Goal: Information Seeking & Learning: Check status

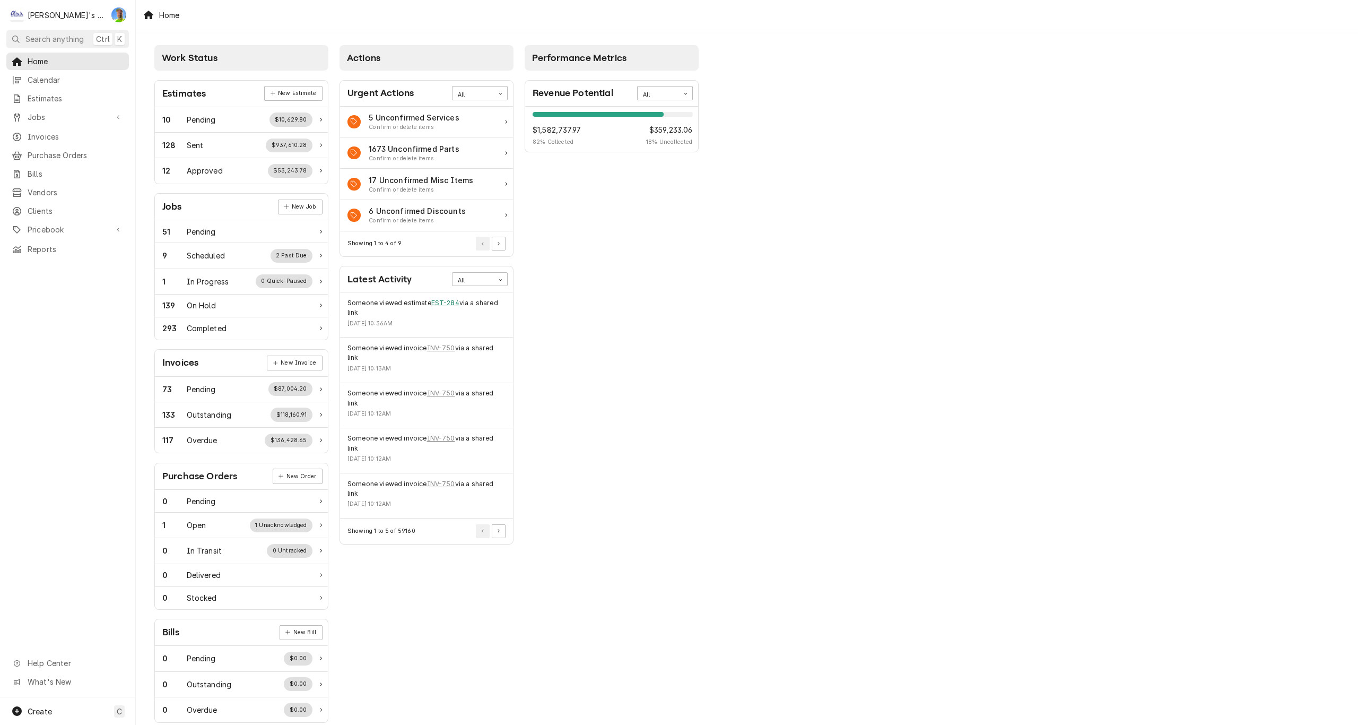
click at [440, 300] on link "EST-284" at bounding box center [445, 303] width 28 height 10
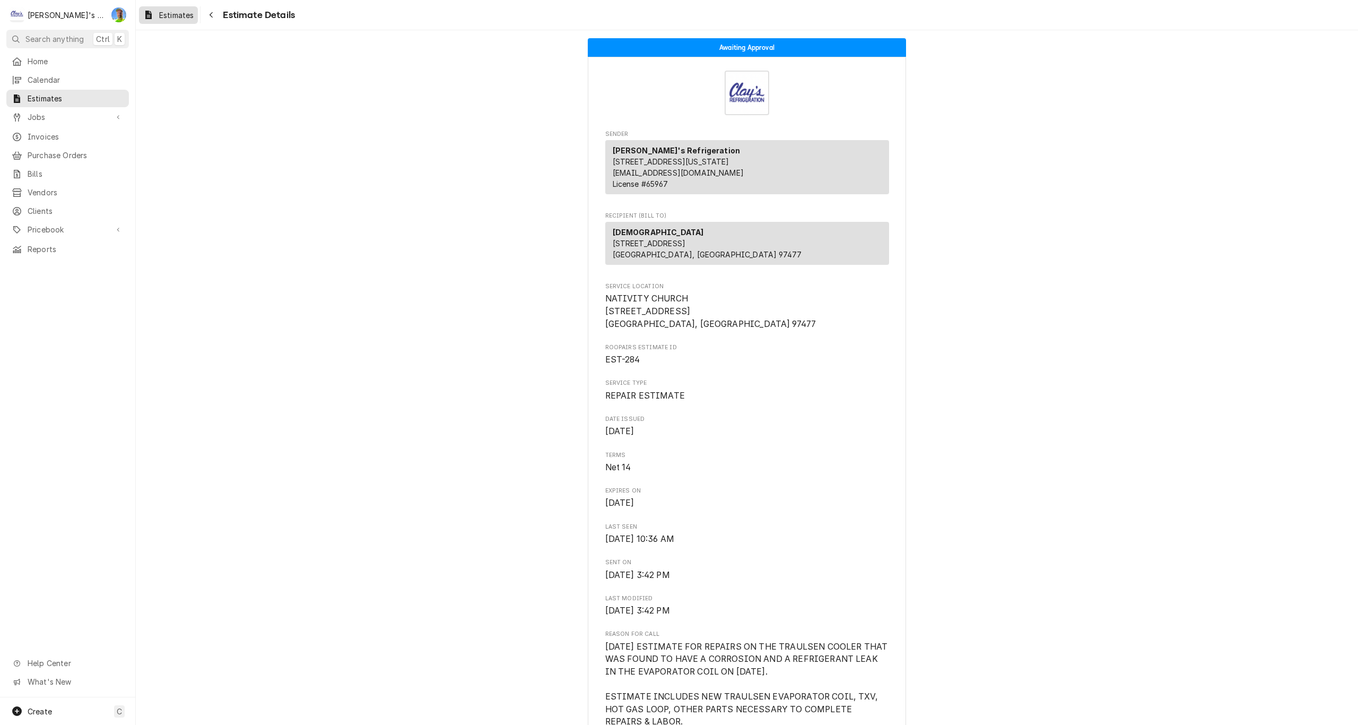
click at [179, 15] on span "Estimates" at bounding box center [176, 15] width 34 height 11
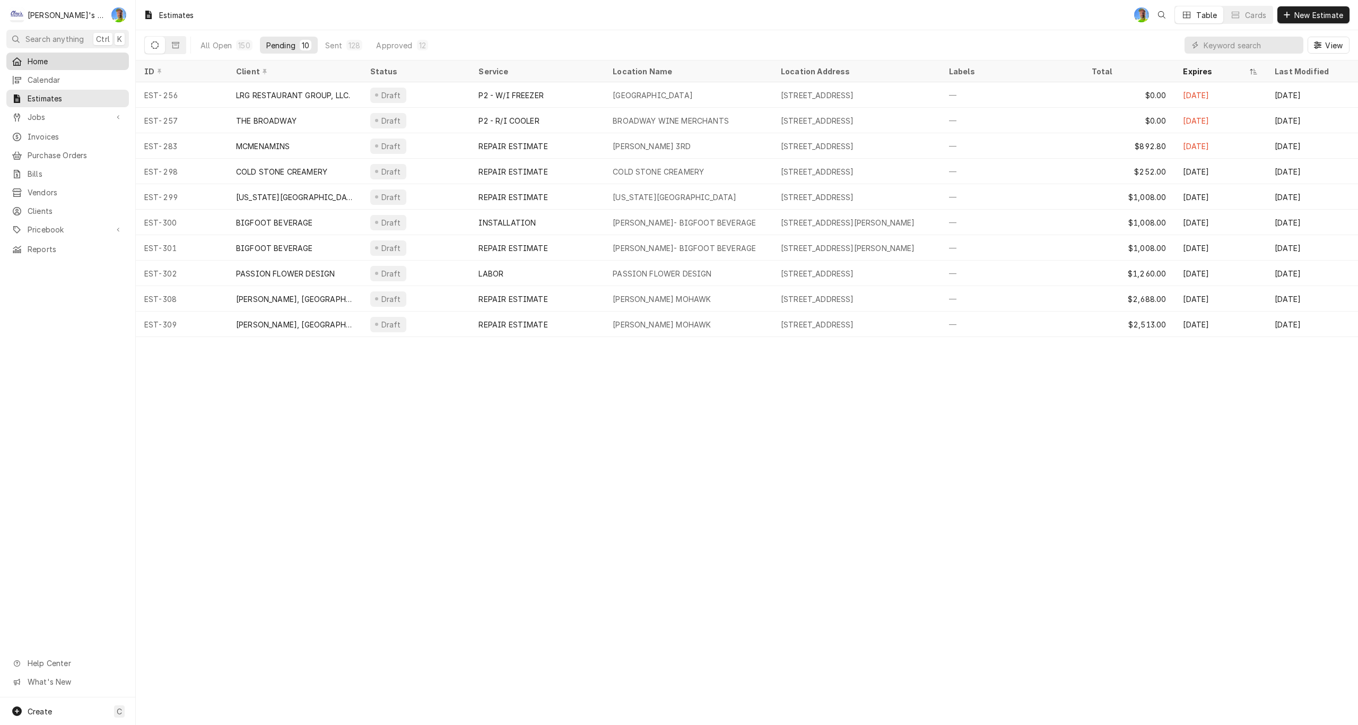
click at [64, 53] on link "Home" at bounding box center [67, 62] width 123 height 18
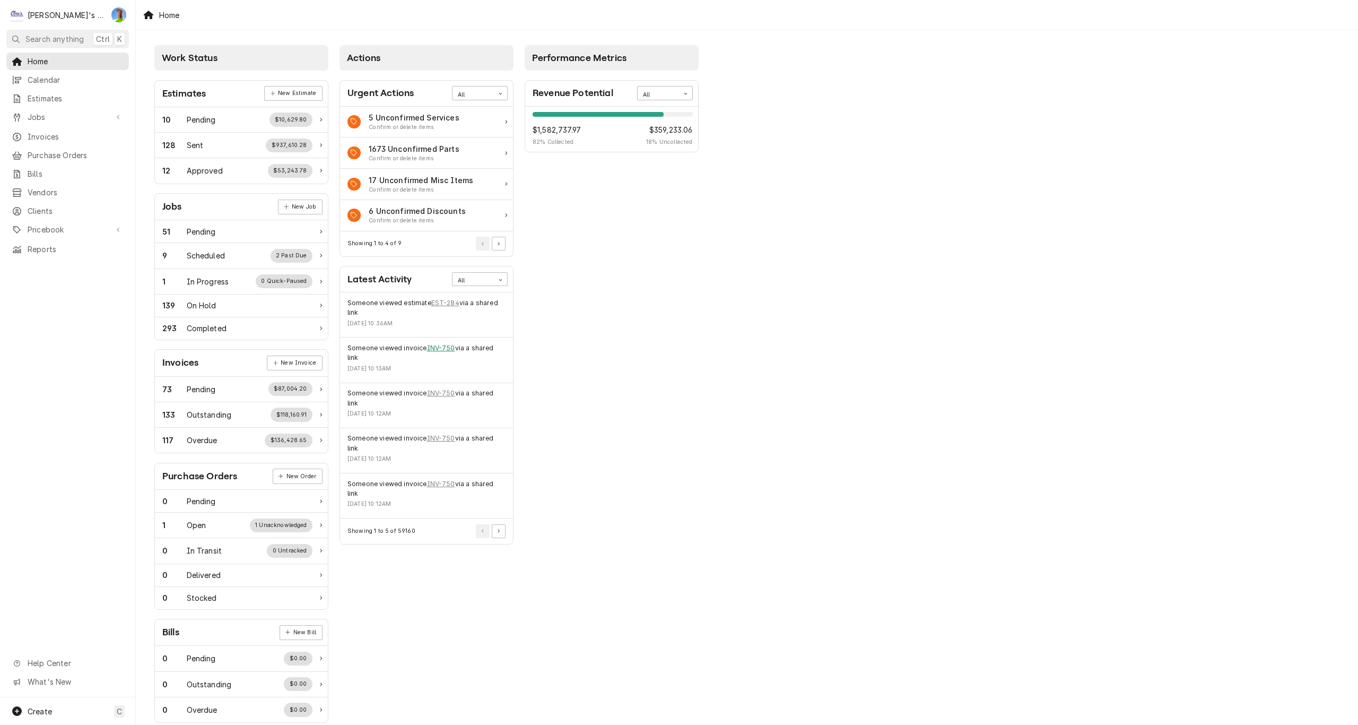
click at [440, 348] on link "INV-750" at bounding box center [441, 348] width 28 height 10
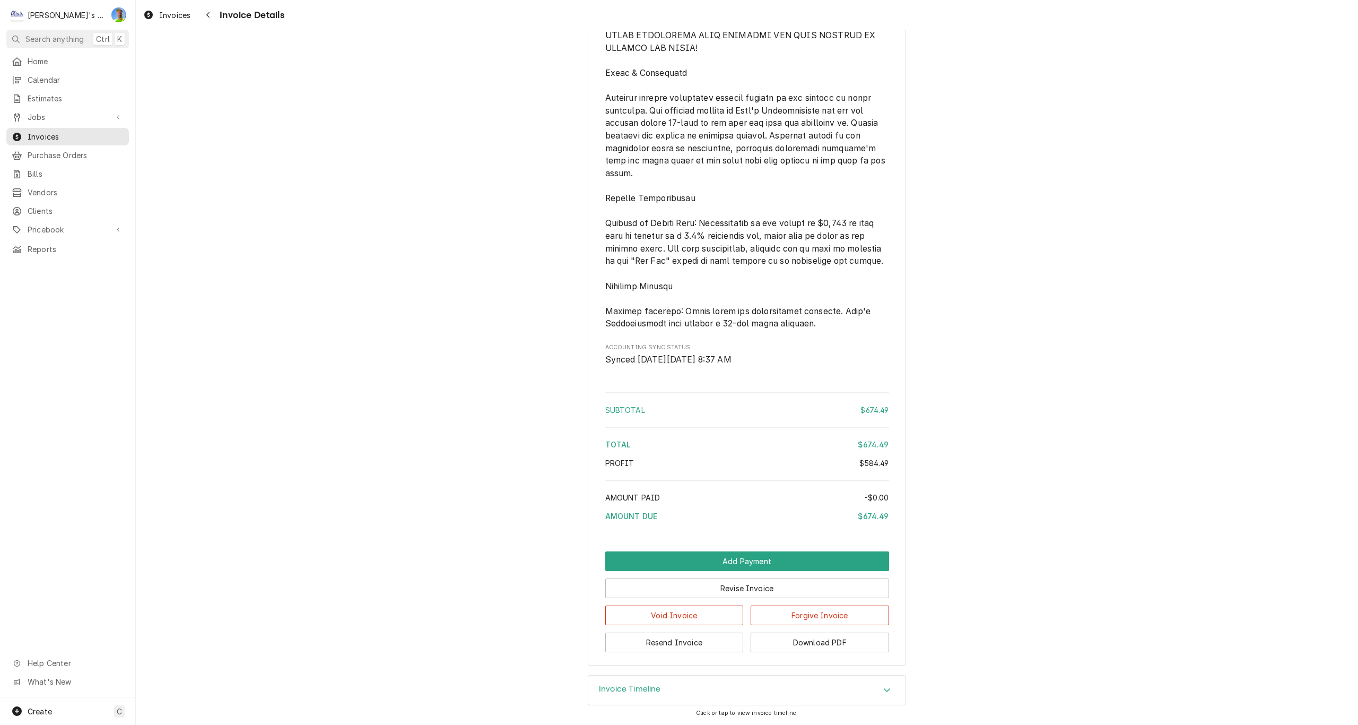
scroll to position [1657, 0]
click at [600, 691] on h3 "Invoice Timeline" at bounding box center [630, 689] width 62 height 10
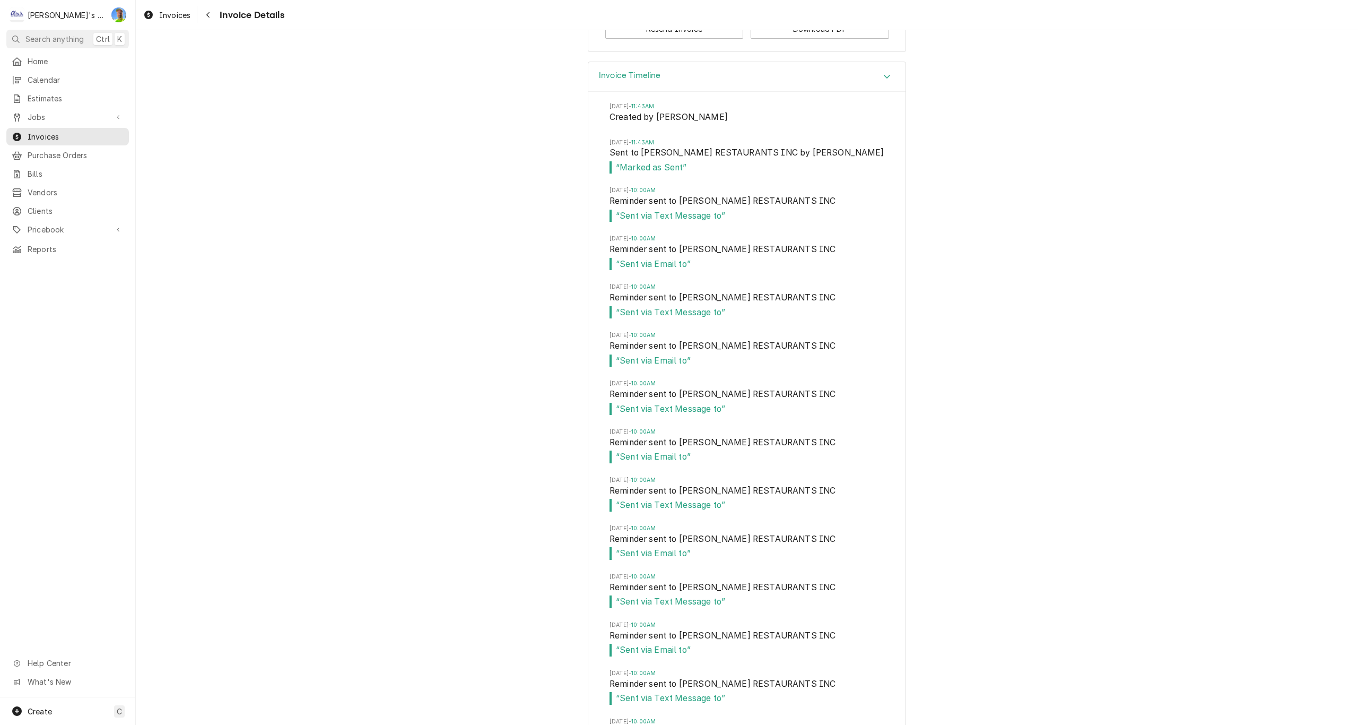
scroll to position [2240, 0]
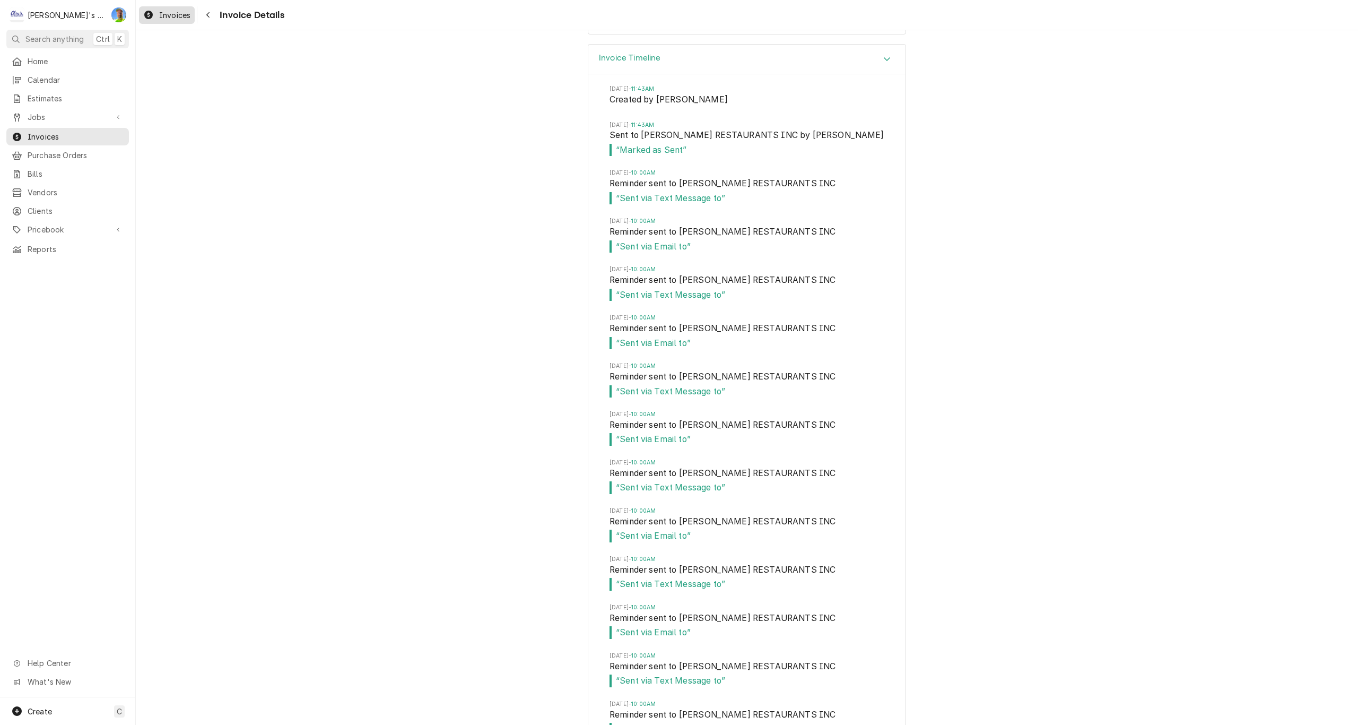
click at [156, 15] on div "Invoices" at bounding box center [166, 14] width 51 height 13
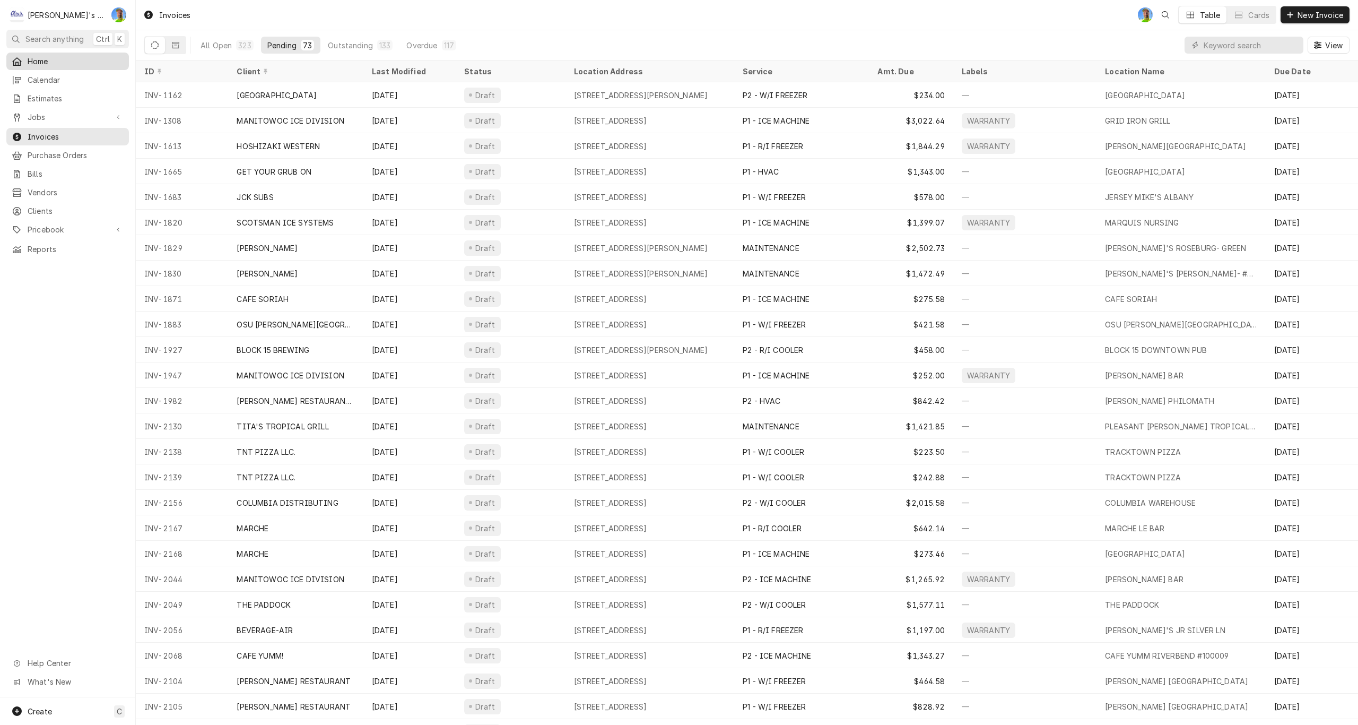
click at [86, 58] on span "Home" at bounding box center [76, 61] width 96 height 11
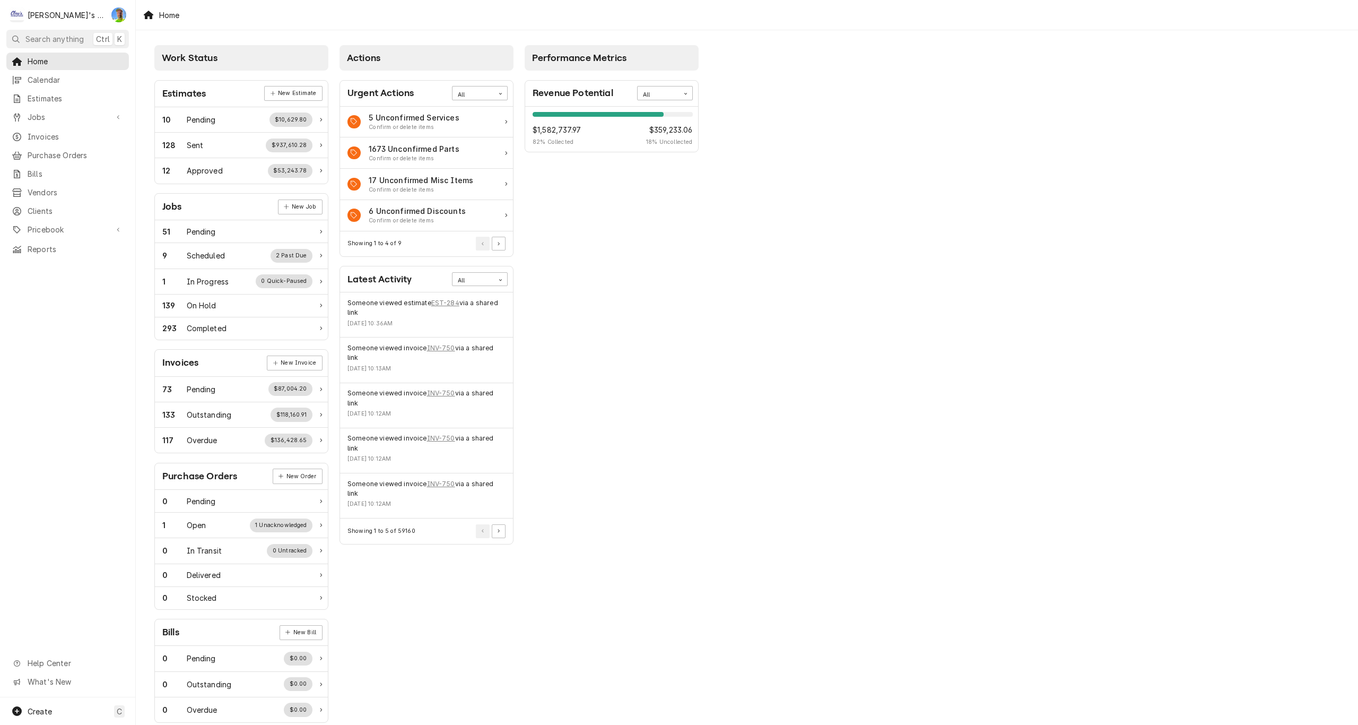
scroll to position [16, 0]
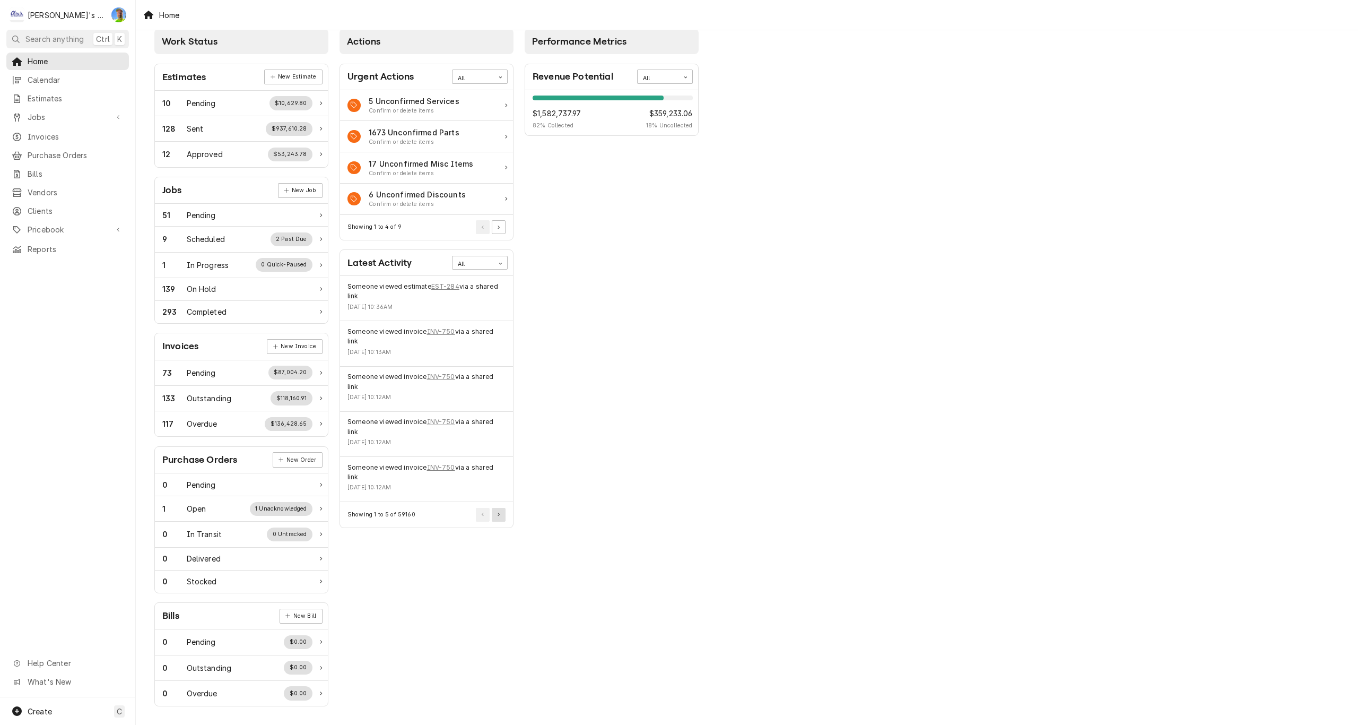
click at [497, 516] on button "Pagination Controls" at bounding box center [499, 515] width 14 height 14
click at [501, 547] on button "Pagination Controls" at bounding box center [499, 544] width 14 height 14
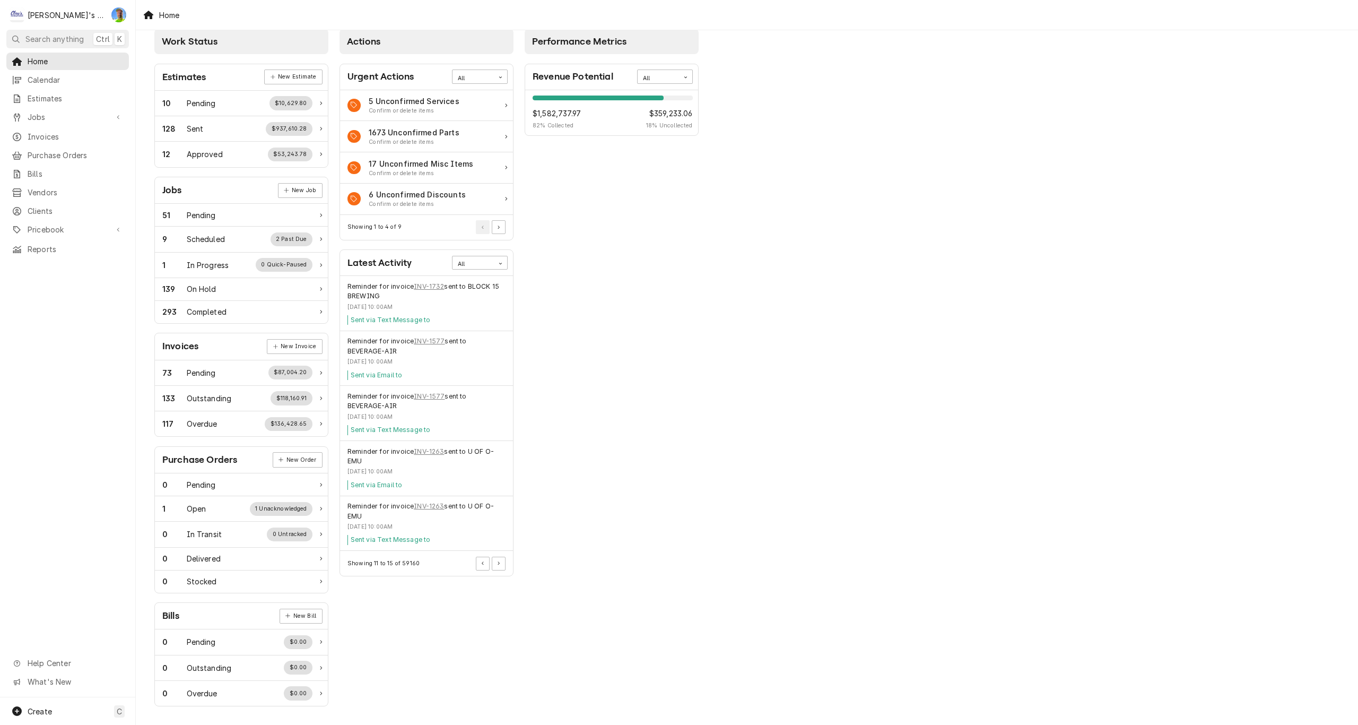
click at [501, 547] on div "Reminder for invoice INV-1263 sent to U OF O- EMU [DATE] 10:00AM Sent via Text …" at bounding box center [426, 523] width 173 height 55
click at [498, 564] on icon "Pagination Controls" at bounding box center [499, 563] width 2 height 4
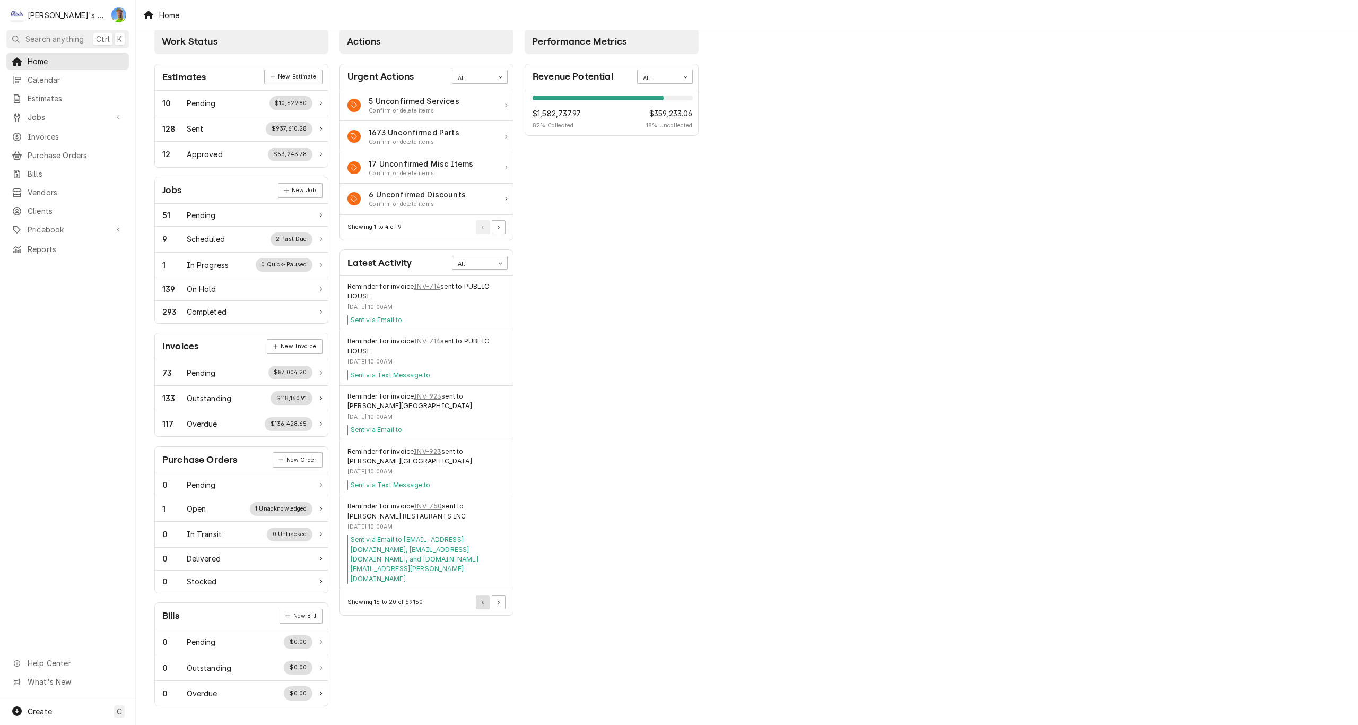
click at [480, 595] on button "Pagination Controls" at bounding box center [483, 602] width 14 height 14
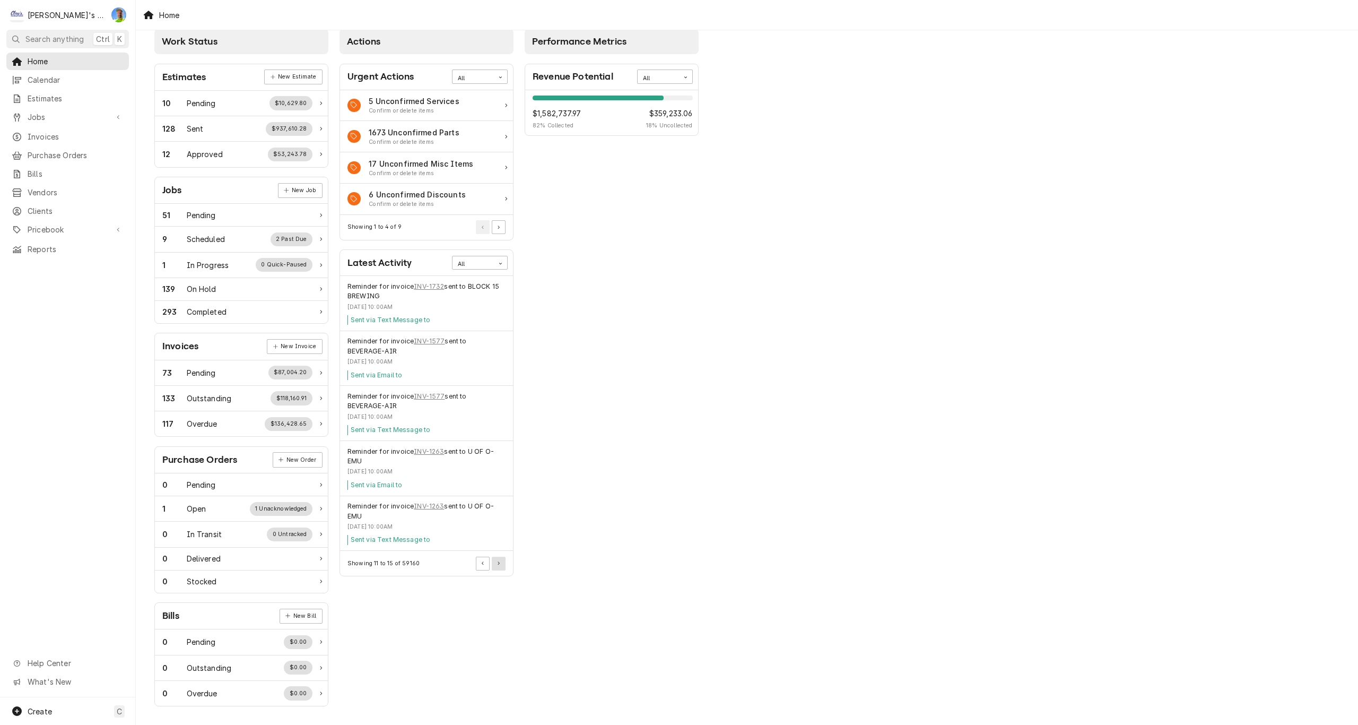
click at [500, 563] on icon "Pagination Controls" at bounding box center [499, 563] width 2 height 4
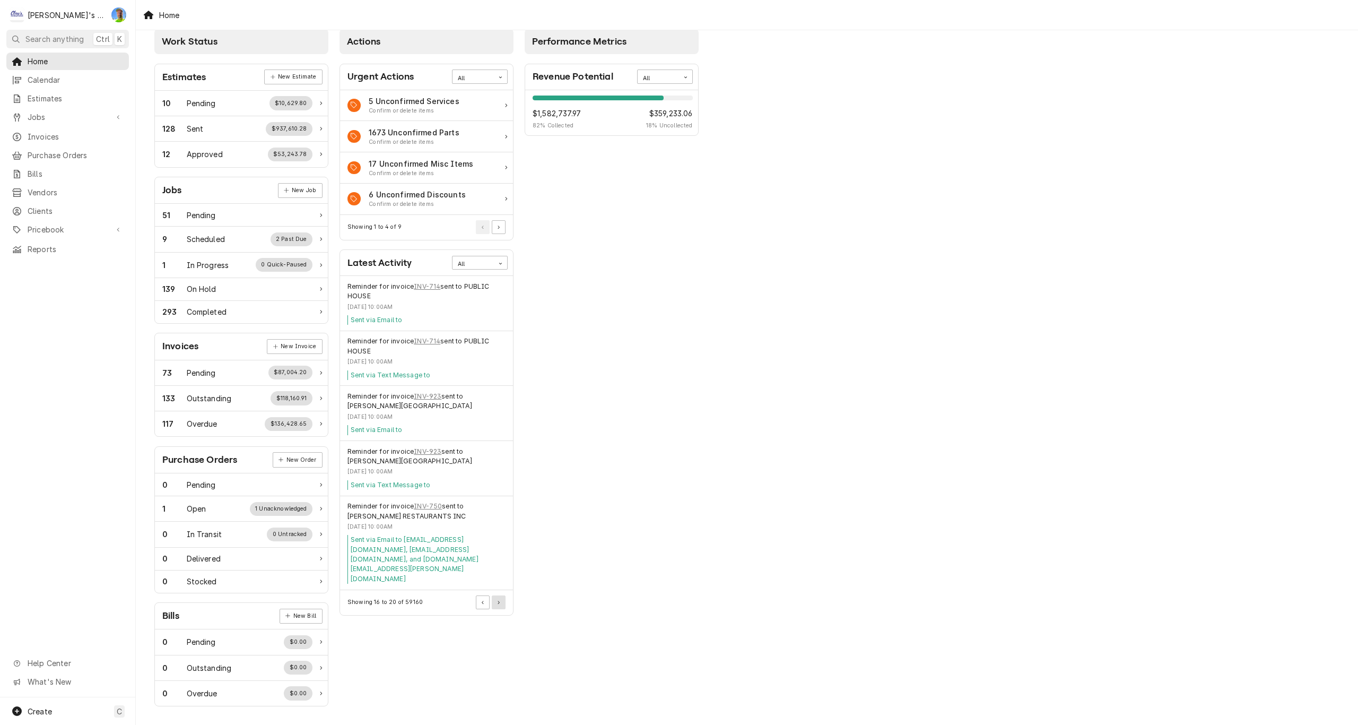
click at [499, 595] on button "Pagination Controls" at bounding box center [499, 602] width 14 height 14
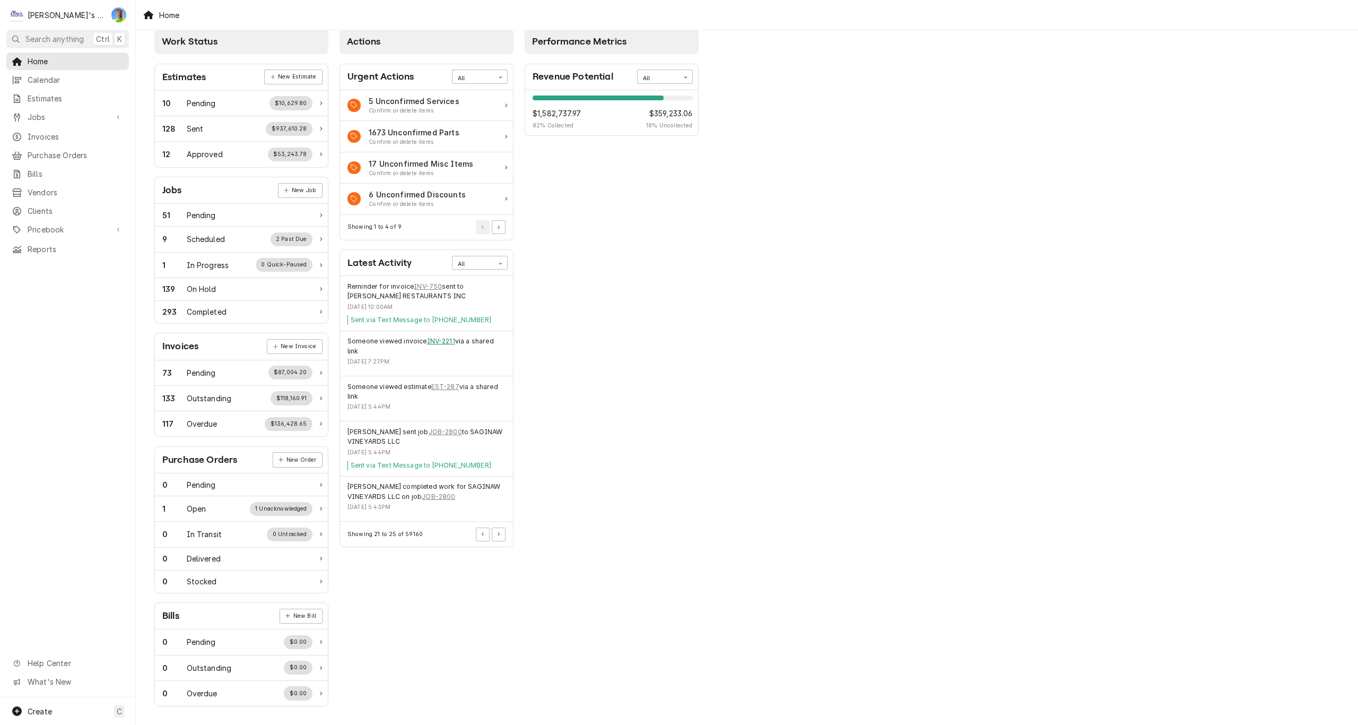
click at [445, 341] on link "INV-2211" at bounding box center [441, 341] width 28 height 10
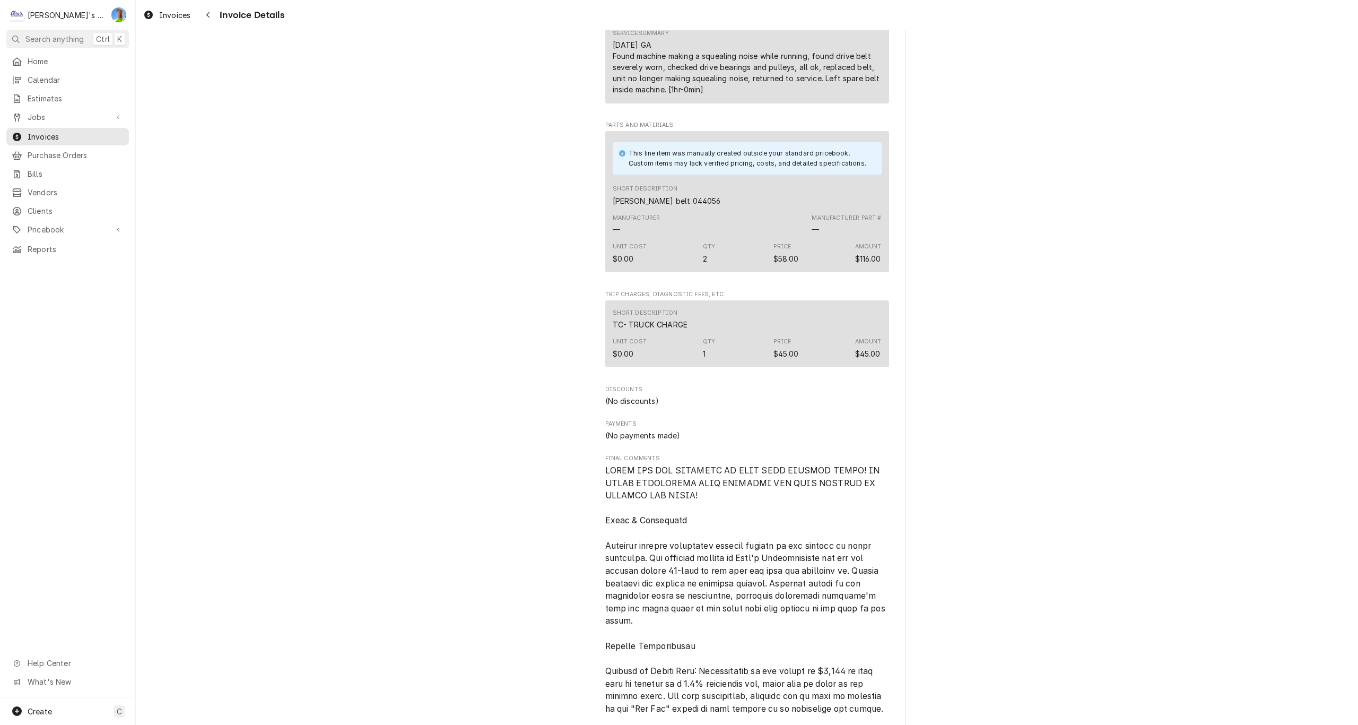
scroll to position [796, 0]
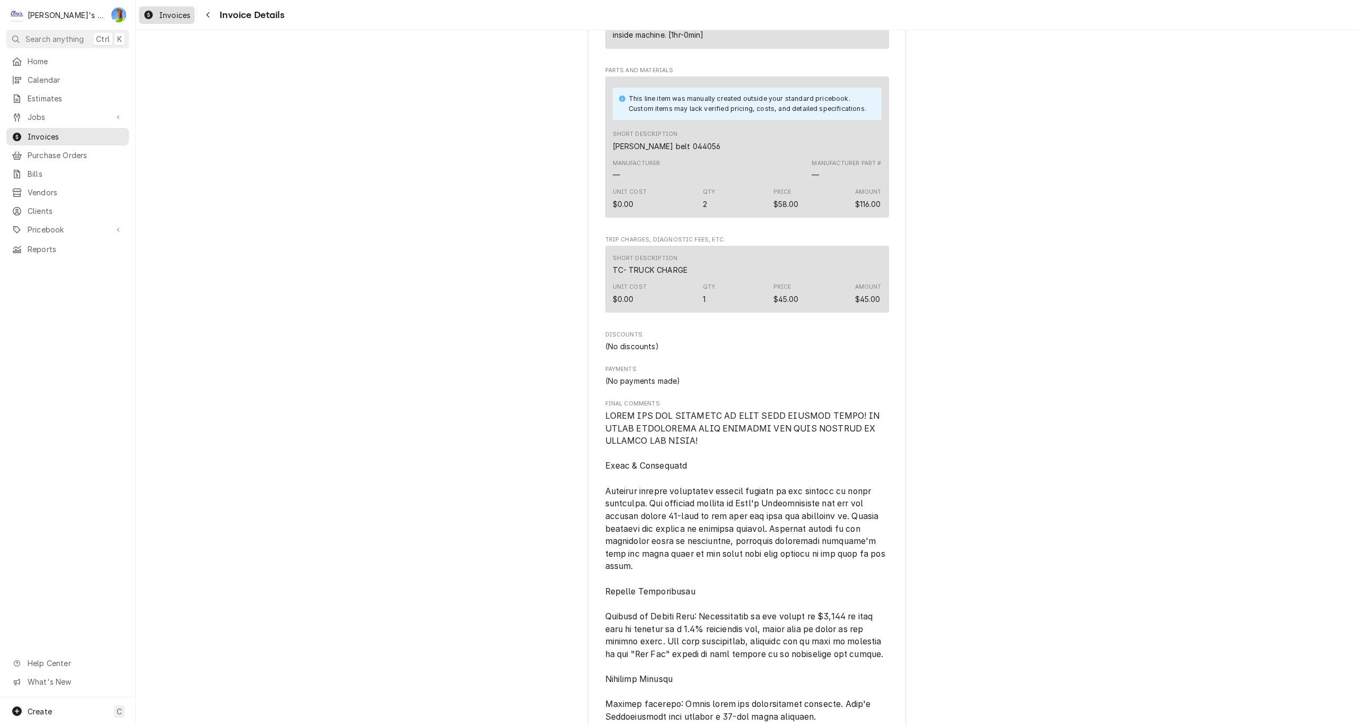
click at [169, 20] on span "Invoices" at bounding box center [174, 15] width 31 height 11
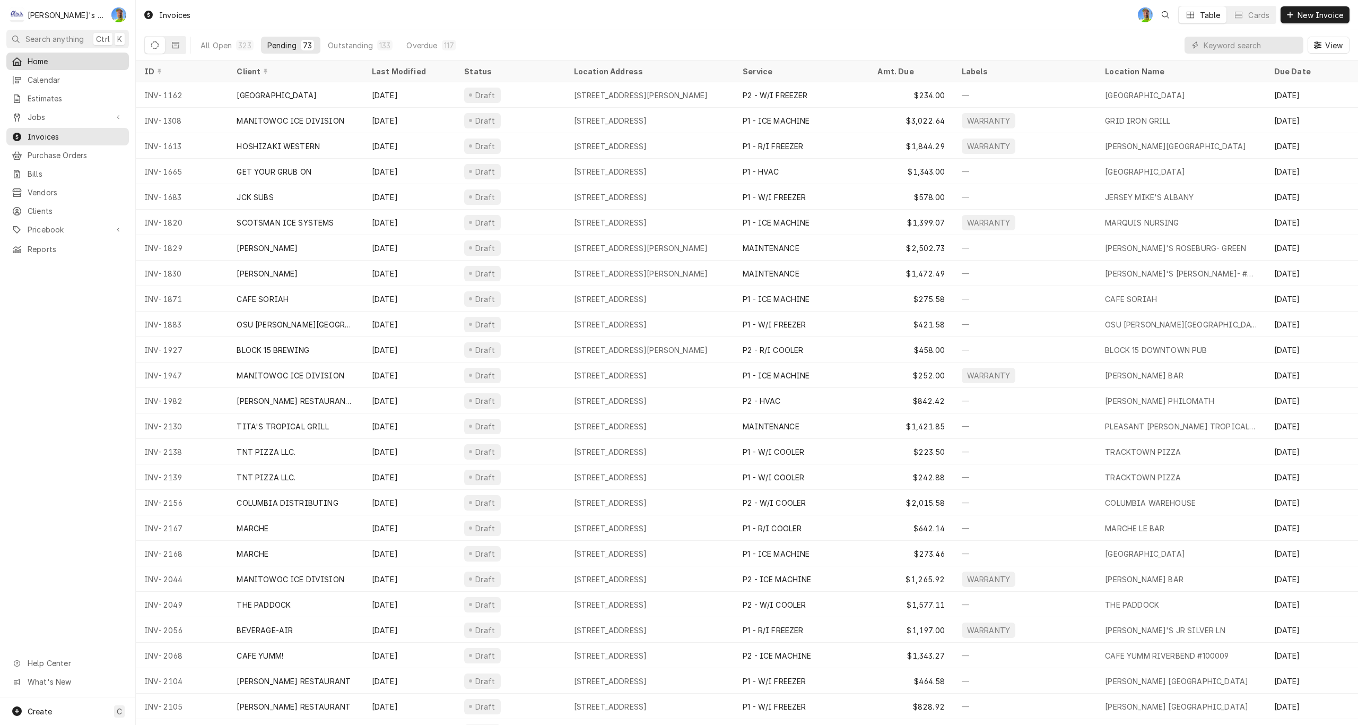
click at [68, 57] on span "Home" at bounding box center [76, 61] width 96 height 11
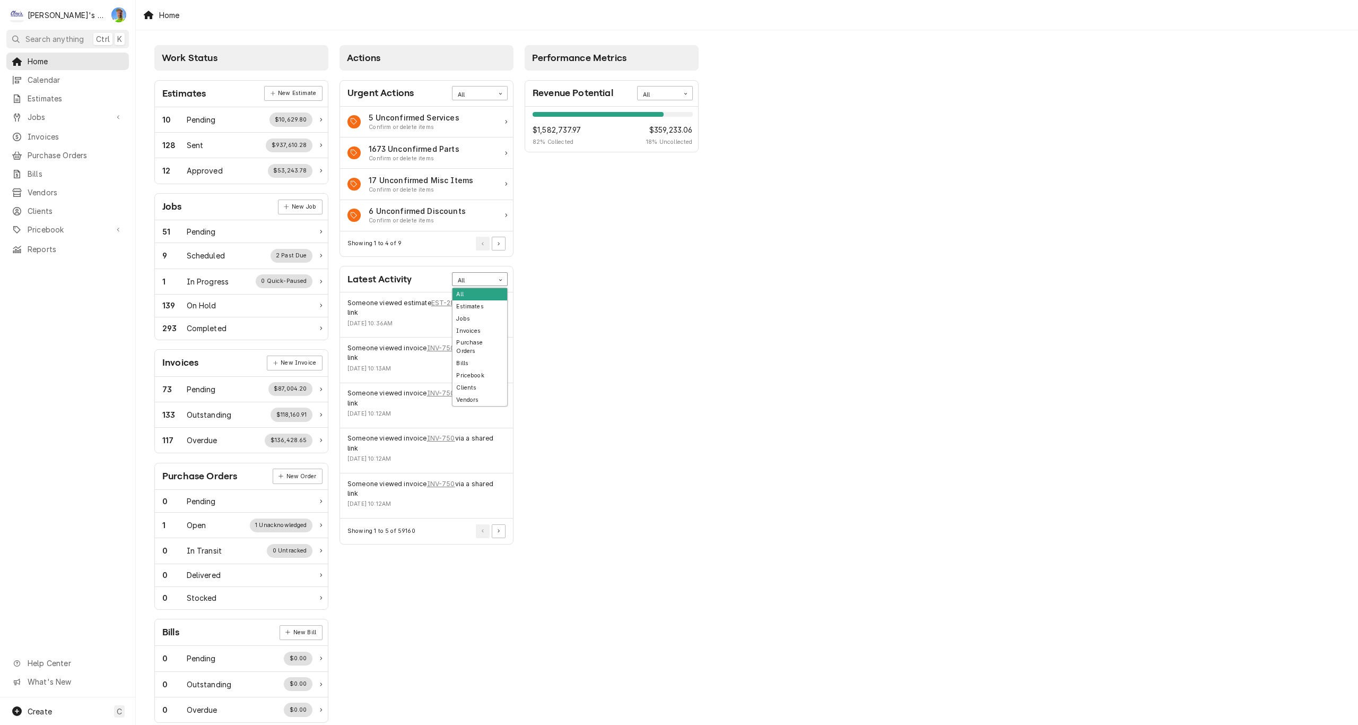
click at [500, 281] on icon "Card Data Filter Control" at bounding box center [500, 279] width 5 height 5
click at [558, 368] on div "Performance Metrics Revenue Potential All 82% $1,582,737.97 82 % Collected $359…" at bounding box center [611, 384] width 185 height 689
click at [501, 533] on button "Pagination Controls" at bounding box center [499, 531] width 14 height 14
click at [497, 564] on button "Pagination Controls" at bounding box center [499, 560] width 14 height 14
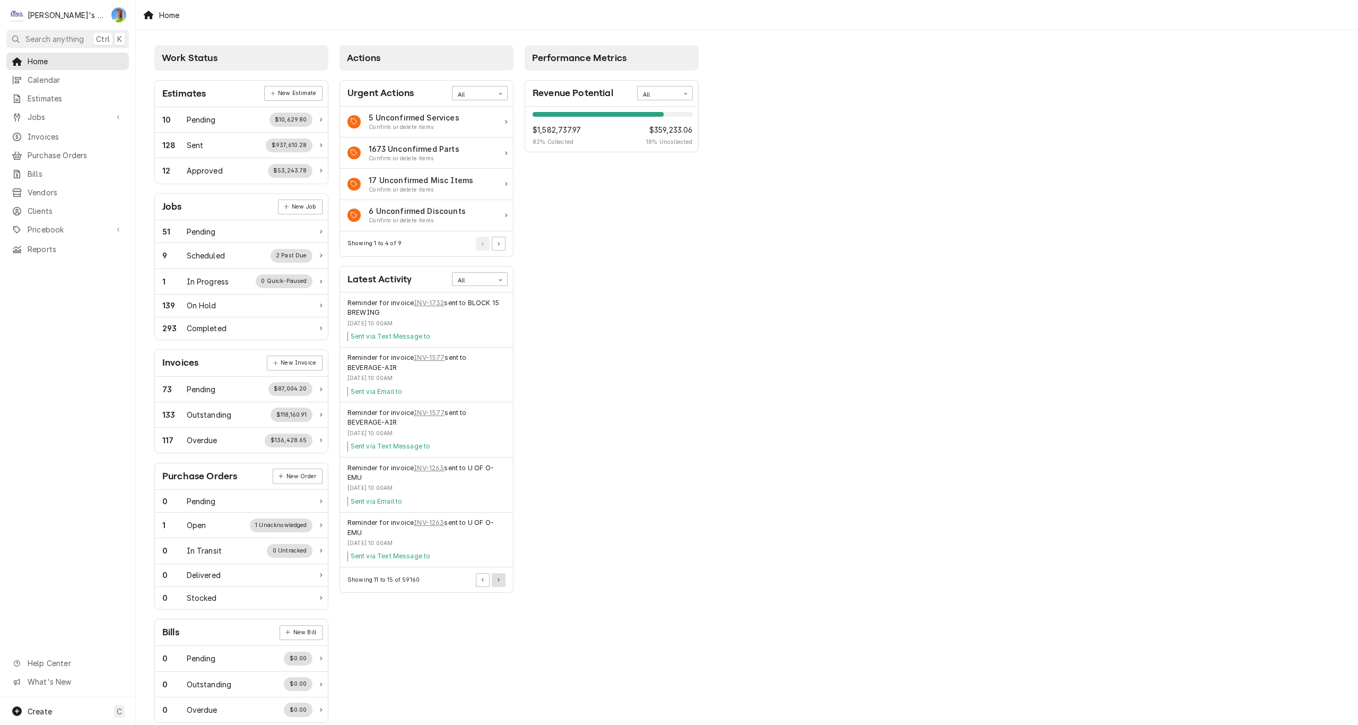
click at [500, 585] on button "Pagination Controls" at bounding box center [499, 580] width 14 height 14
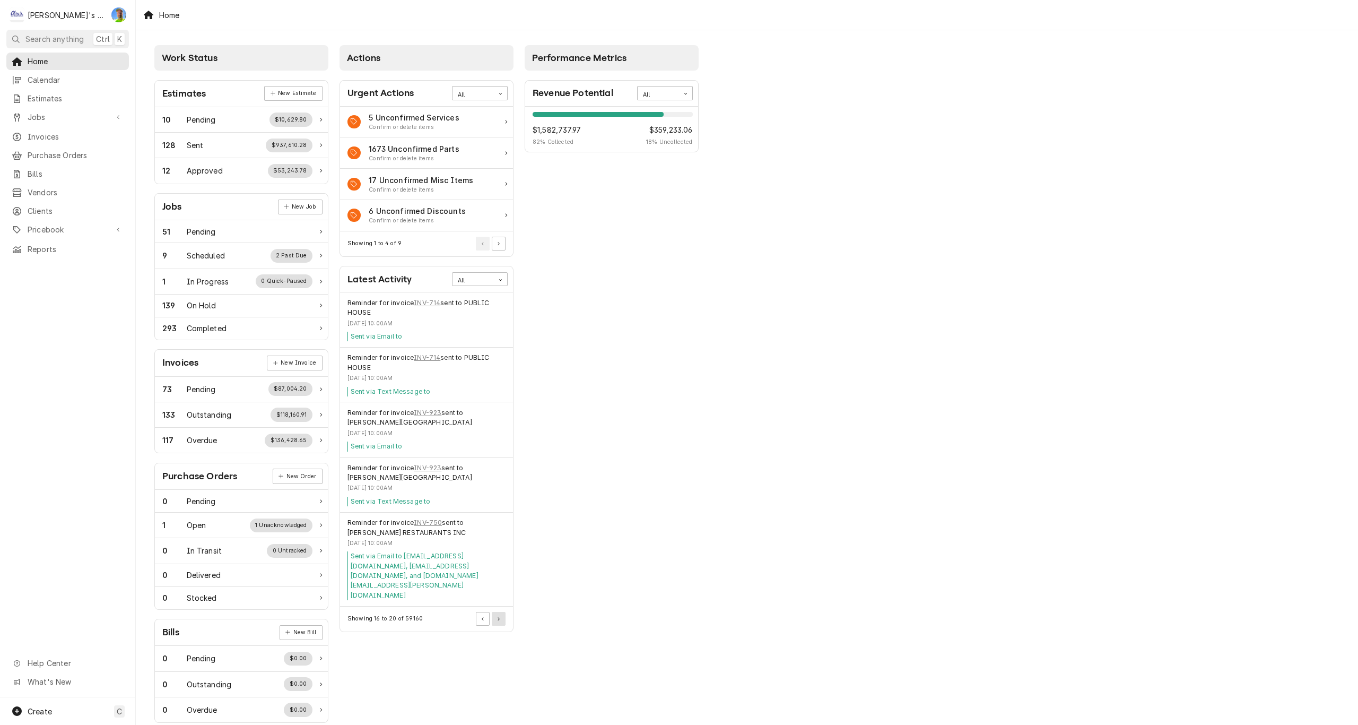
click at [499, 612] on button "Pagination Controls" at bounding box center [499, 619] width 14 height 14
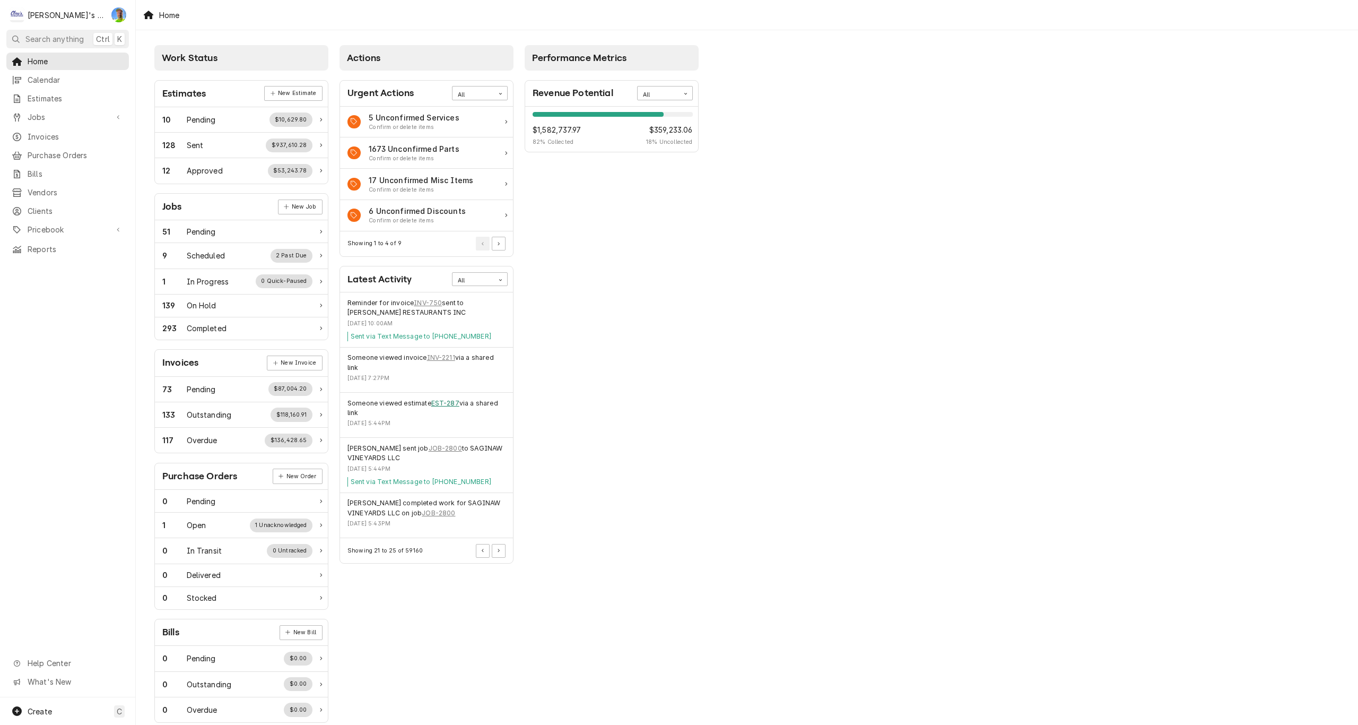
click at [437, 403] on link "EST-287" at bounding box center [445, 403] width 28 height 10
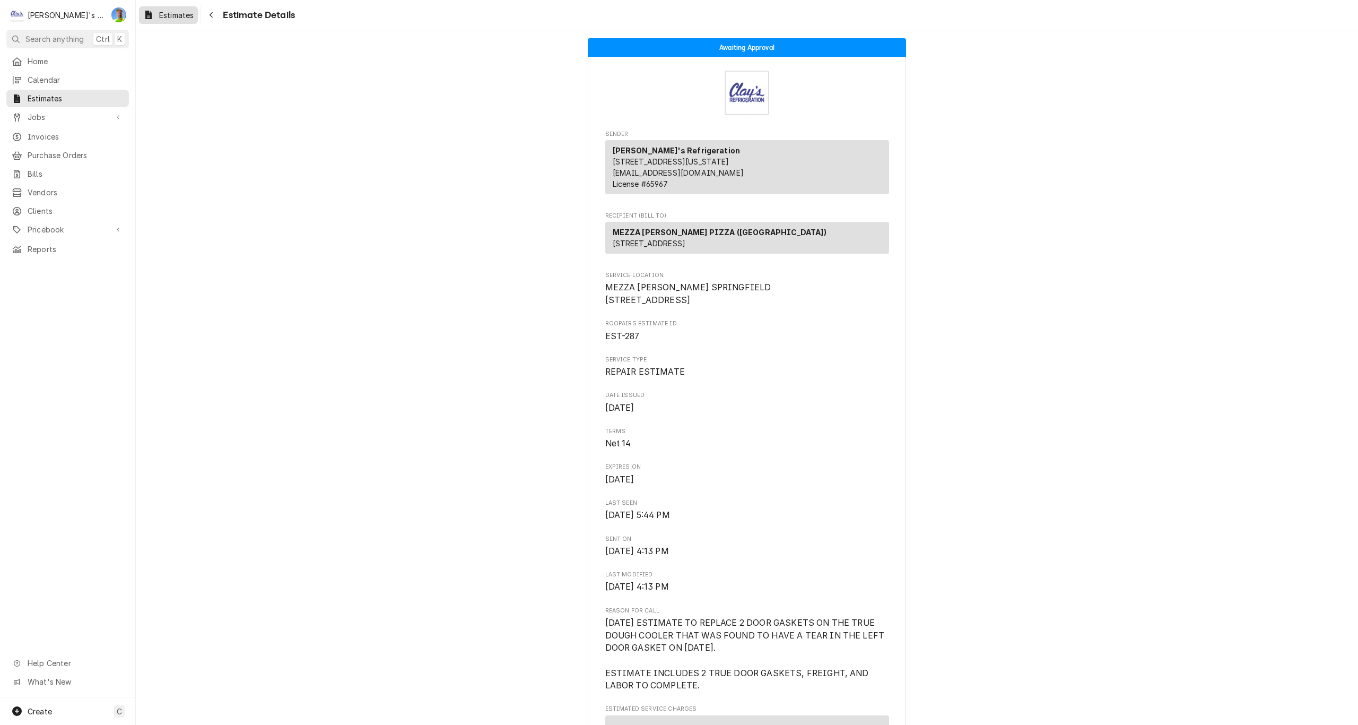
click at [161, 12] on span "Estimates" at bounding box center [176, 15] width 34 height 11
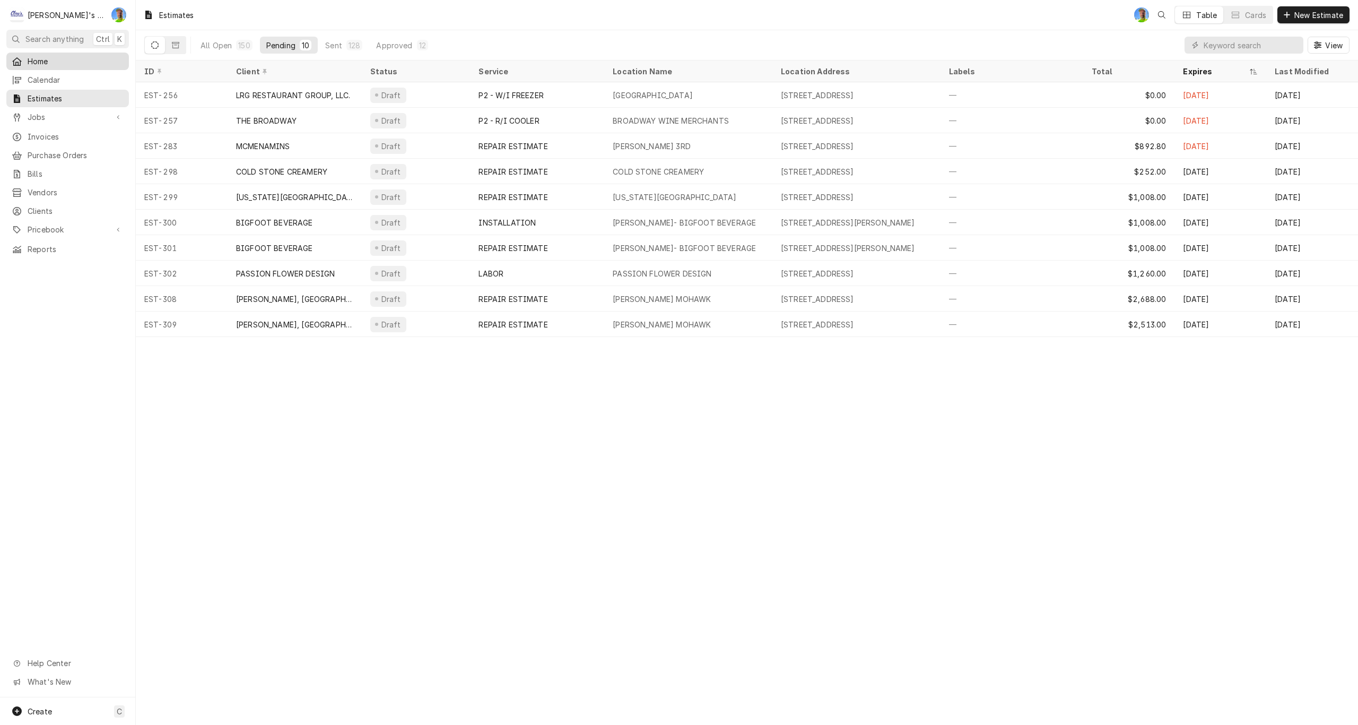
click at [83, 61] on span "Home" at bounding box center [76, 61] width 96 height 11
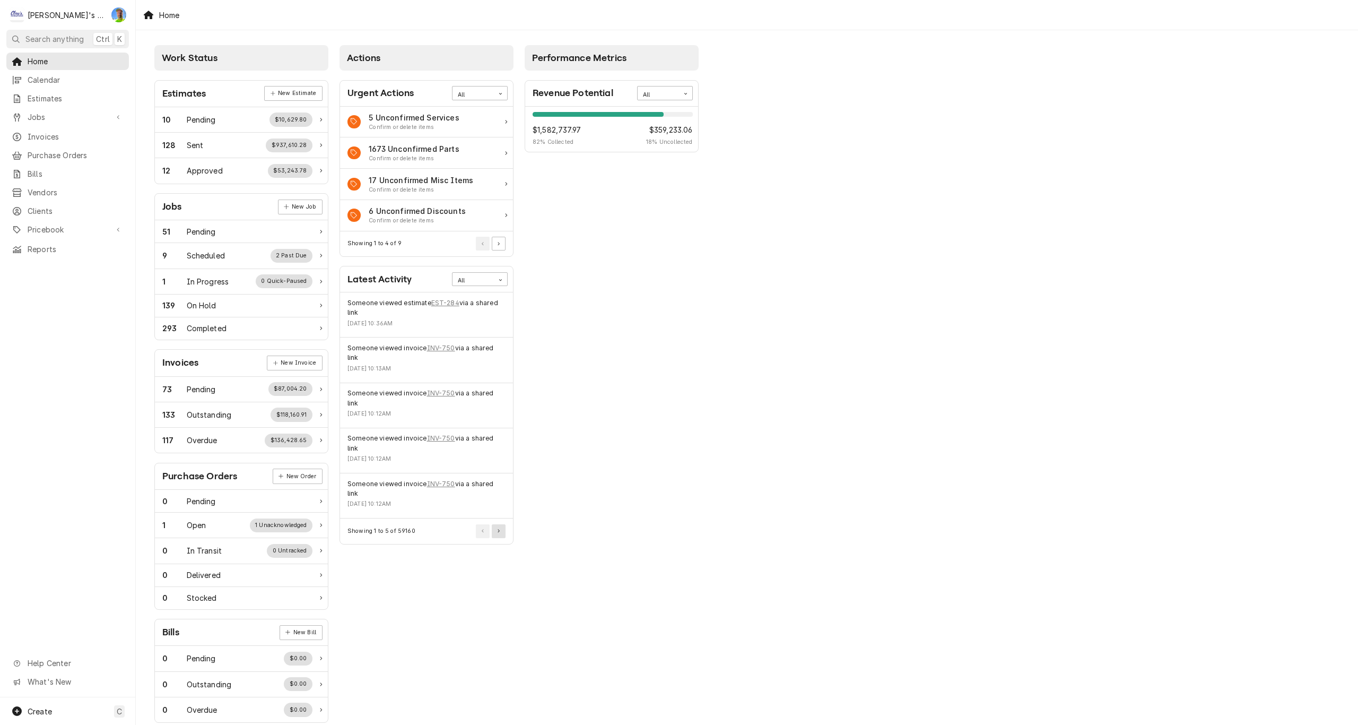
click at [499, 534] on button "Pagination Controls" at bounding box center [499, 531] width 14 height 14
click at [498, 563] on button "Pagination Controls" at bounding box center [499, 560] width 14 height 14
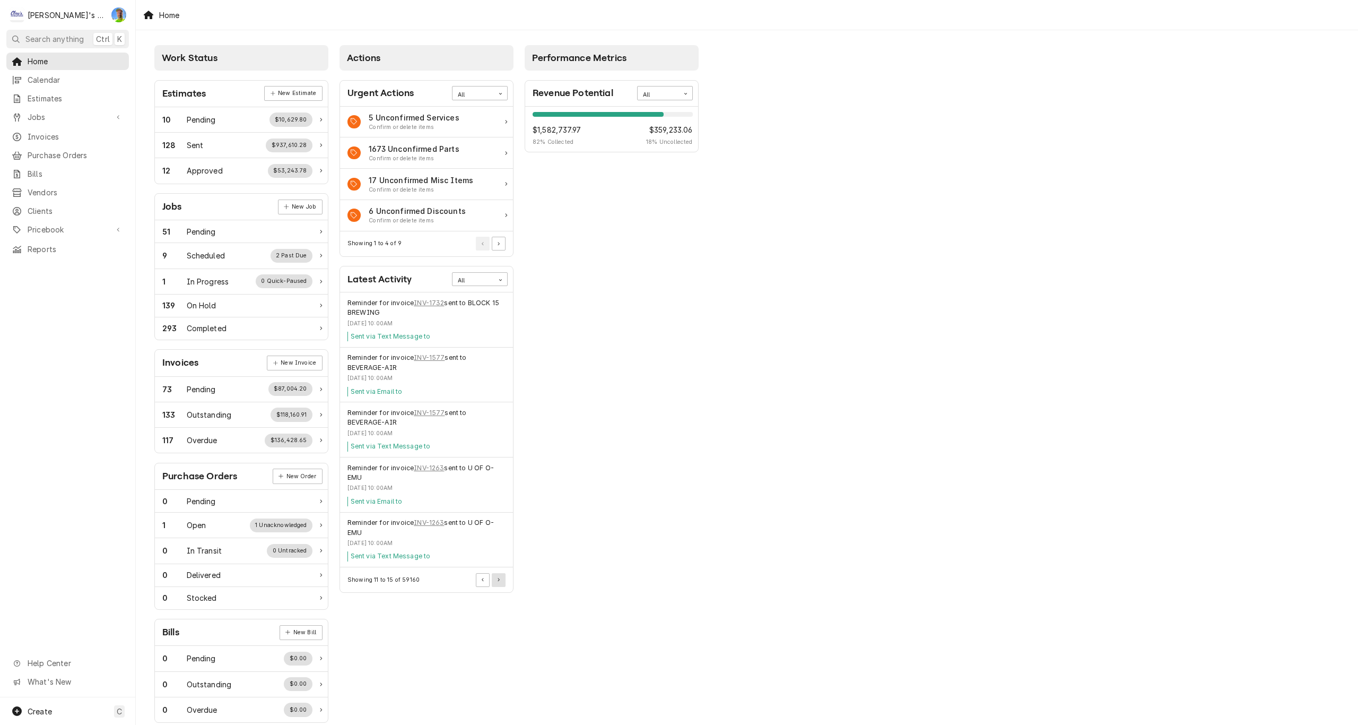
click at [499, 581] on icon "Pagination Controls" at bounding box center [499, 580] width 2 height 4
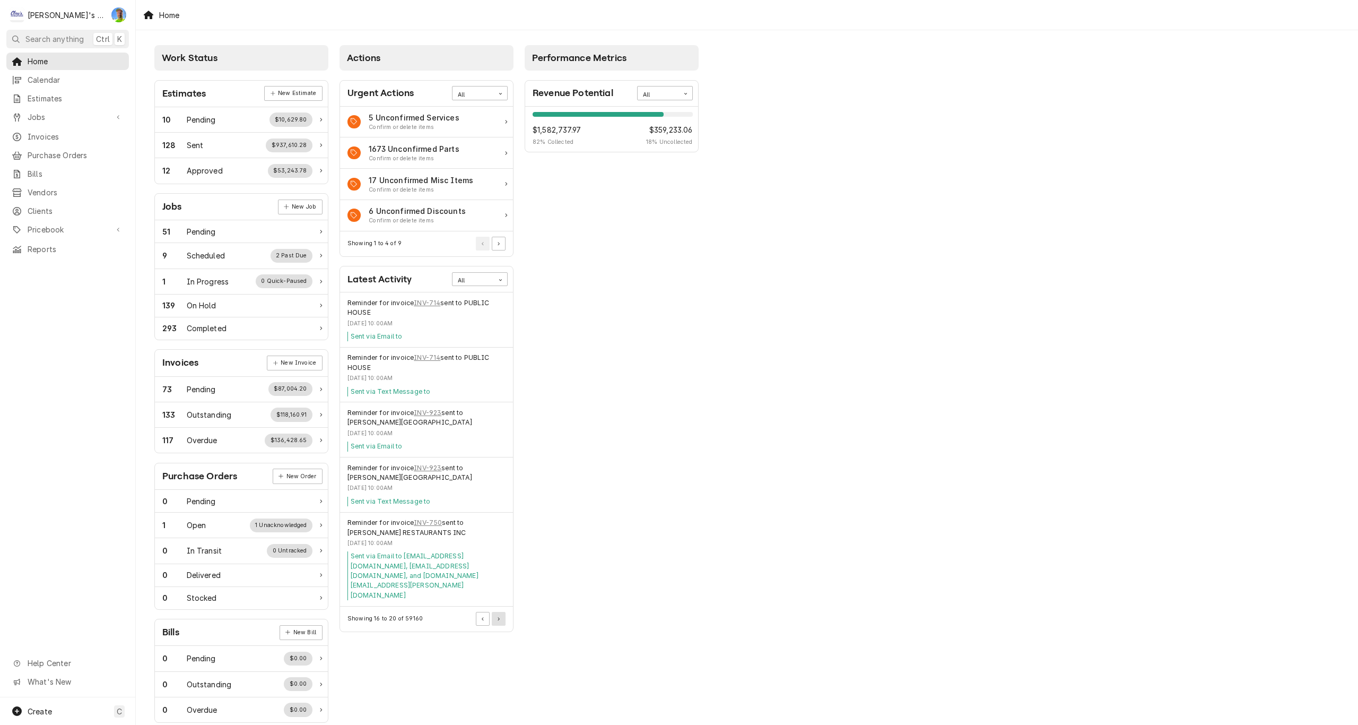
click at [497, 612] on button "Pagination Controls" at bounding box center [499, 619] width 14 height 14
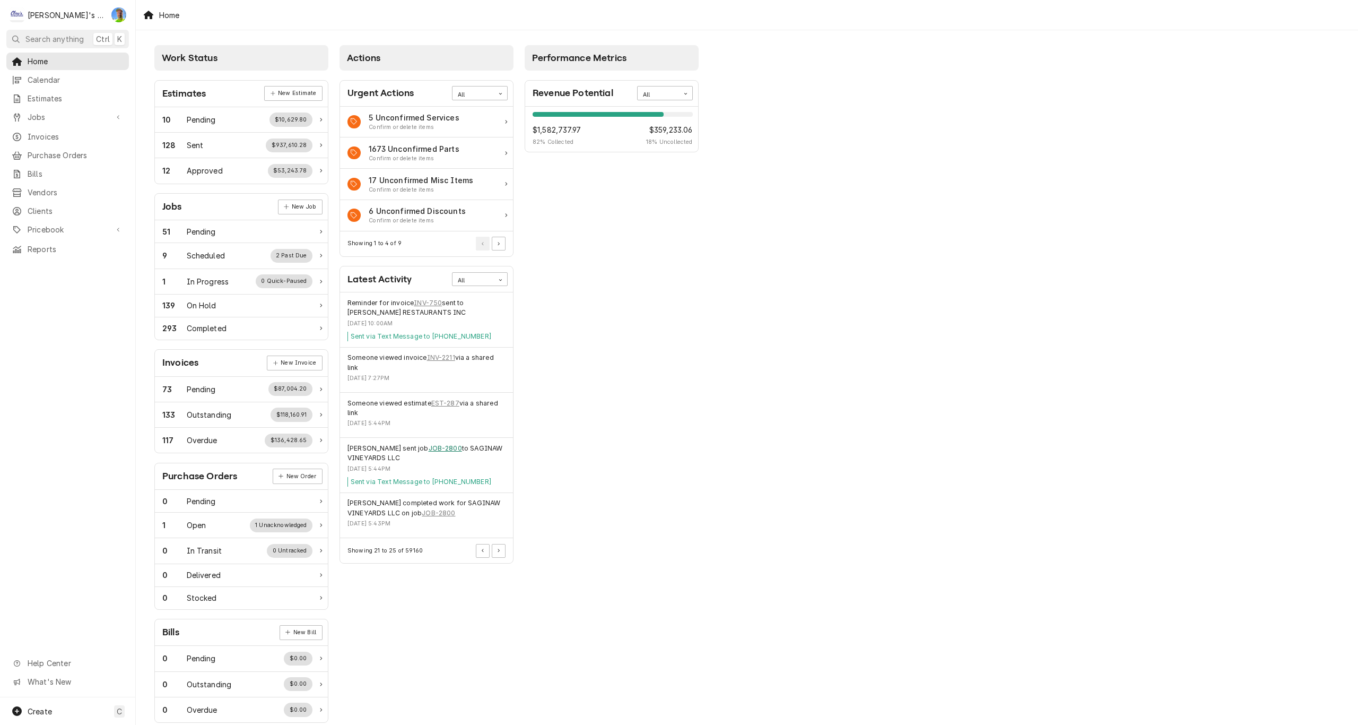
click at [429, 448] on link "JOB-2800" at bounding box center [445, 448] width 33 height 10
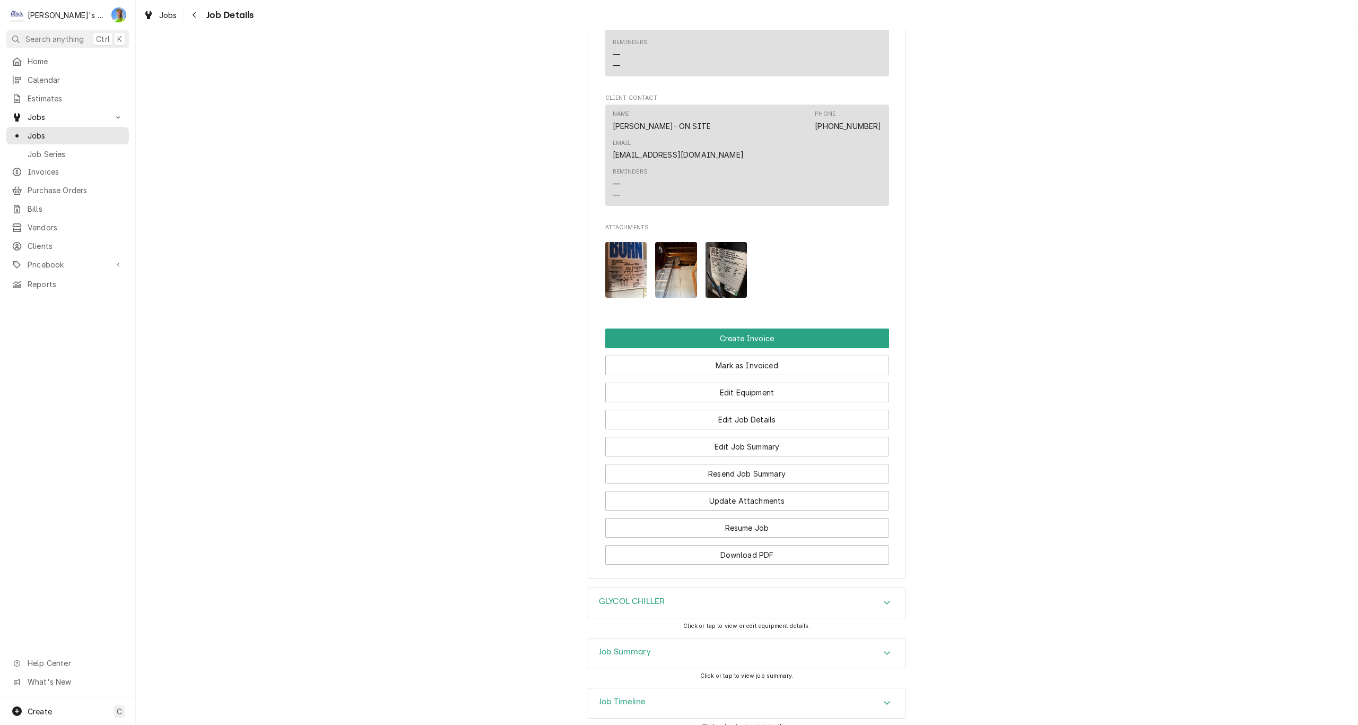
scroll to position [798, 0]
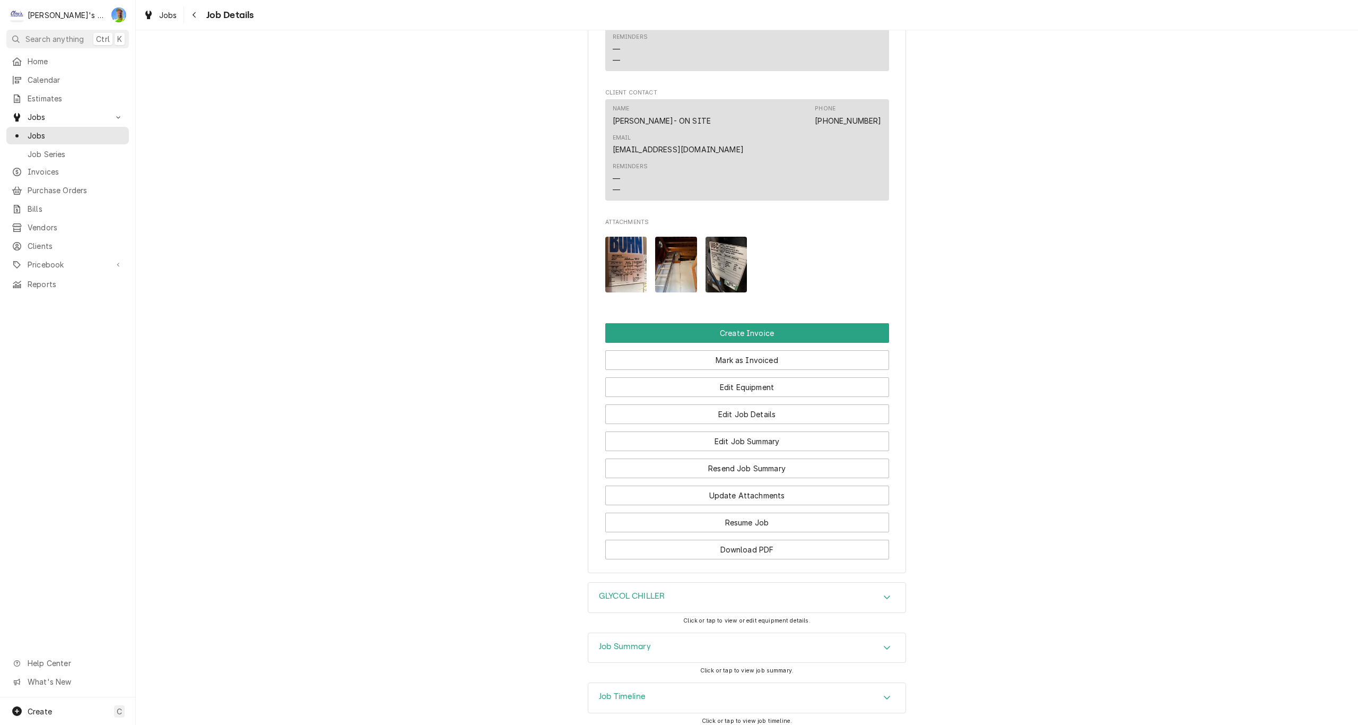
click at [603, 641] on h3 "Job Summary" at bounding box center [625, 646] width 52 height 10
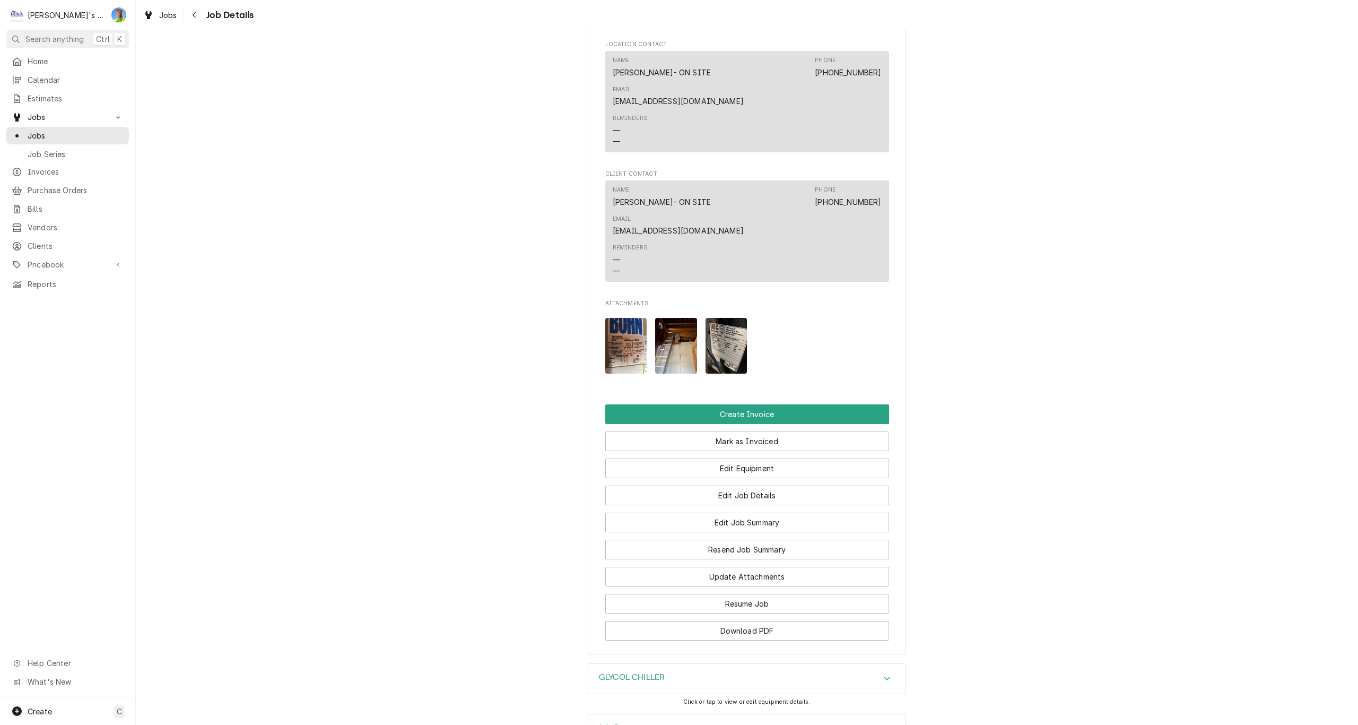
scroll to position [694, 0]
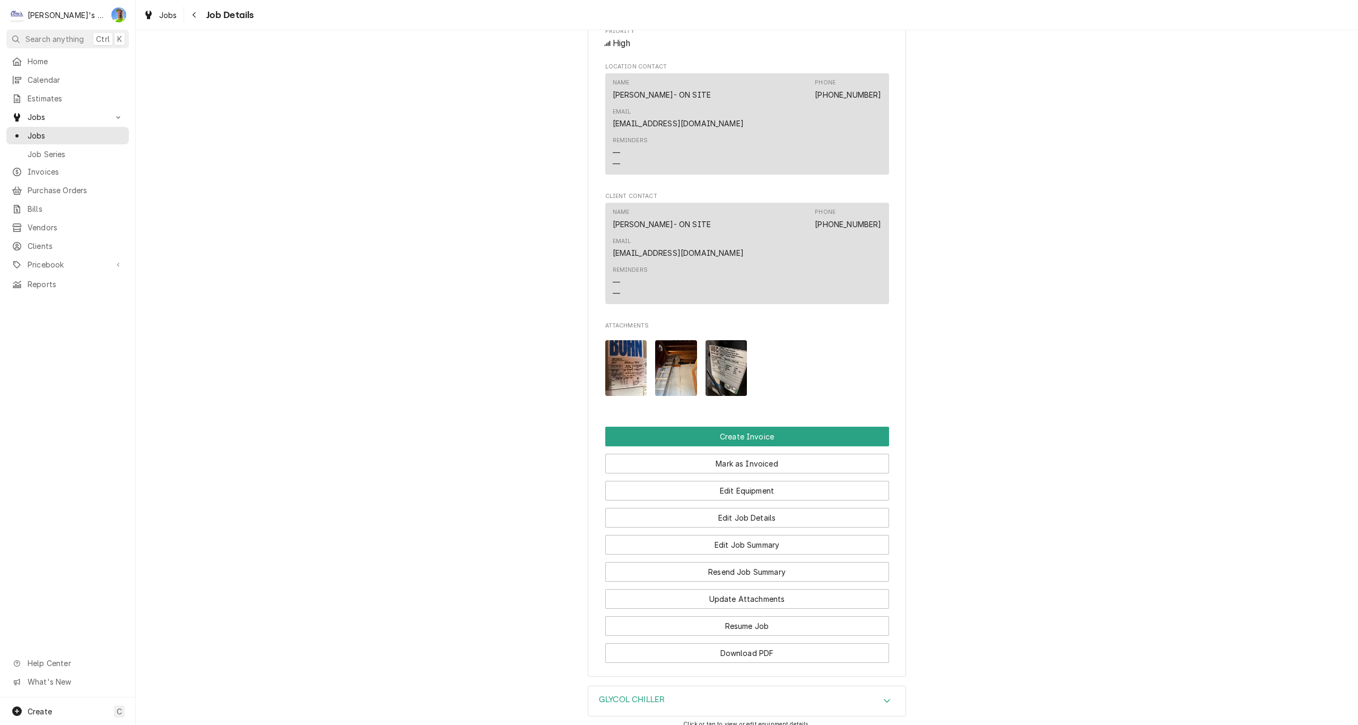
click at [720, 340] on img "Attachments" at bounding box center [727, 368] width 42 height 56
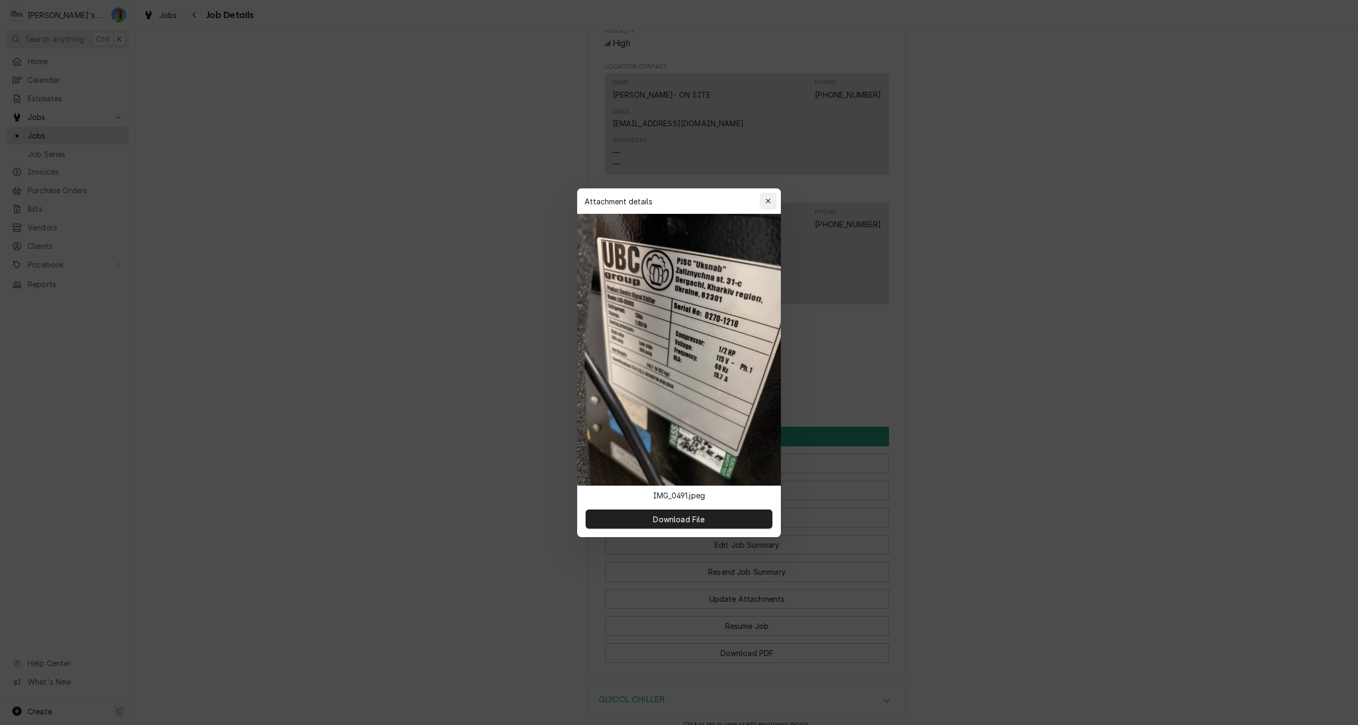
click at [767, 203] on icon "button" at bounding box center [767, 200] width 5 height 5
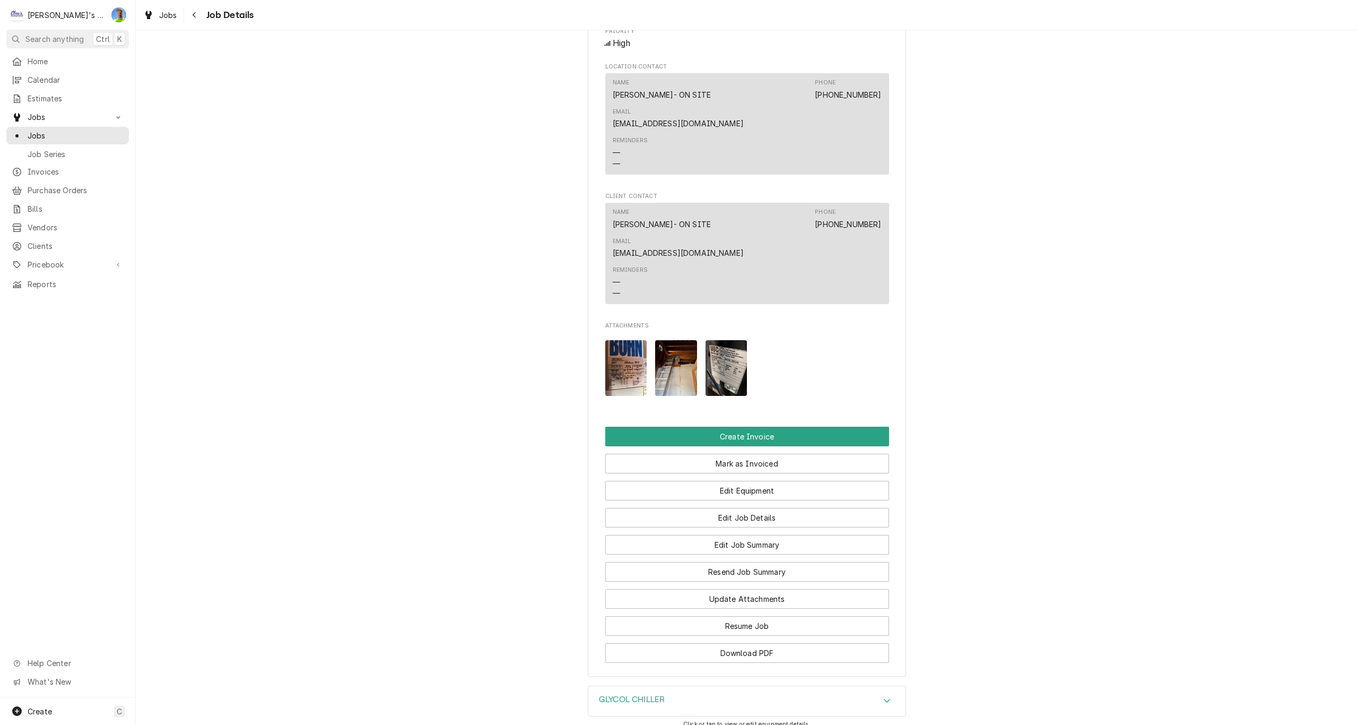
click at [658, 340] on img "Attachments" at bounding box center [676, 368] width 42 height 56
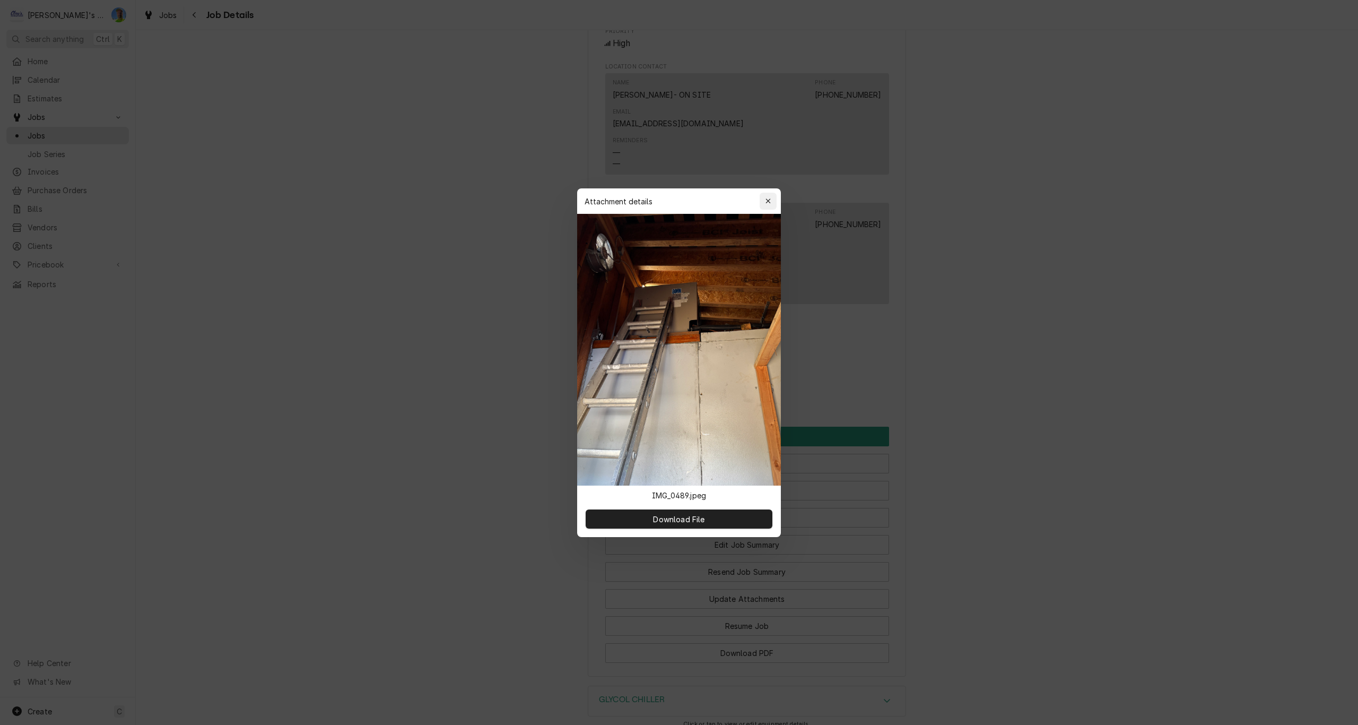
click at [768, 202] on icon "button" at bounding box center [767, 200] width 5 height 5
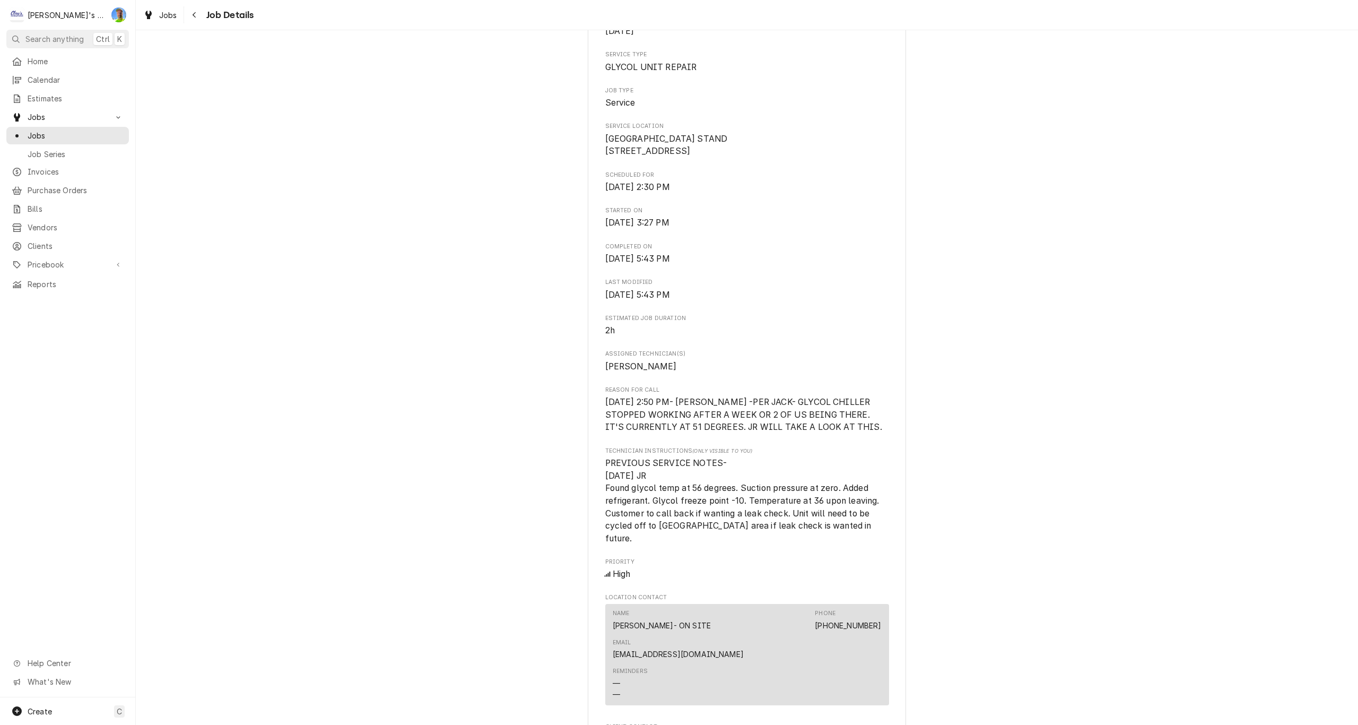
scroll to position [0, 0]
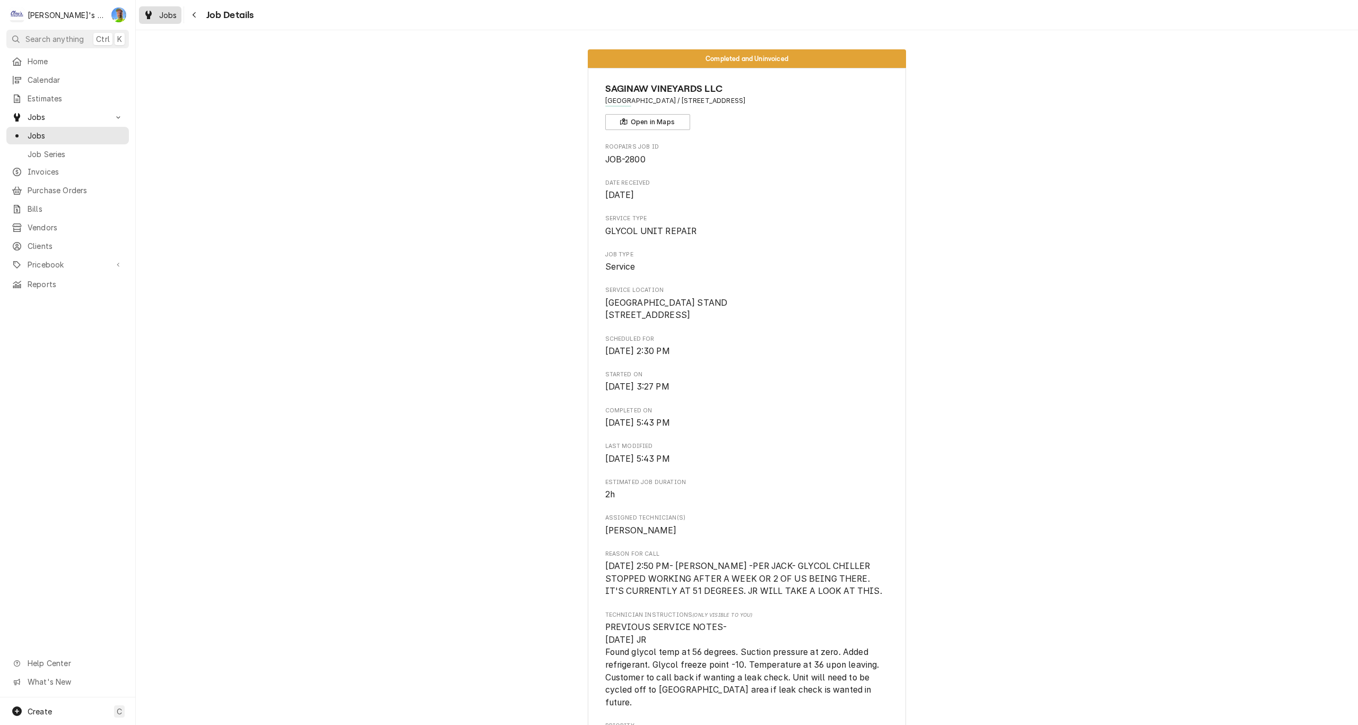
click at [163, 20] on span "Jobs" at bounding box center [168, 15] width 18 height 11
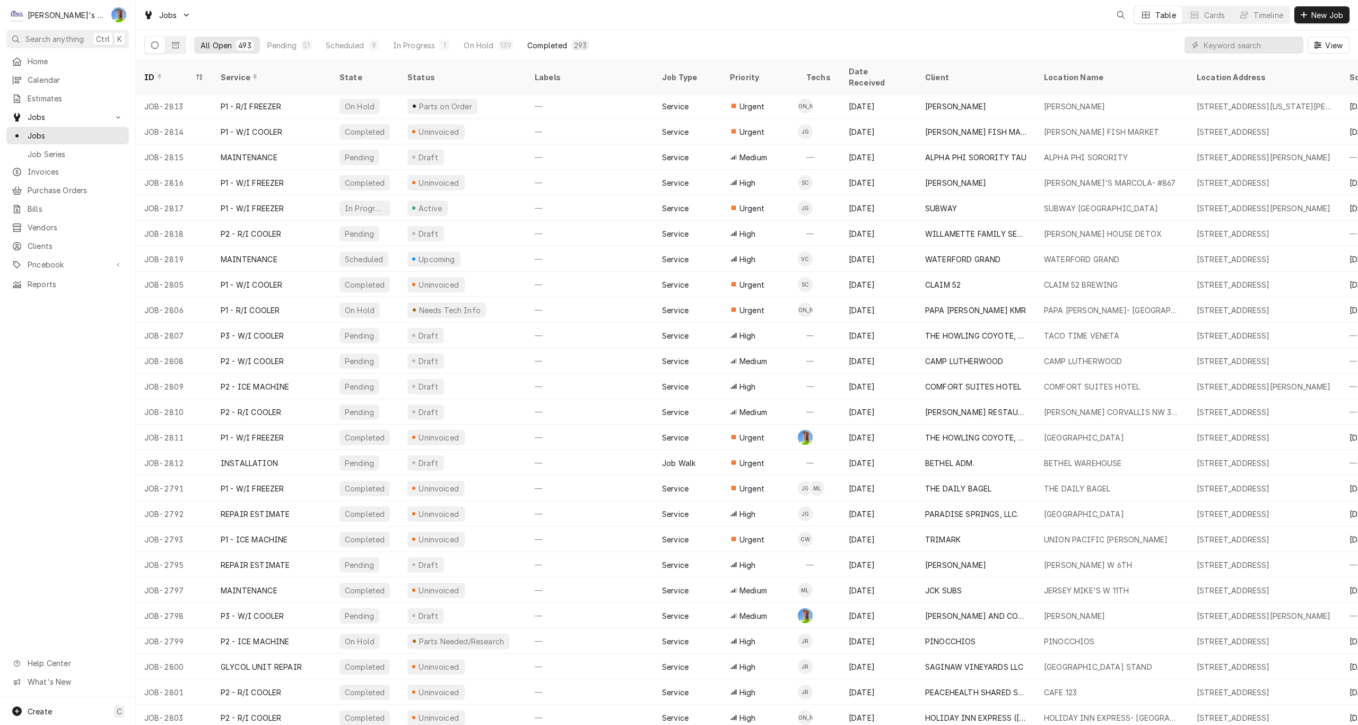
click at [542, 43] on div "Completed" at bounding box center [547, 45] width 40 height 11
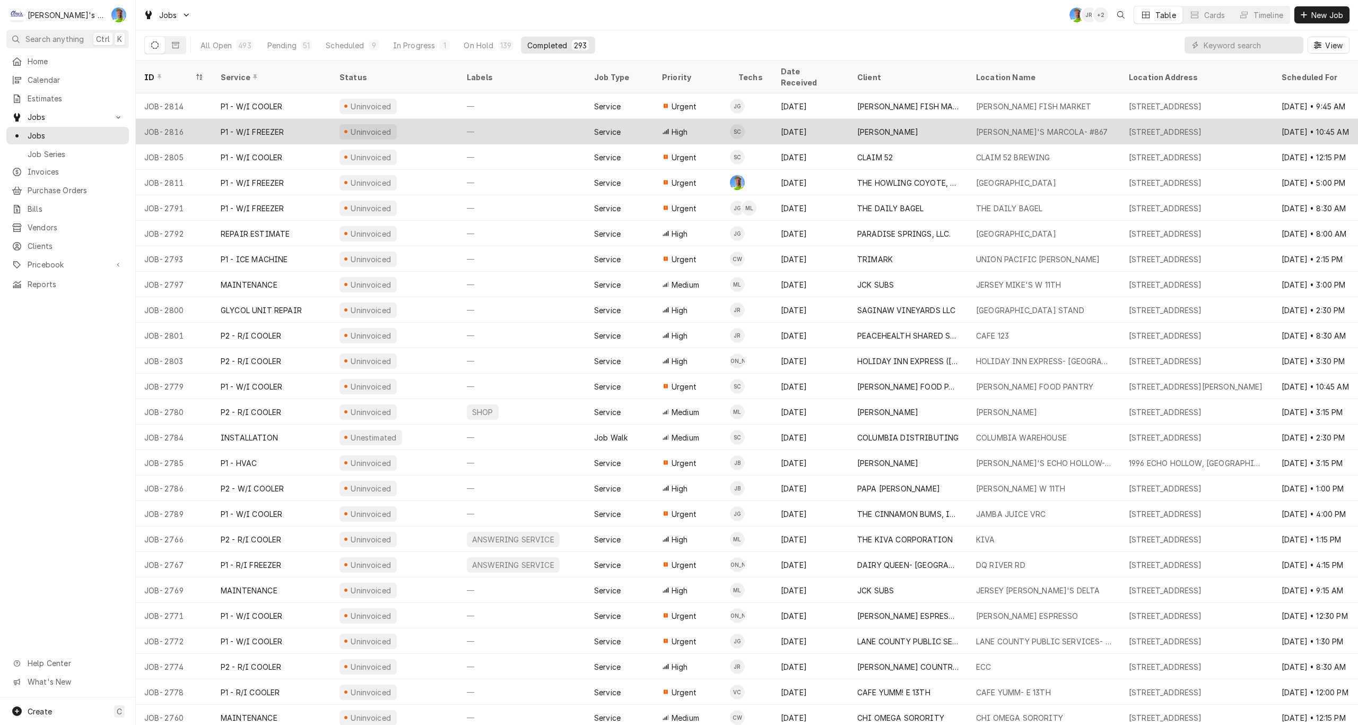
click at [552, 119] on div "—" at bounding box center [521, 131] width 127 height 25
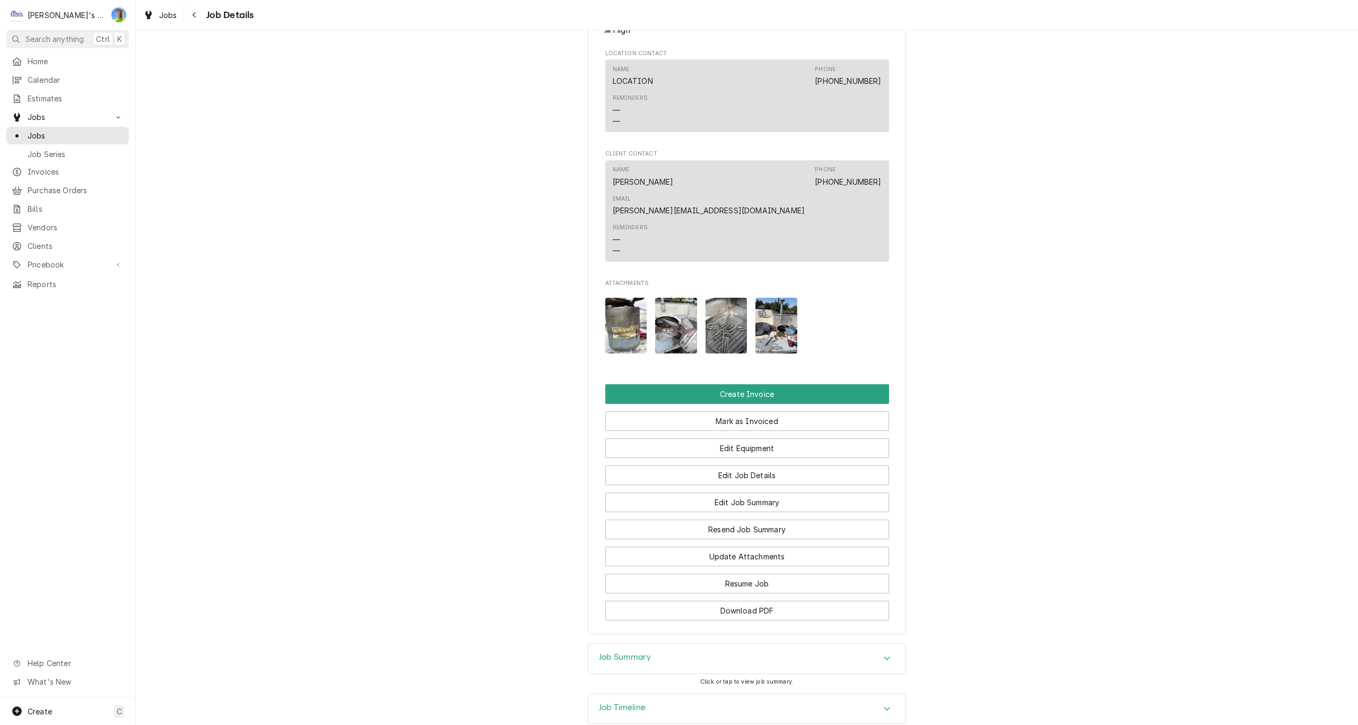
scroll to position [848, 0]
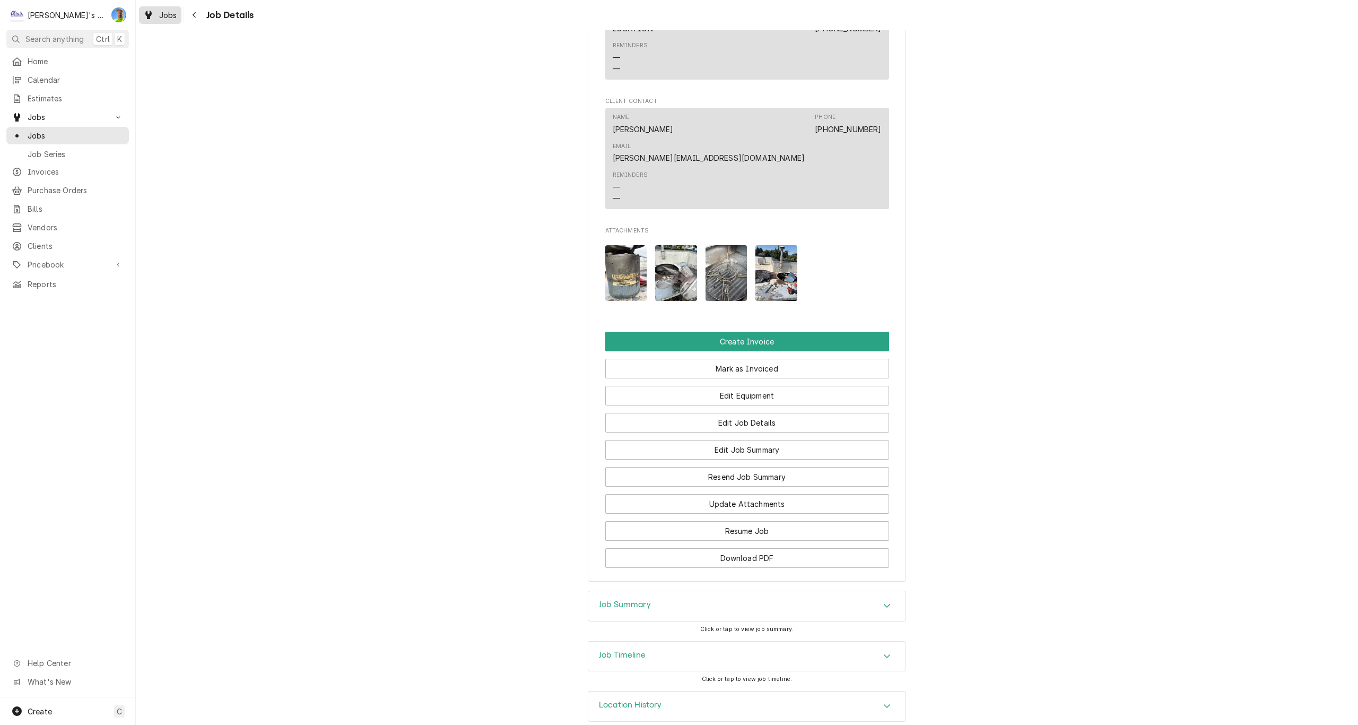
click at [167, 20] on span "Jobs" at bounding box center [168, 15] width 18 height 11
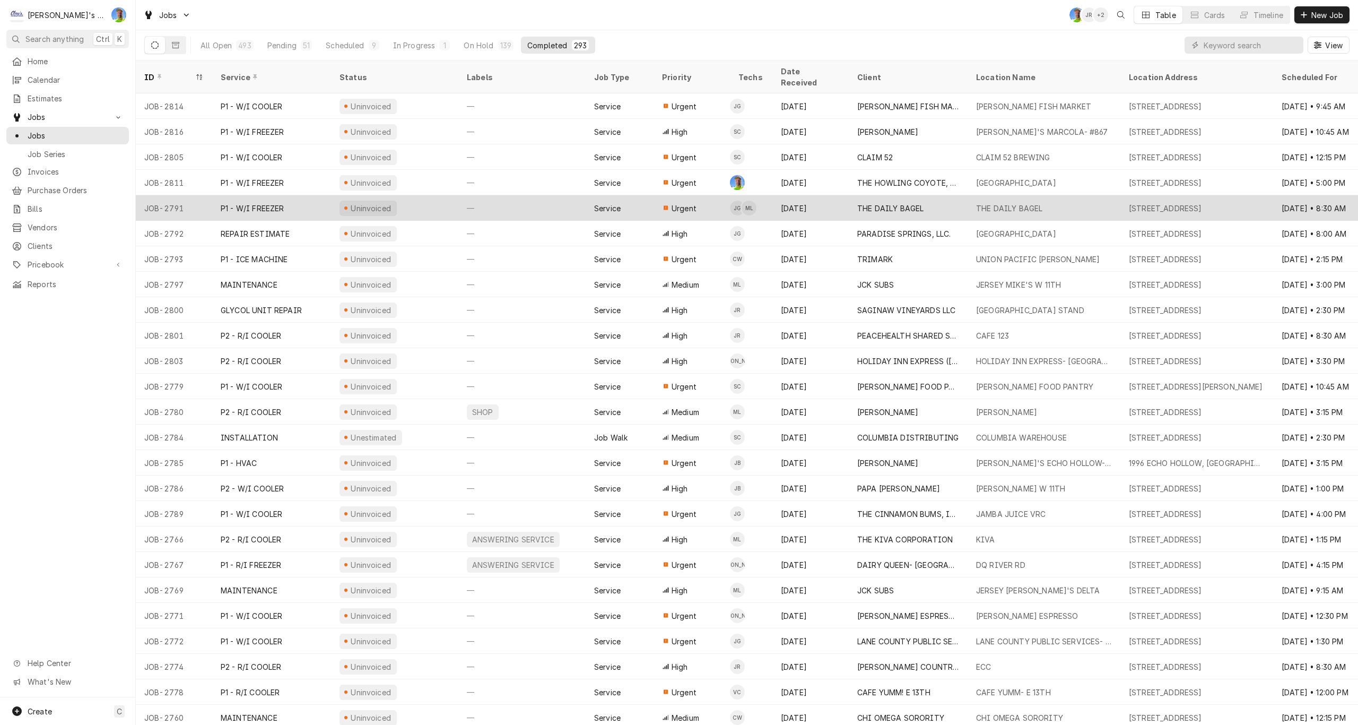
click at [431, 200] on div "Uninvoiced" at bounding box center [394, 207] width 127 height 25
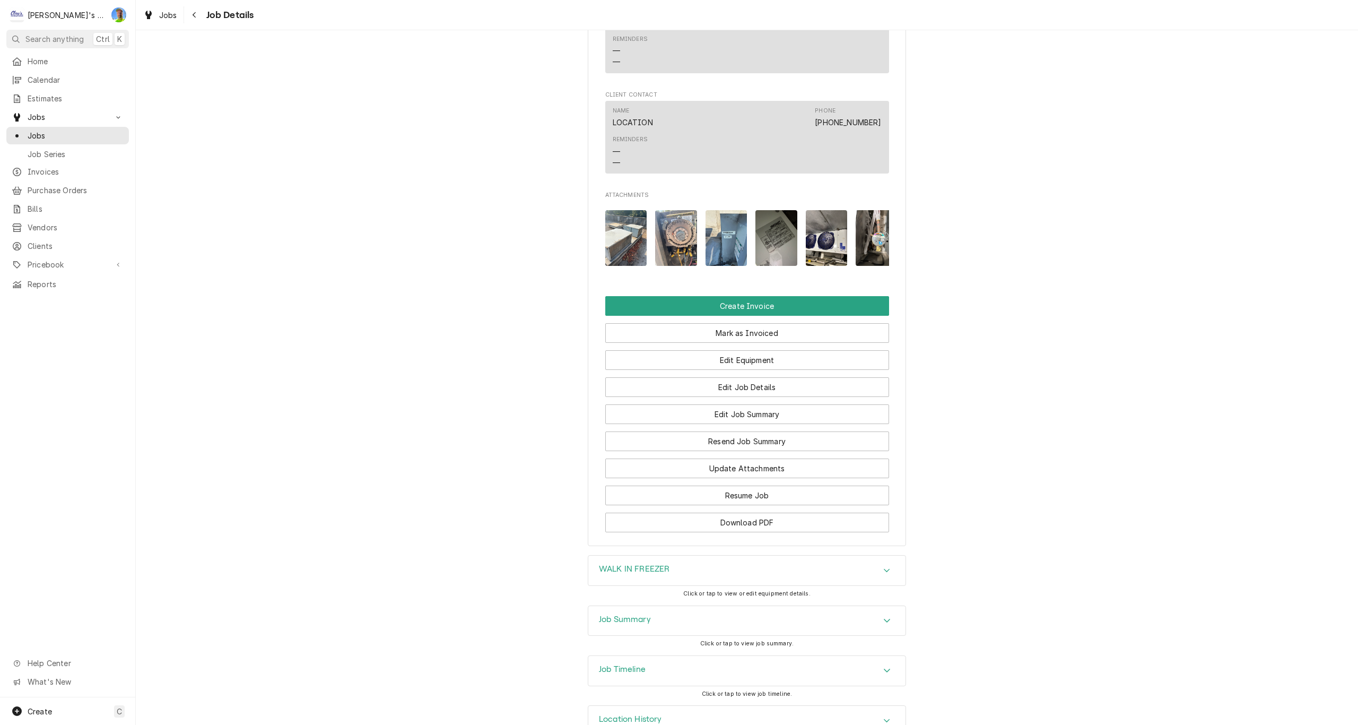
scroll to position [854, 0]
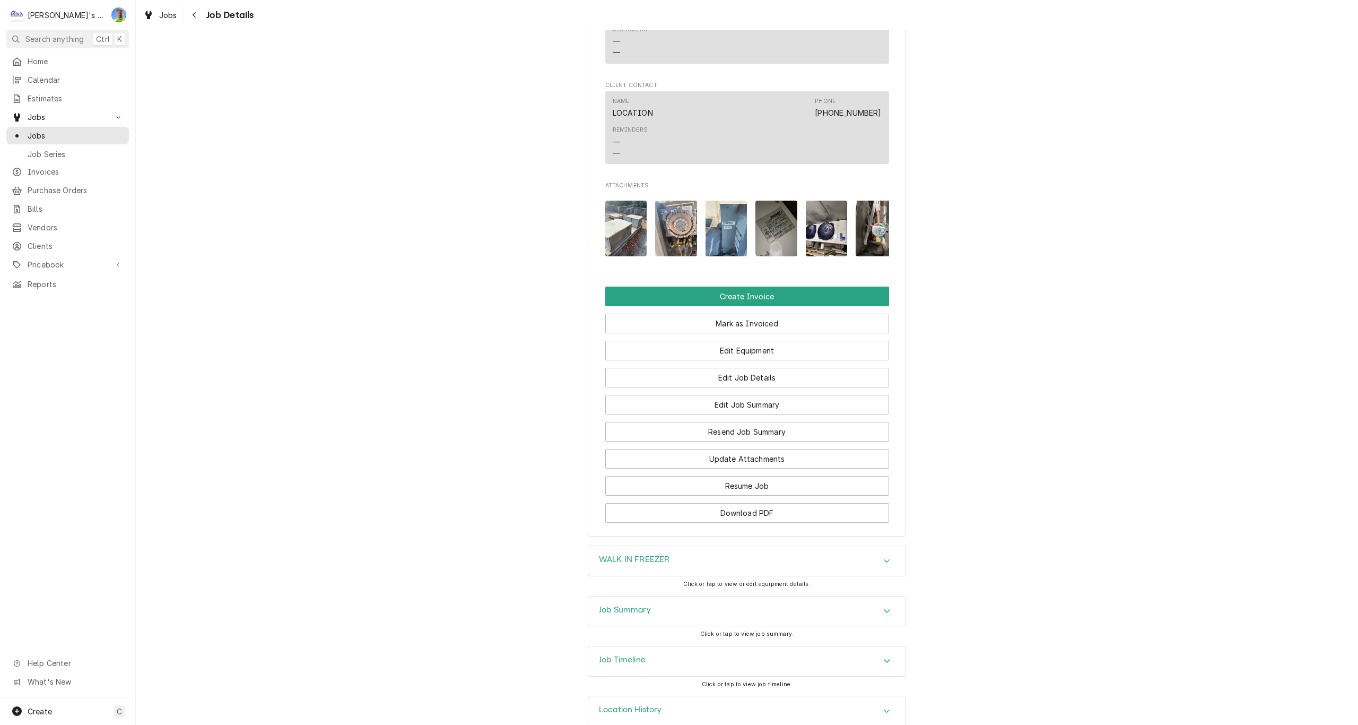
click at [600, 605] on h3 "Job Summary" at bounding box center [625, 610] width 52 height 10
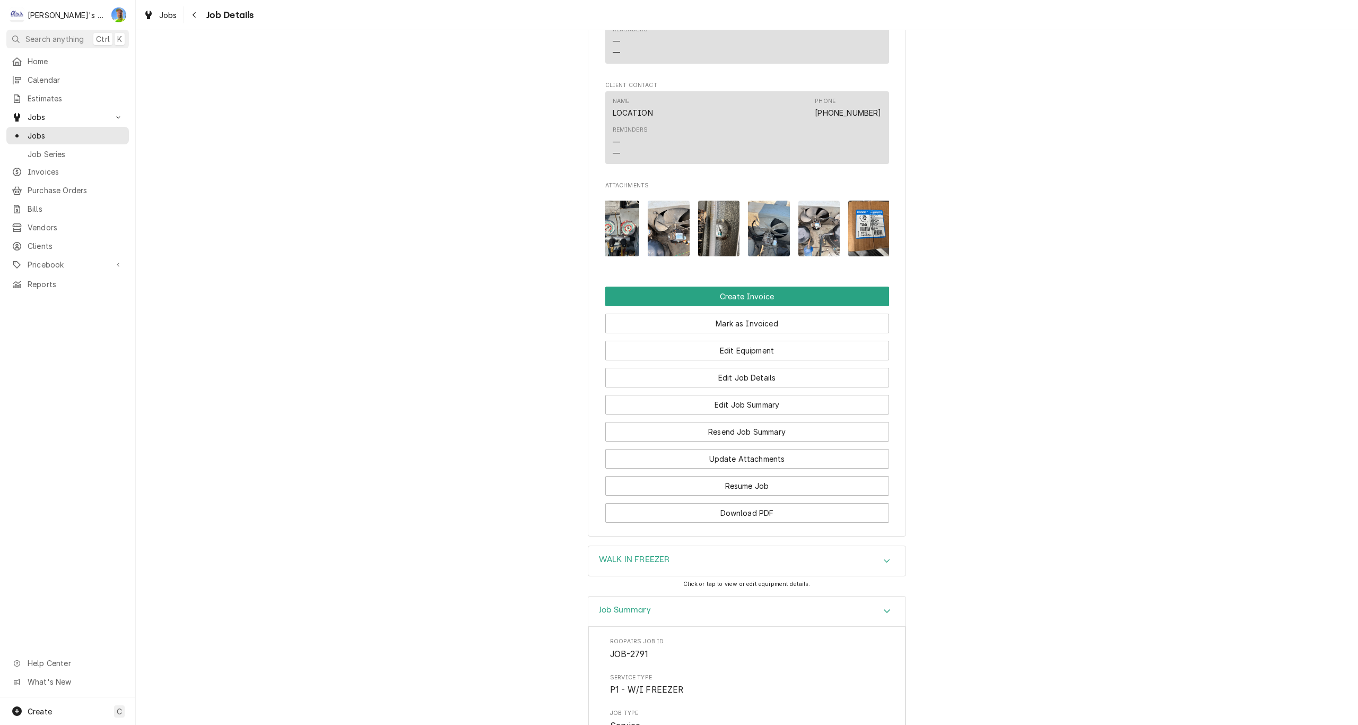
scroll to position [0, 318]
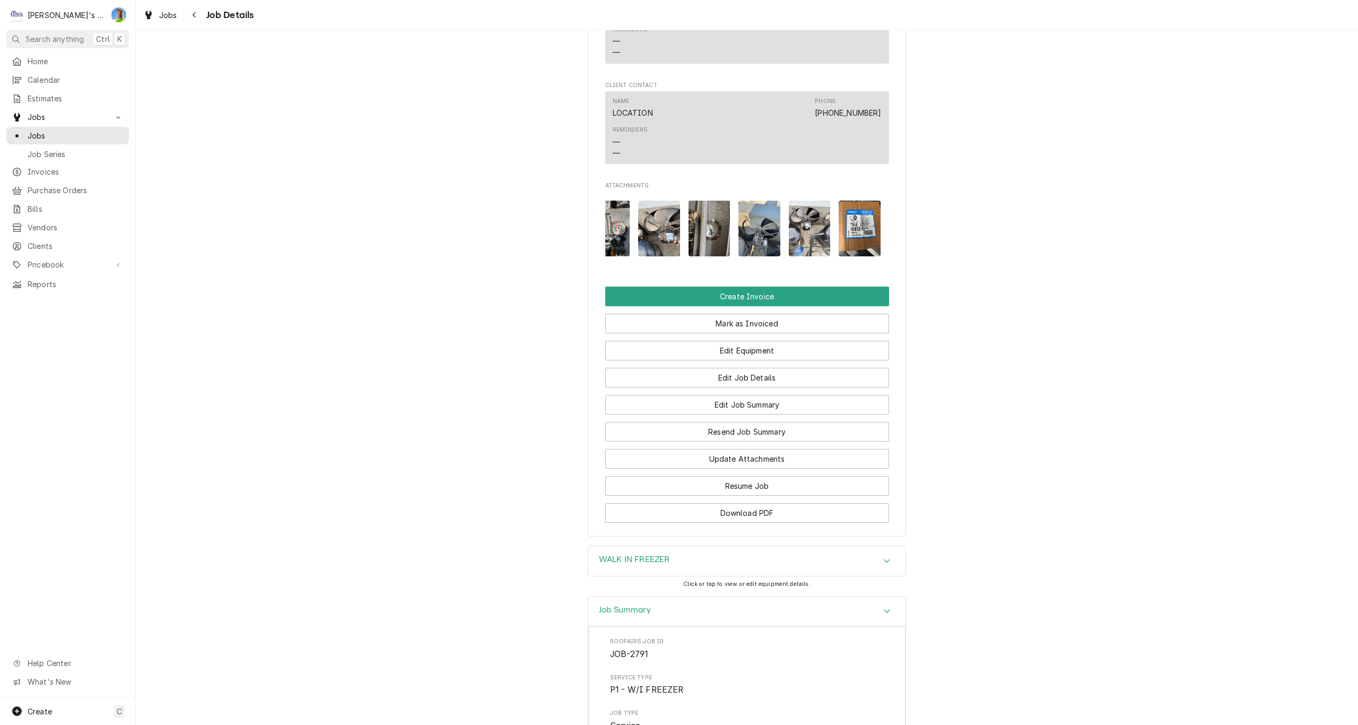
click at [806, 201] on img "Attachments" at bounding box center [810, 229] width 42 height 56
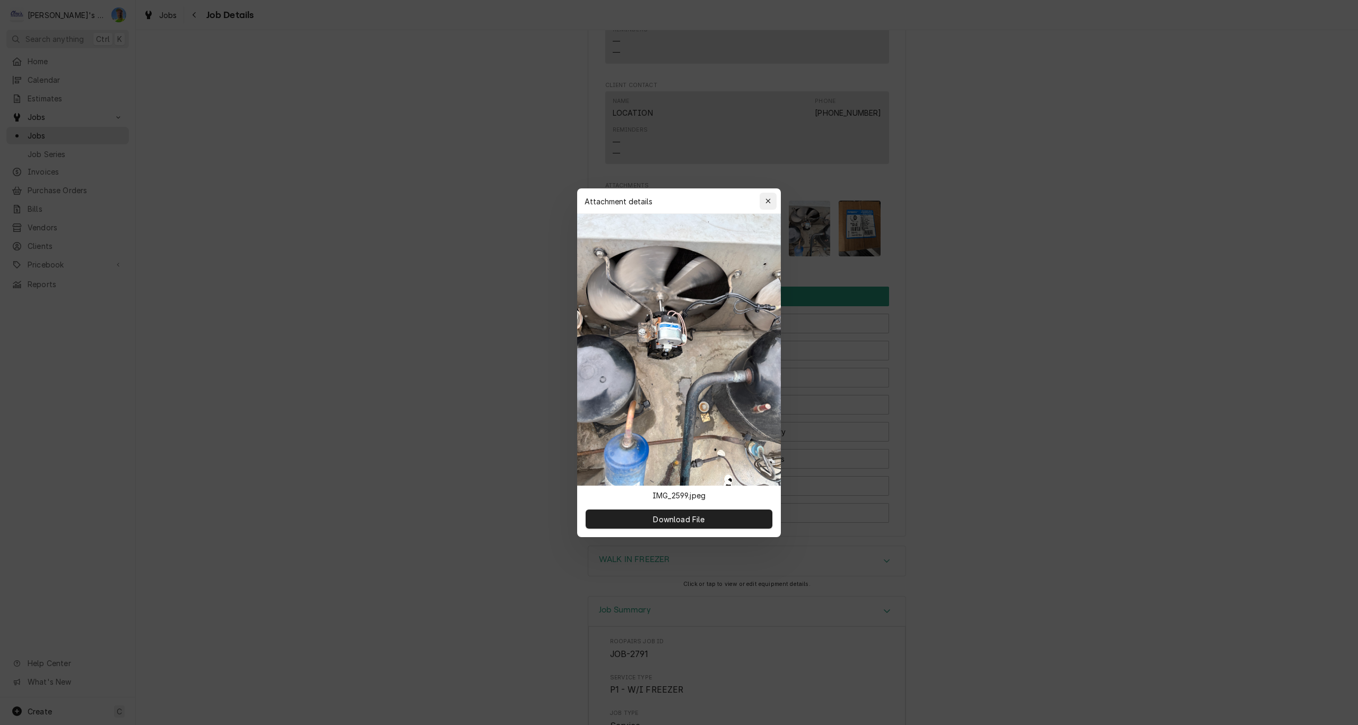
click at [769, 201] on icon "button" at bounding box center [767, 200] width 5 height 5
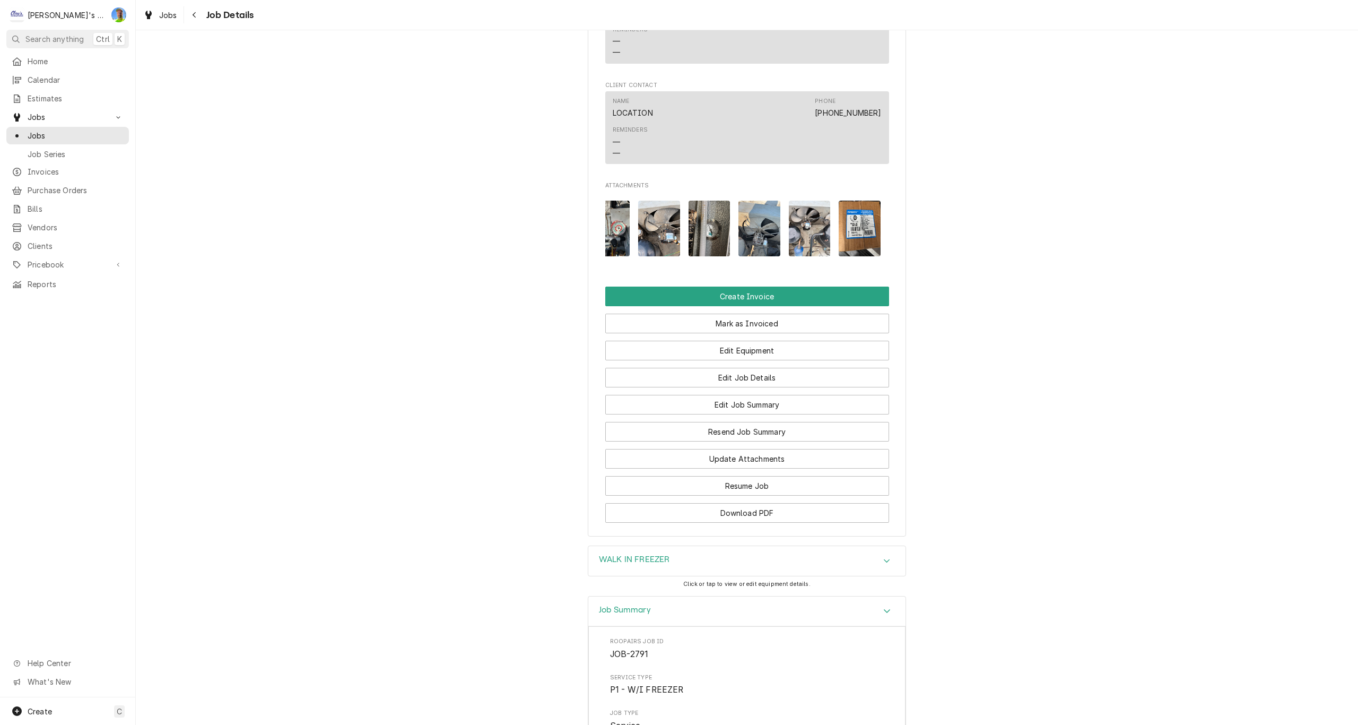
click at [849, 201] on img "Attachments" at bounding box center [860, 229] width 42 height 56
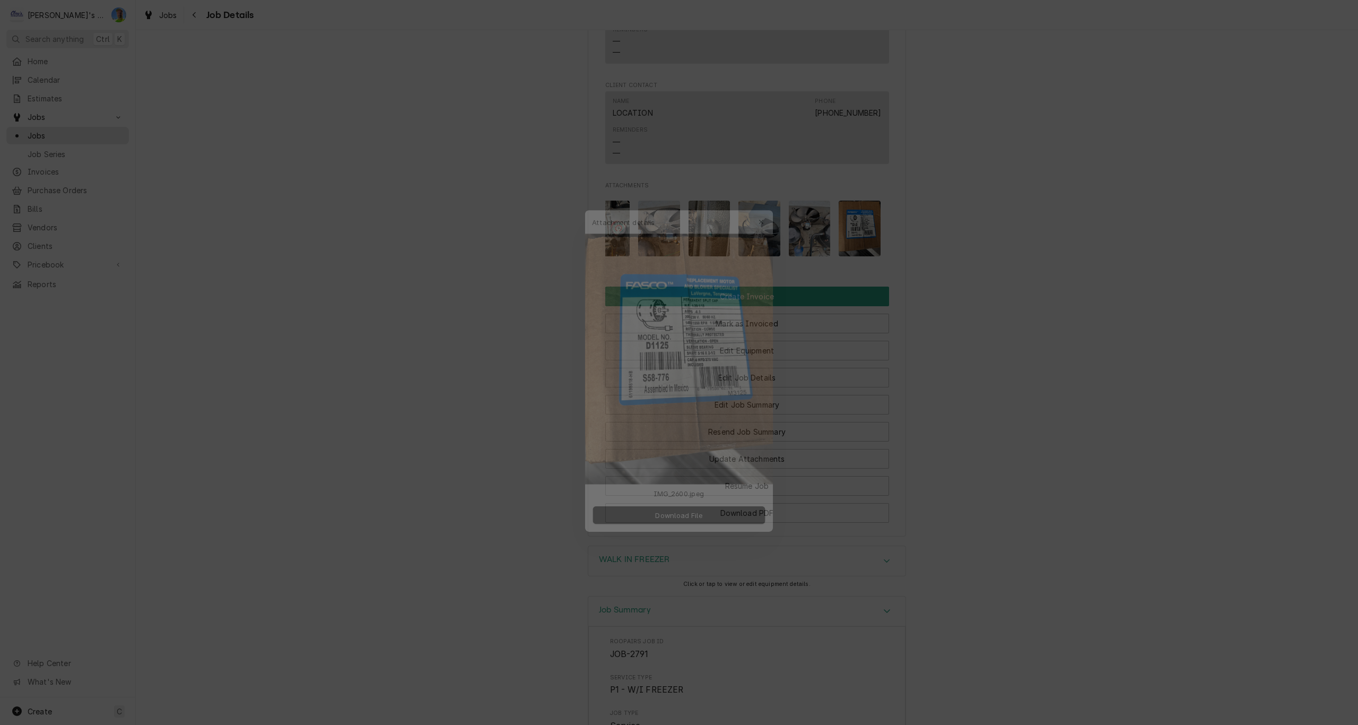
click at [770, 200] on icon "button" at bounding box center [768, 200] width 6 height 7
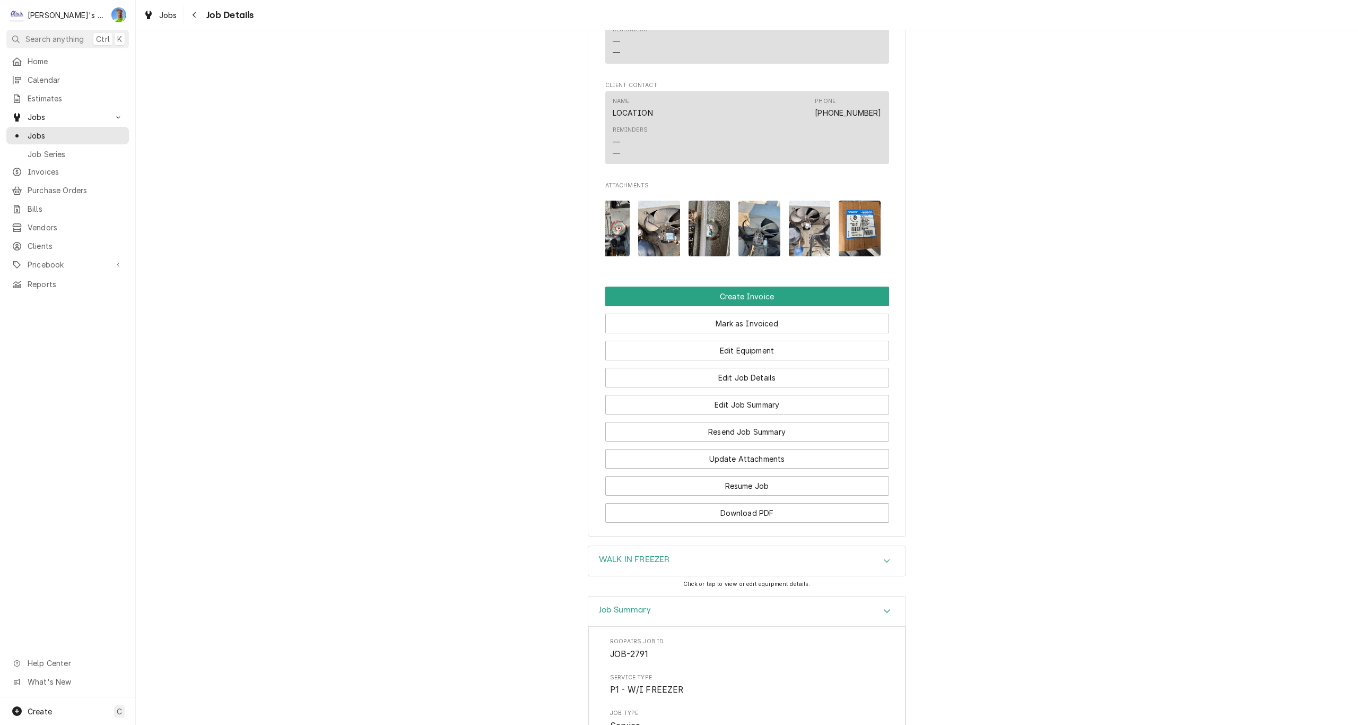
click at [756, 208] on img "Attachments" at bounding box center [759, 229] width 42 height 56
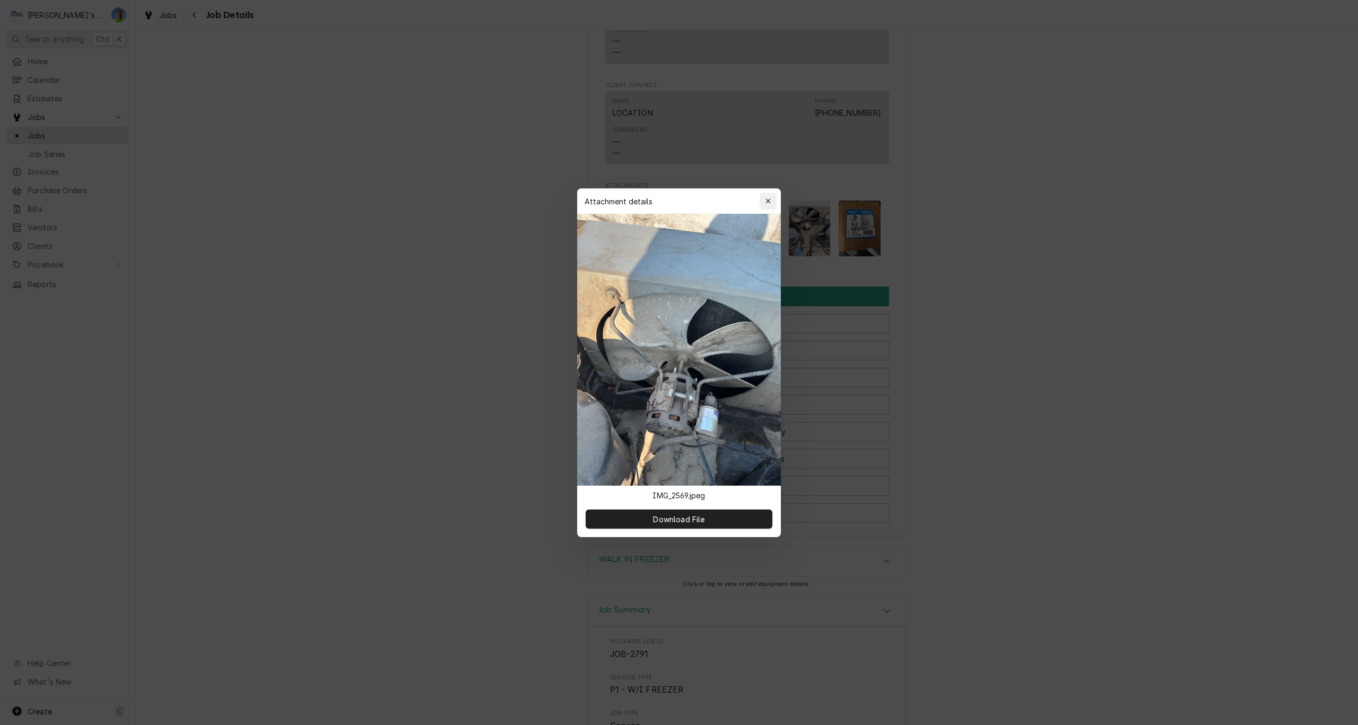
click at [769, 201] on icon "button" at bounding box center [768, 200] width 6 height 7
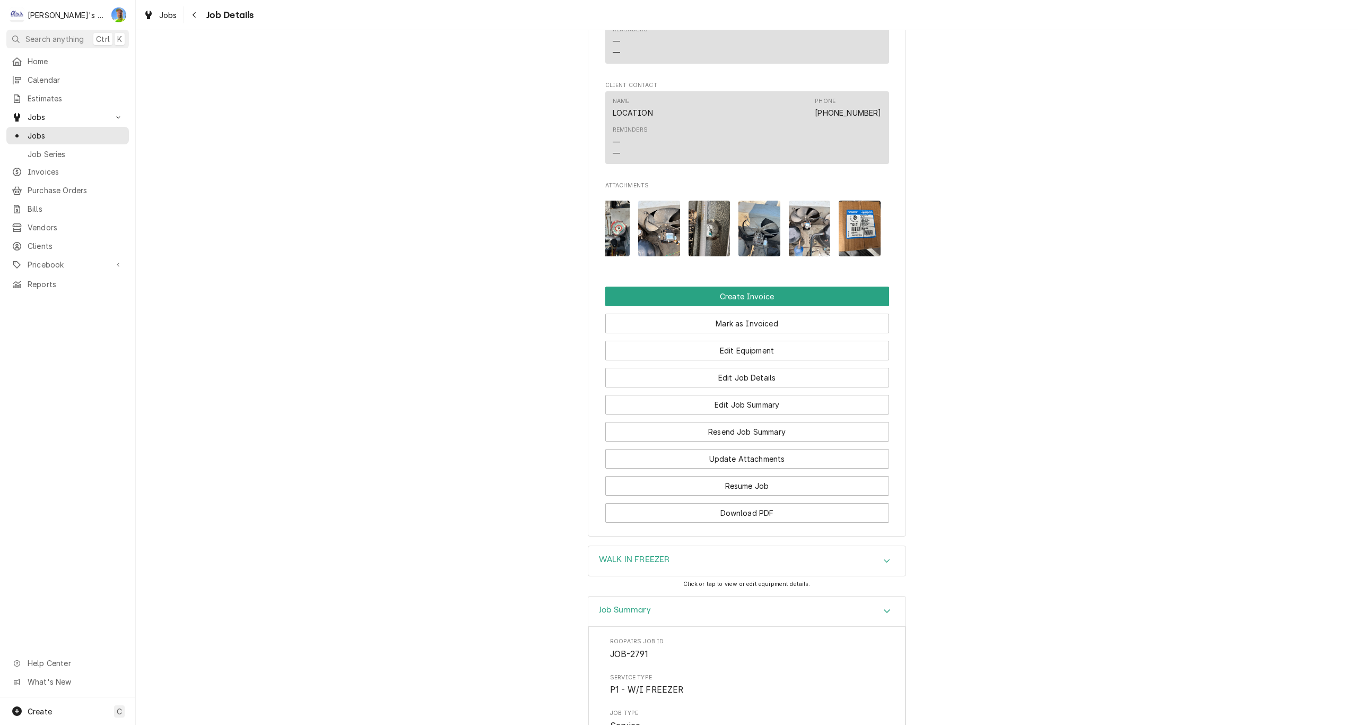
click at [654, 202] on img "Attachments" at bounding box center [659, 229] width 42 height 56
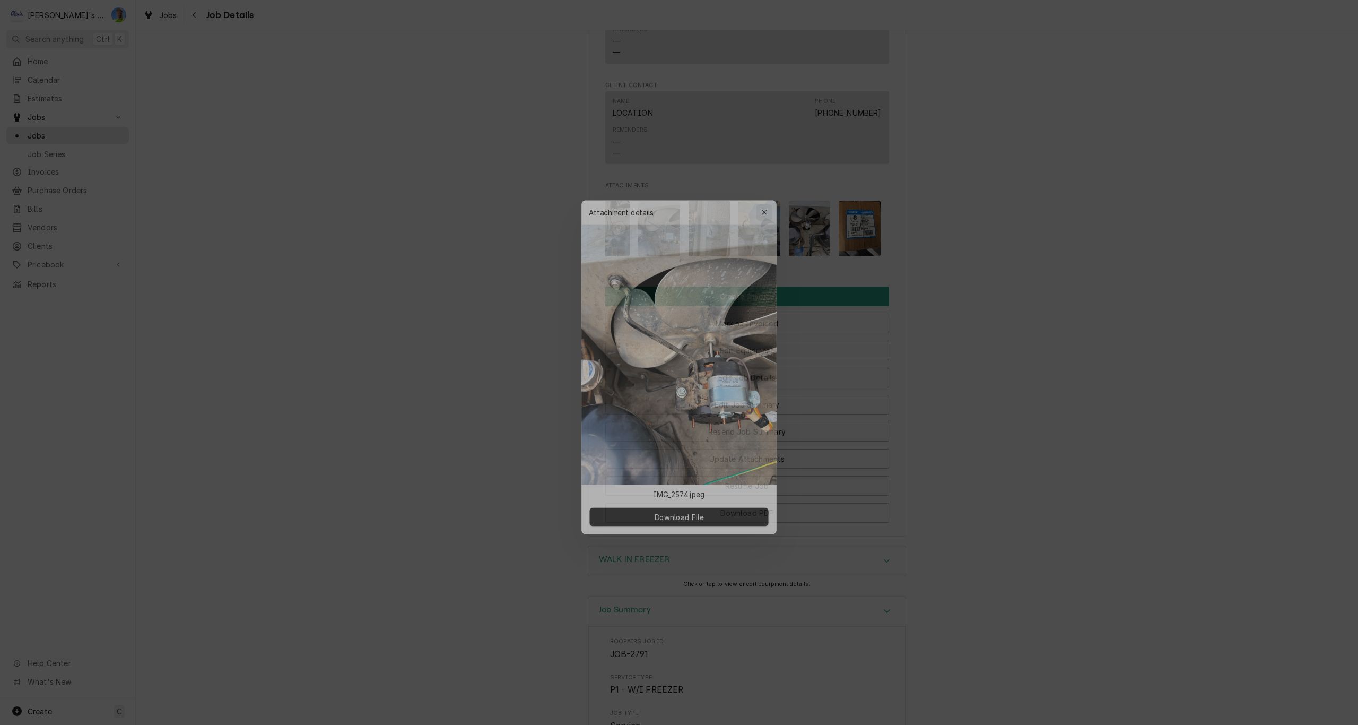
click at [768, 201] on icon "button" at bounding box center [767, 200] width 5 height 5
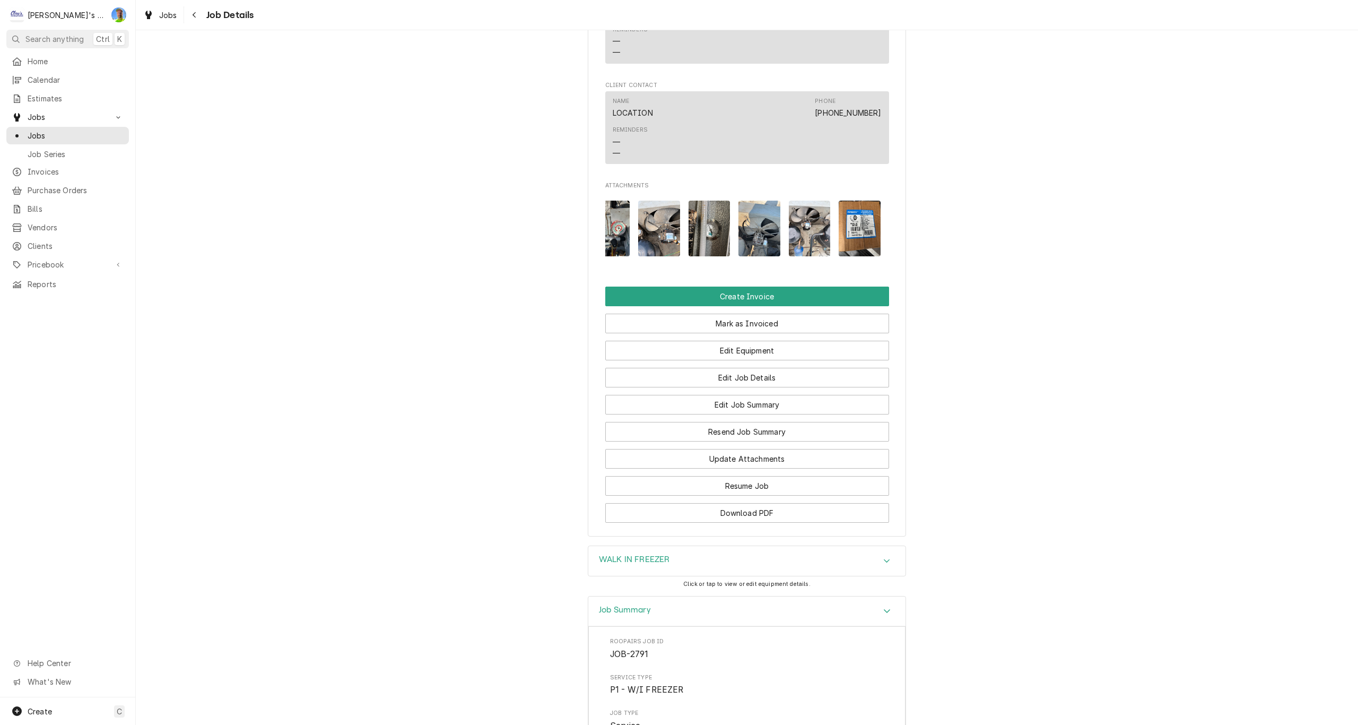
click at [796, 207] on img "Attachments" at bounding box center [810, 229] width 42 height 56
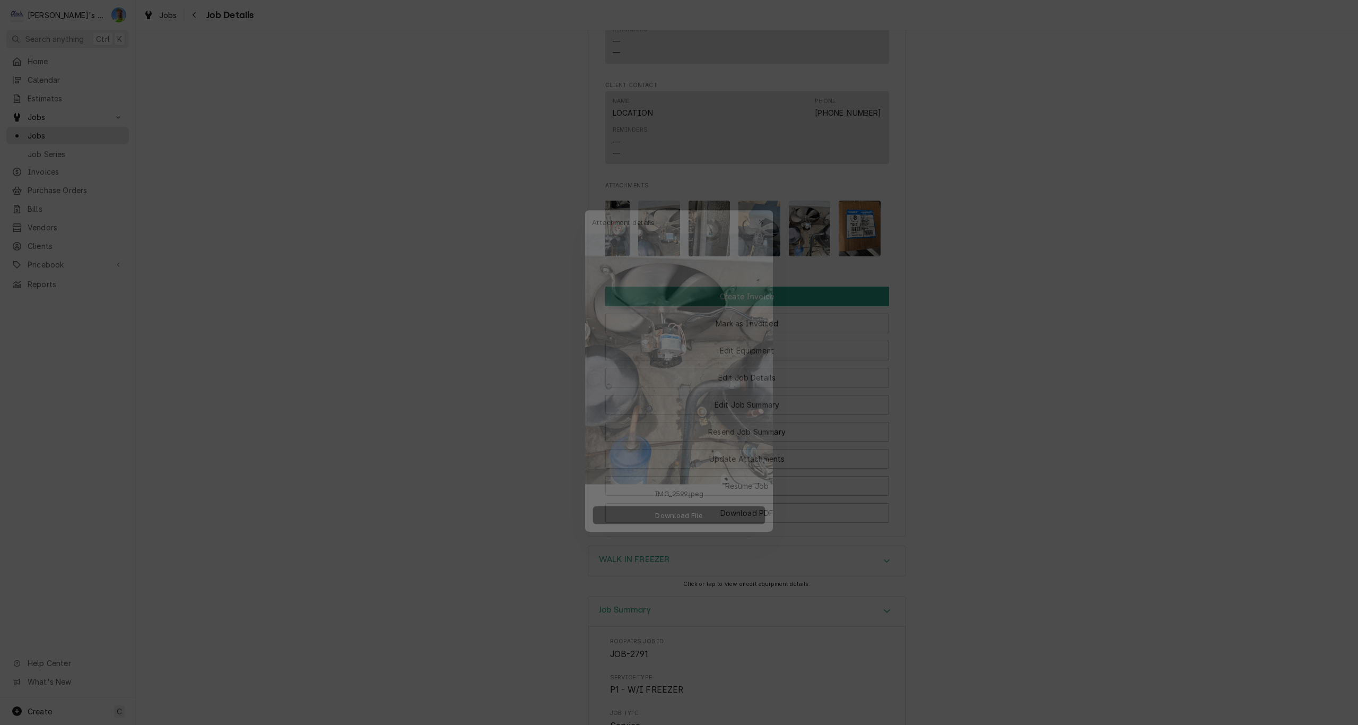
click at [768, 203] on icon "button" at bounding box center [768, 200] width 6 height 7
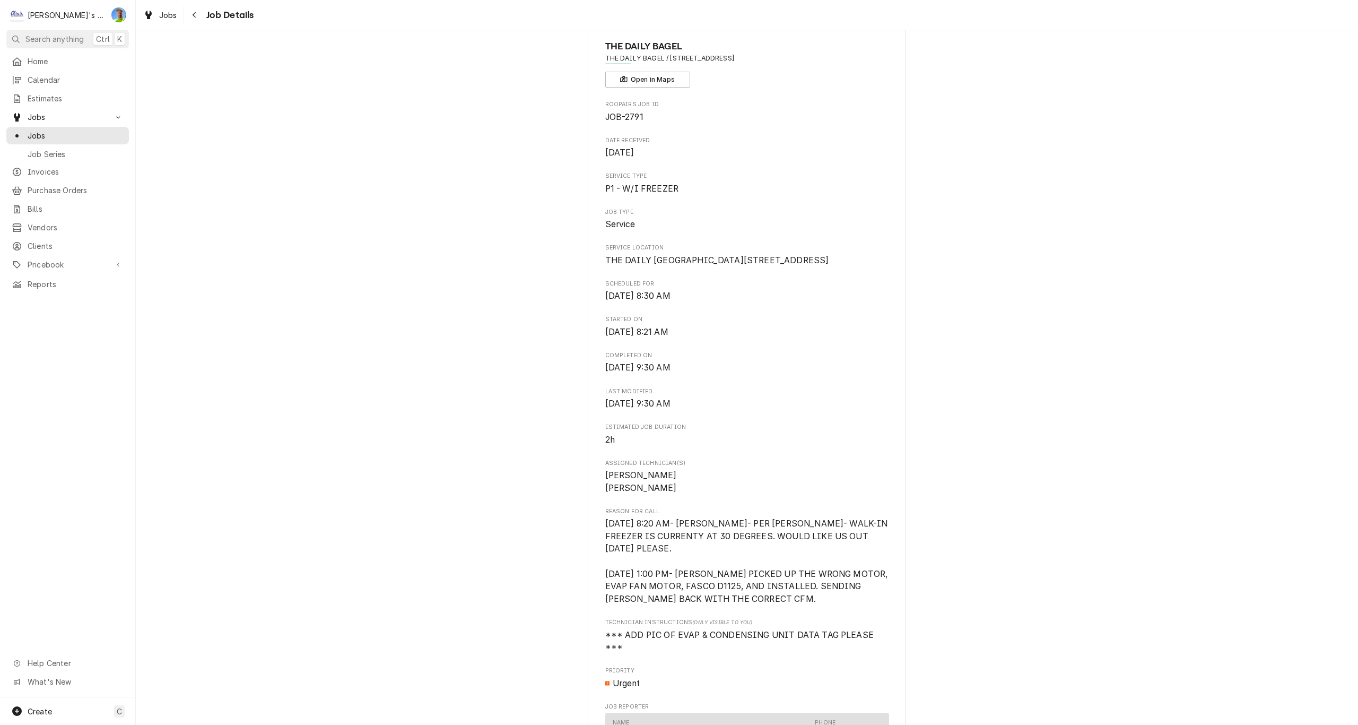
scroll to position [0, 0]
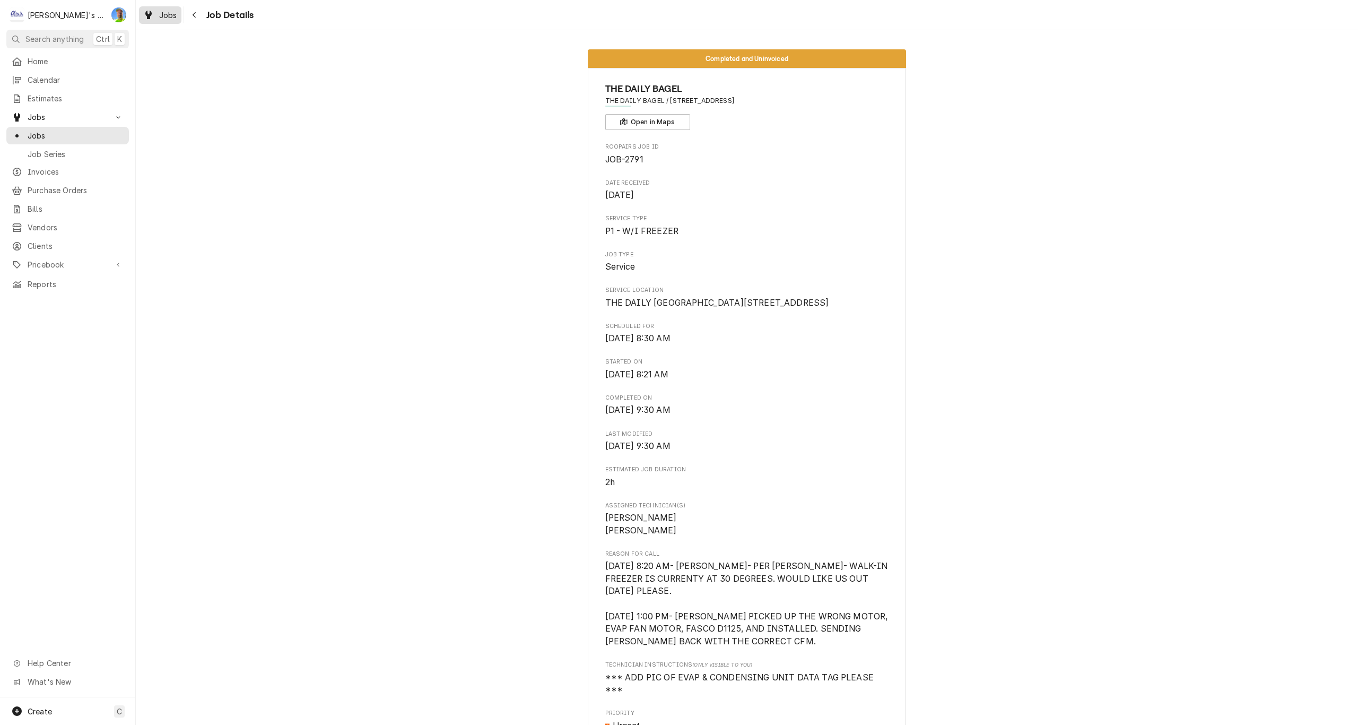
click at [153, 9] on div "Dynamic Content Wrapper" at bounding box center [148, 14] width 11 height 13
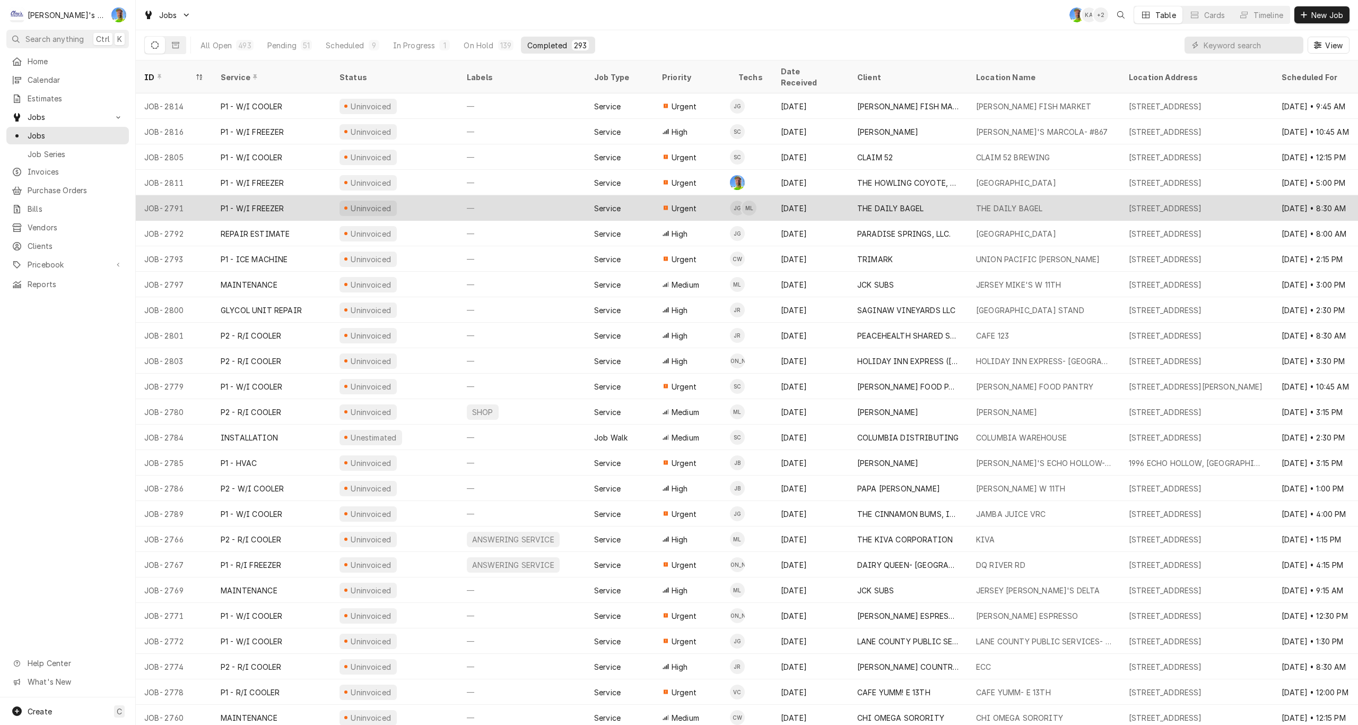
click at [858, 203] on div "THE DAILY BAGEL" at bounding box center [890, 208] width 66 height 11
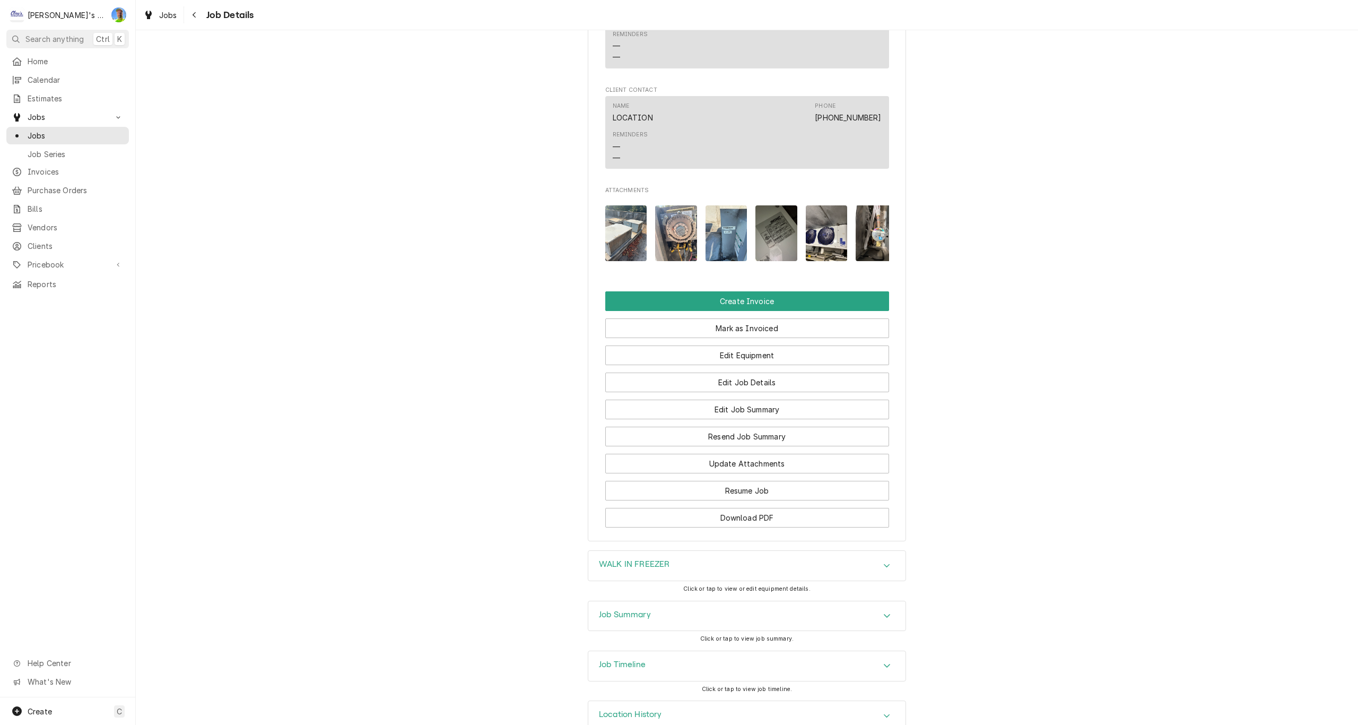
scroll to position [854, 0]
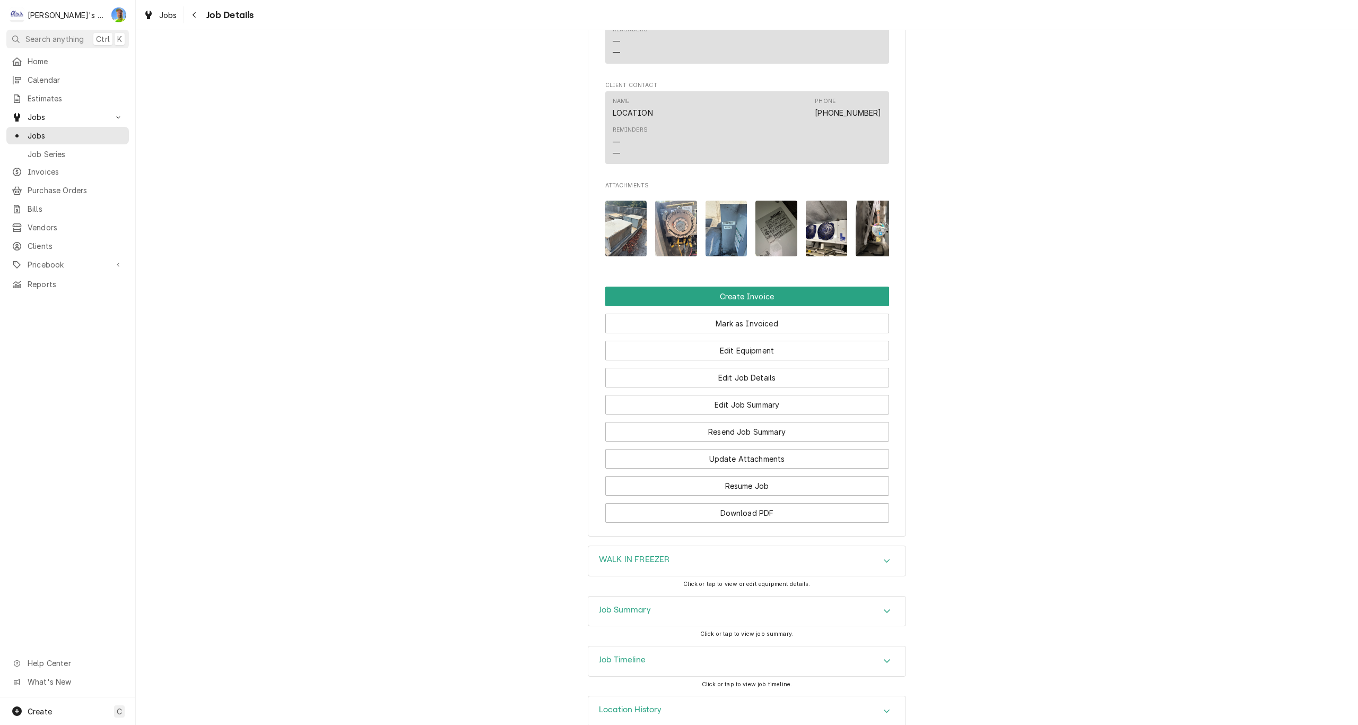
click at [884, 606] on icon "Accordion Header" at bounding box center [886, 610] width 7 height 8
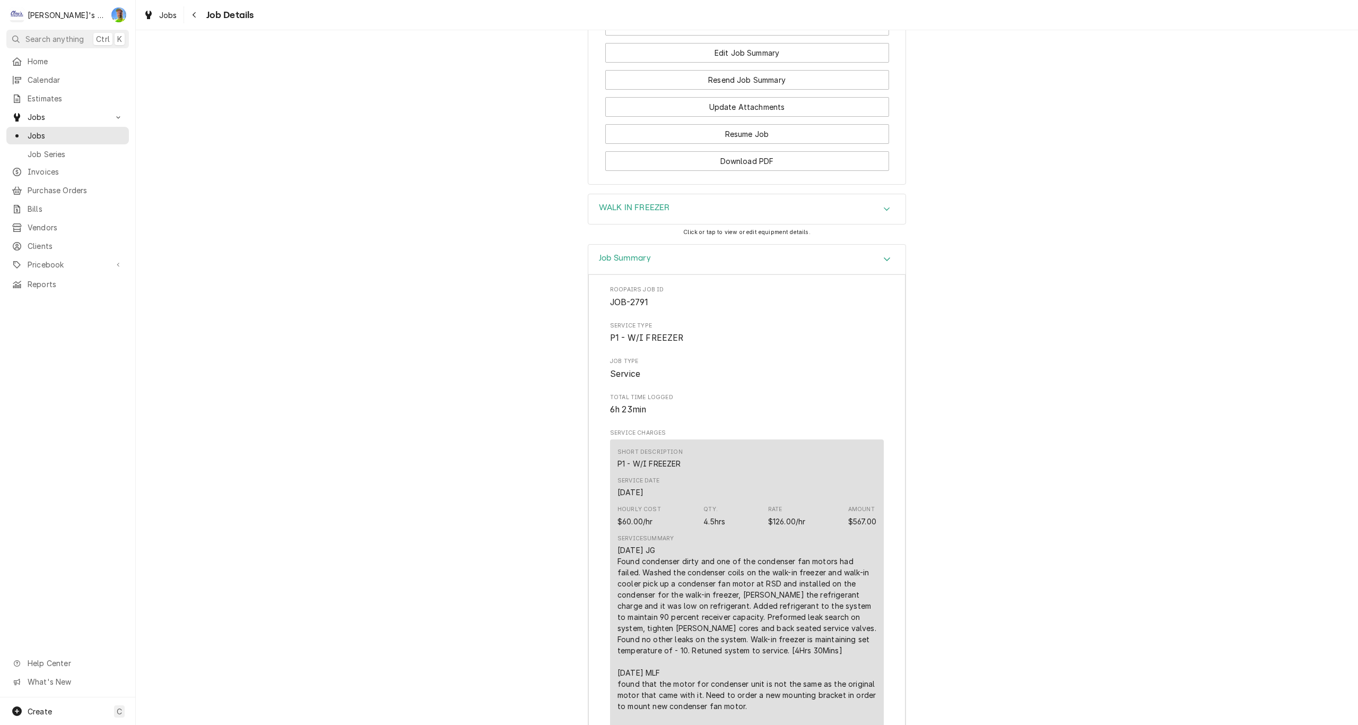
scroll to position [1119, 0]
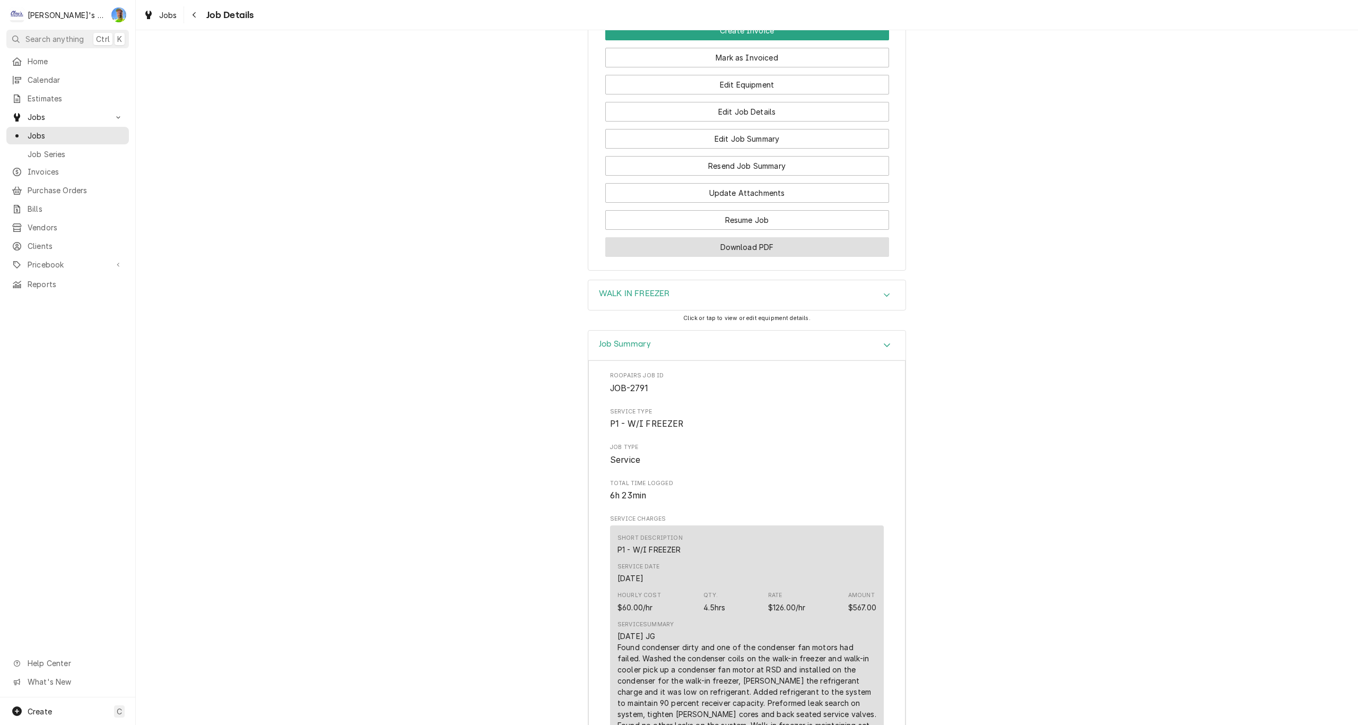
click at [789, 237] on button "Download PDF" at bounding box center [747, 247] width 284 height 20
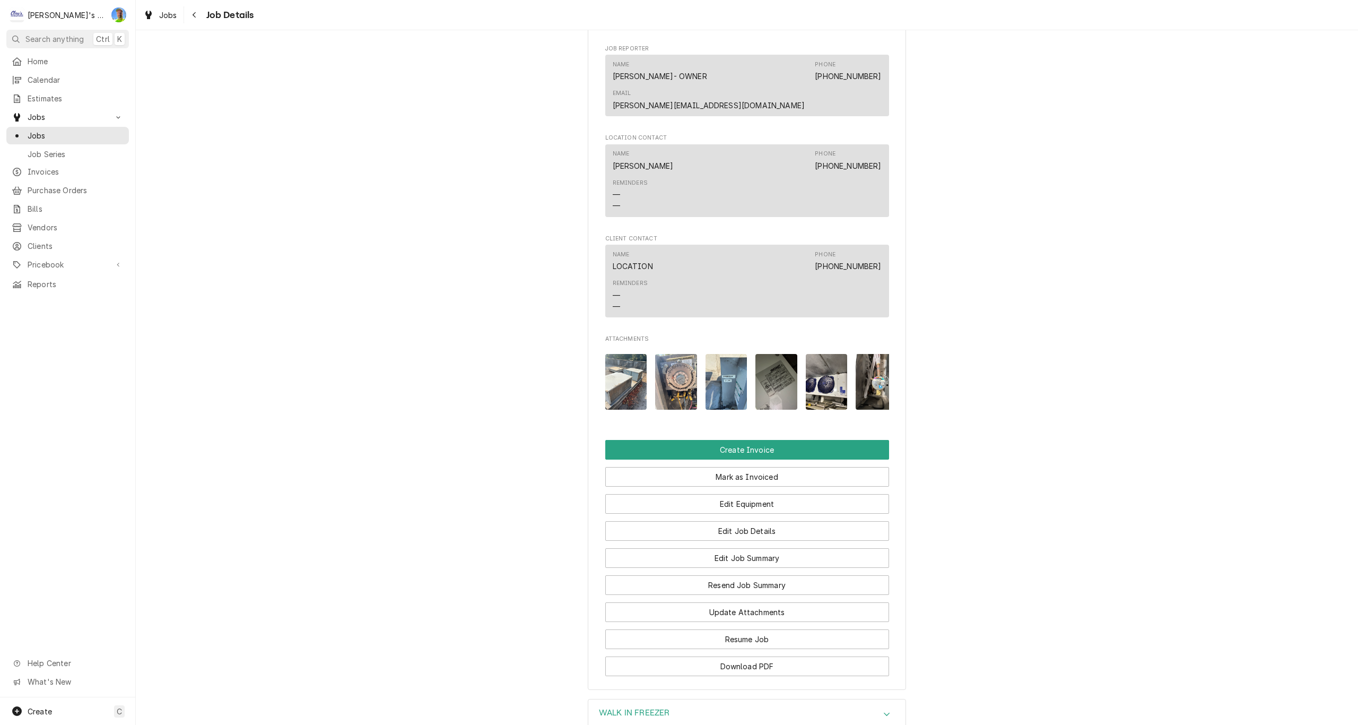
scroll to position [695, 0]
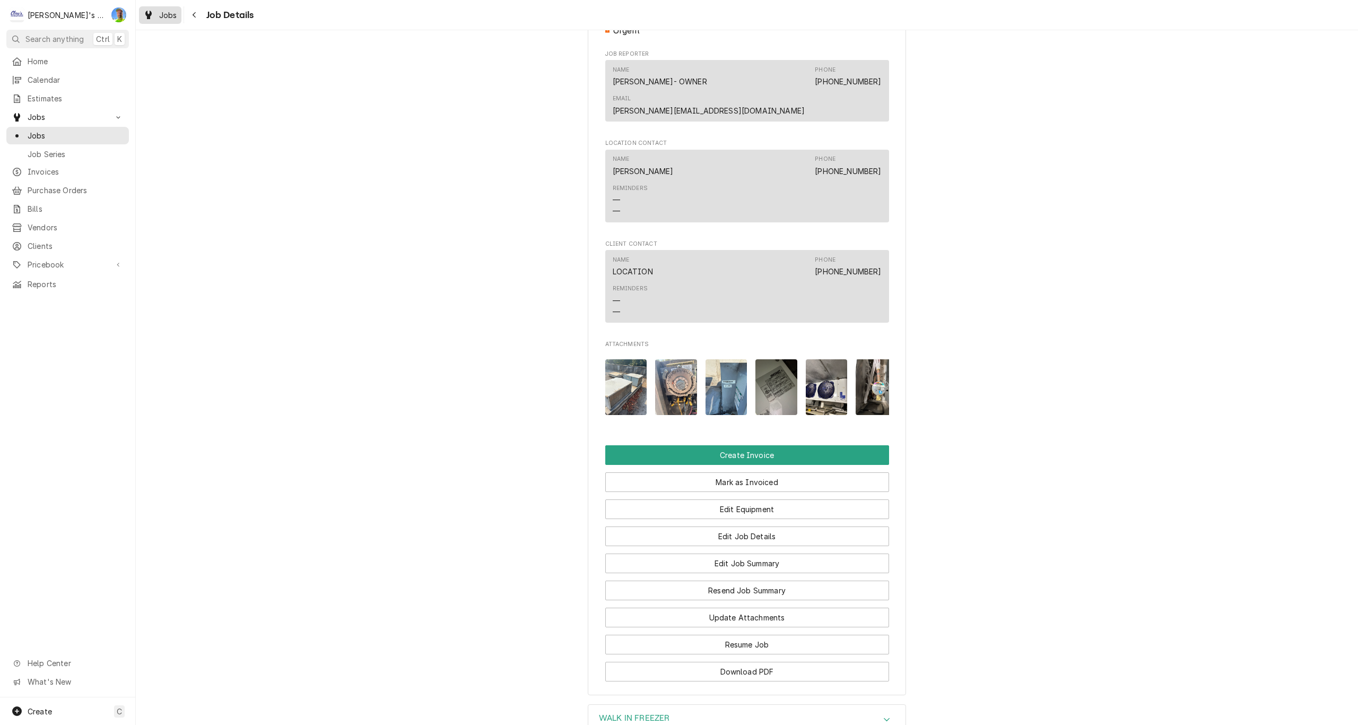
click at [160, 13] on span "Jobs" at bounding box center [168, 15] width 18 height 11
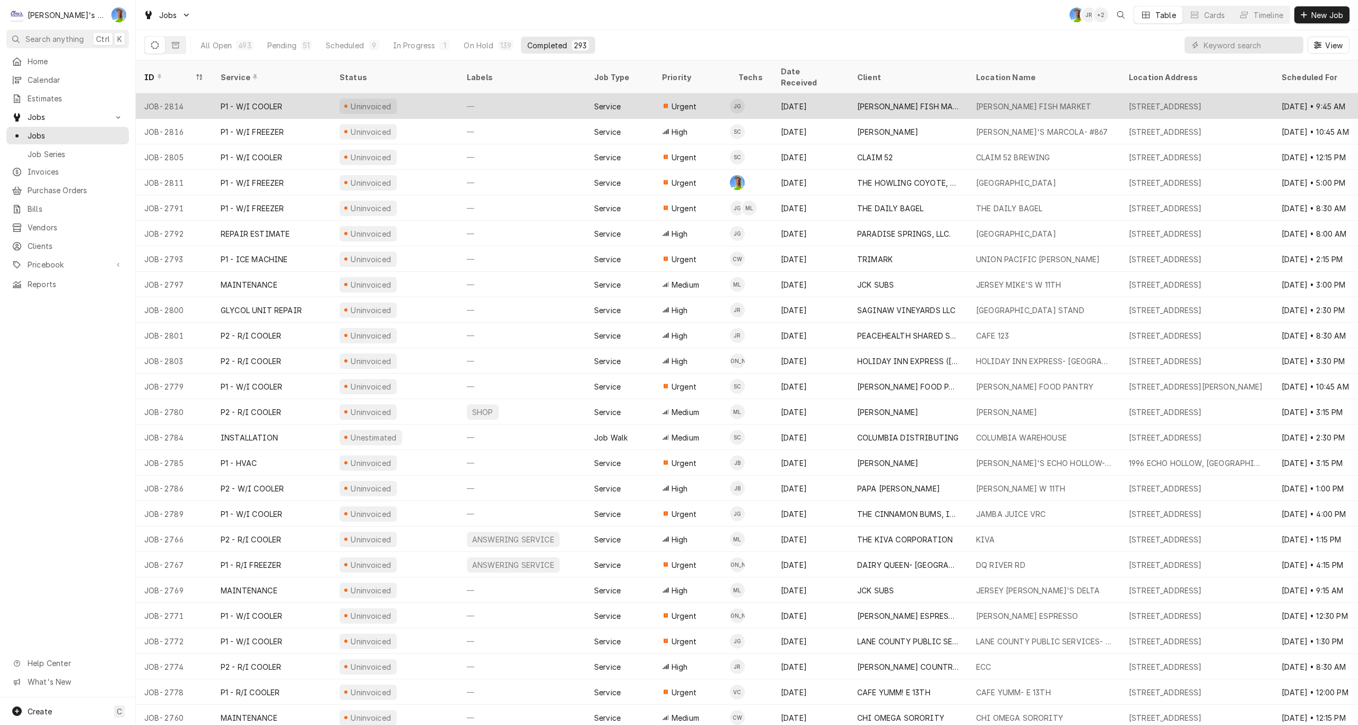
click at [550, 94] on div "—" at bounding box center [521, 105] width 127 height 25
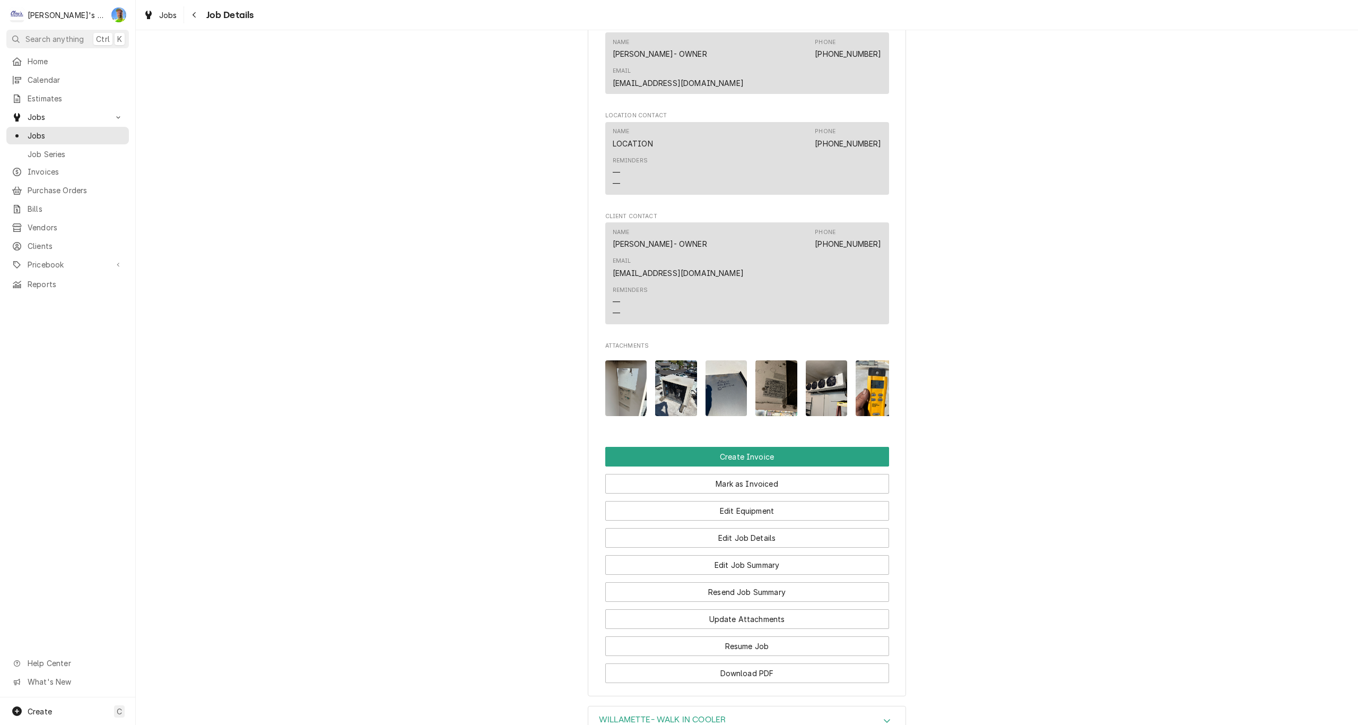
scroll to position [743, 0]
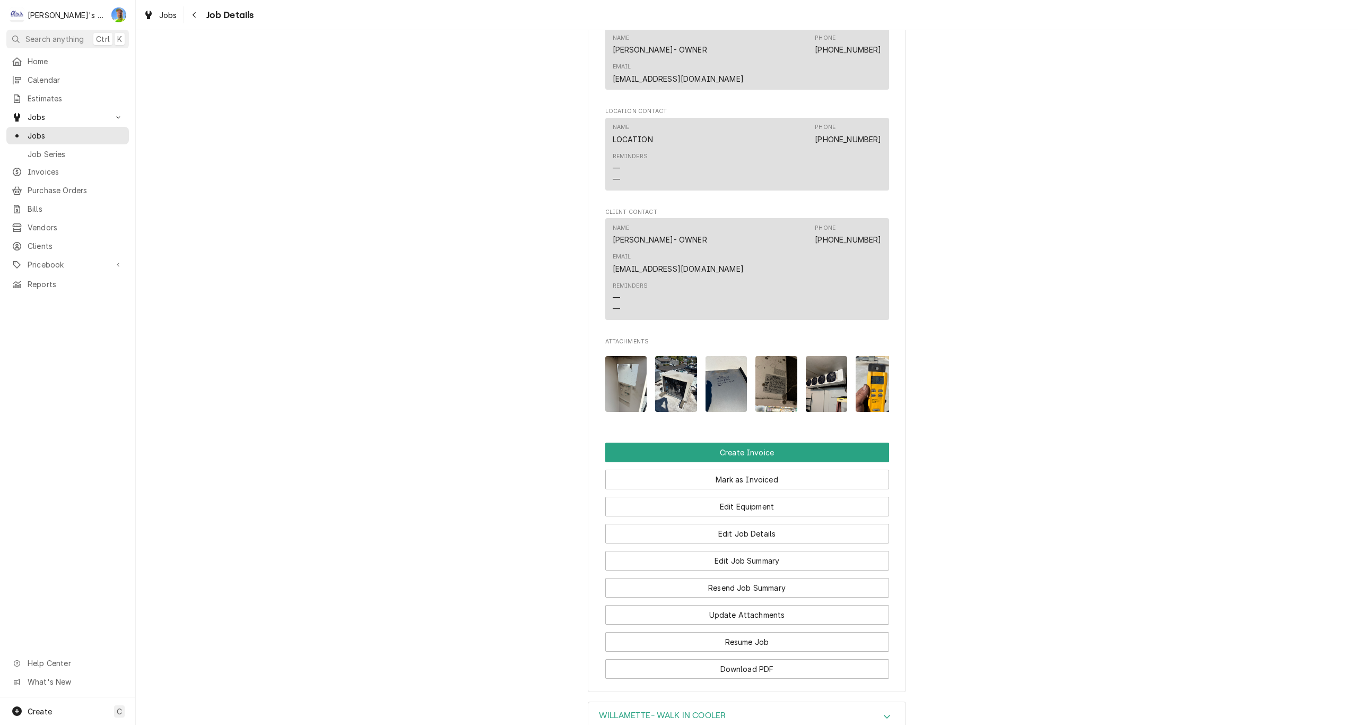
click at [717, 356] on img "Attachments" at bounding box center [727, 384] width 42 height 56
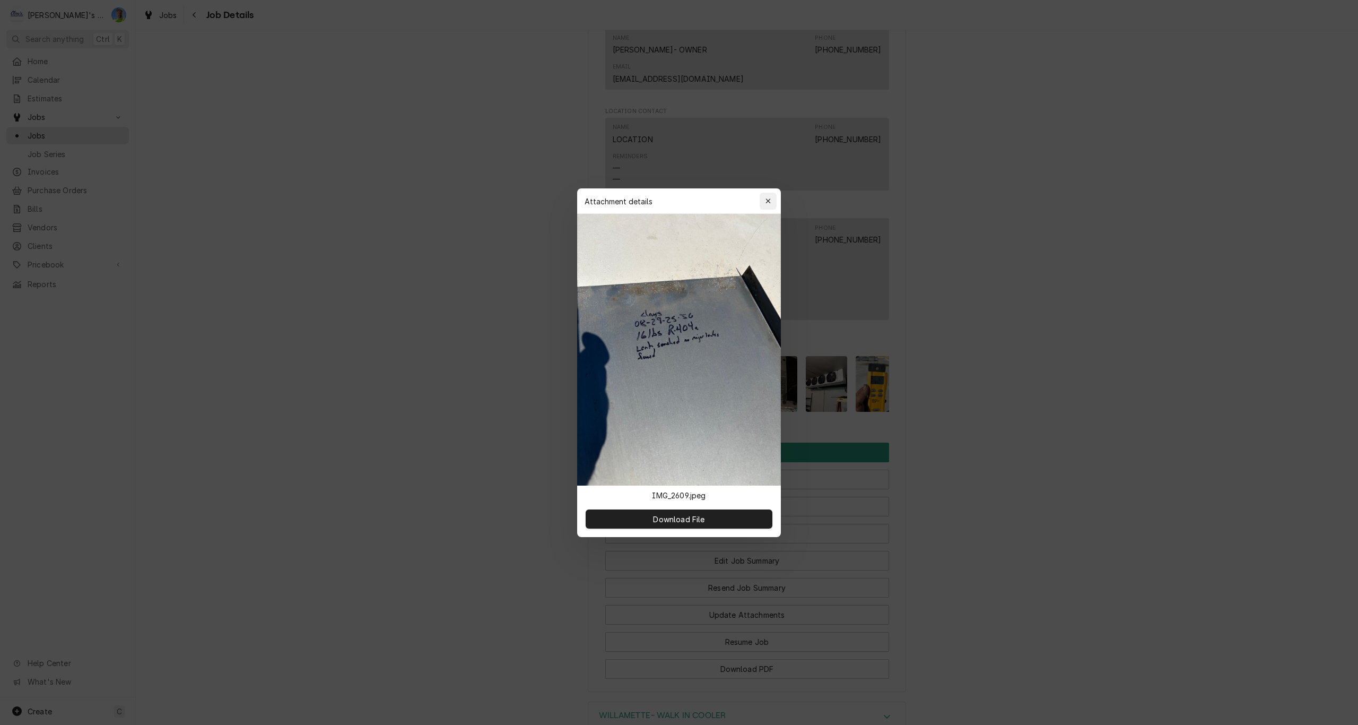
click at [770, 203] on icon "button" at bounding box center [768, 200] width 6 height 7
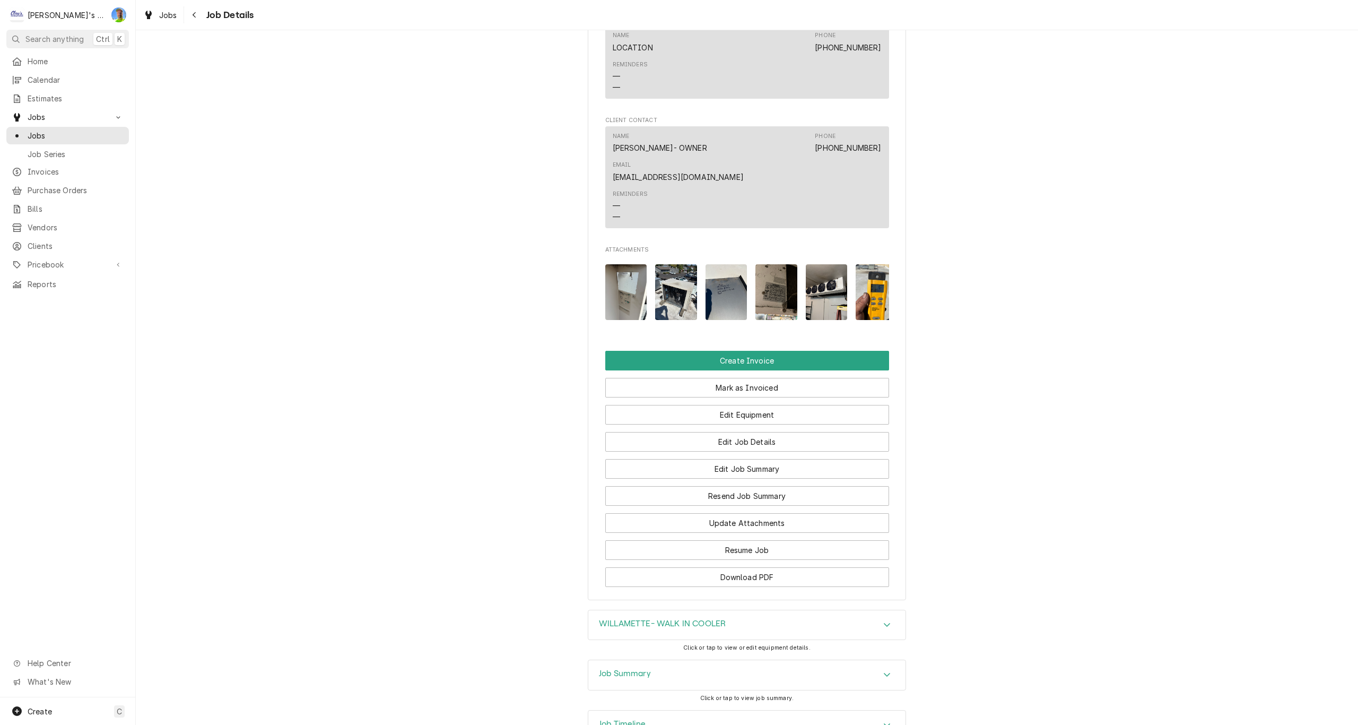
scroll to position [841, 0]
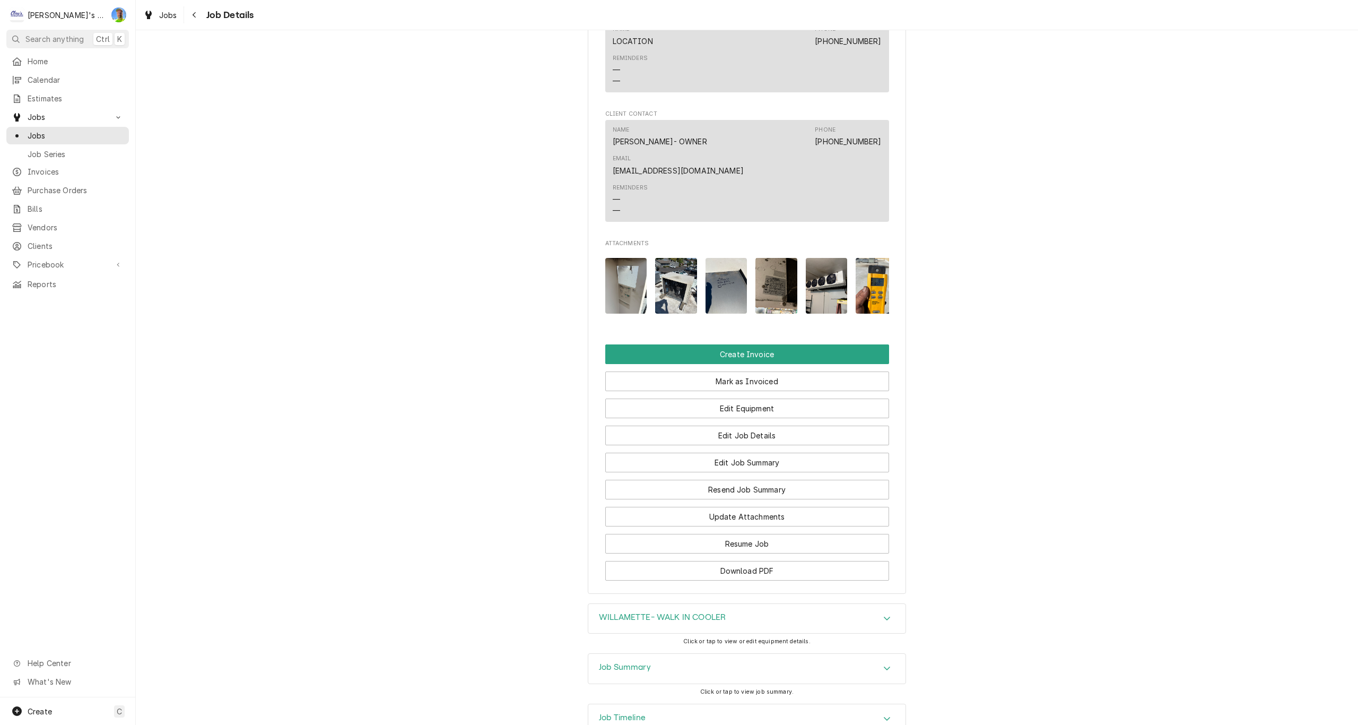
click at [606, 662] on h3 "Job Summary" at bounding box center [625, 667] width 52 height 10
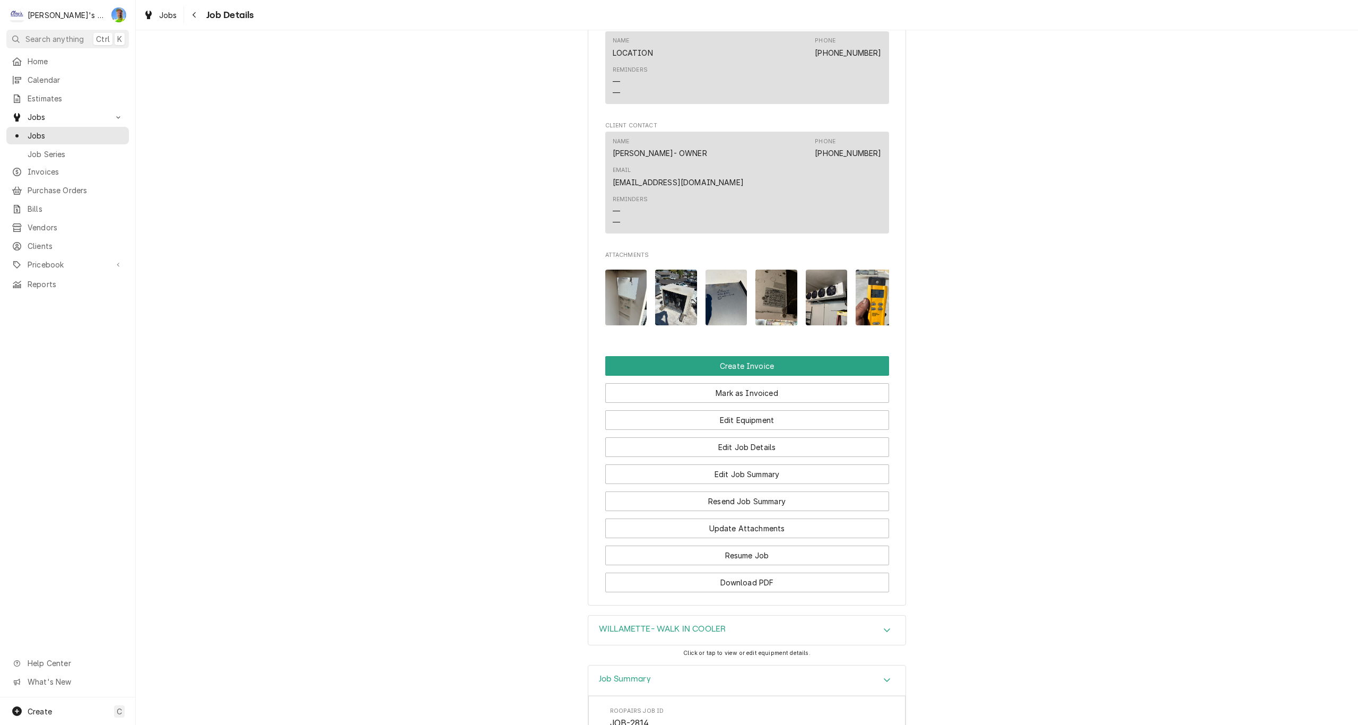
scroll to position [629, 0]
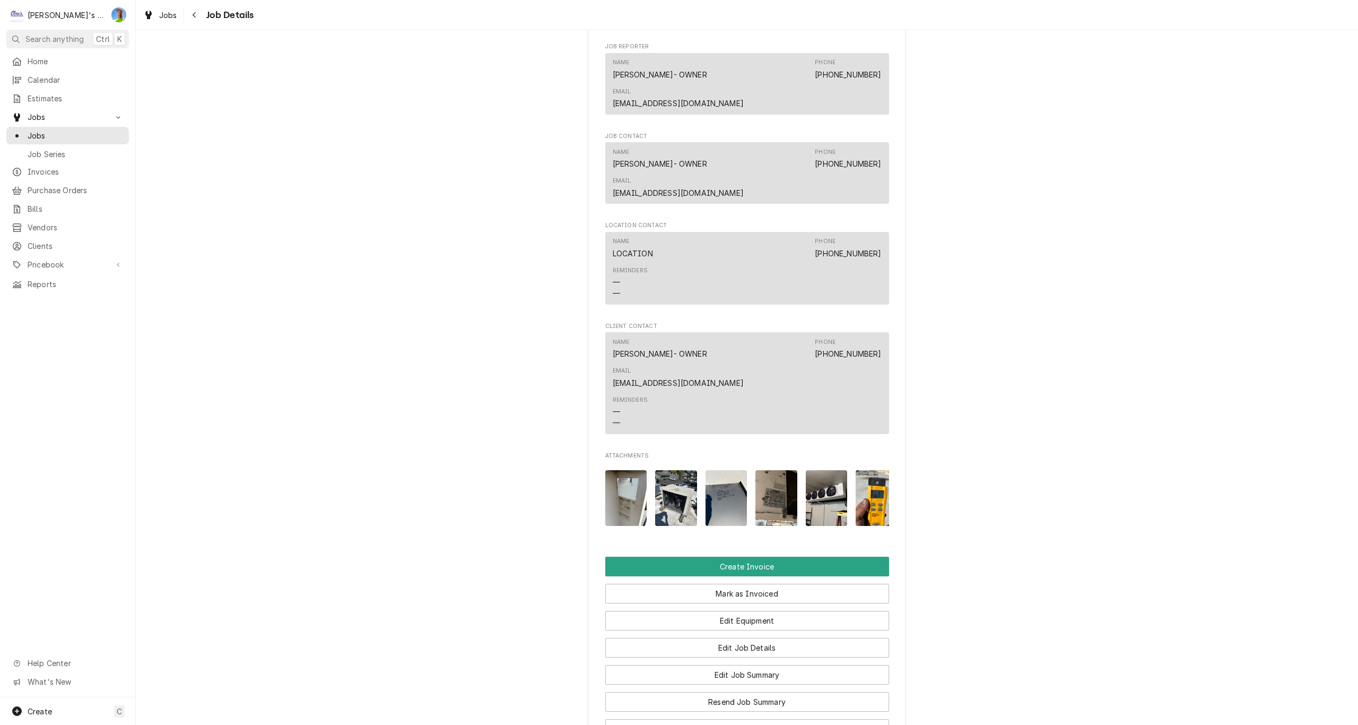
click at [778, 470] on img "Attachments" at bounding box center [776, 498] width 42 height 56
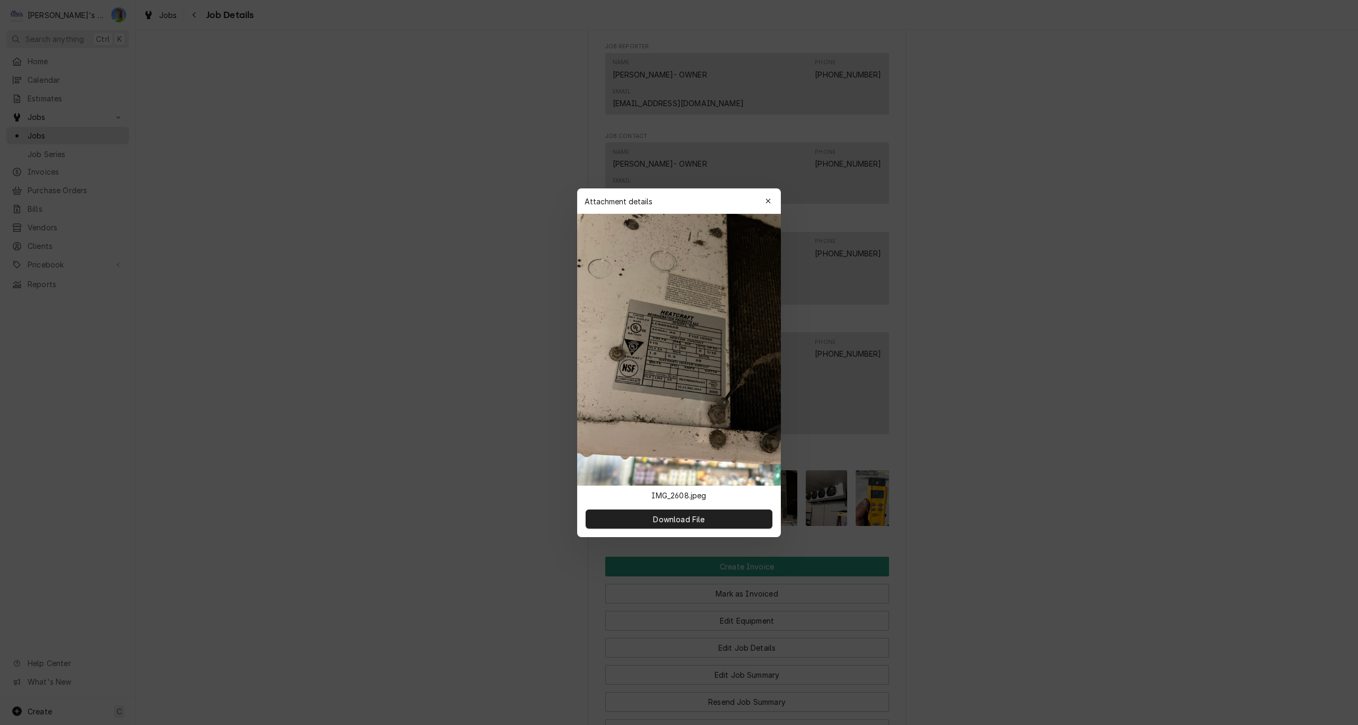
drag, startPoint x: 763, startPoint y: 198, endPoint x: 774, endPoint y: 208, distance: 15.1
click at [764, 198] on div "button" at bounding box center [768, 201] width 11 height 11
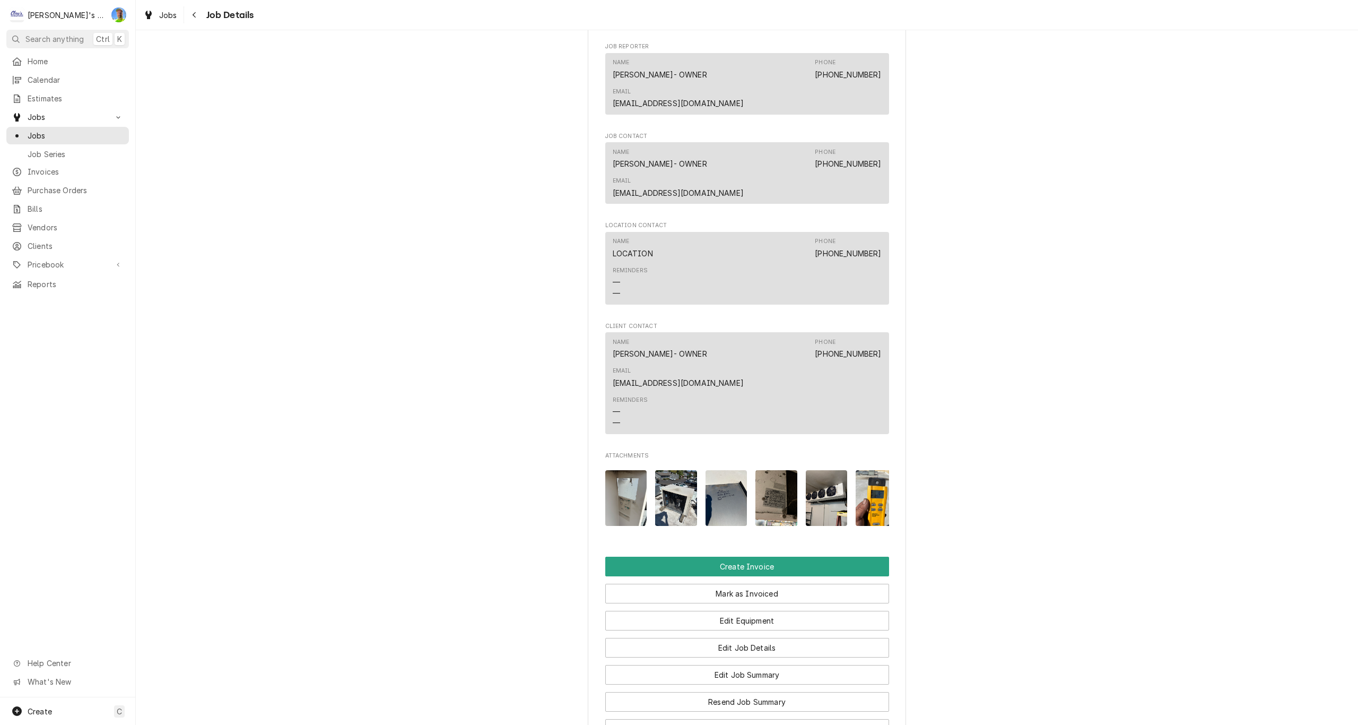
click at [824, 470] on img "Attachments" at bounding box center [827, 498] width 42 height 56
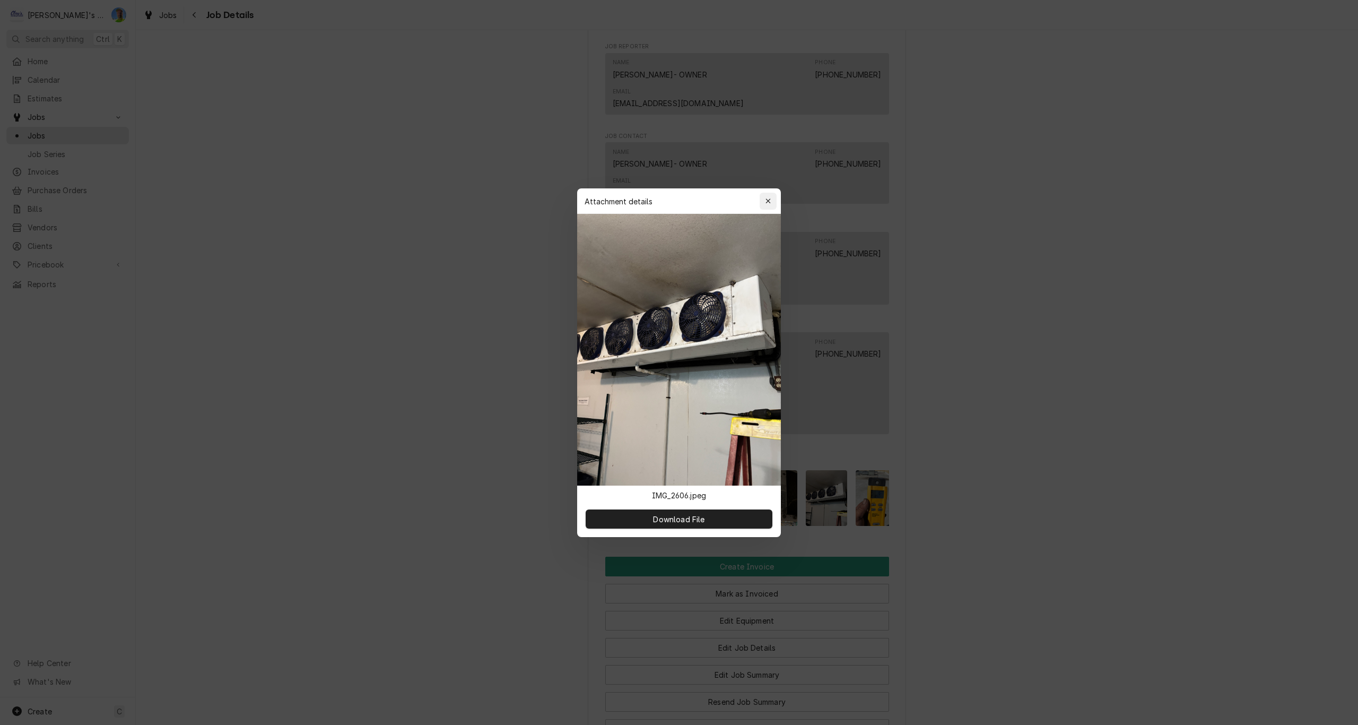
click at [769, 199] on icon "button" at bounding box center [768, 200] width 6 height 7
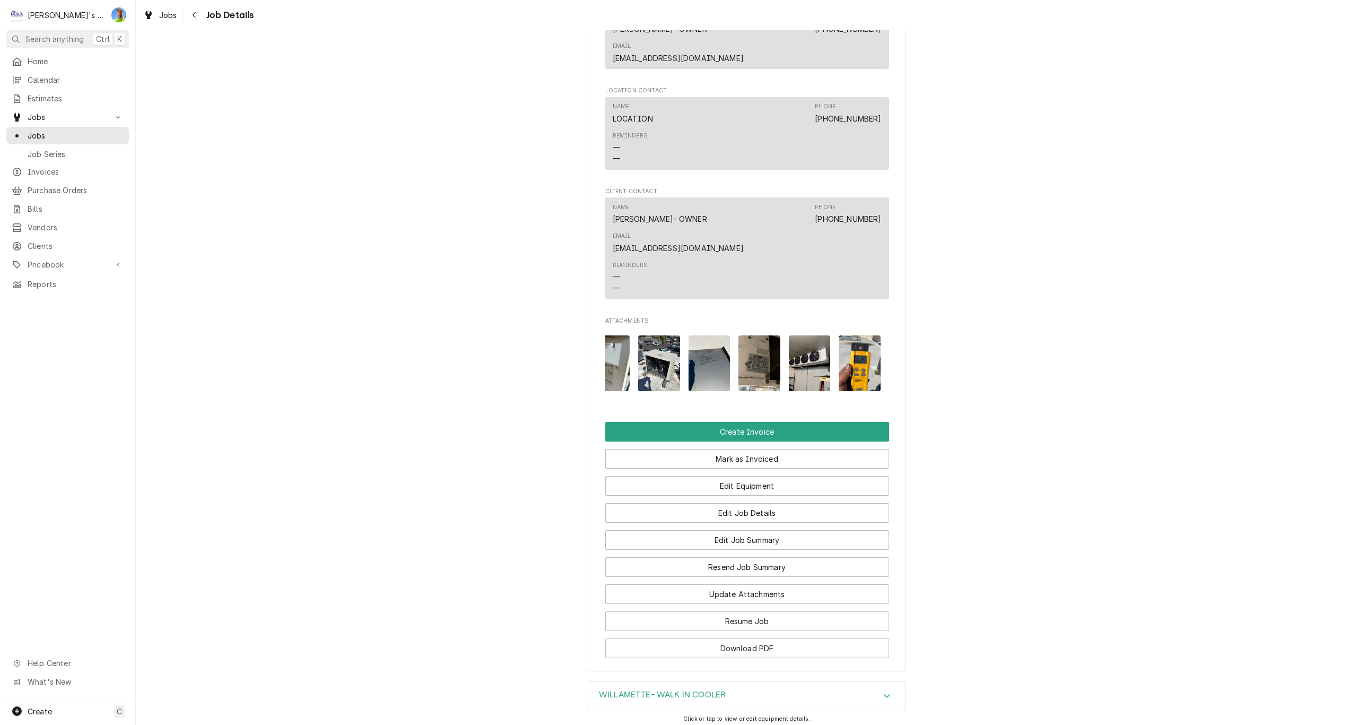
scroll to position [788, 0]
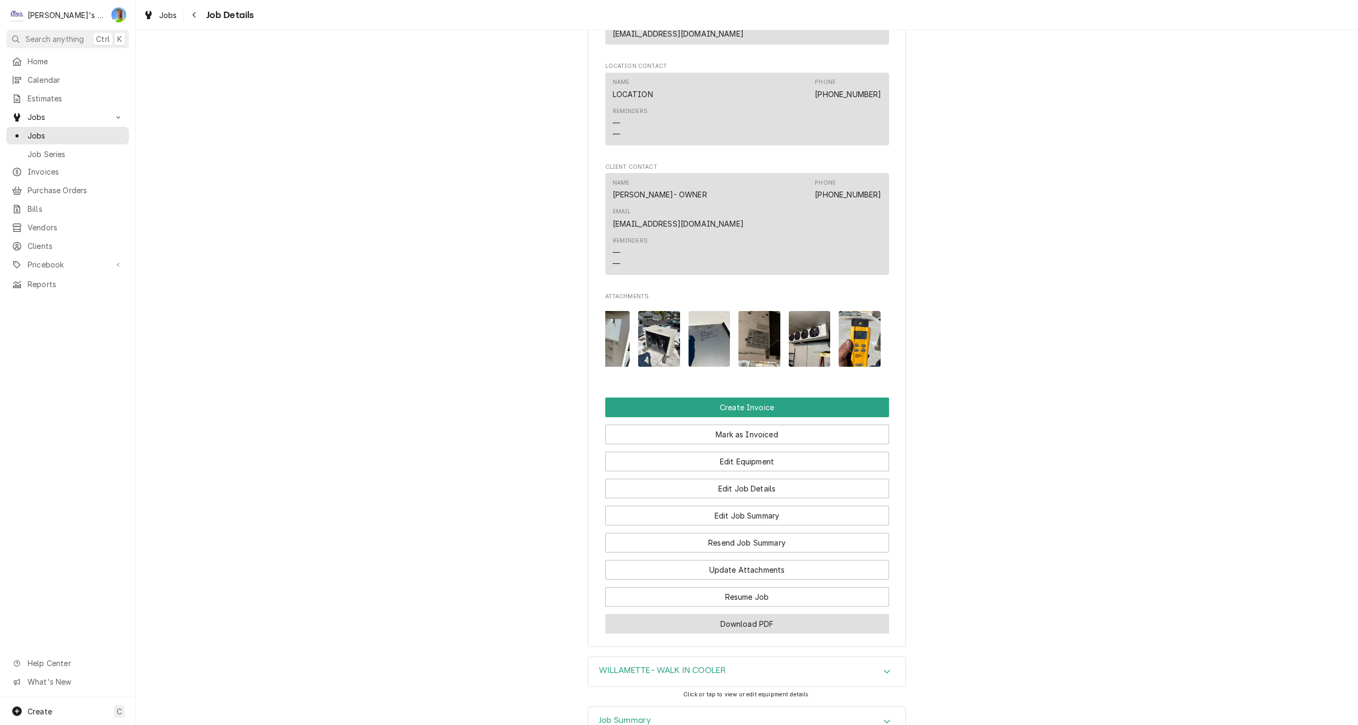
click at [877, 614] on button "Download PDF" at bounding box center [747, 624] width 284 height 20
click at [168, 15] on span "Jobs" at bounding box center [168, 15] width 18 height 11
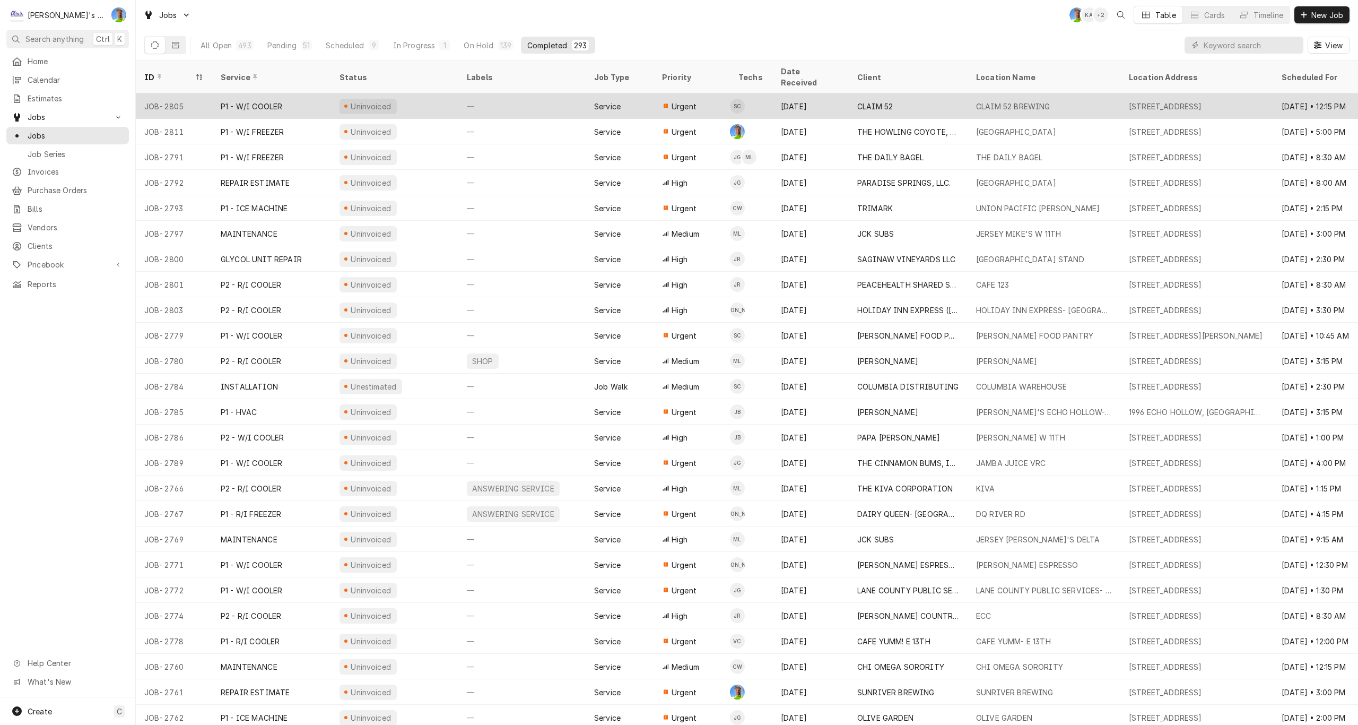
scroll to position [53, 0]
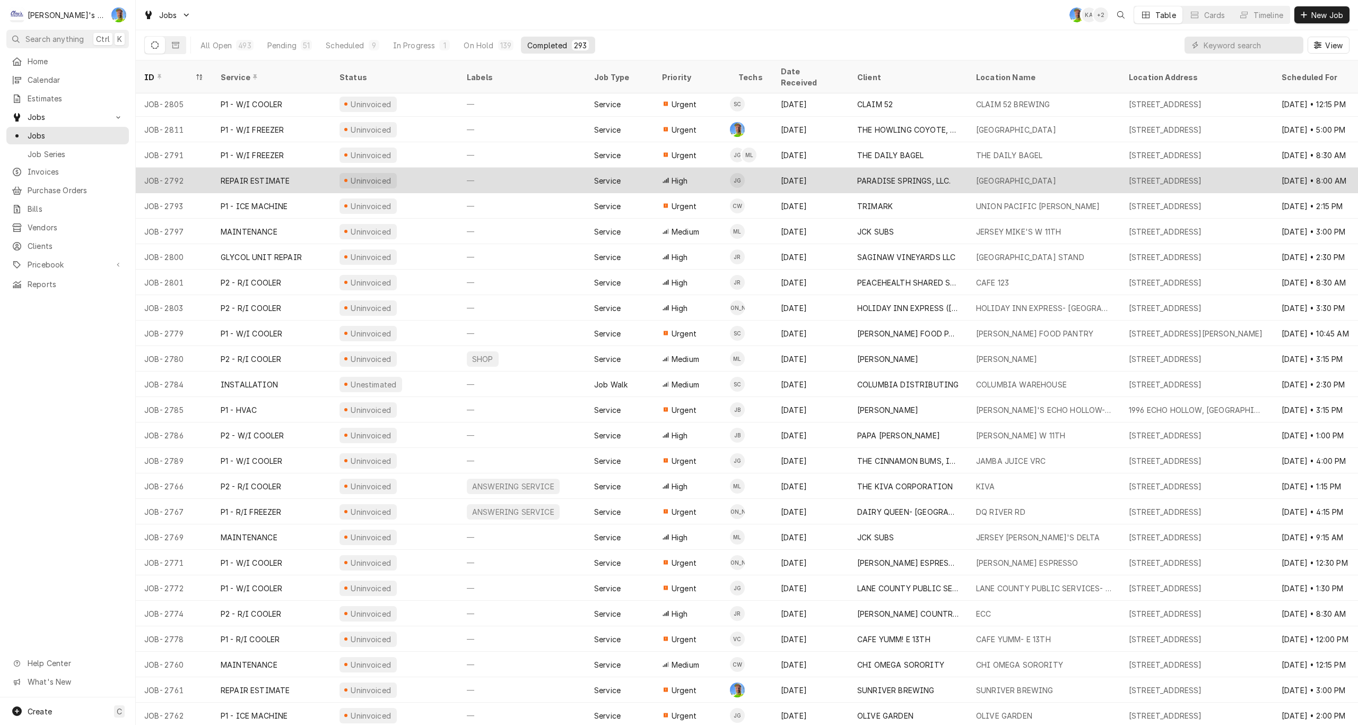
click at [543, 174] on div "—" at bounding box center [521, 180] width 127 height 25
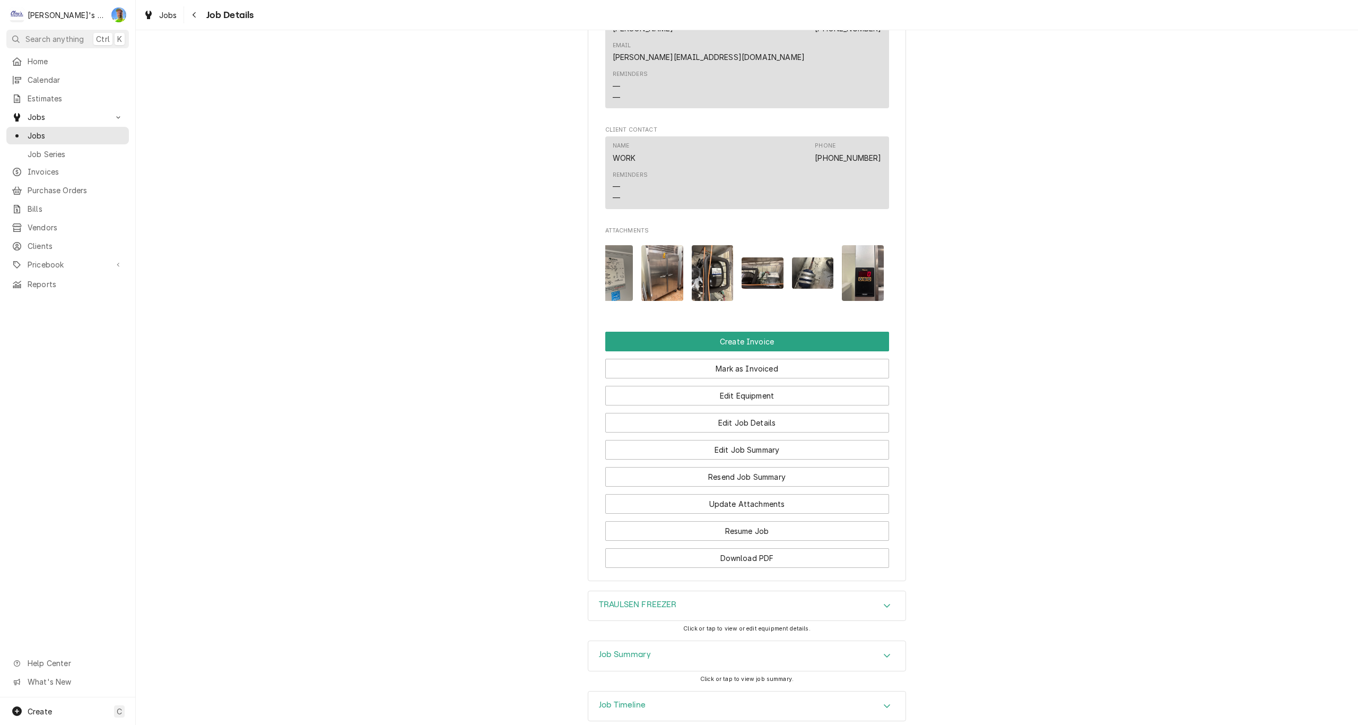
scroll to position [0, 17]
click at [599, 649] on h3 "Job Summary" at bounding box center [625, 654] width 52 height 10
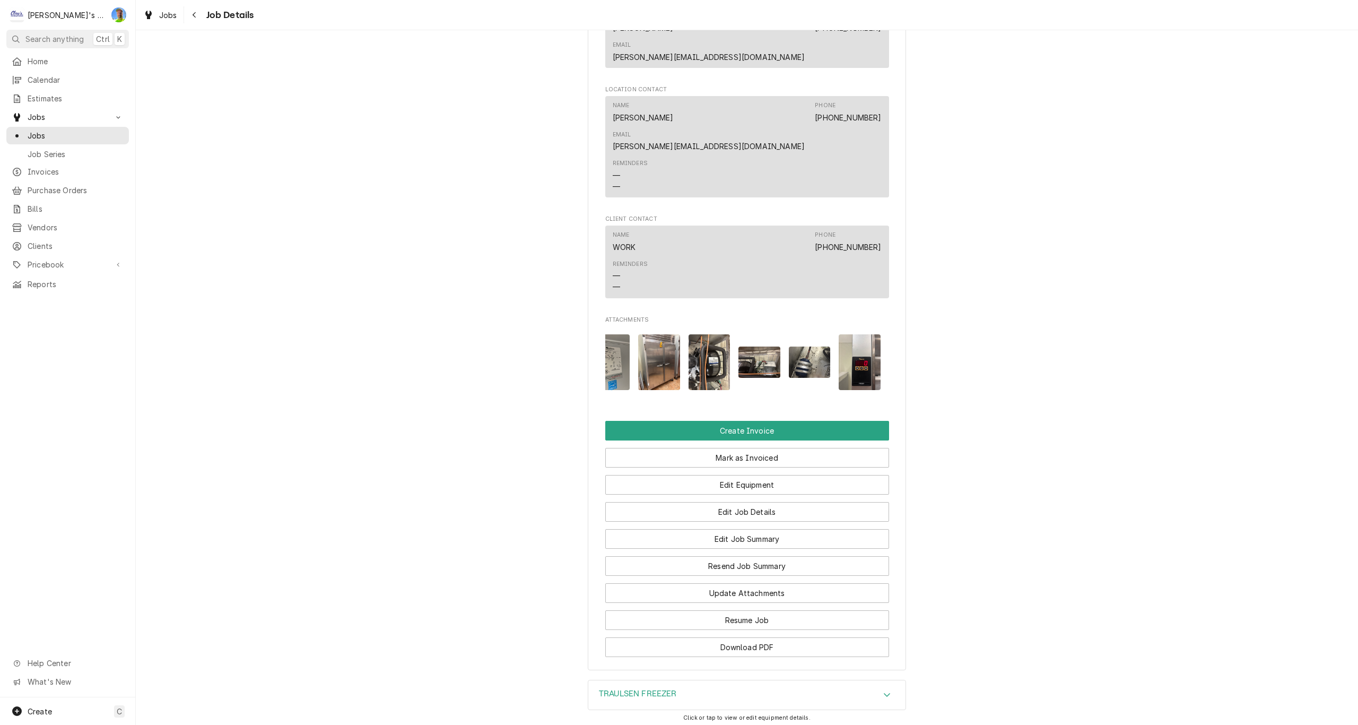
scroll to position [936, 0]
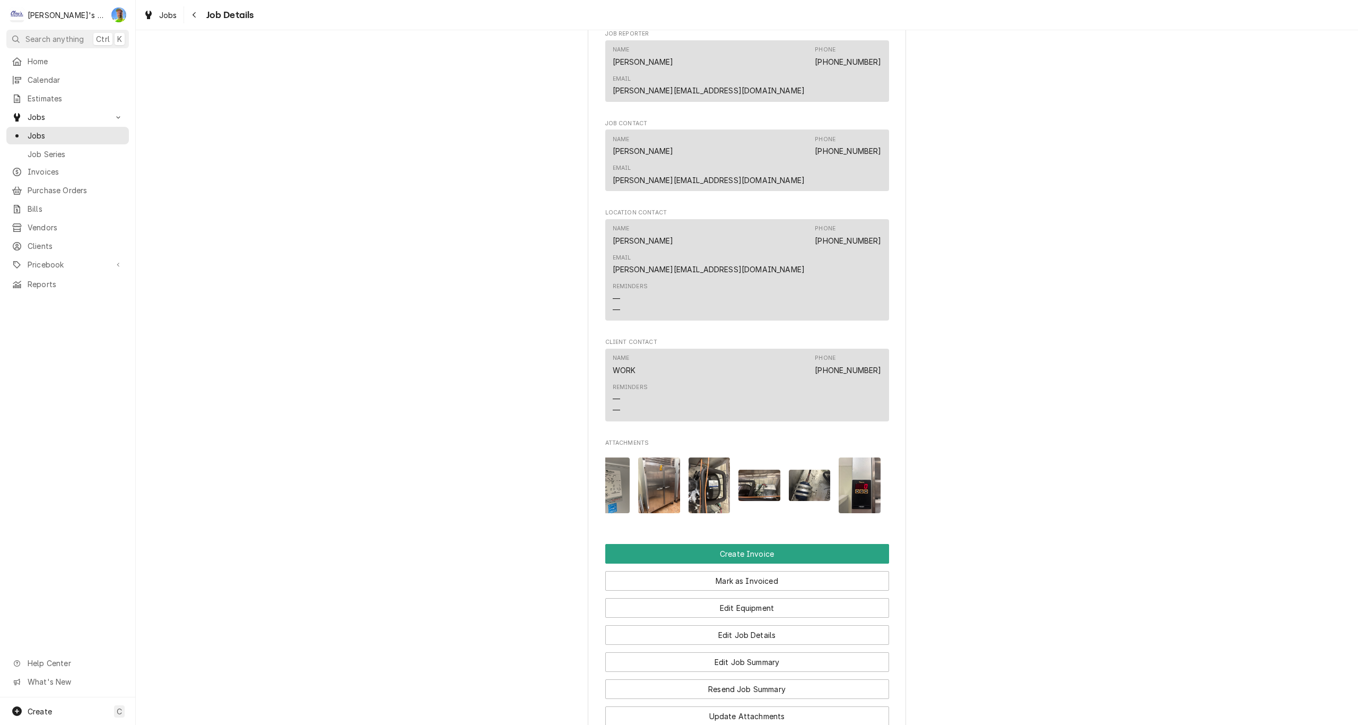
click at [700, 457] on img "Attachments" at bounding box center [710, 485] width 42 height 56
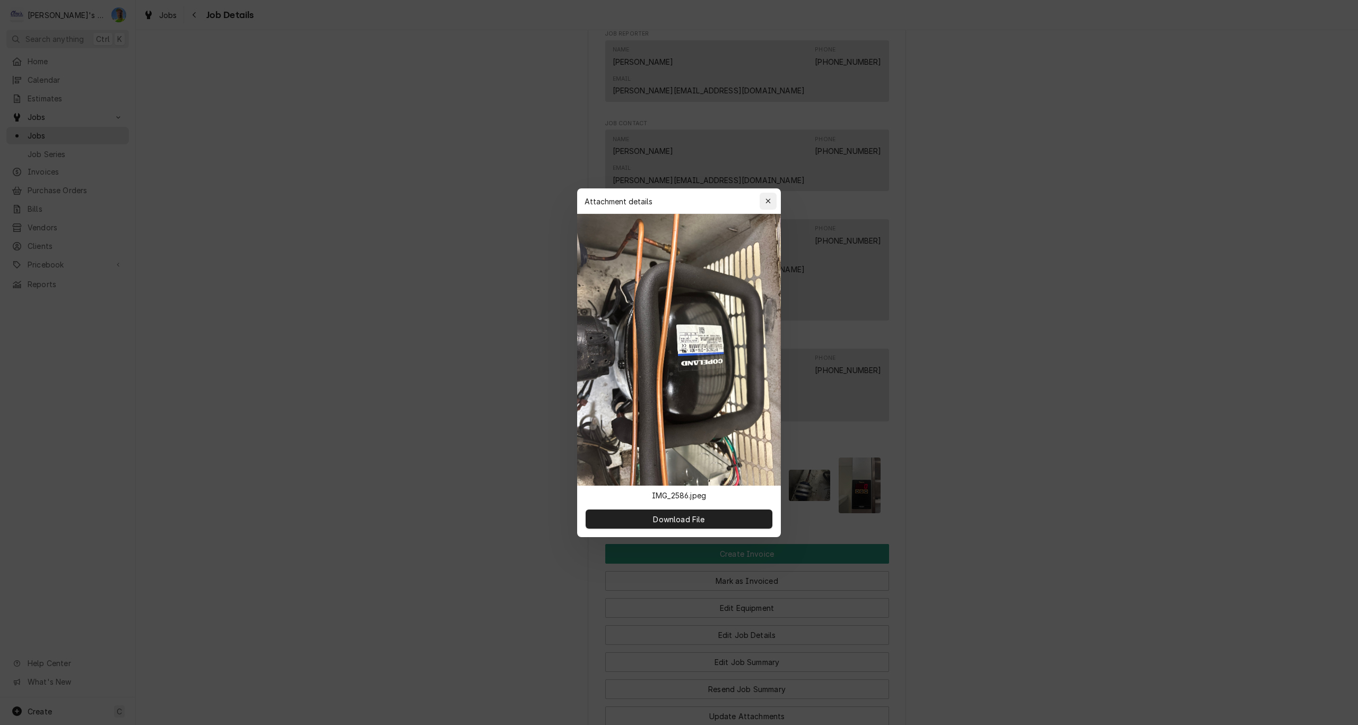
click at [768, 204] on icon "button" at bounding box center [768, 200] width 6 height 7
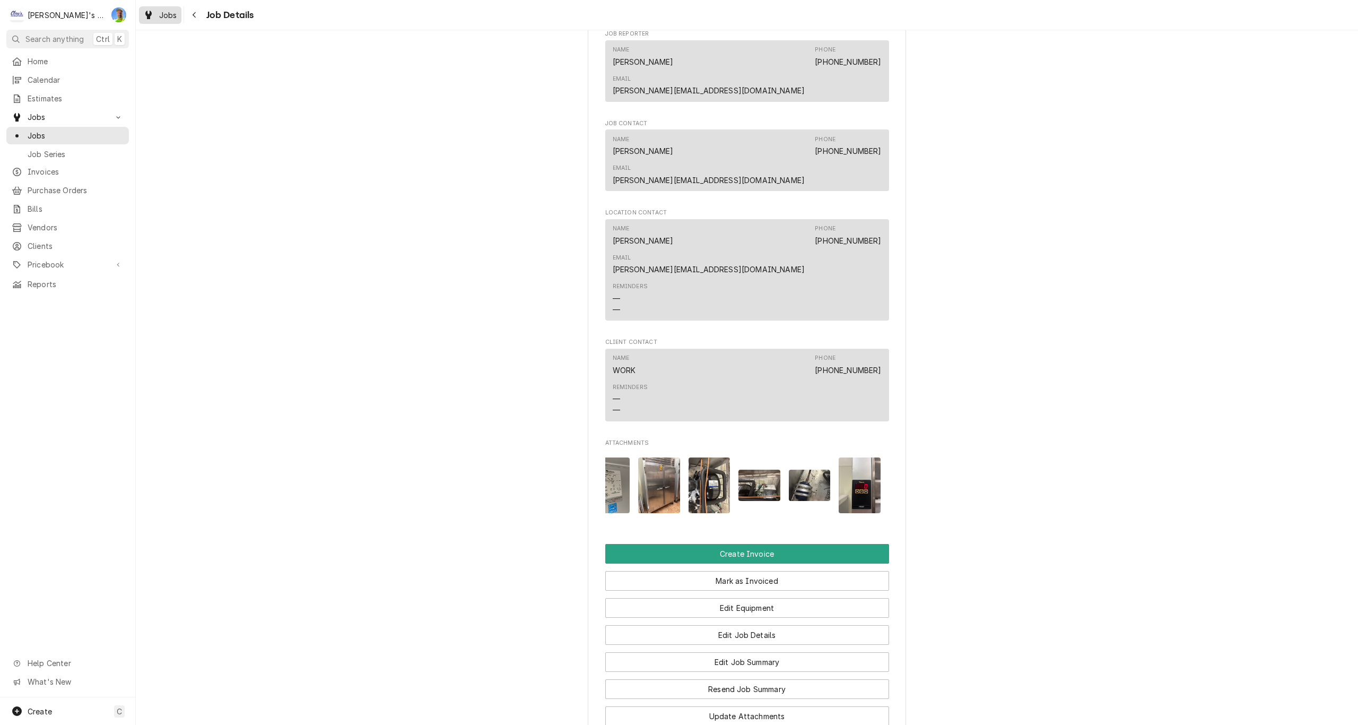
click at [163, 15] on span "Jobs" at bounding box center [168, 15] width 18 height 11
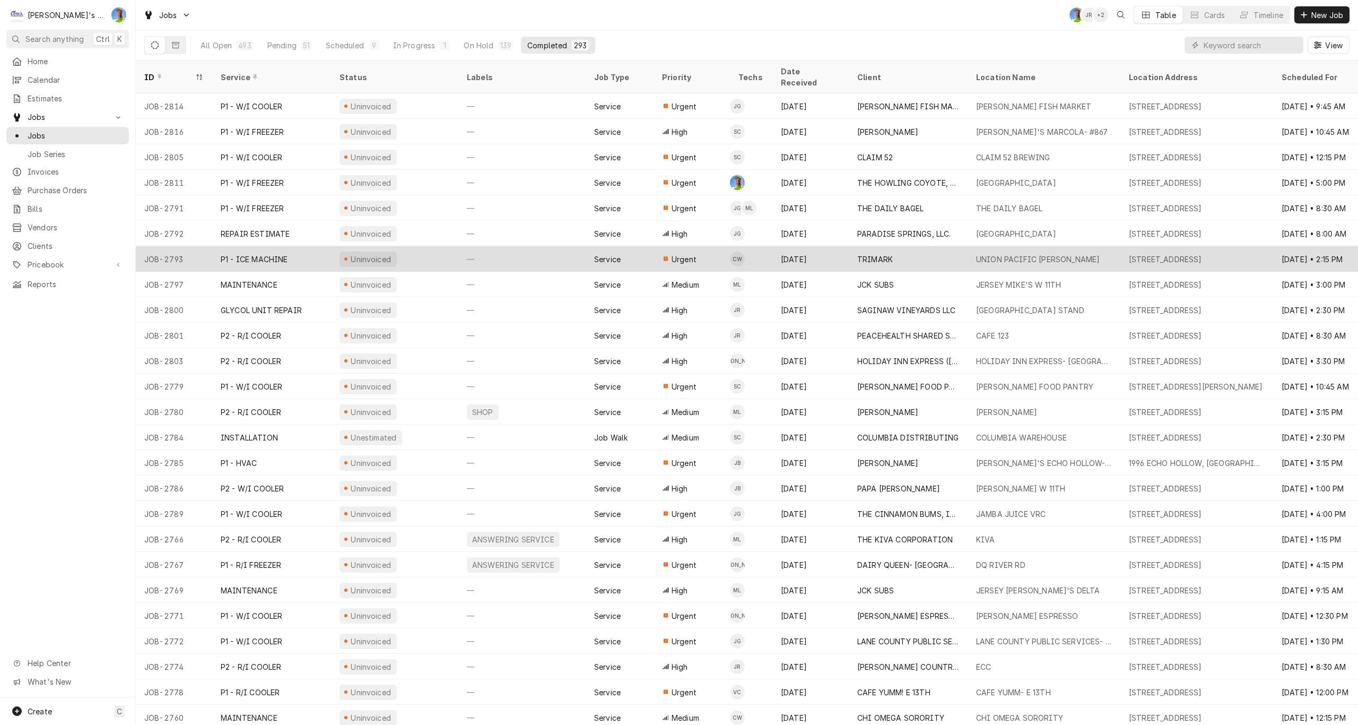
click at [544, 251] on div "—" at bounding box center [521, 258] width 127 height 25
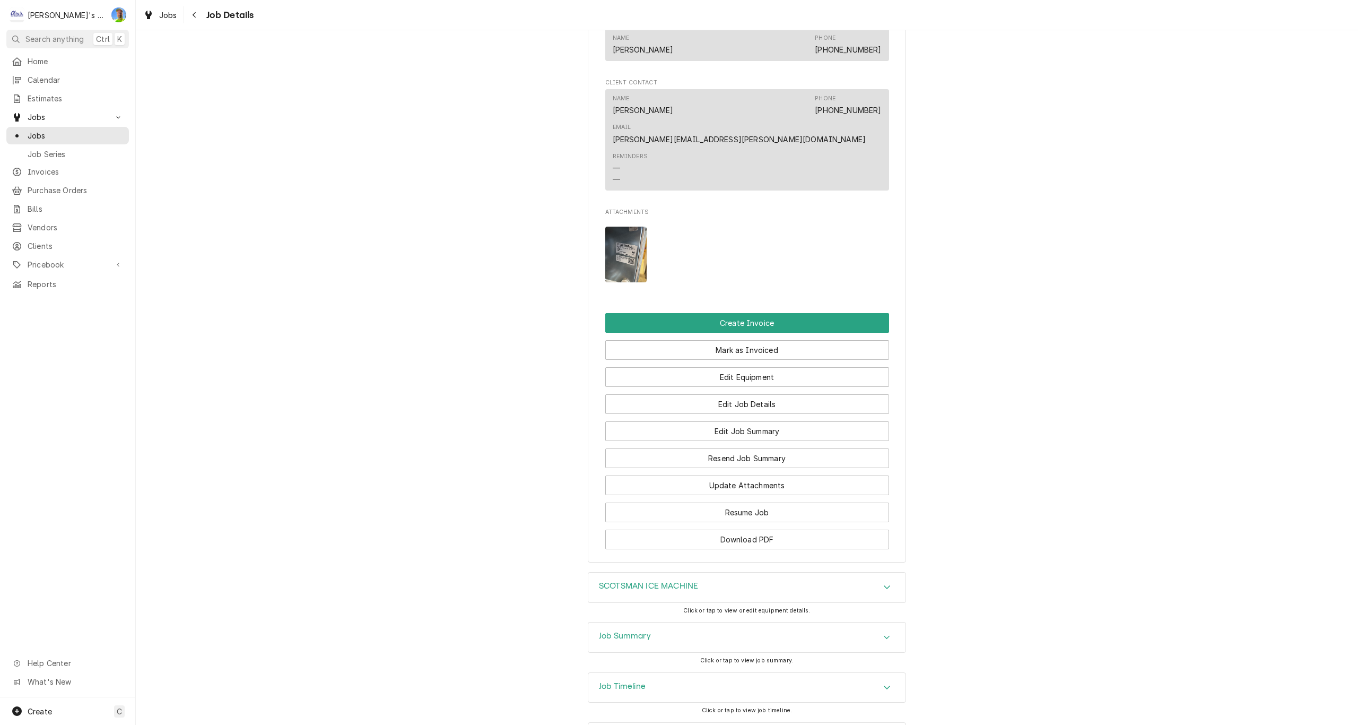
scroll to position [1117, 0]
click at [616, 629] on h3 "Job Summary" at bounding box center [625, 634] width 52 height 10
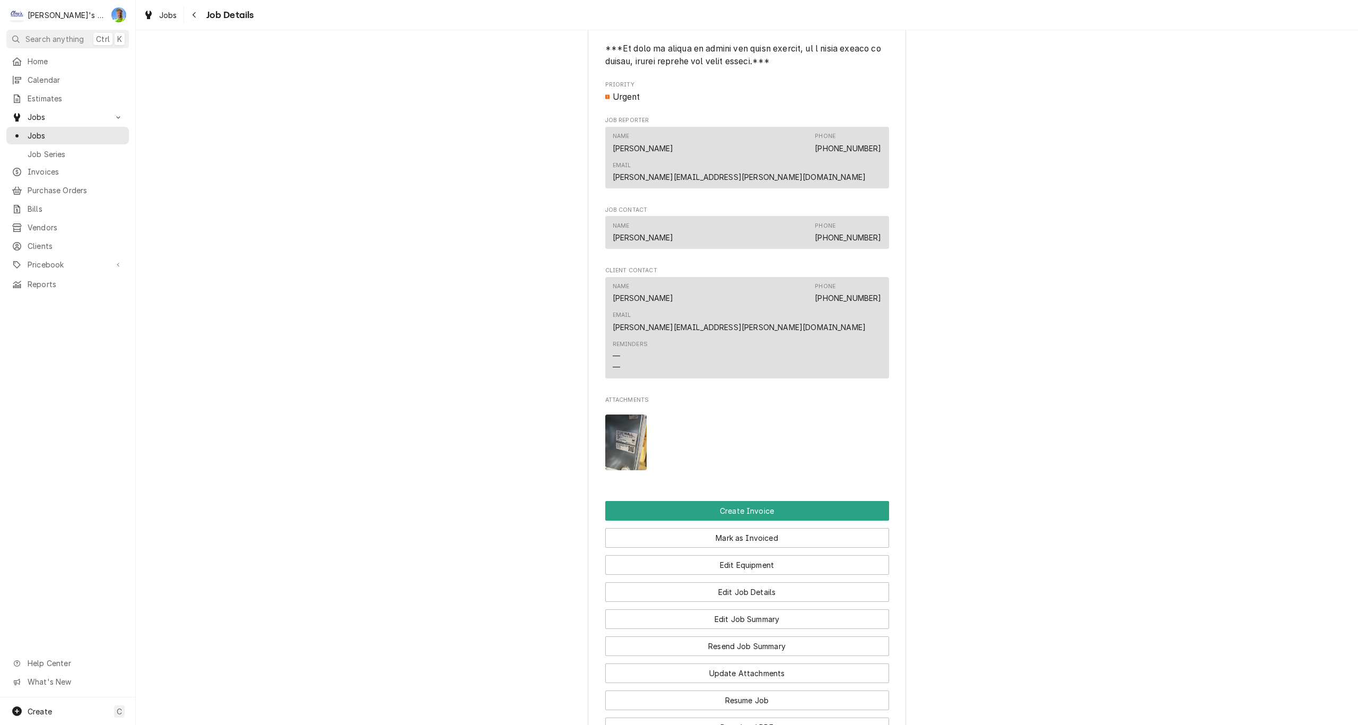
scroll to position [905, 0]
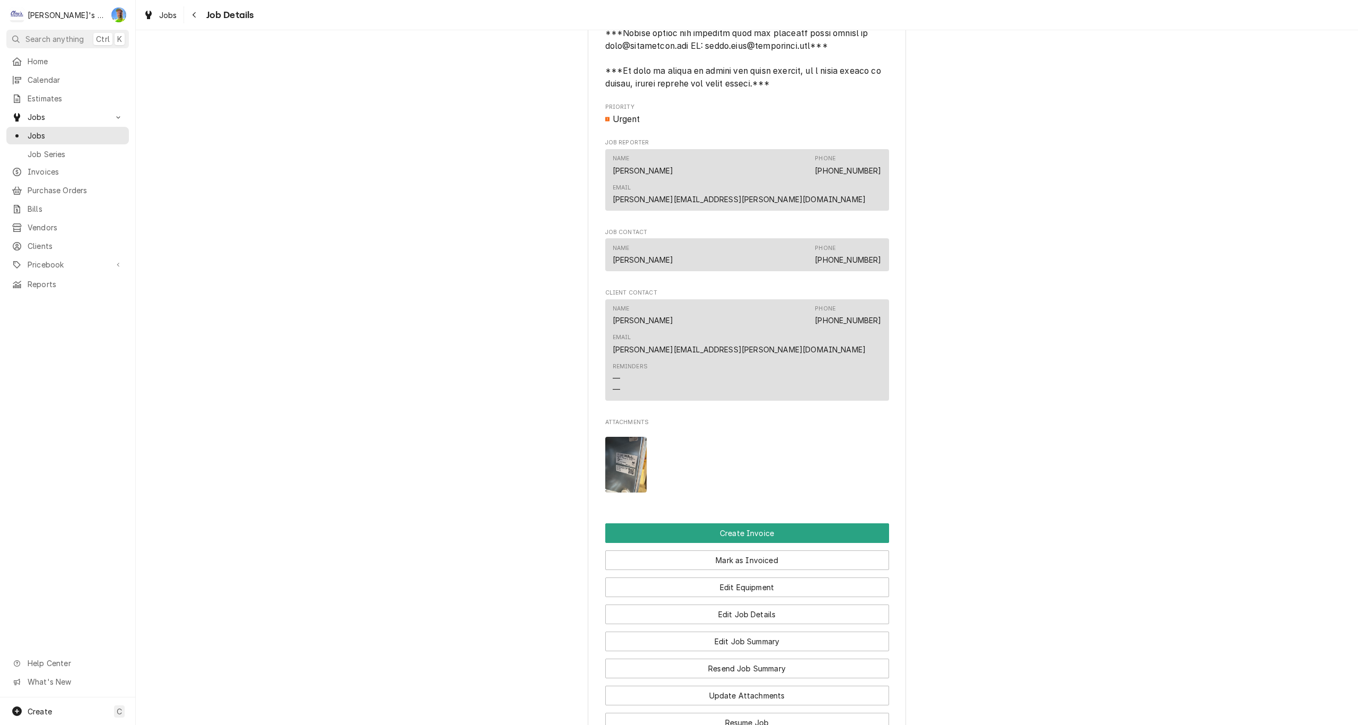
click at [626, 437] on img "Attachments" at bounding box center [626, 465] width 42 height 56
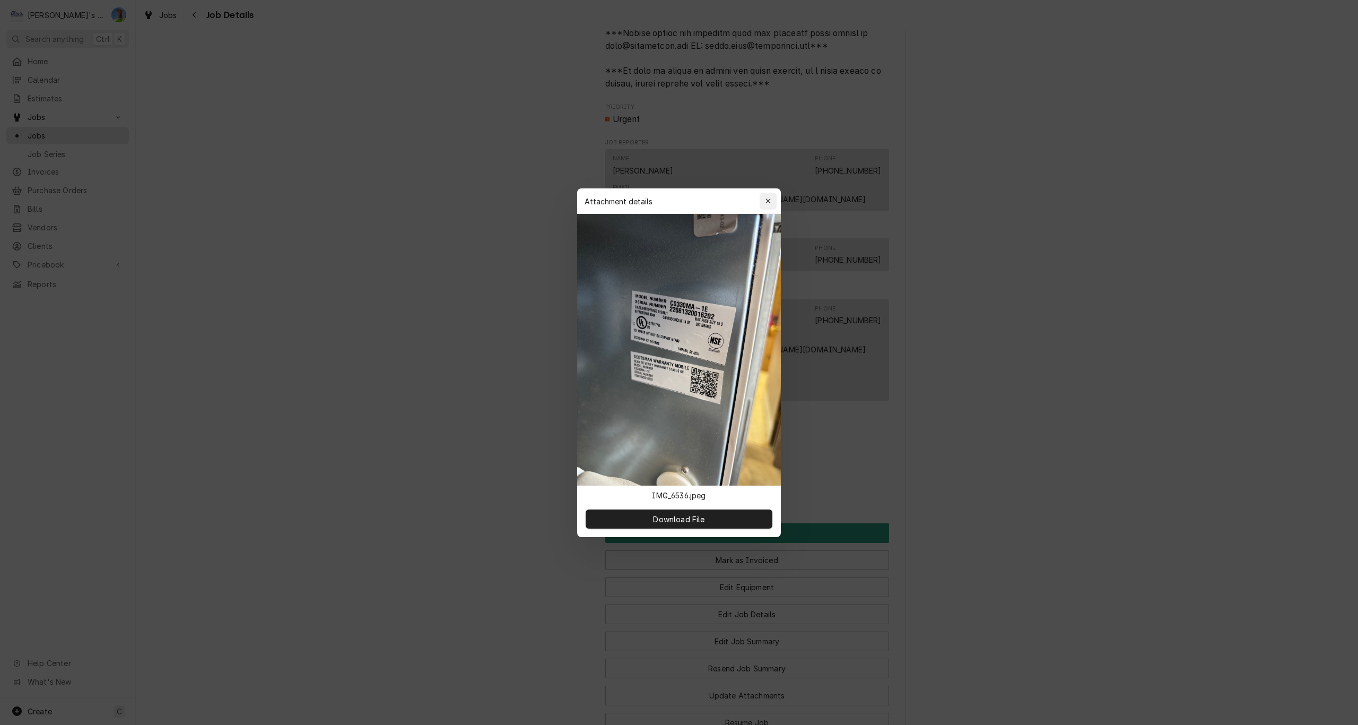
click at [767, 202] on icon "button" at bounding box center [768, 200] width 6 height 7
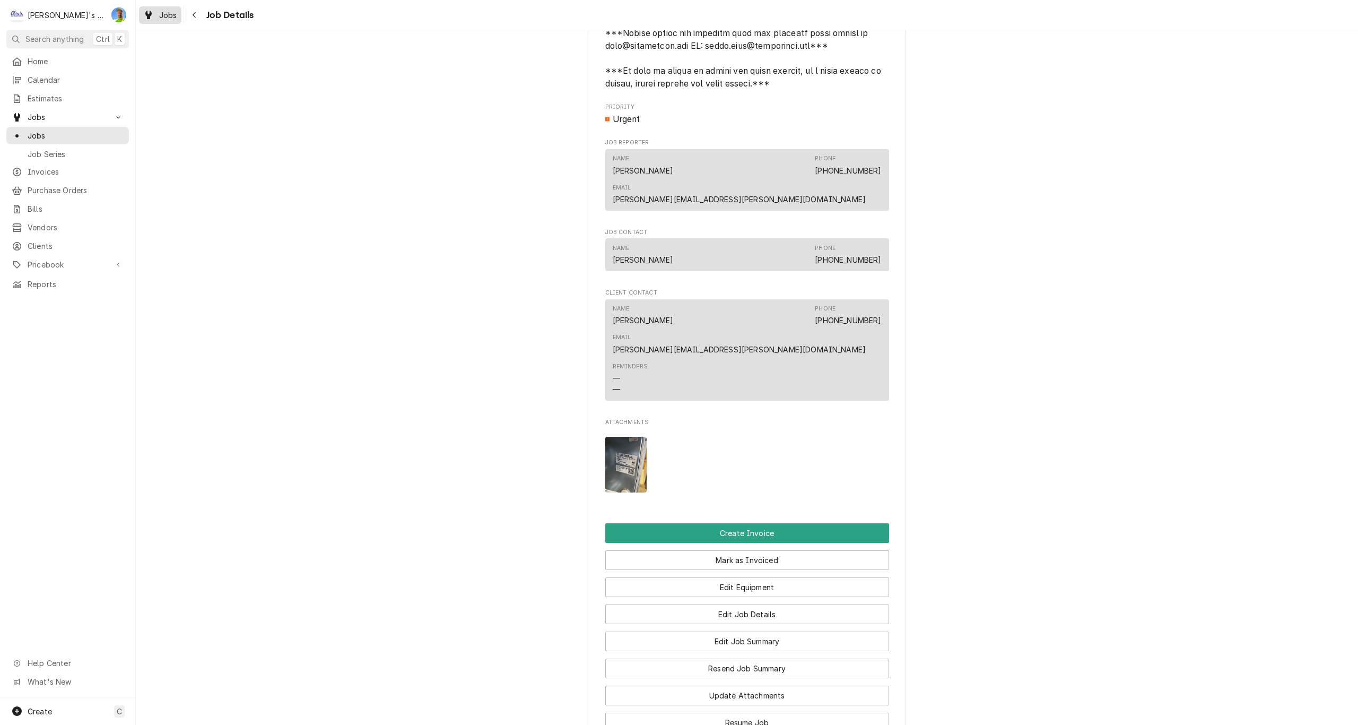
click at [150, 16] on icon "Dynamic Content Wrapper" at bounding box center [148, 15] width 6 height 8
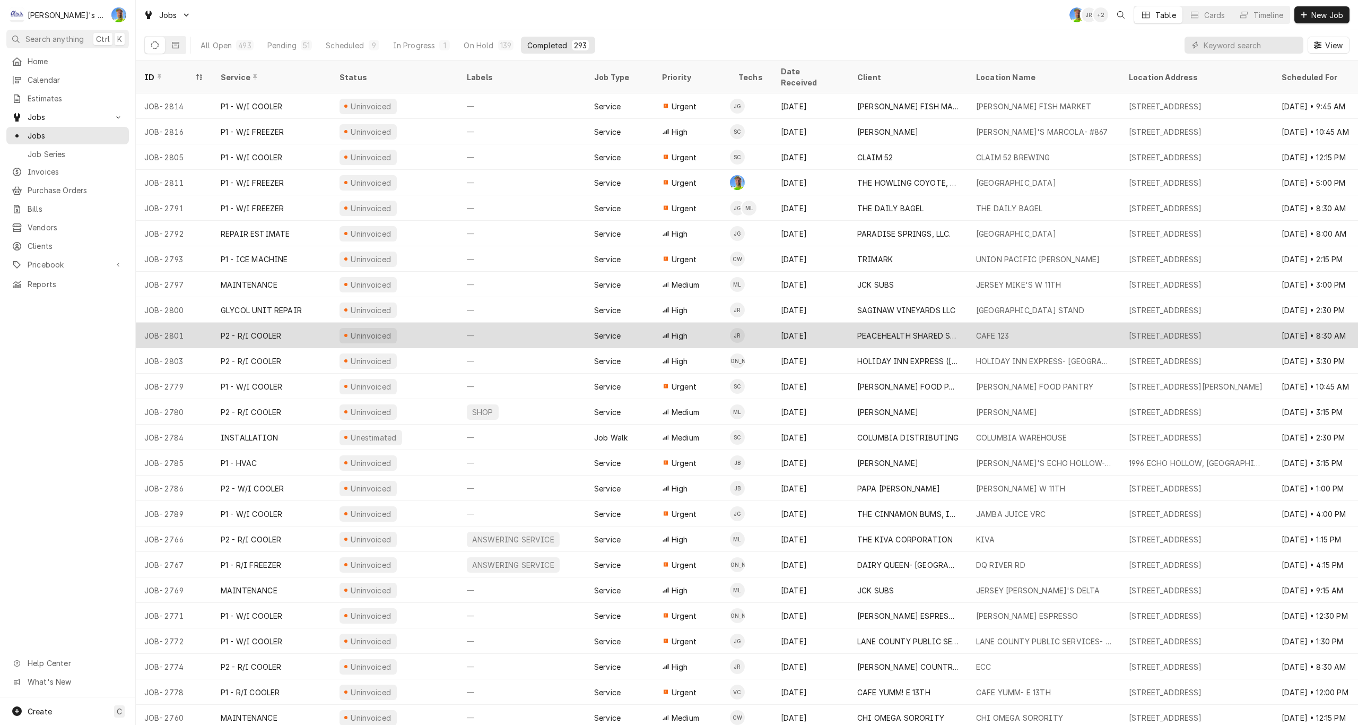
click at [433, 325] on div "Uninvoiced" at bounding box center [394, 335] width 127 height 25
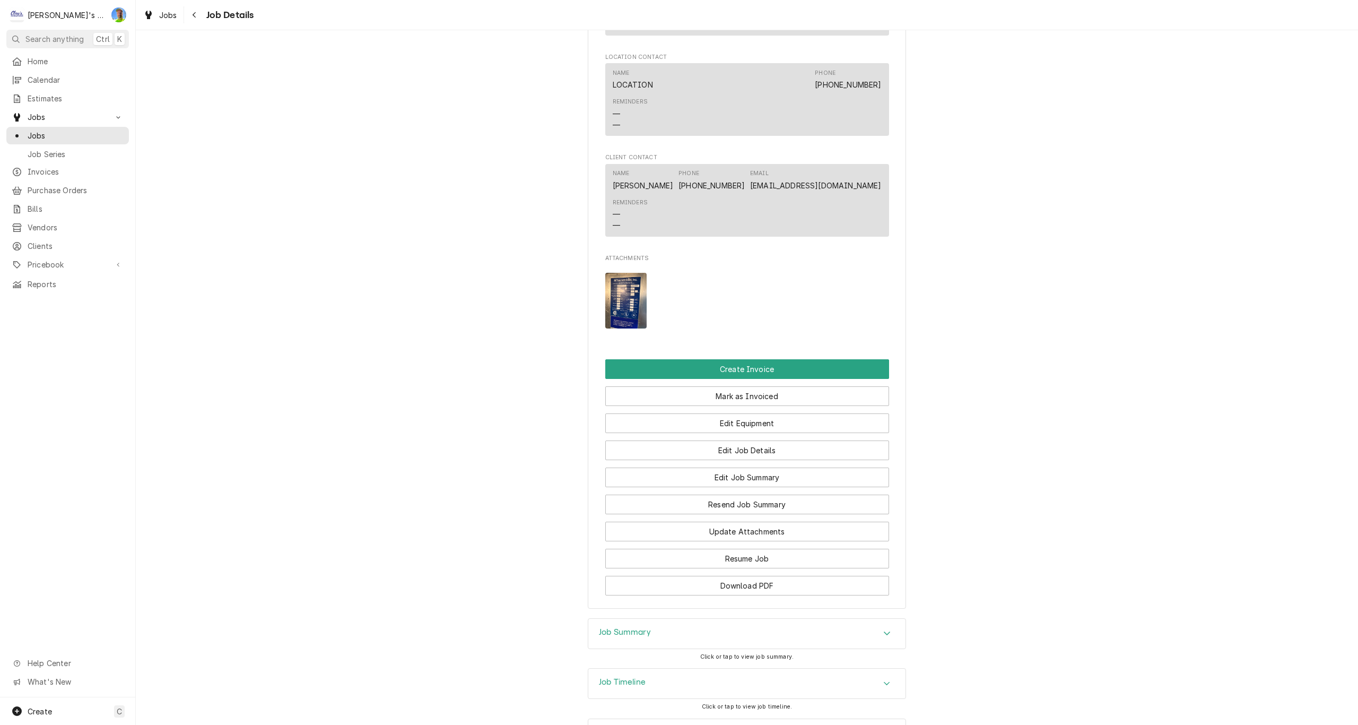
scroll to position [894, 0]
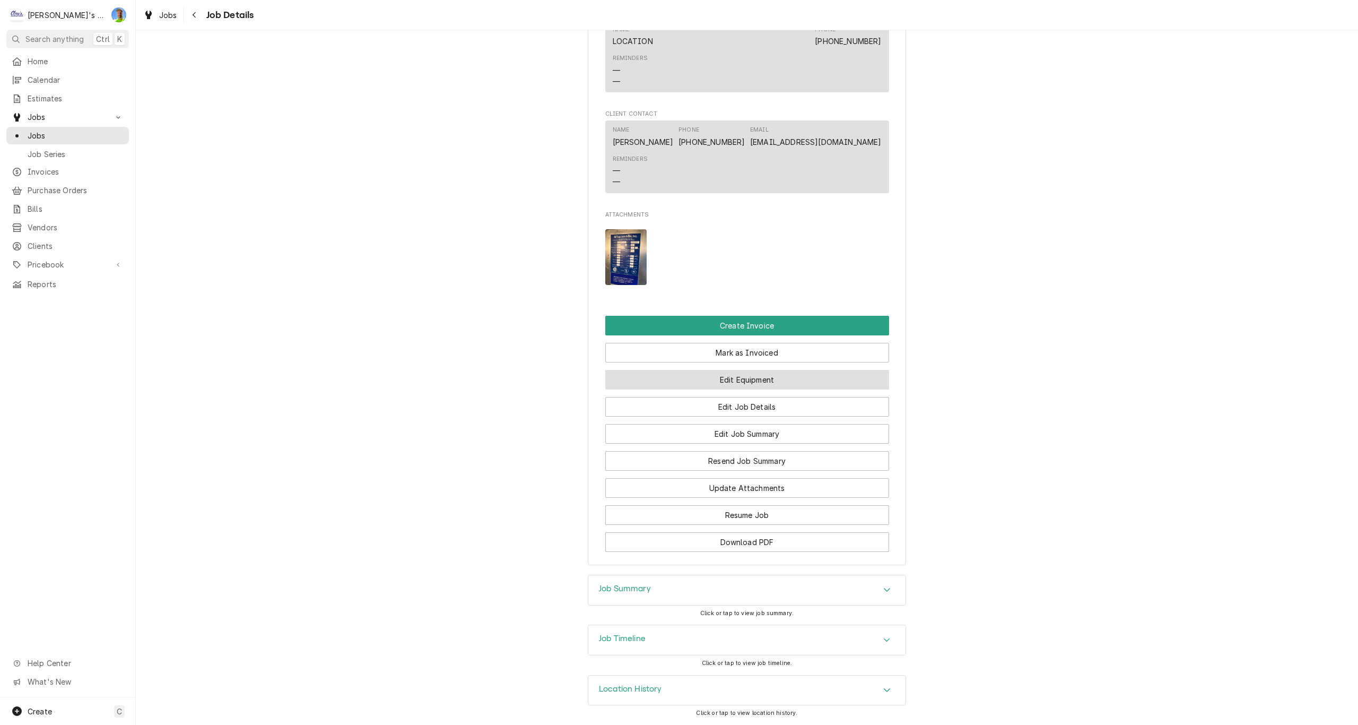
click at [633, 377] on button "Edit Equipment" at bounding box center [747, 380] width 284 height 20
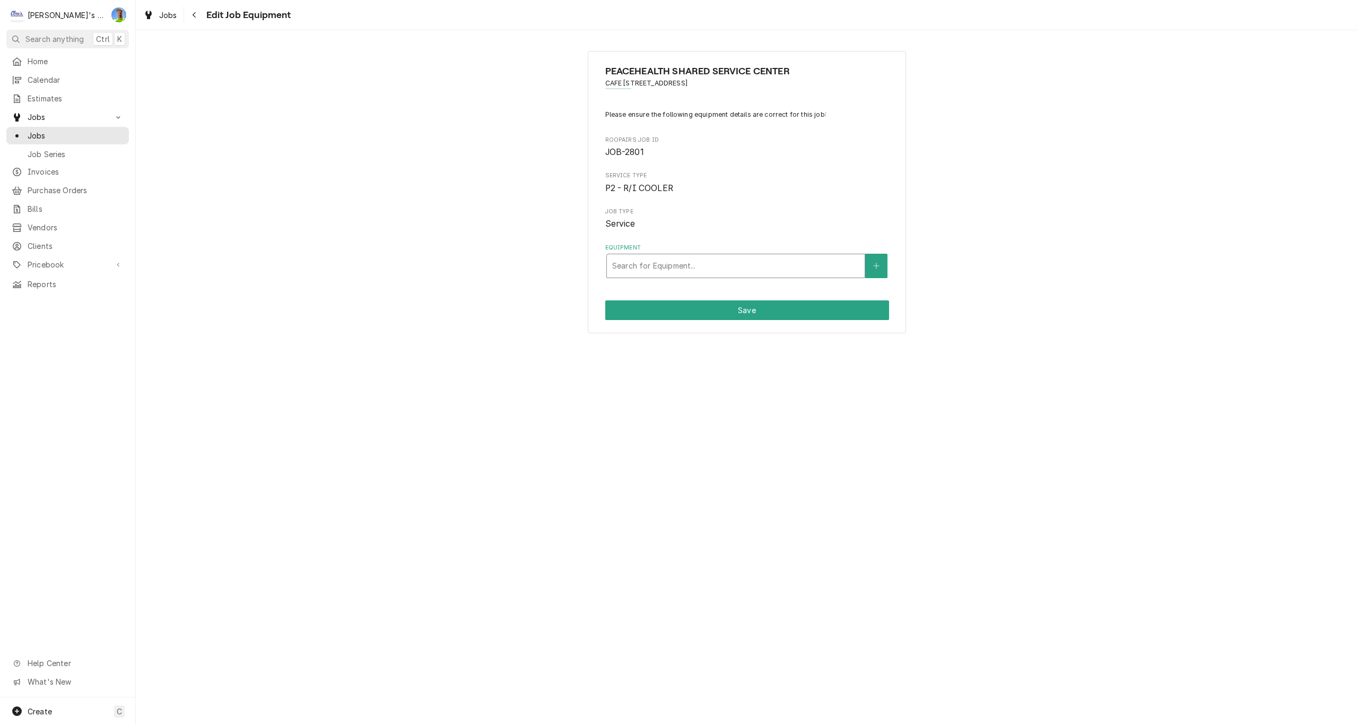
click at [706, 262] on div "Equipment" at bounding box center [735, 265] width 247 height 19
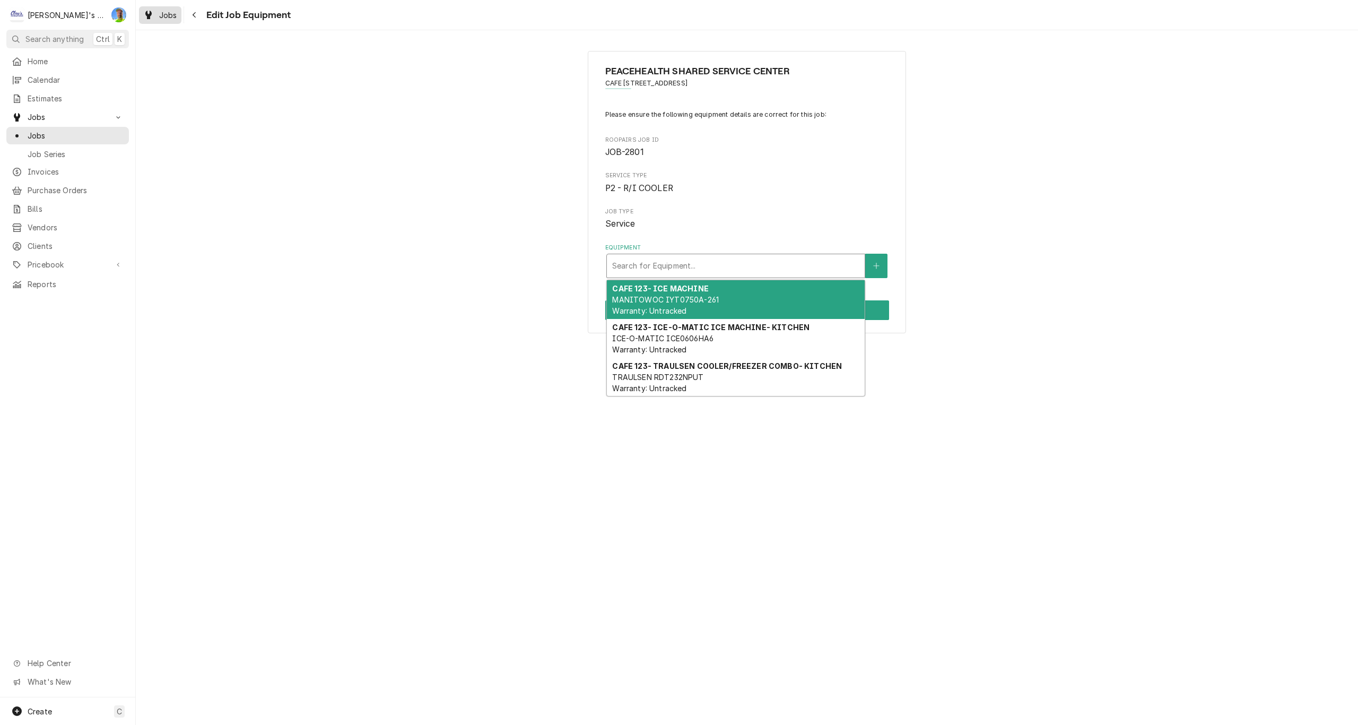
click at [162, 22] on link "Jobs" at bounding box center [160, 15] width 42 height 18
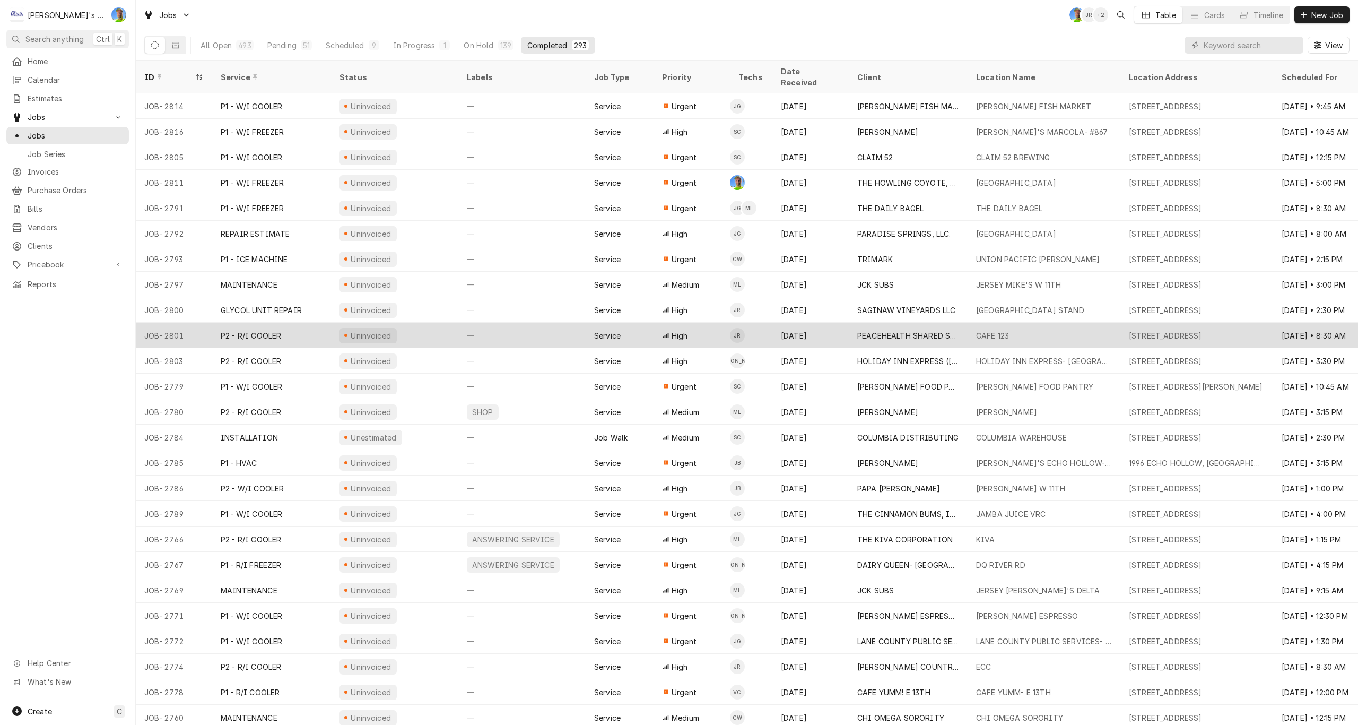
click at [423, 323] on div "Uninvoiced" at bounding box center [394, 335] width 127 height 25
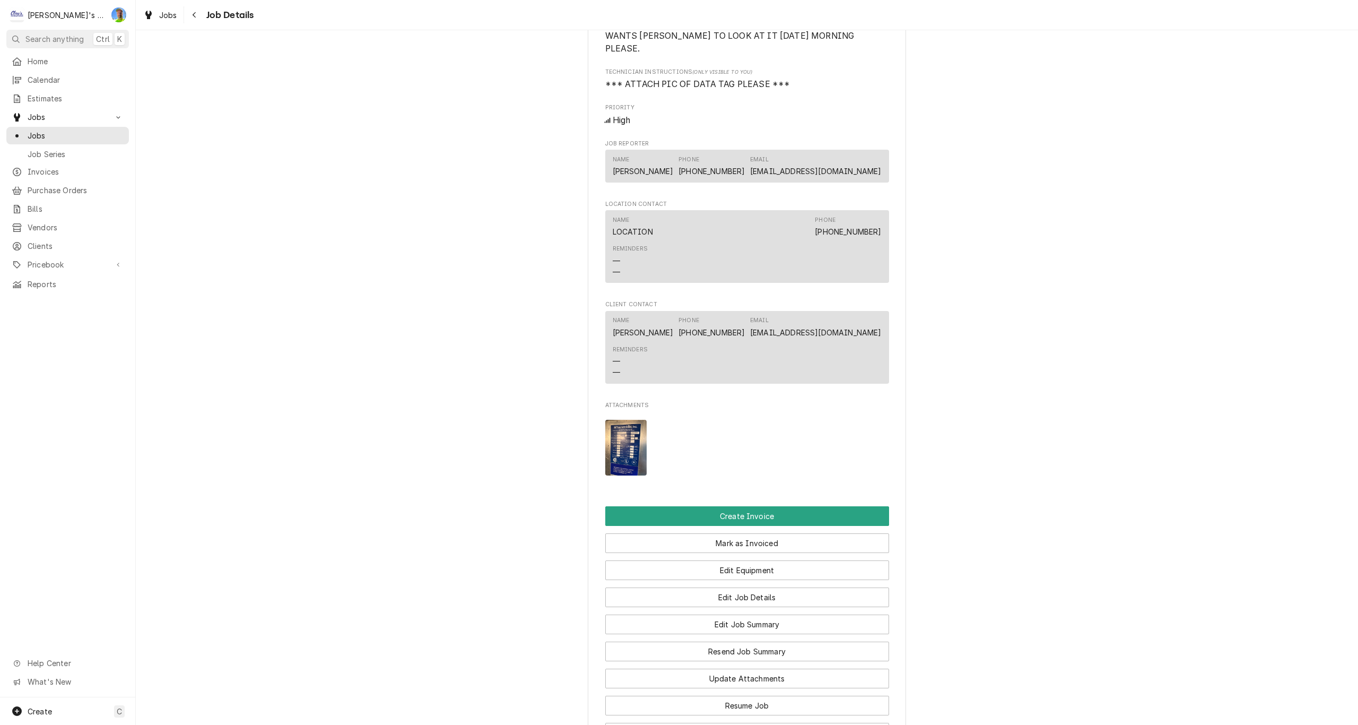
scroll to position [743, 0]
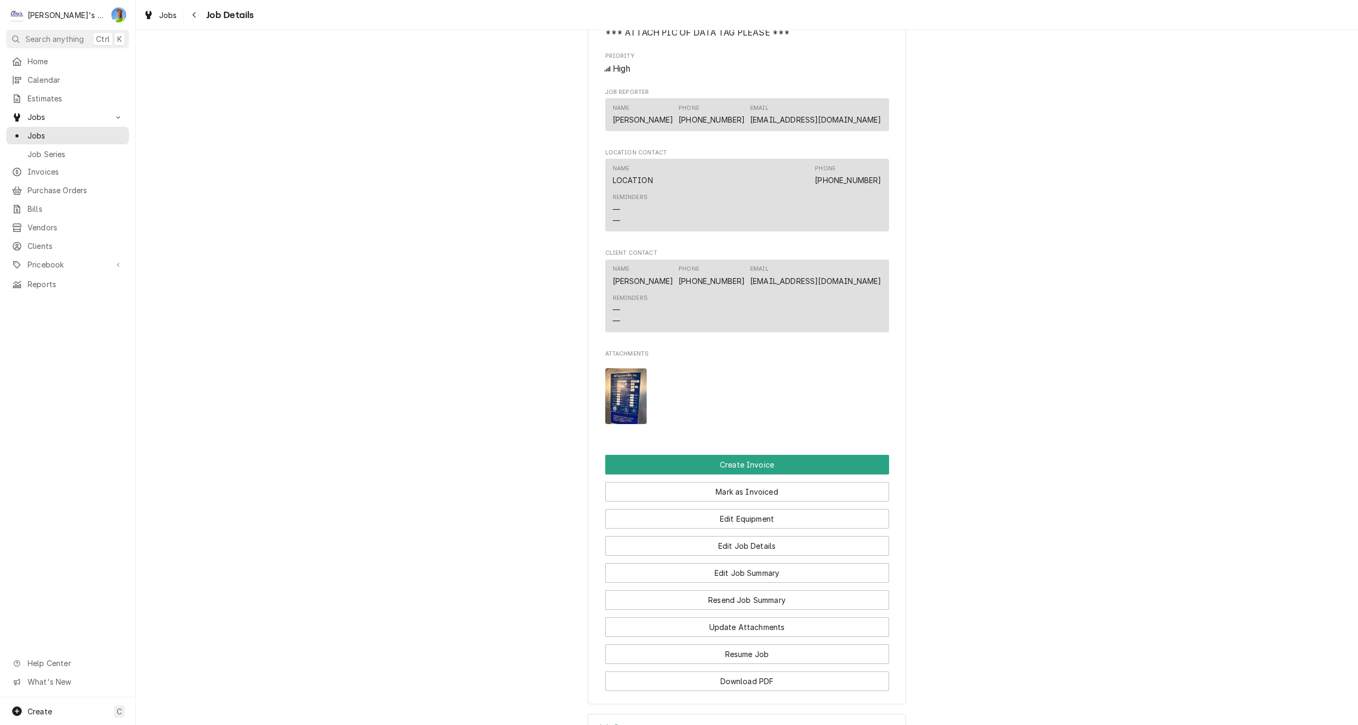
click at [618, 406] on img "Attachments" at bounding box center [626, 396] width 42 height 56
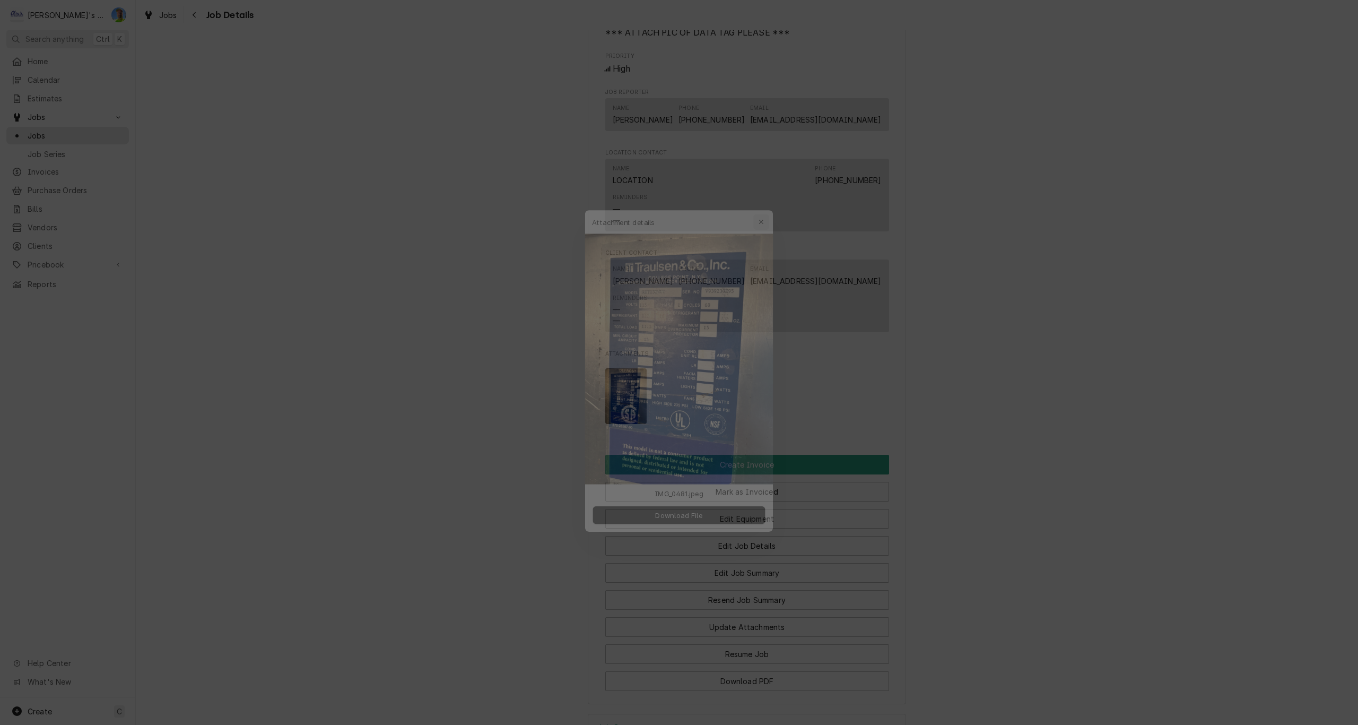
click at [762, 201] on button "button" at bounding box center [768, 201] width 17 height 17
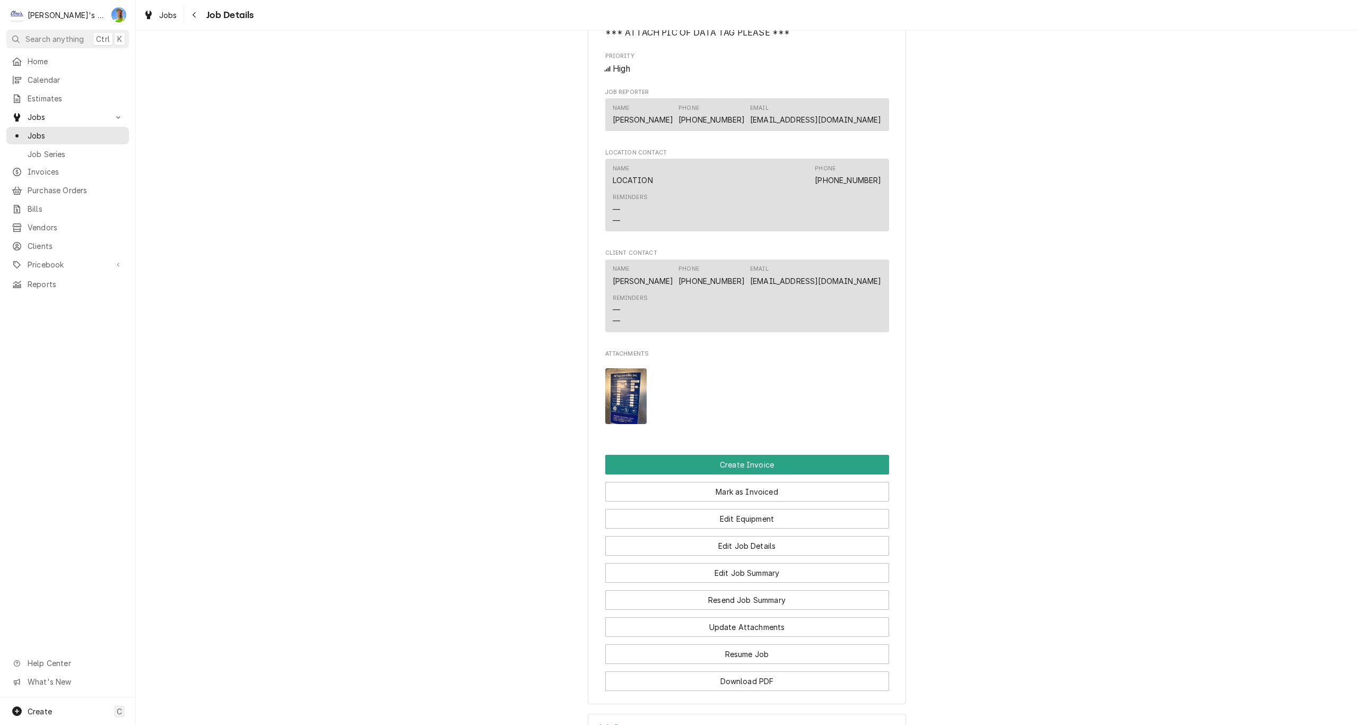
click at [623, 399] on img "Attachments" at bounding box center [626, 396] width 42 height 56
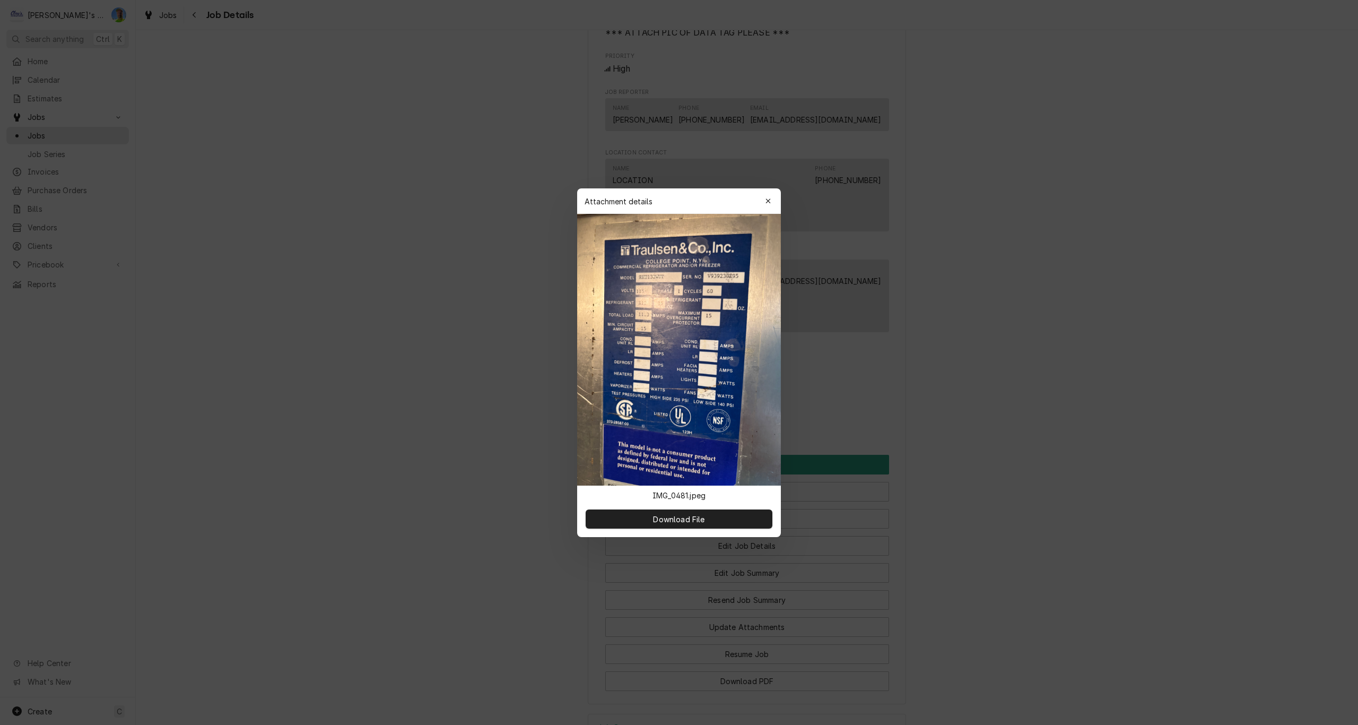
drag, startPoint x: 700, startPoint y: 198, endPoint x: 617, endPoint y: 195, distance: 82.3
click at [617, 195] on div "Attachment details Close" at bounding box center [679, 200] width 204 height 25
click at [893, 369] on div at bounding box center [679, 362] width 1358 height 725
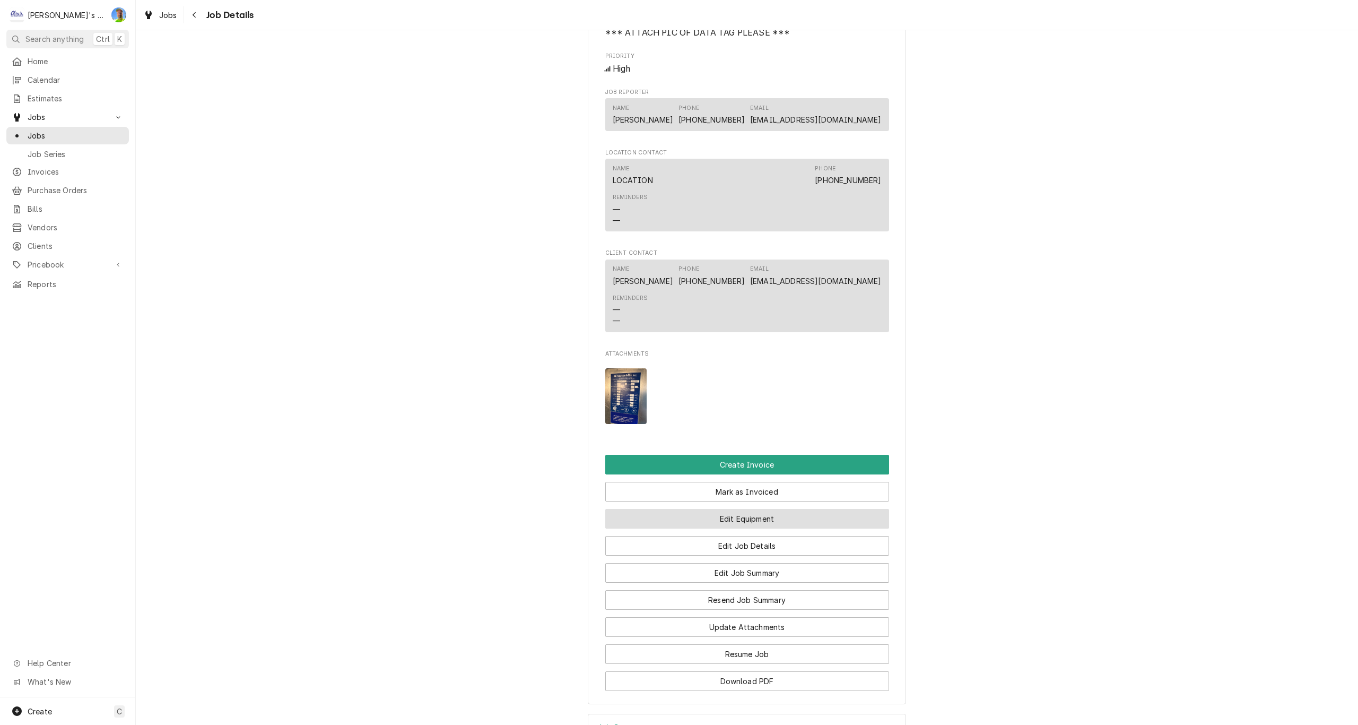
click at [763, 528] on button "Edit Equipment" at bounding box center [747, 519] width 284 height 20
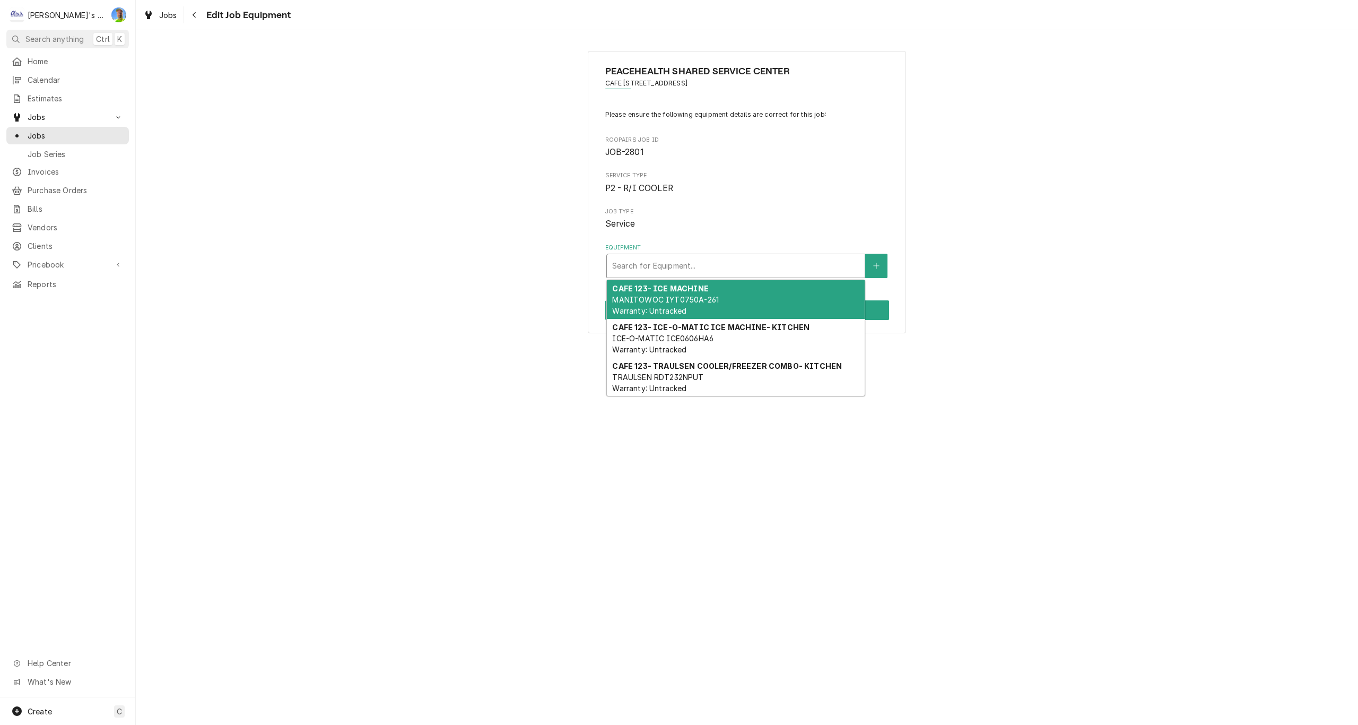
click at [700, 270] on div "Equipment" at bounding box center [735, 265] width 247 height 19
click at [160, 16] on span "Jobs" at bounding box center [168, 15] width 18 height 11
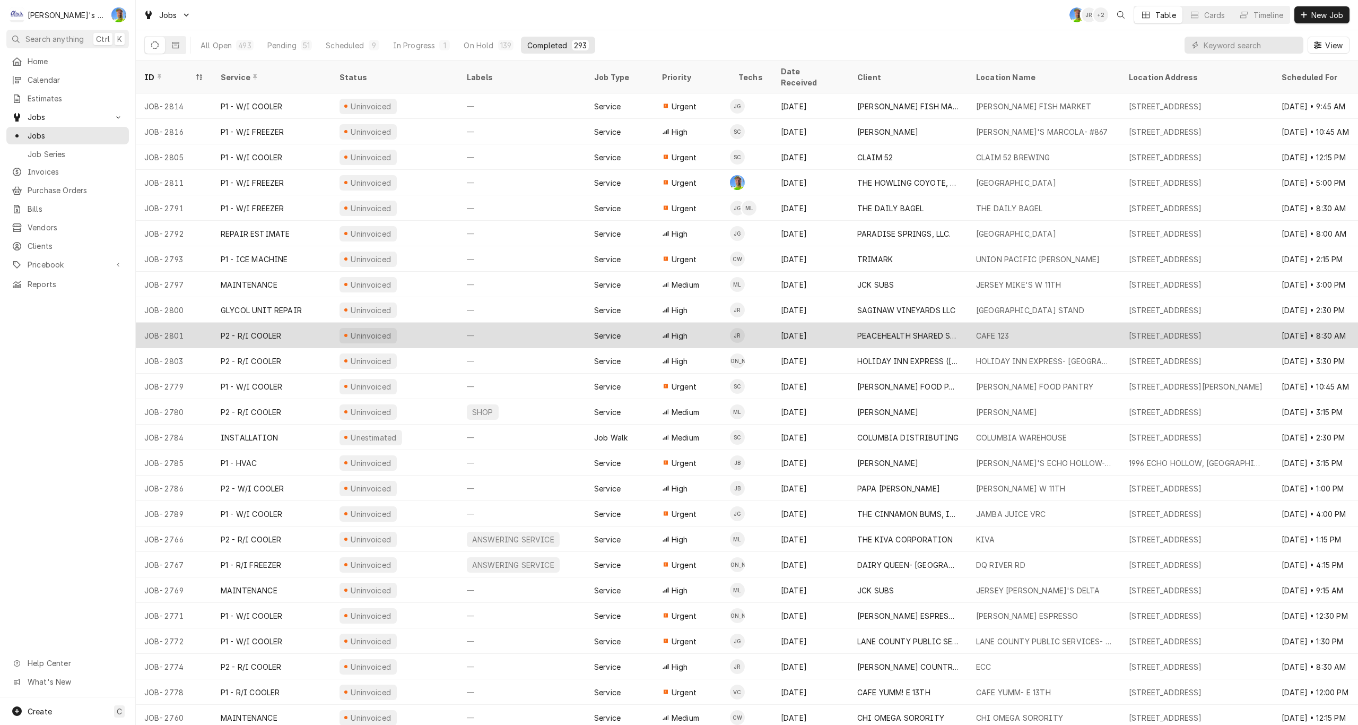
click at [545, 323] on div "—" at bounding box center [521, 335] width 127 height 25
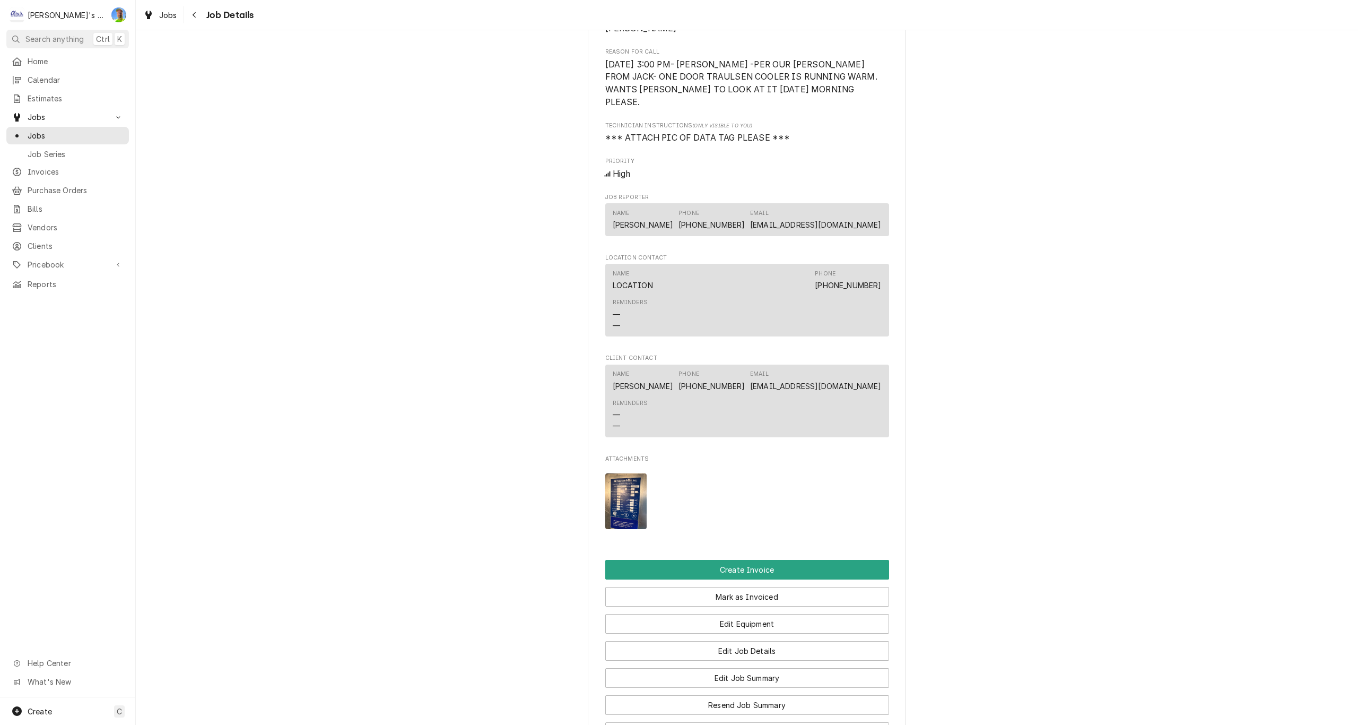
scroll to position [796, 0]
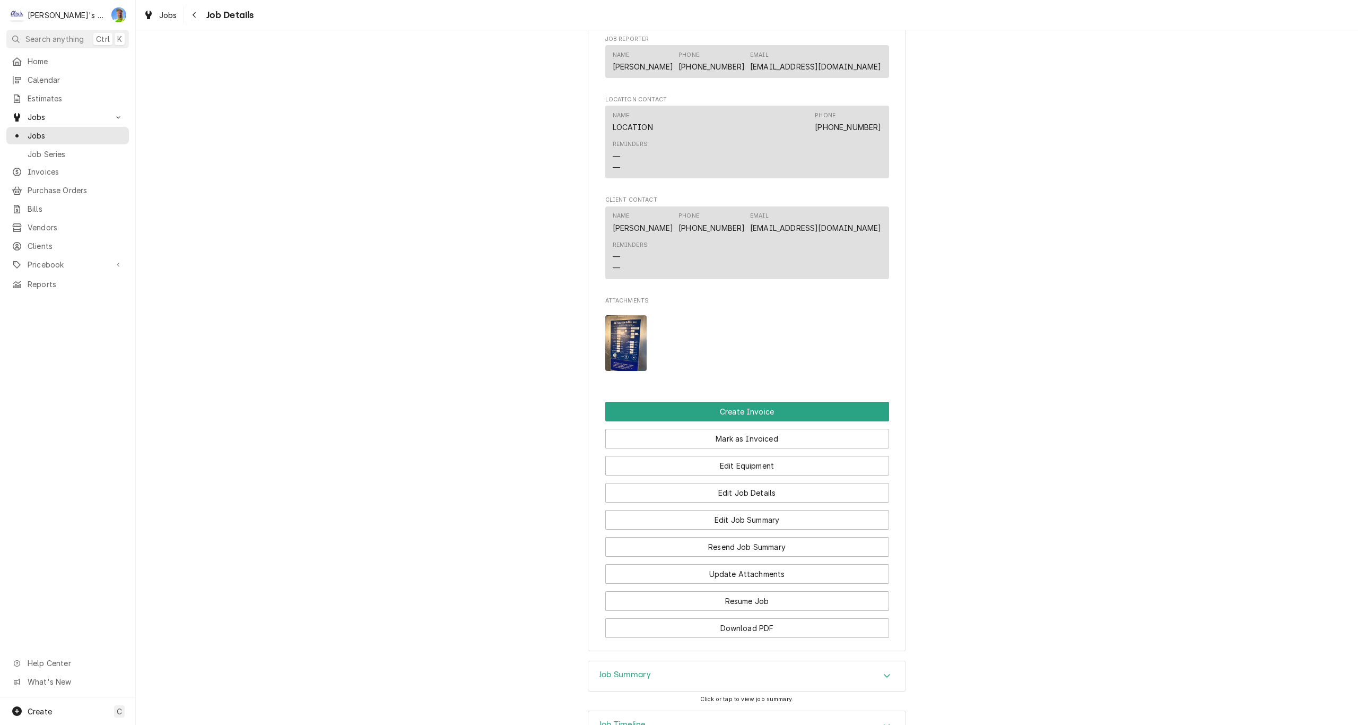
click at [627, 354] on img "Attachments" at bounding box center [626, 343] width 42 height 56
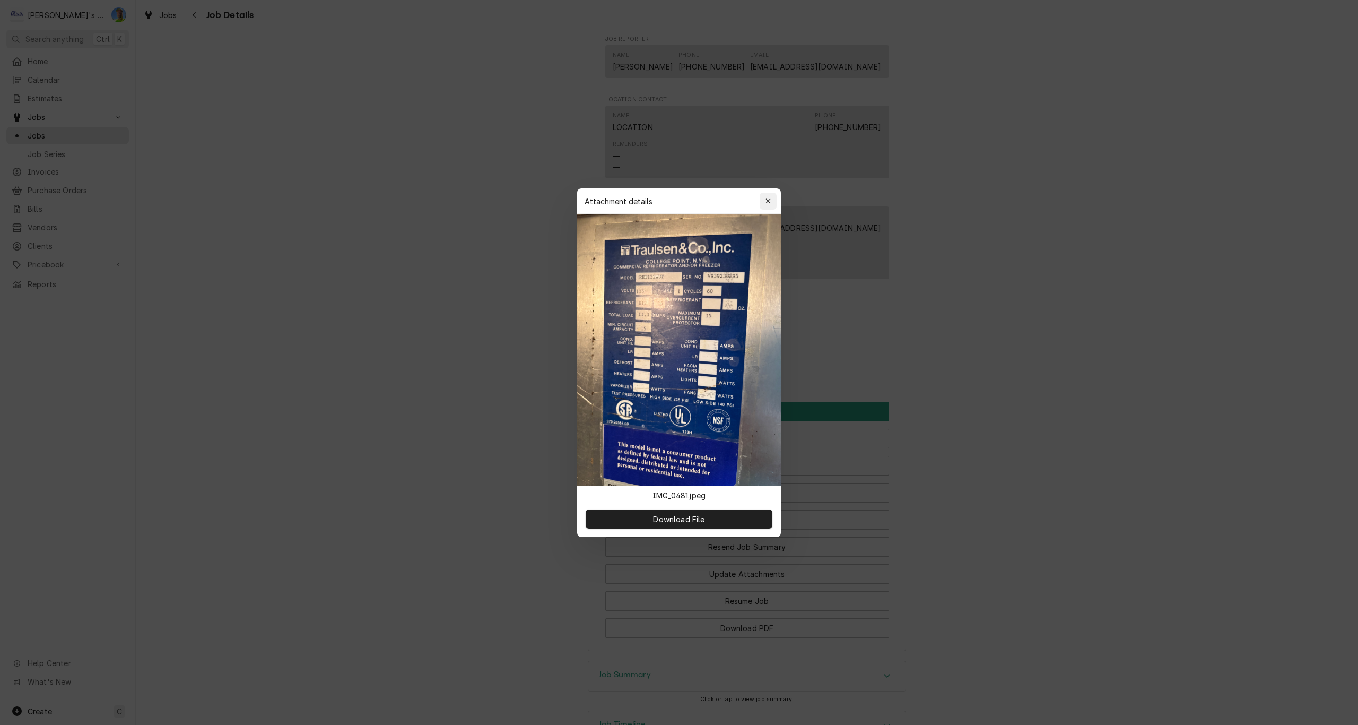
click at [767, 202] on icon "button" at bounding box center [767, 200] width 5 height 5
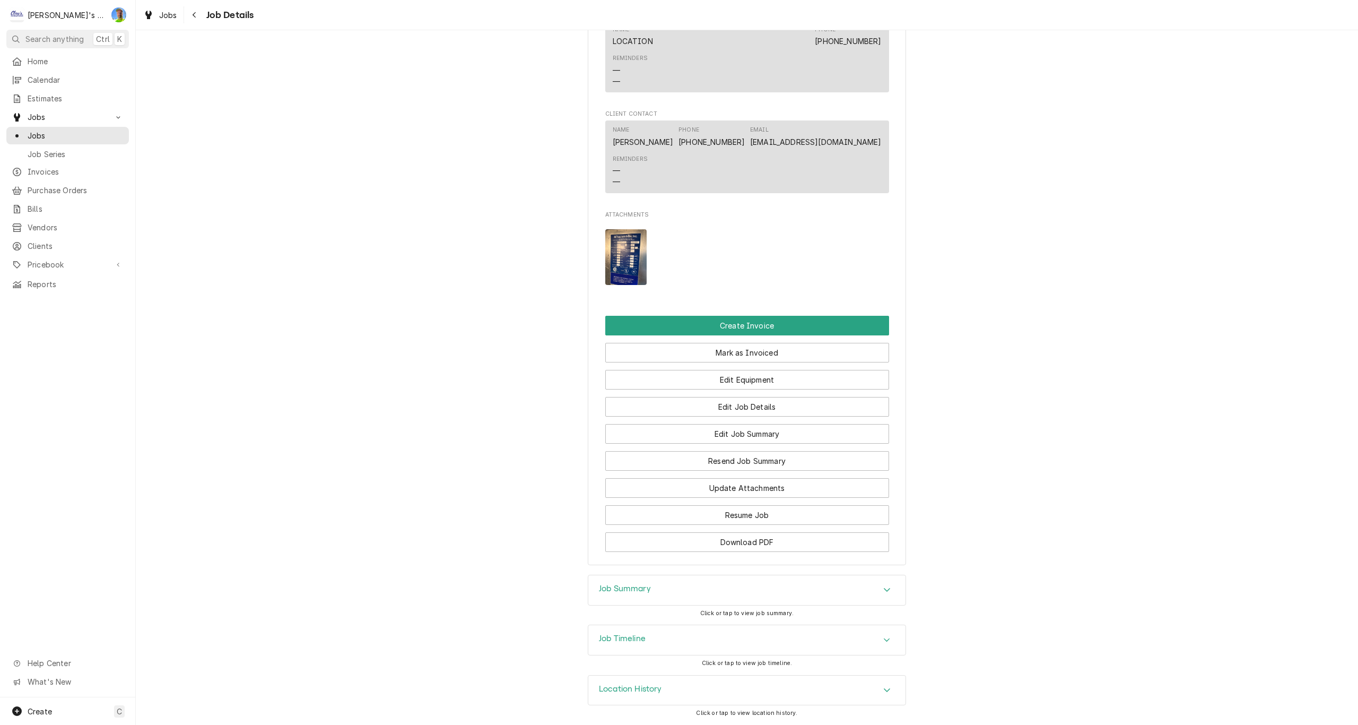
scroll to position [894, 0]
click at [615, 249] on img "Attachments" at bounding box center [626, 257] width 42 height 56
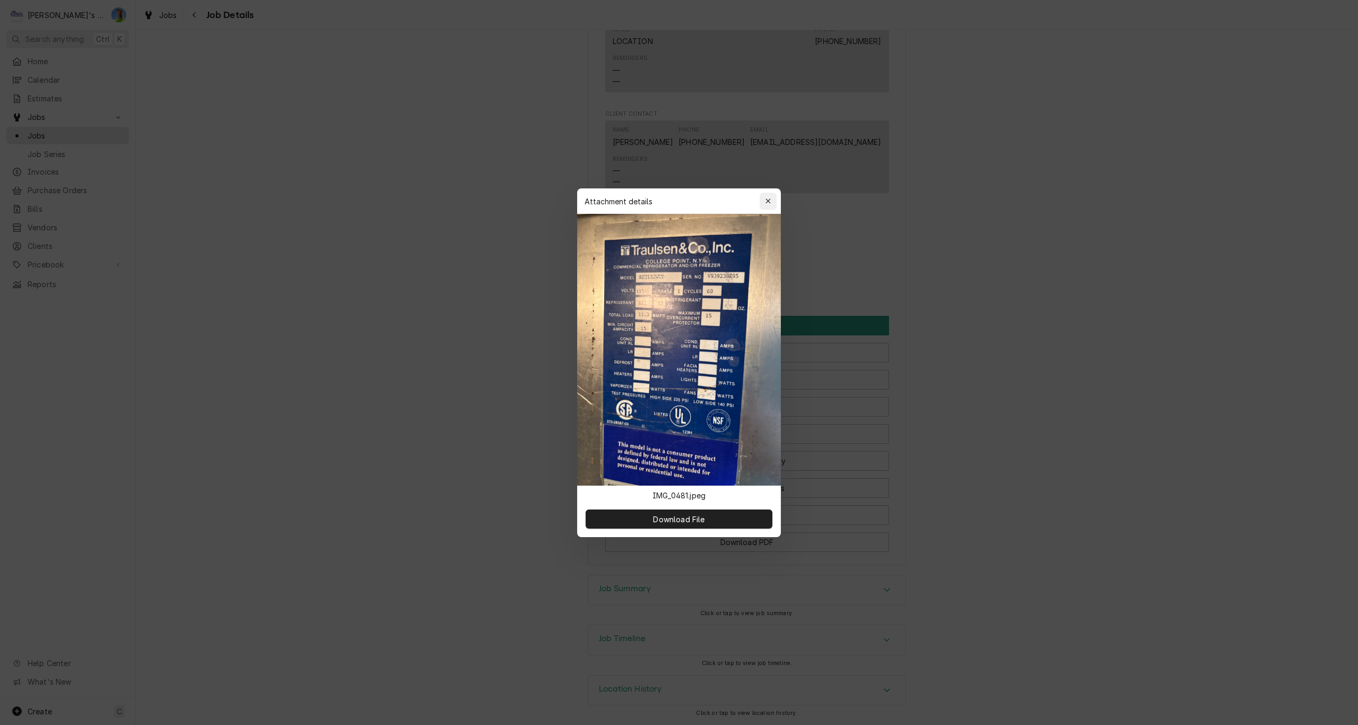
click at [766, 201] on icon "button" at bounding box center [768, 200] width 6 height 7
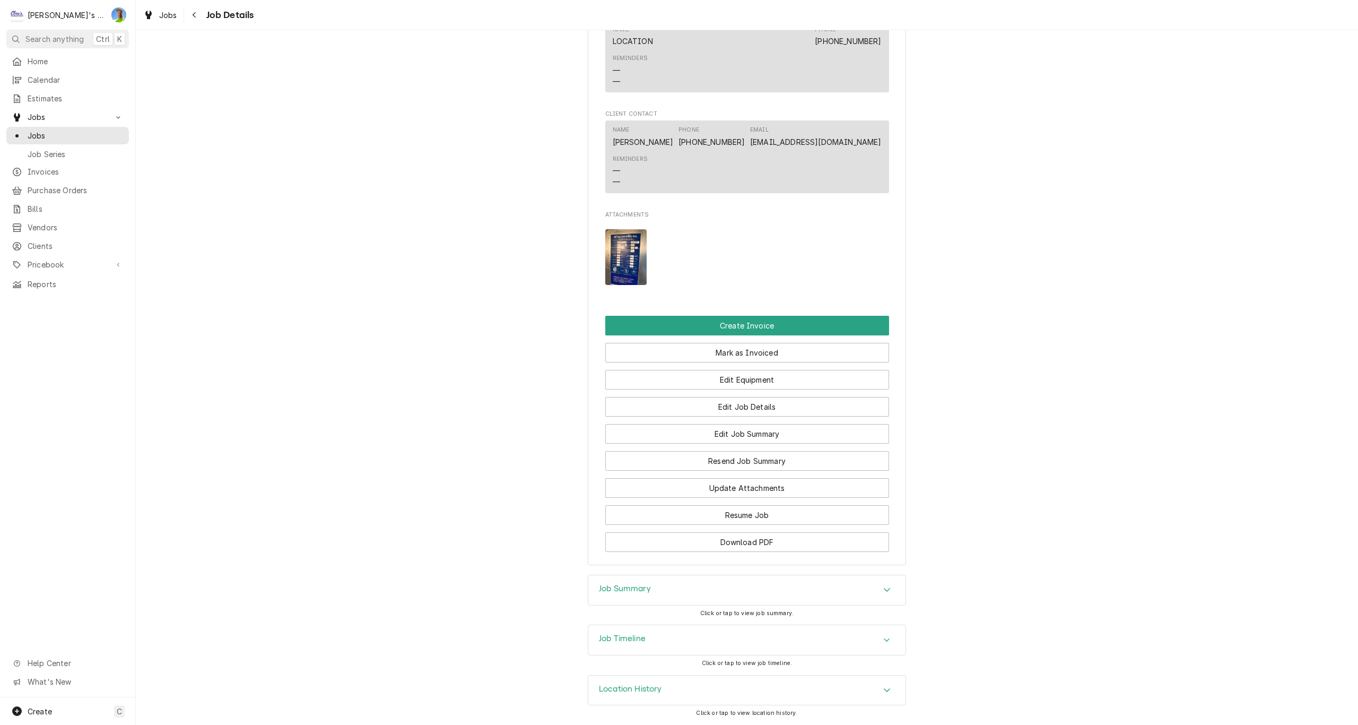
click at [885, 588] on icon "Accordion Header" at bounding box center [886, 589] width 7 height 8
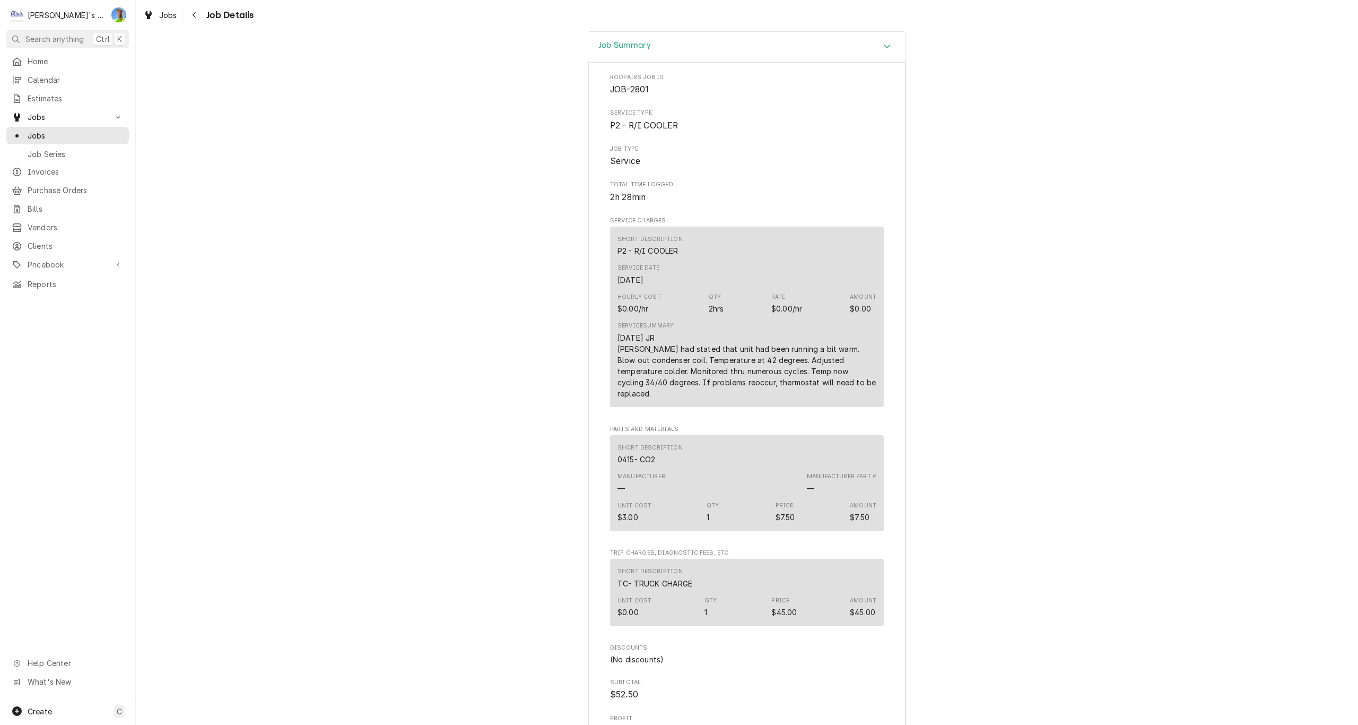
scroll to position [1372, 0]
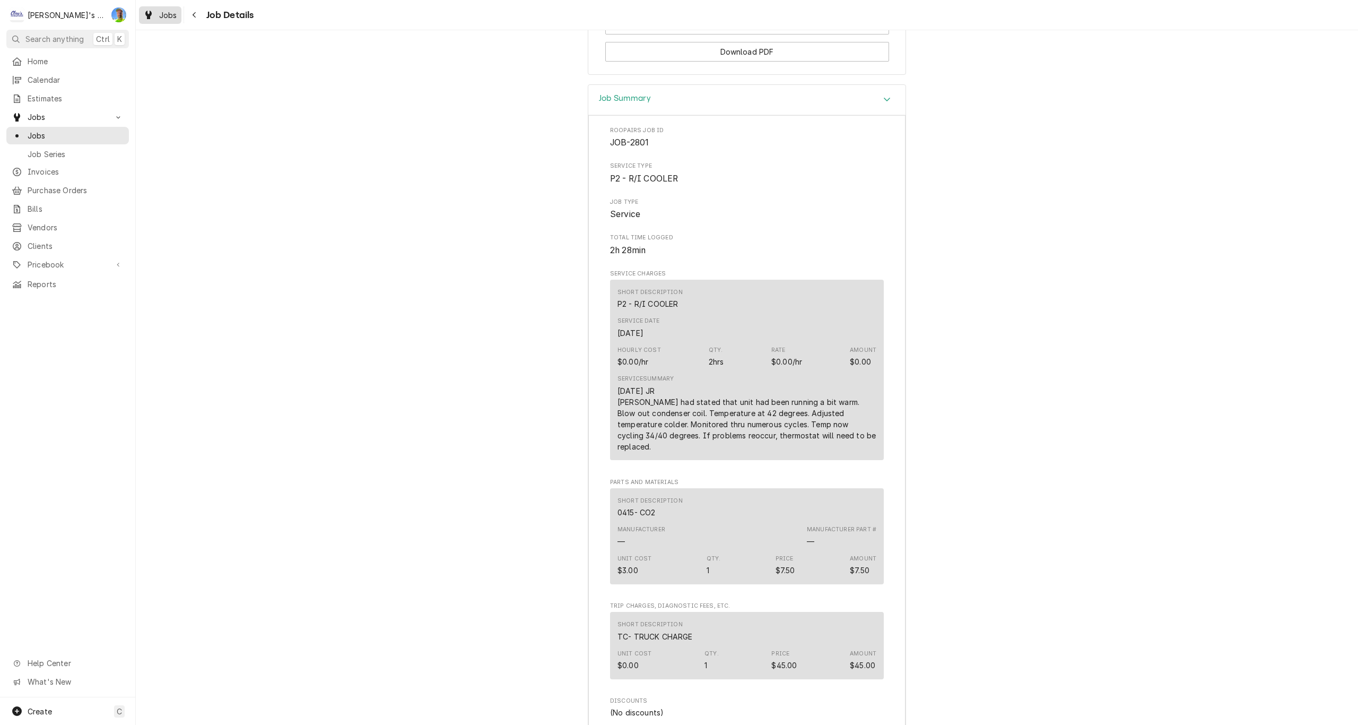
click at [164, 18] on span "Jobs" at bounding box center [168, 15] width 18 height 11
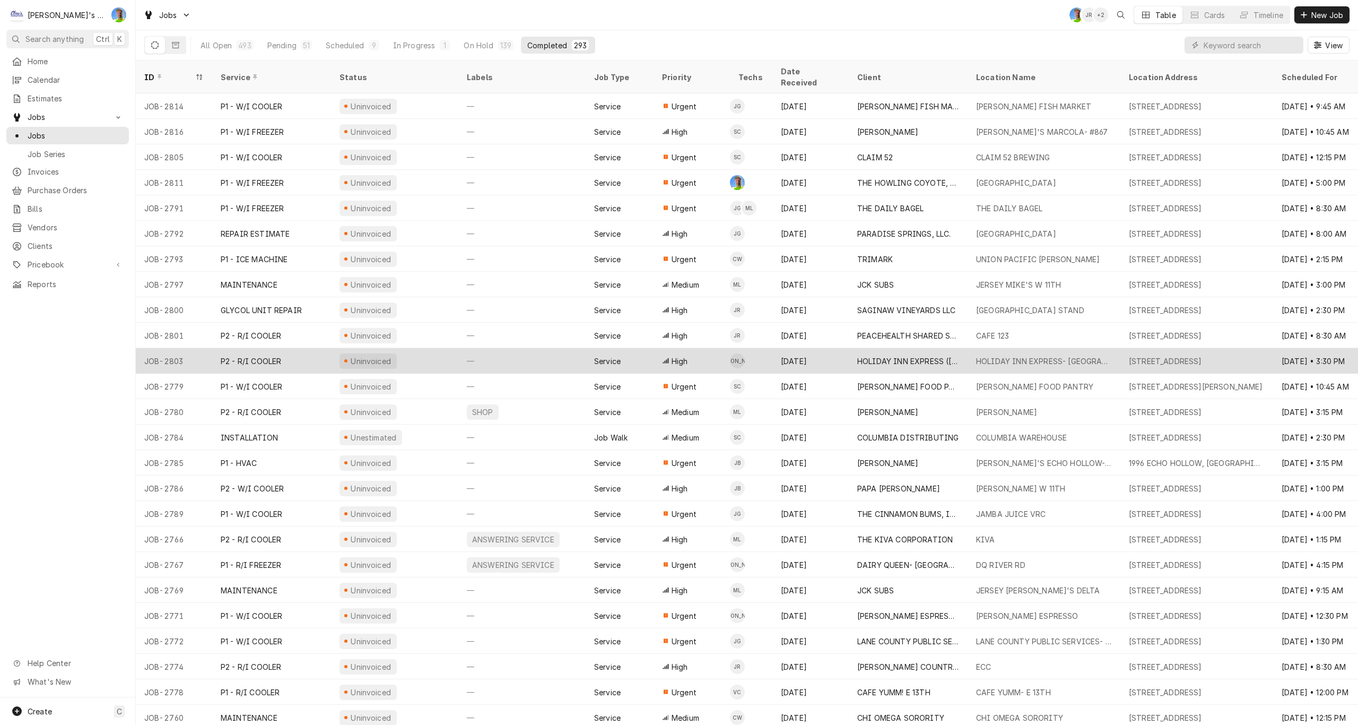
click at [527, 348] on div "—" at bounding box center [521, 360] width 127 height 25
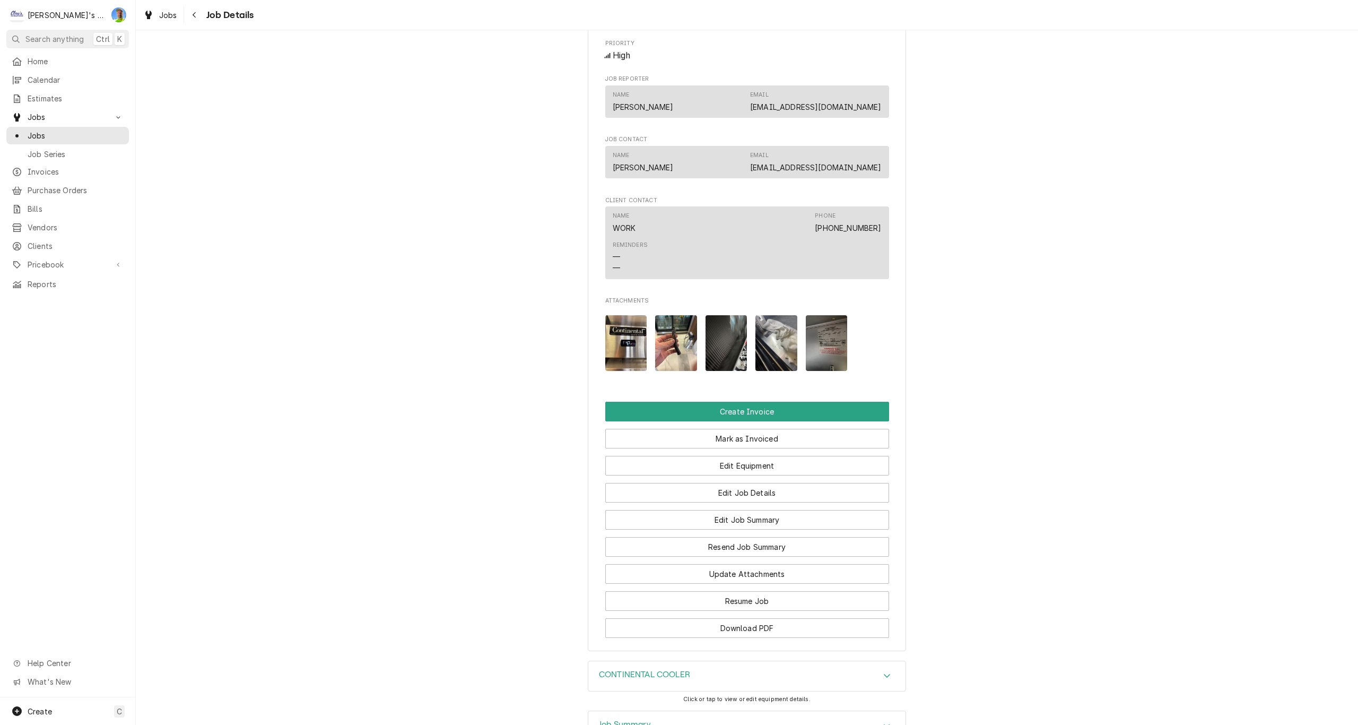
scroll to position [637, 0]
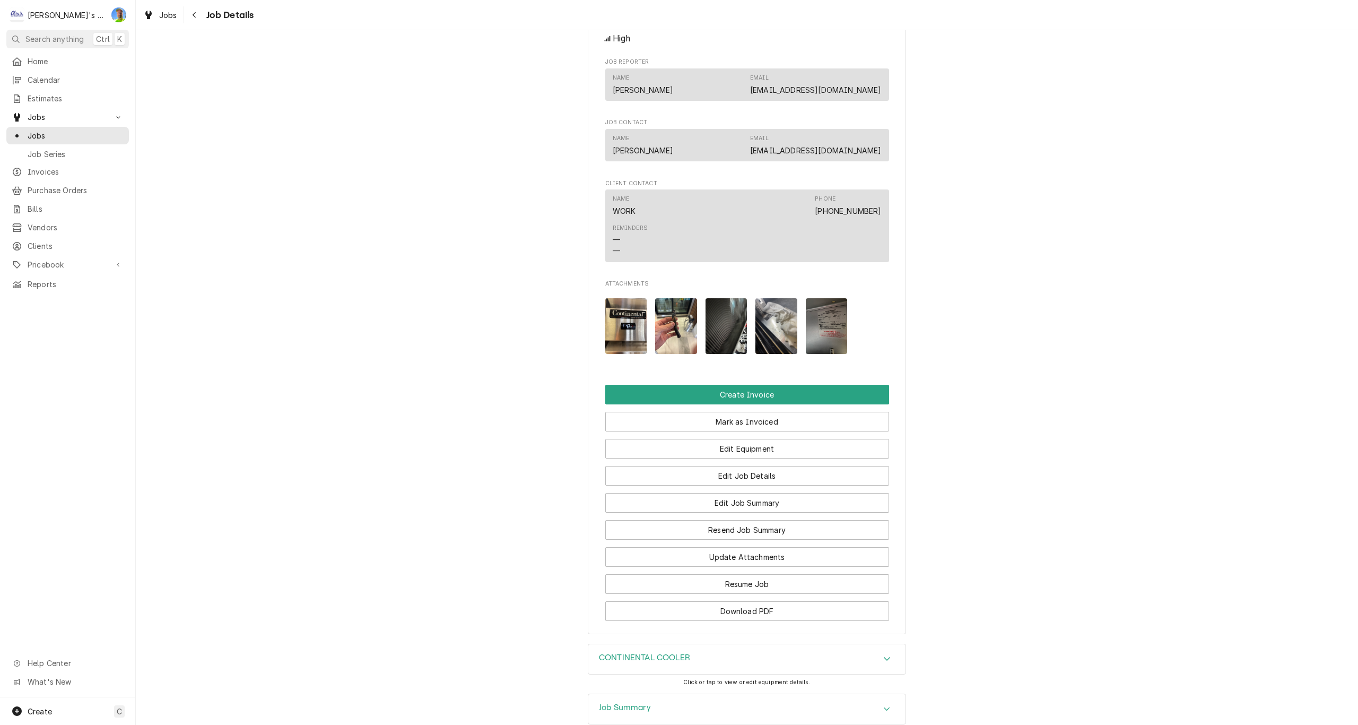
click at [676, 341] on img "Attachments" at bounding box center [676, 326] width 42 height 56
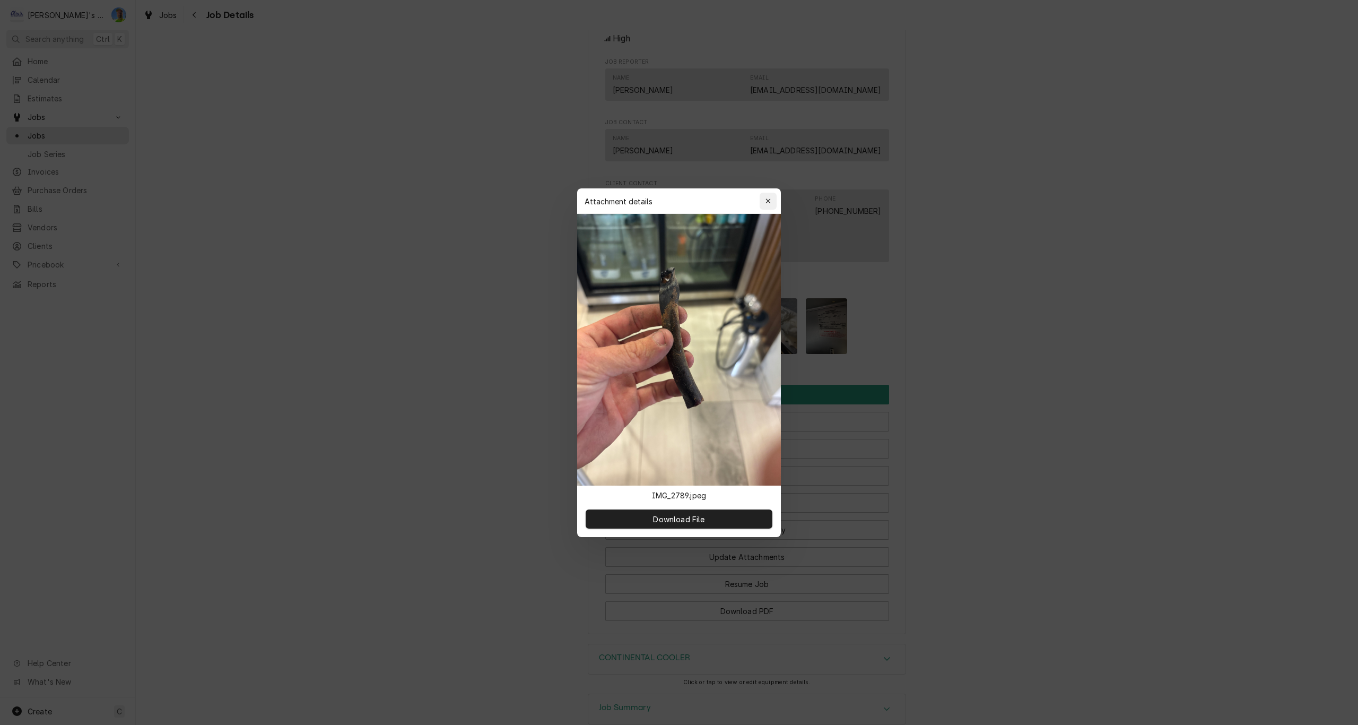
click at [771, 201] on icon "button" at bounding box center [768, 200] width 6 height 7
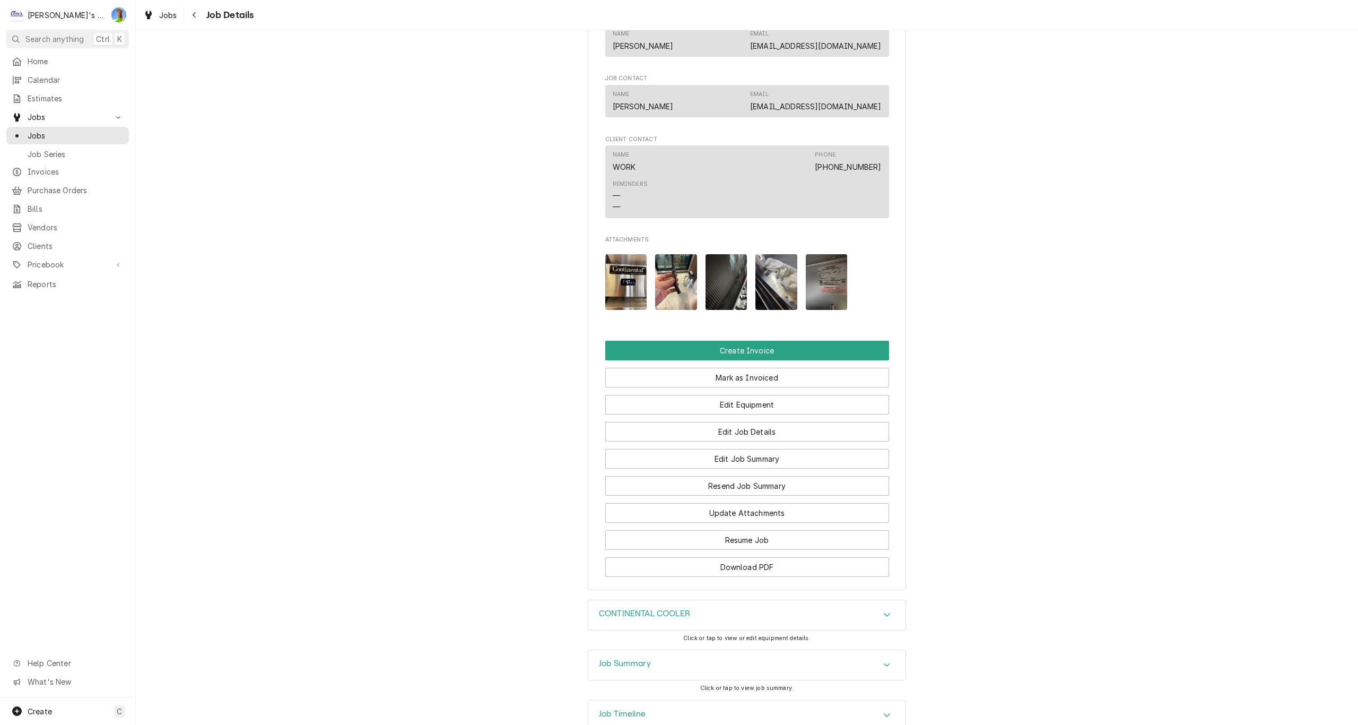
scroll to position [768, 0]
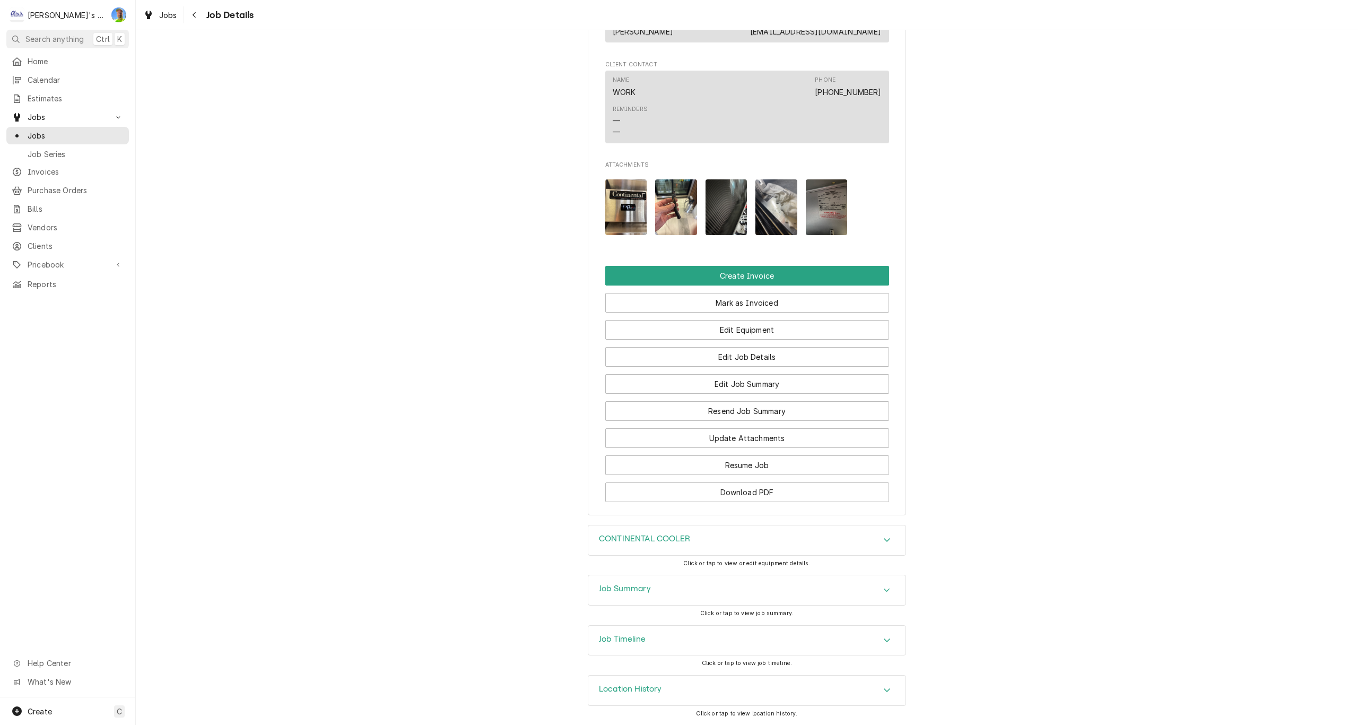
click at [601, 588] on h3 "Job Summary" at bounding box center [625, 589] width 52 height 10
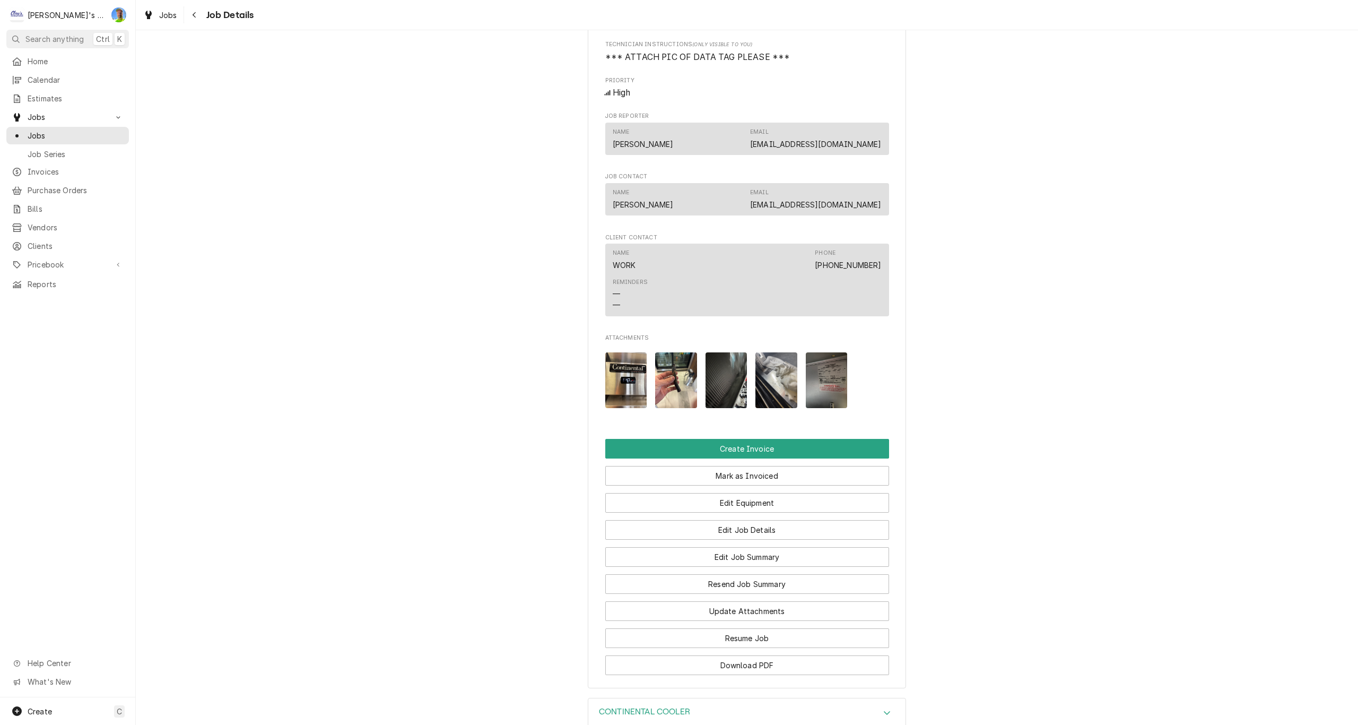
scroll to position [584, 0]
click at [666, 402] on img "Attachments" at bounding box center [676, 379] width 42 height 56
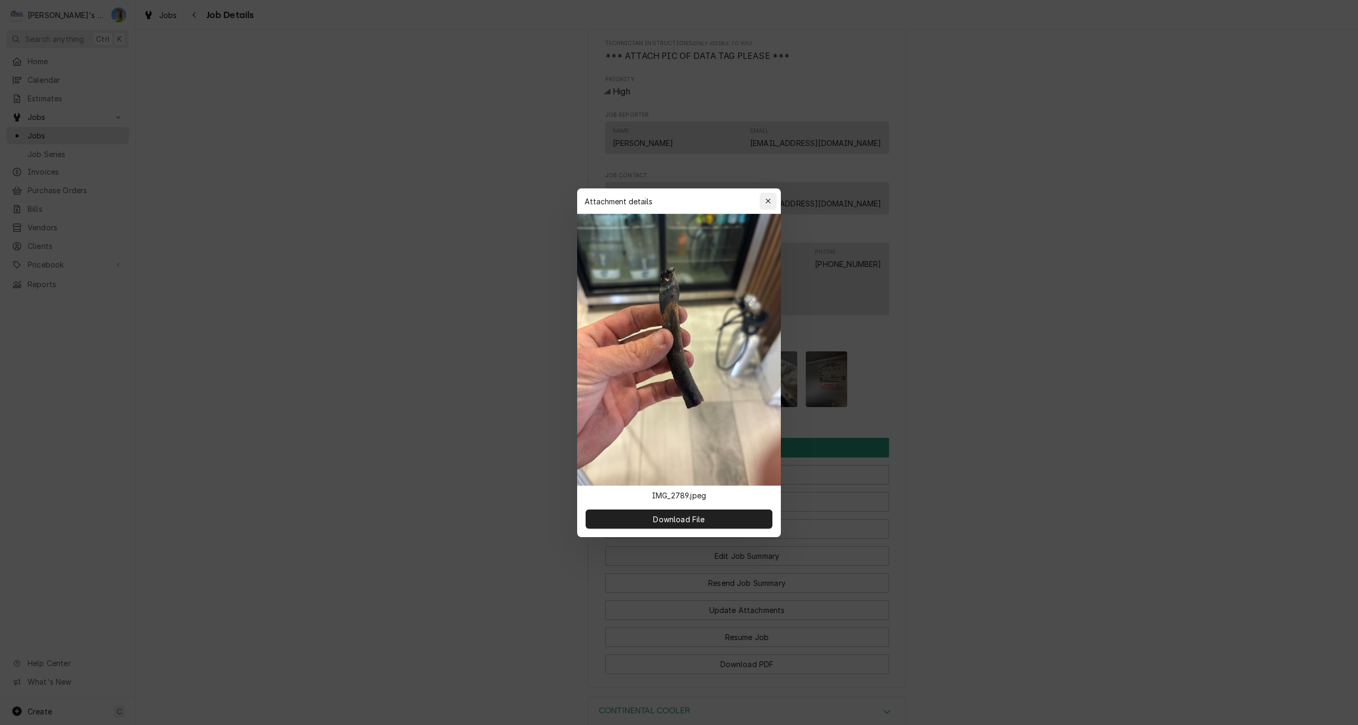
click at [770, 199] on icon "button" at bounding box center [767, 200] width 5 height 5
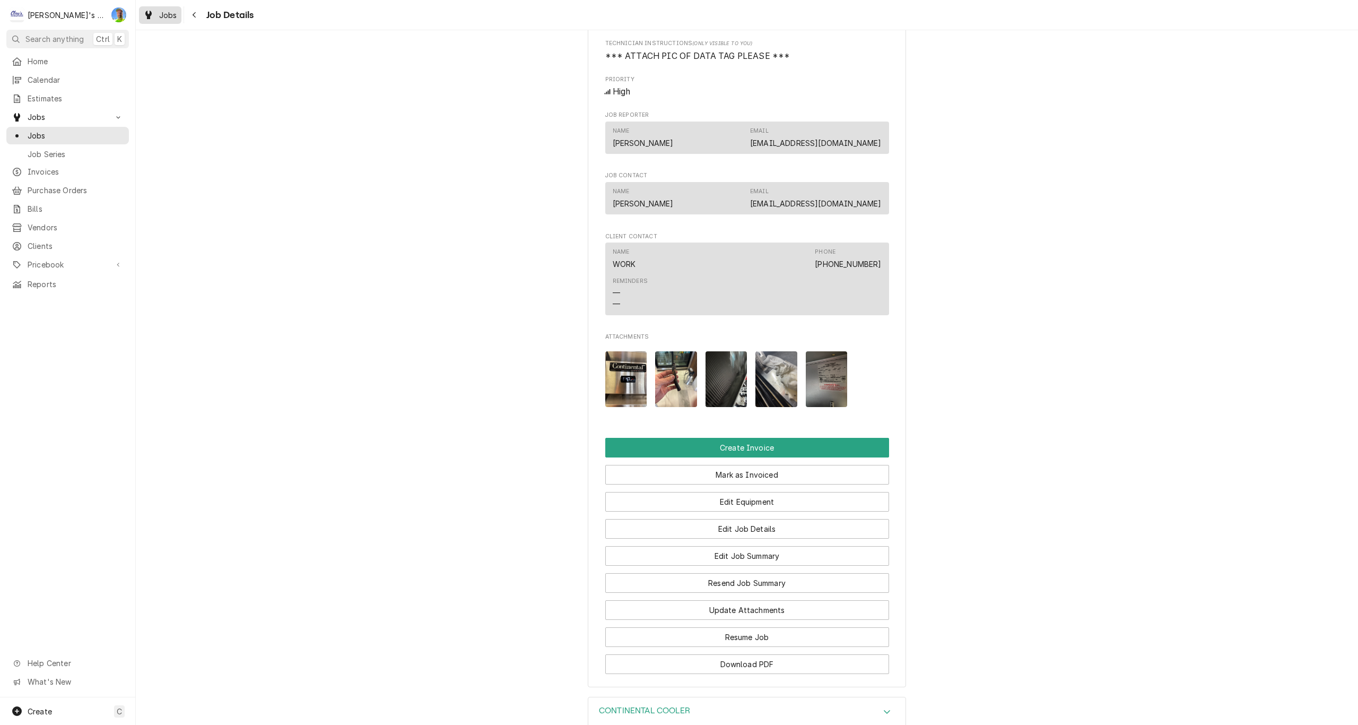
click at [146, 16] on icon "Dynamic Content Wrapper" at bounding box center [148, 15] width 6 height 8
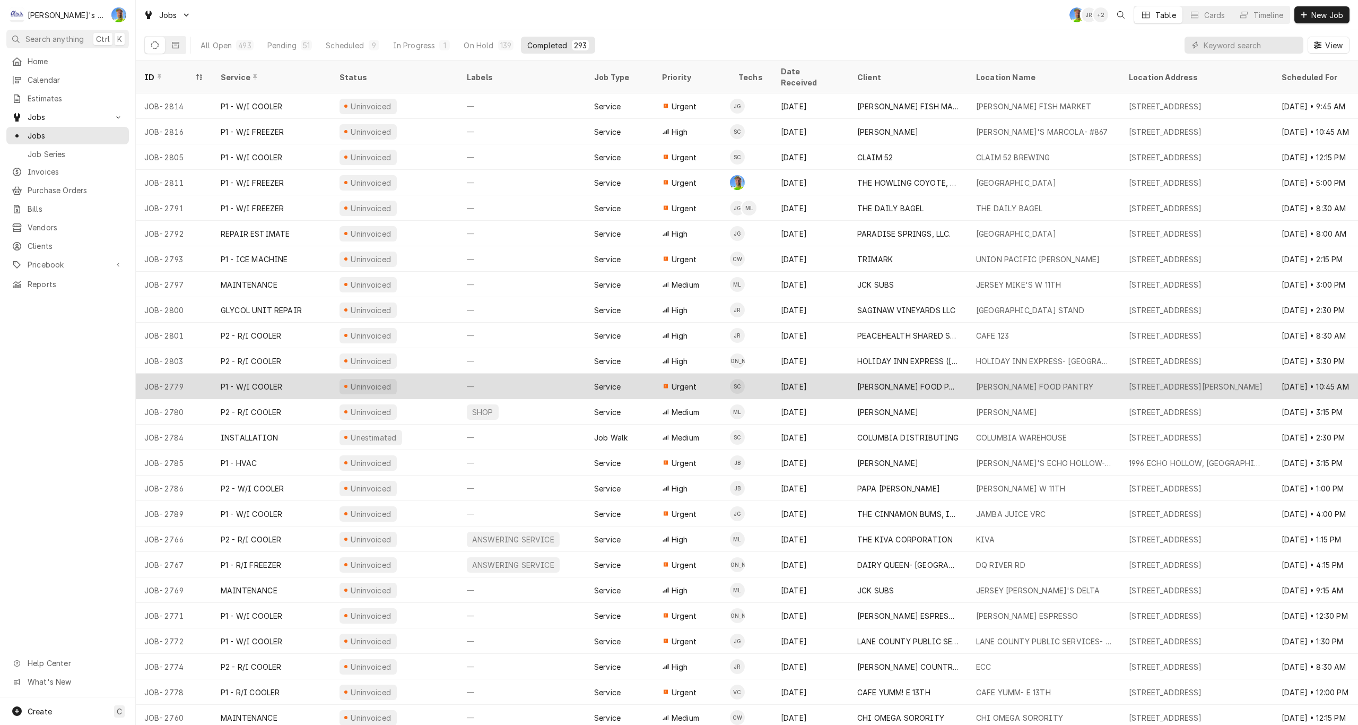
click at [572, 377] on div "—" at bounding box center [521, 385] width 127 height 25
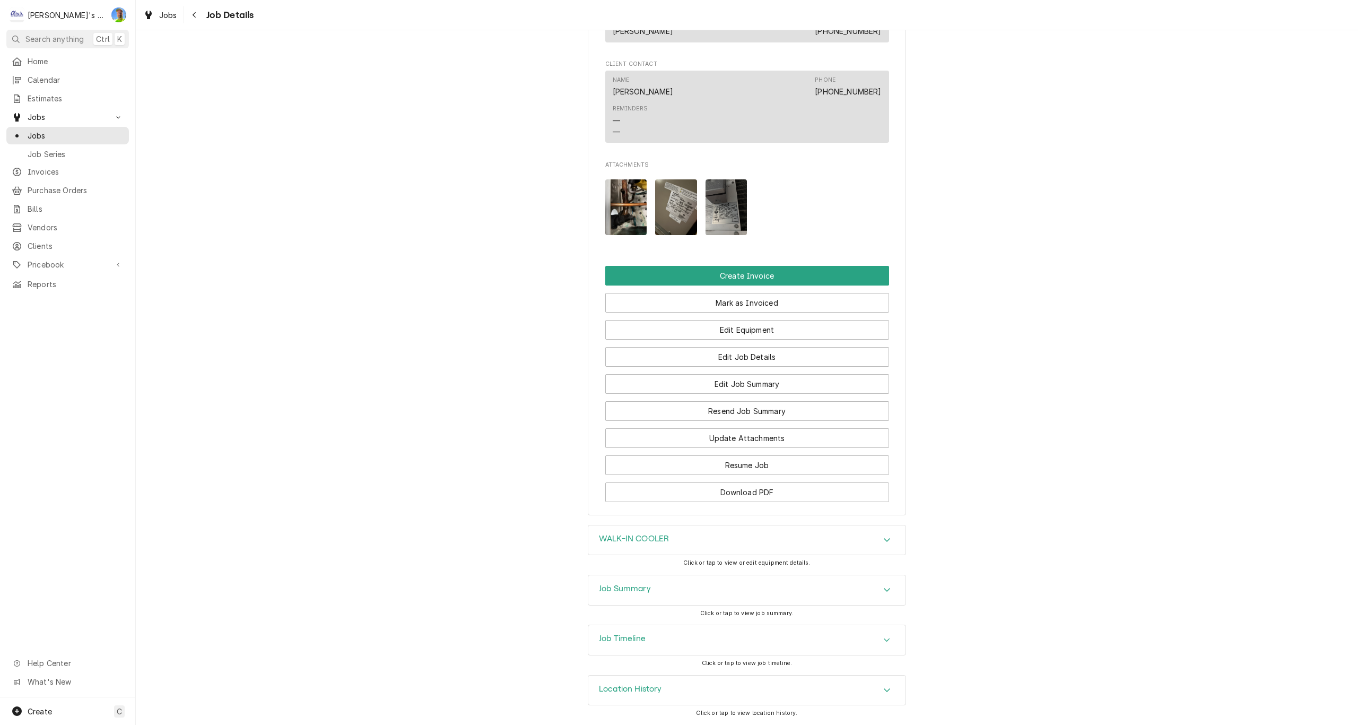
scroll to position [697, 0]
click at [599, 589] on h3 "Job Summary" at bounding box center [625, 589] width 52 height 10
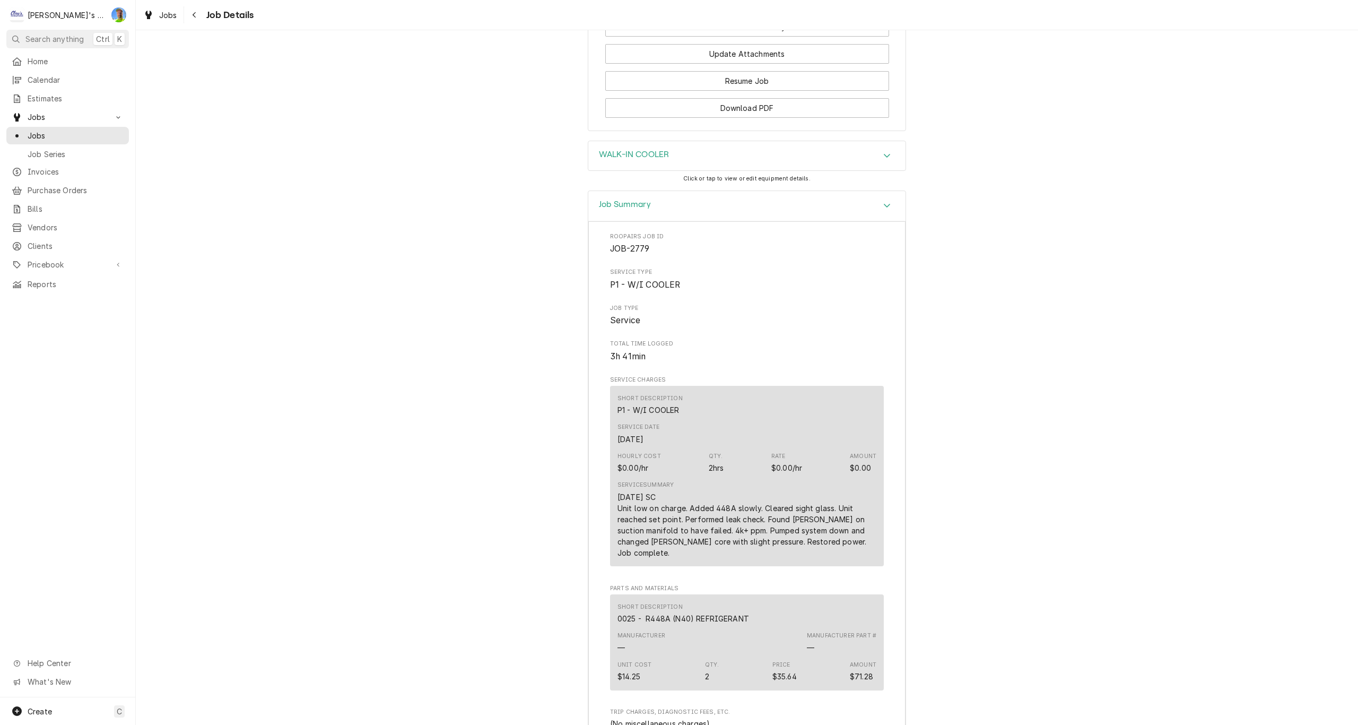
scroll to position [1121, 0]
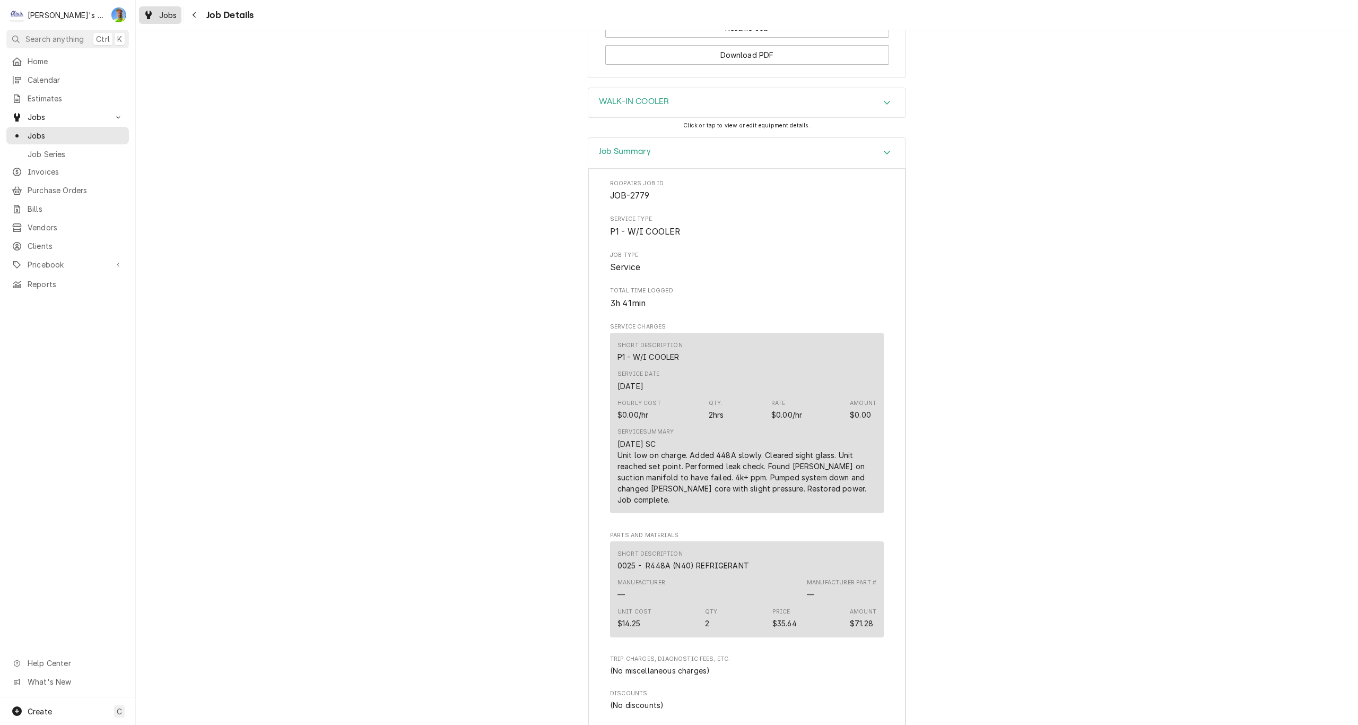
click at [160, 13] on span "Jobs" at bounding box center [168, 15] width 18 height 11
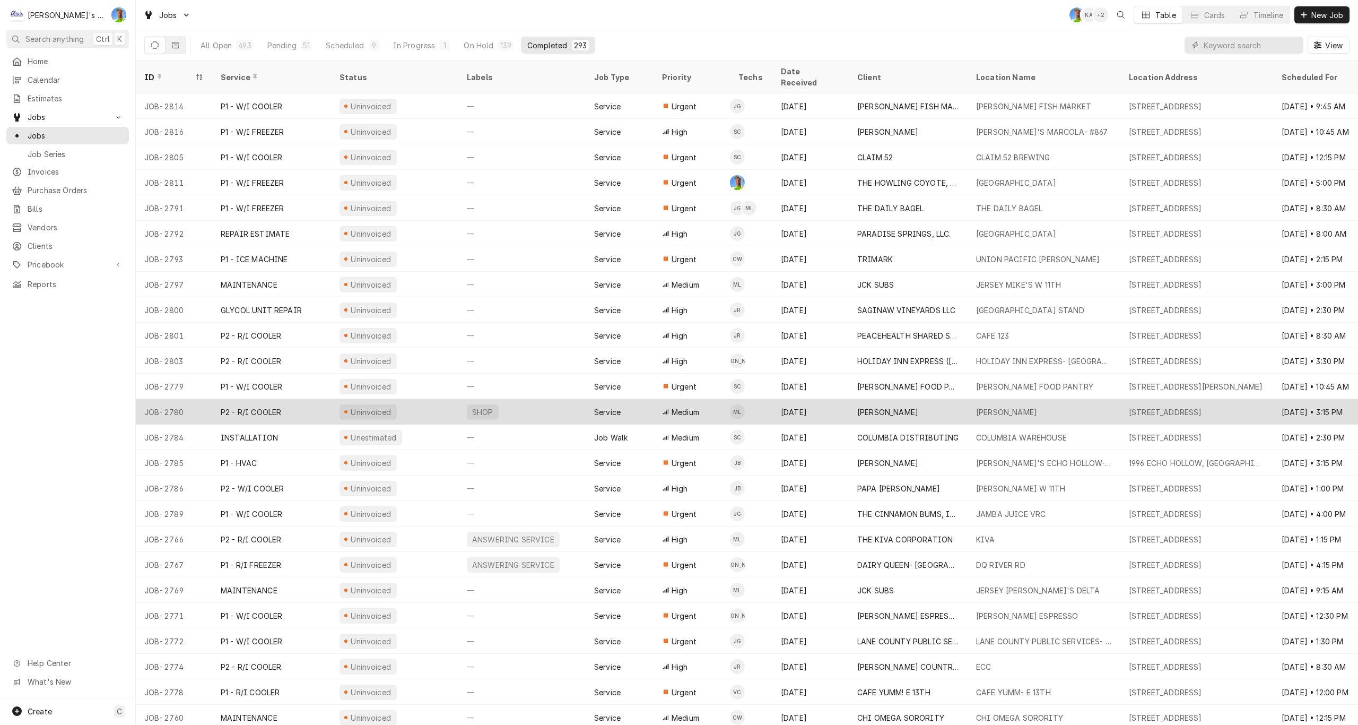
click at [542, 399] on div "SHOP" at bounding box center [521, 411] width 127 height 25
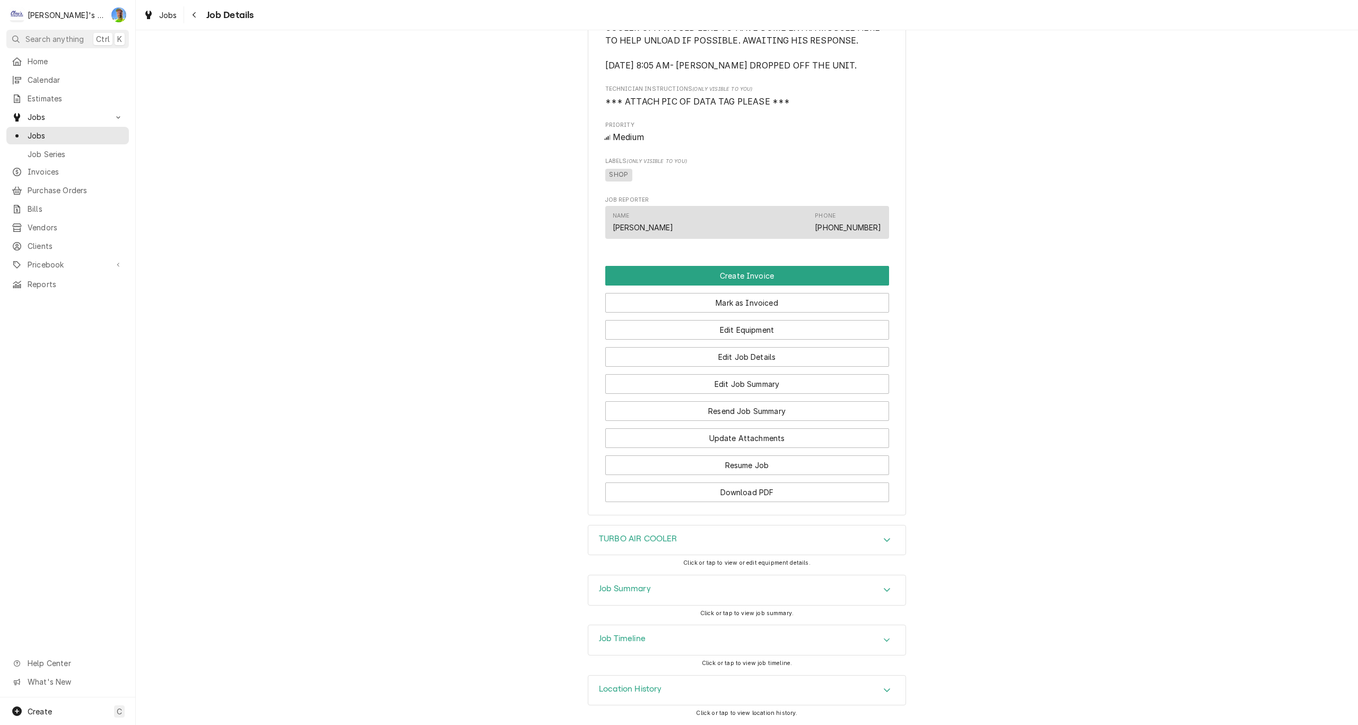
scroll to position [676, 0]
click at [599, 593] on h3 "Job Summary" at bounding box center [625, 589] width 52 height 10
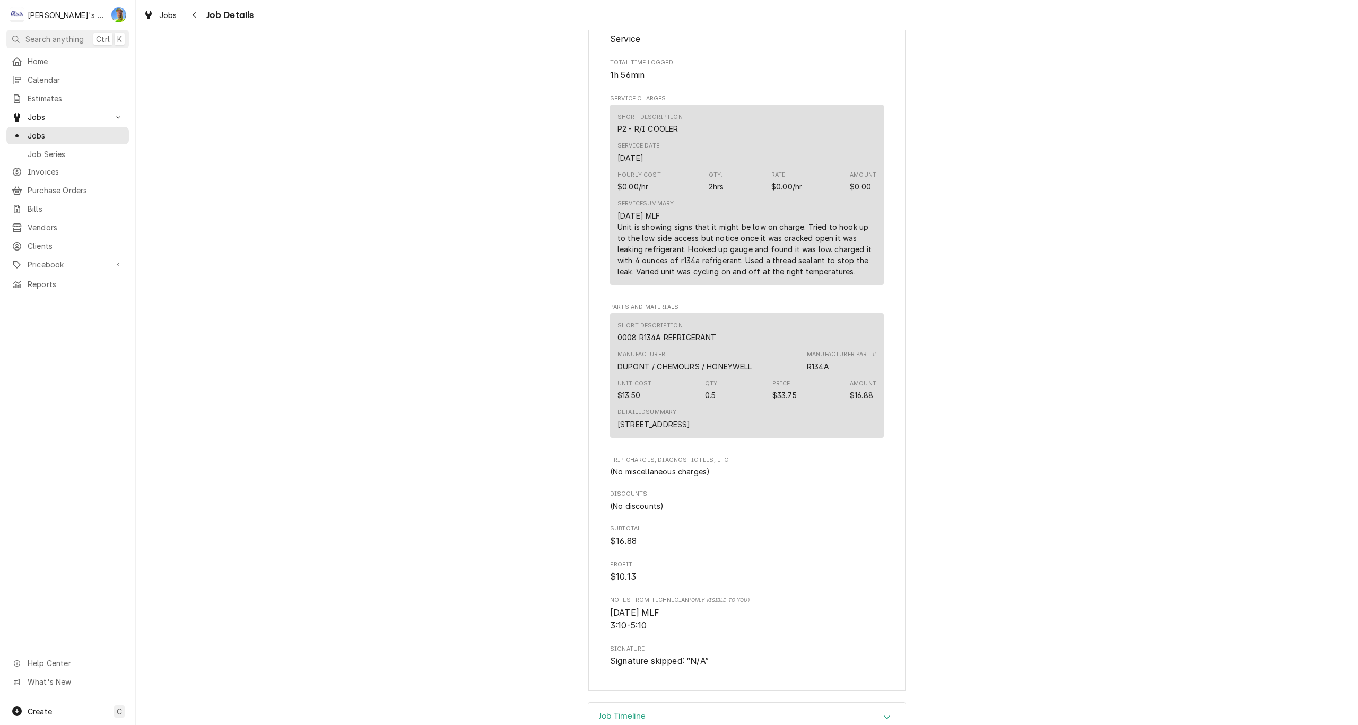
scroll to position [1418, 0]
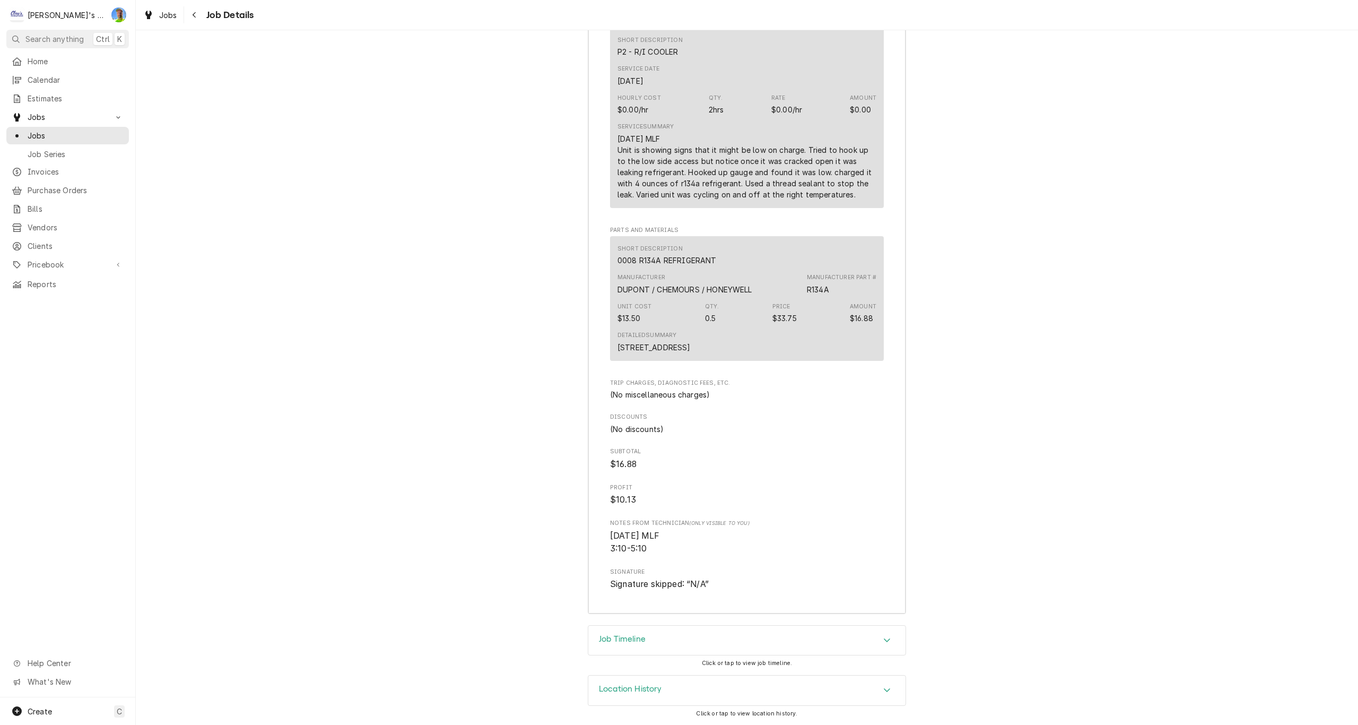
click at [600, 639] on h3 "Job Timeline" at bounding box center [622, 639] width 47 height 10
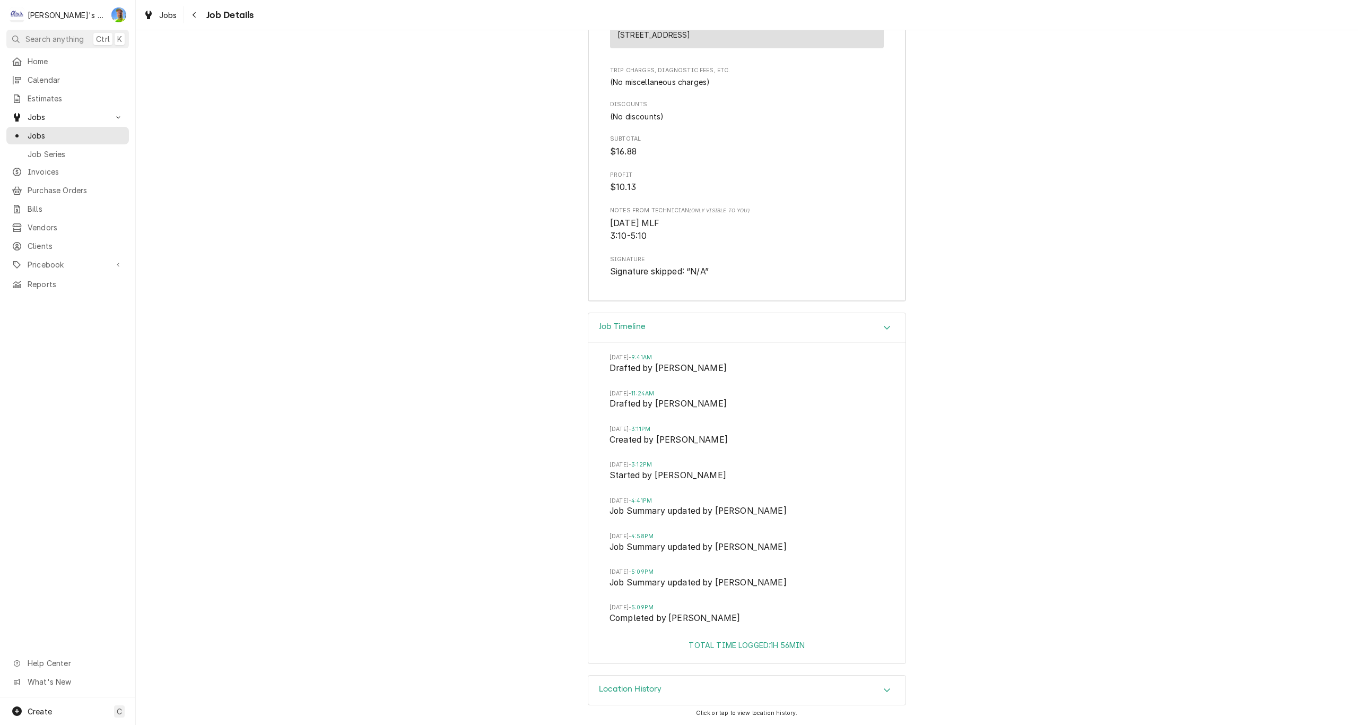
scroll to position [1730, 0]
click at [155, 8] on link "Jobs" at bounding box center [160, 15] width 42 height 18
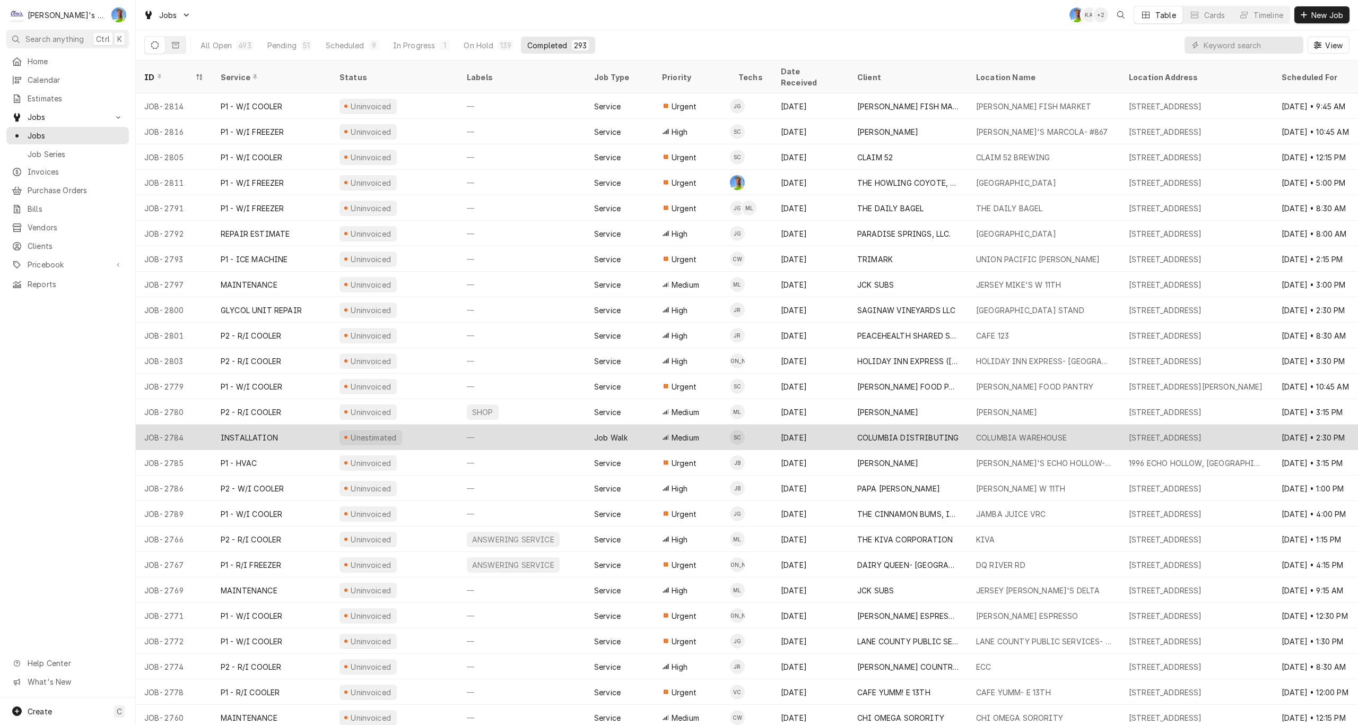
click at [502, 430] on div "—" at bounding box center [521, 436] width 127 height 25
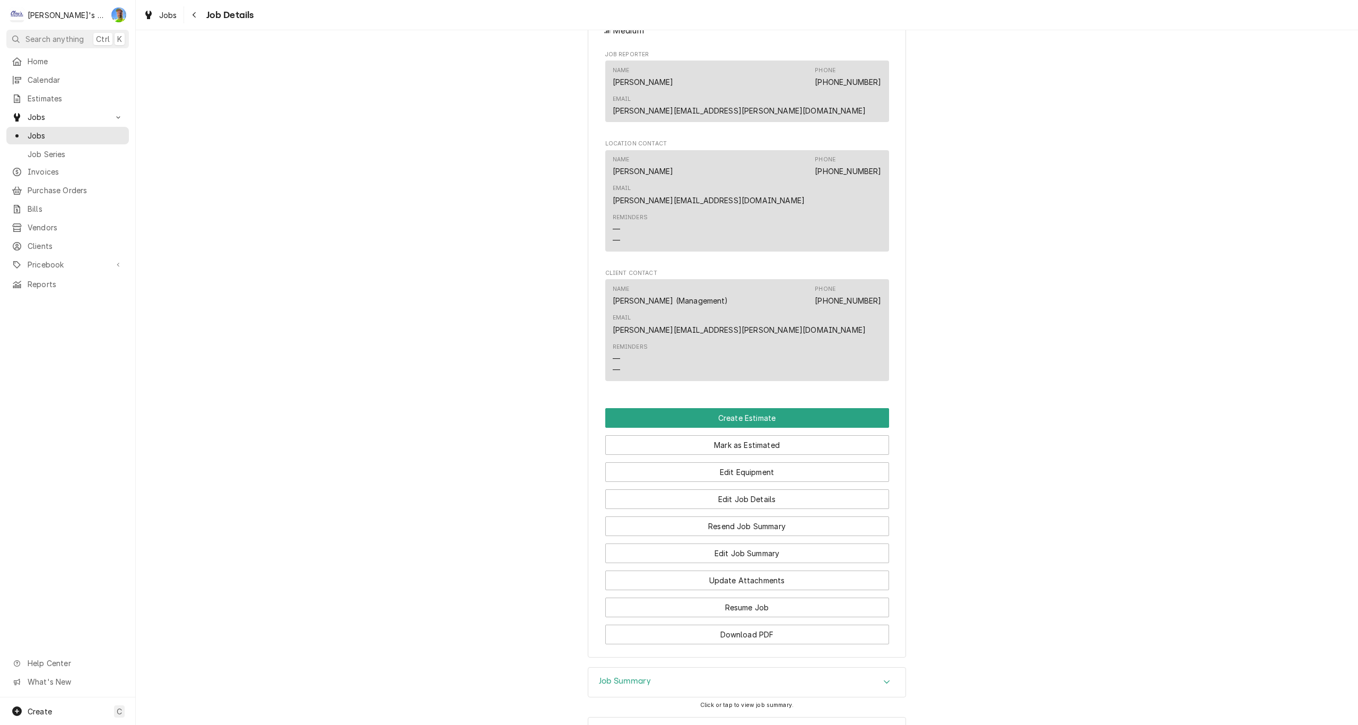
scroll to position [773, 0]
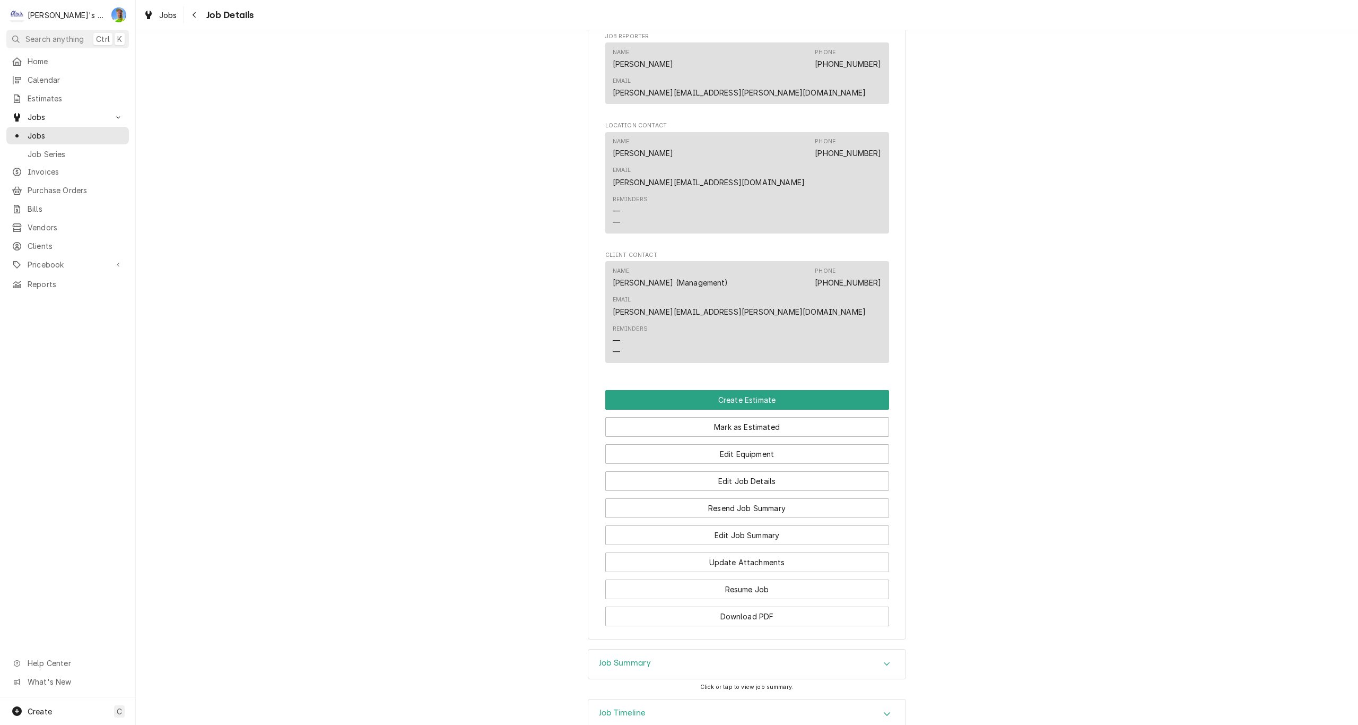
click at [599, 658] on h3 "Job Summary" at bounding box center [625, 663] width 52 height 10
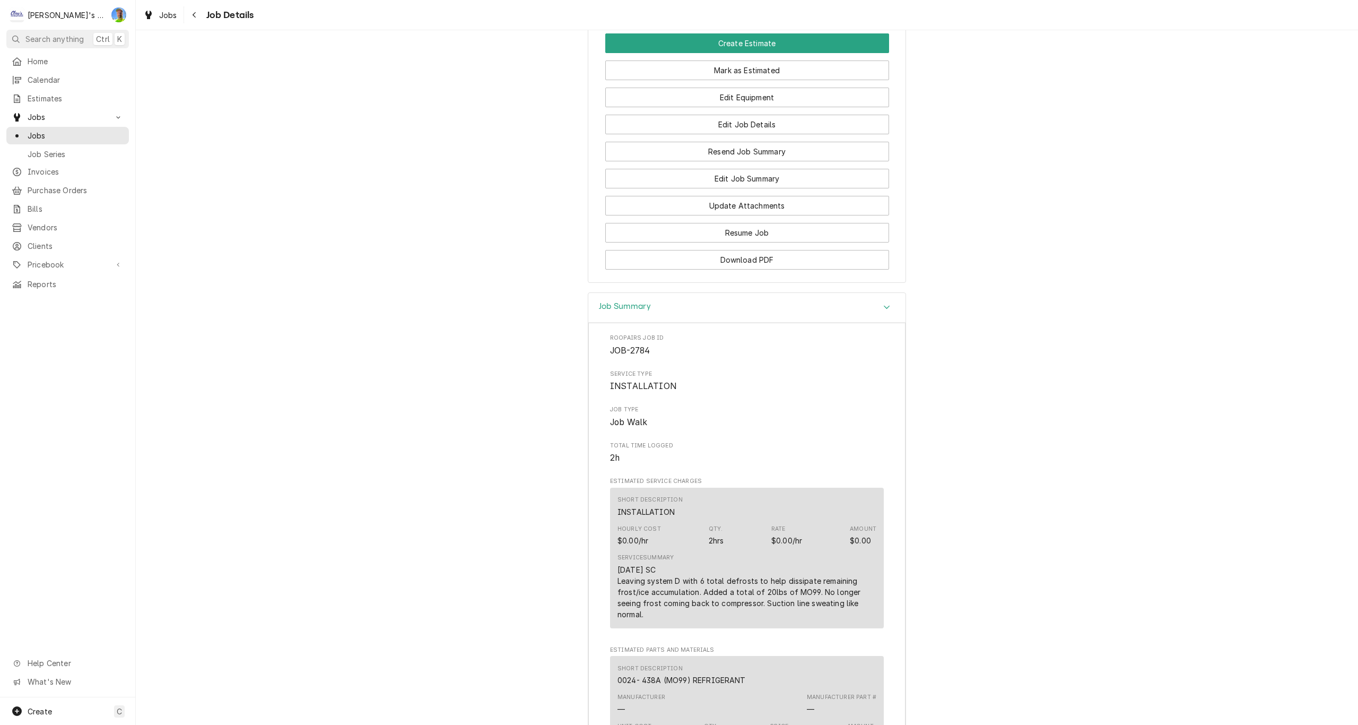
scroll to position [1145, 0]
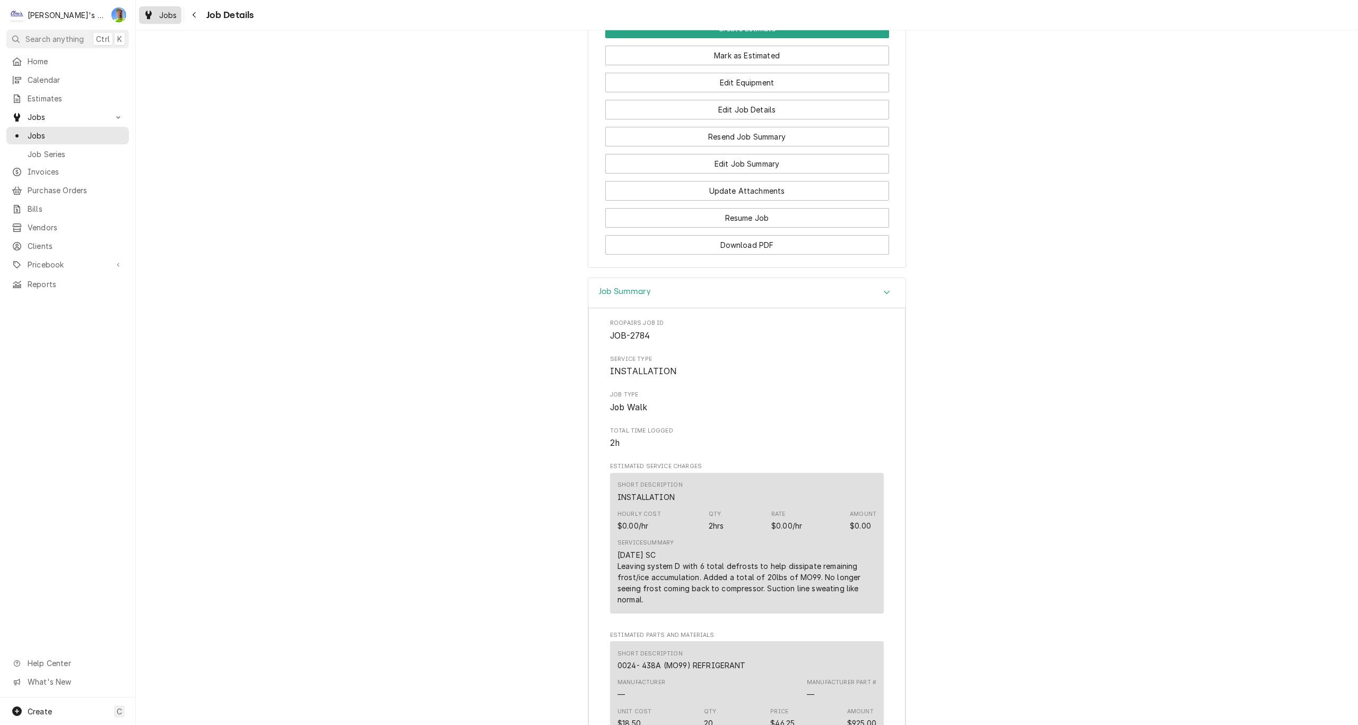
click at [155, 16] on div "Jobs" at bounding box center [160, 14] width 38 height 13
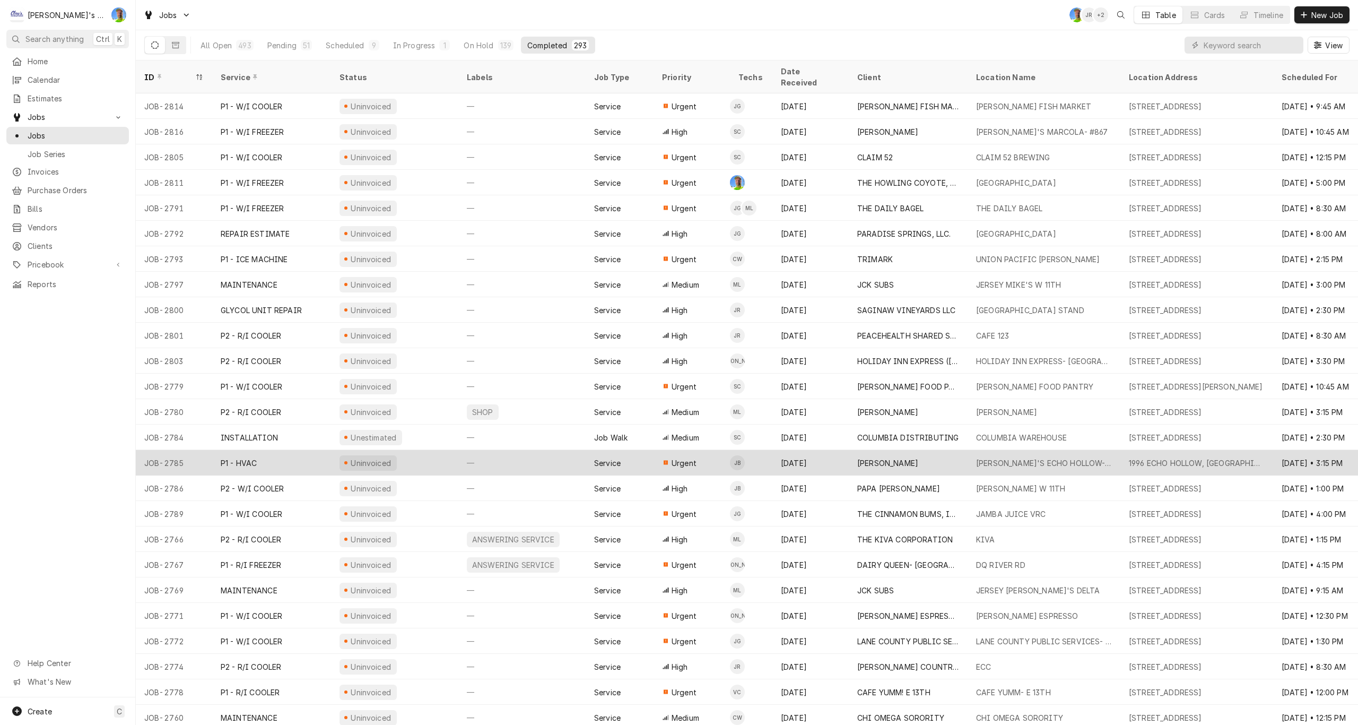
click at [444, 450] on div "Uninvoiced" at bounding box center [394, 462] width 127 height 25
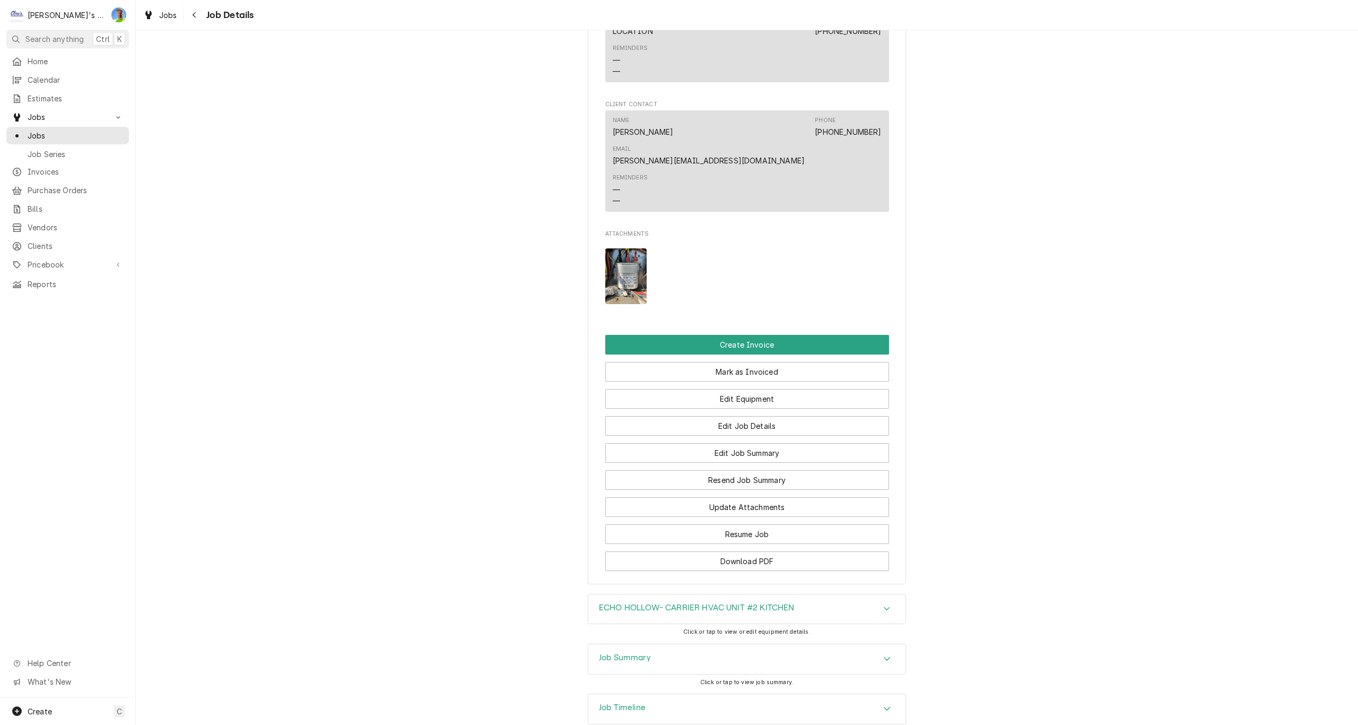
scroll to position [955, 0]
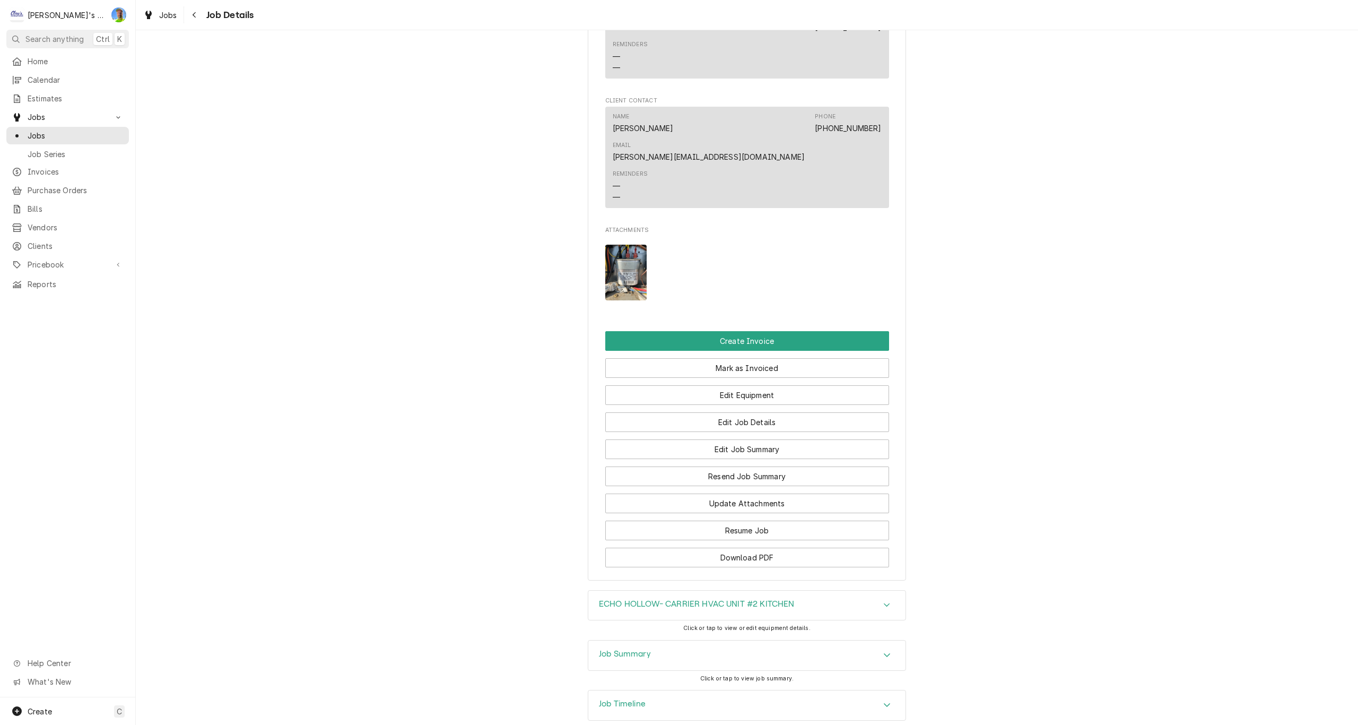
click at [607, 649] on h3 "Job Summary" at bounding box center [625, 654] width 52 height 10
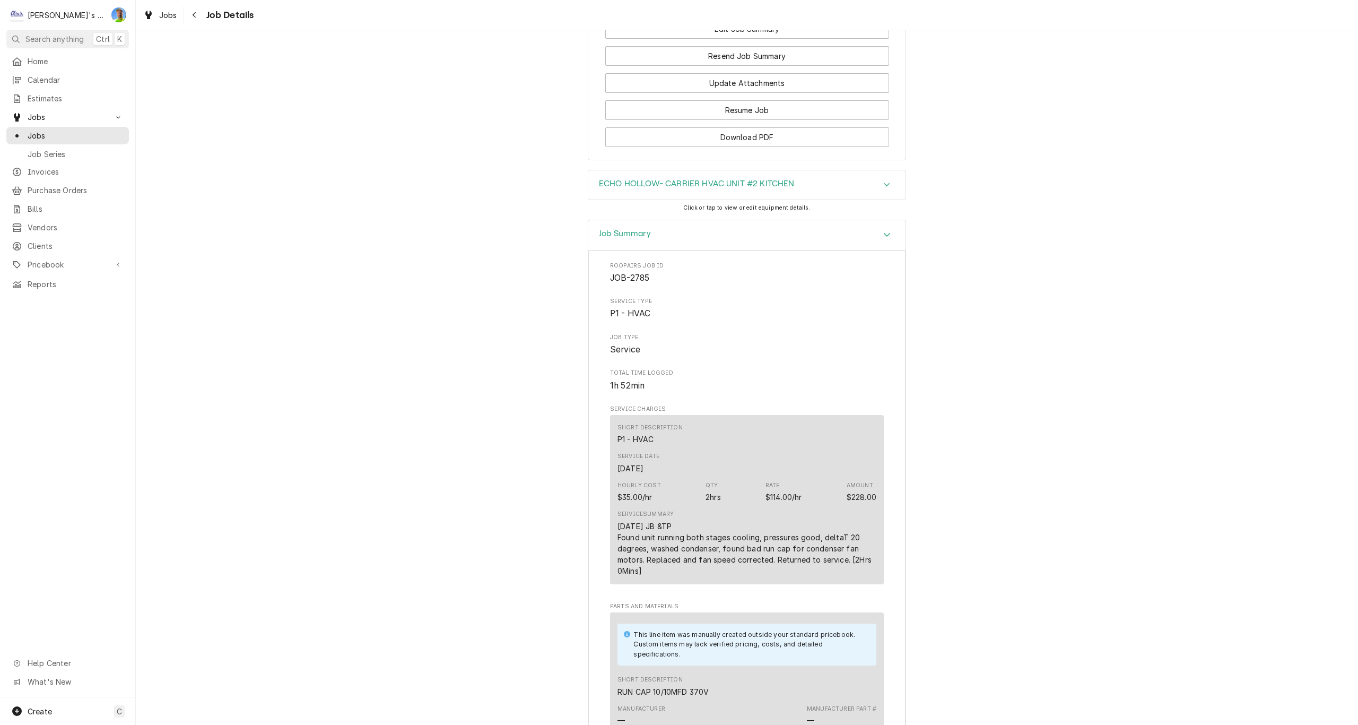
scroll to position [1379, 0]
click at [149, 13] on icon "Dynamic Content Wrapper" at bounding box center [148, 15] width 6 height 8
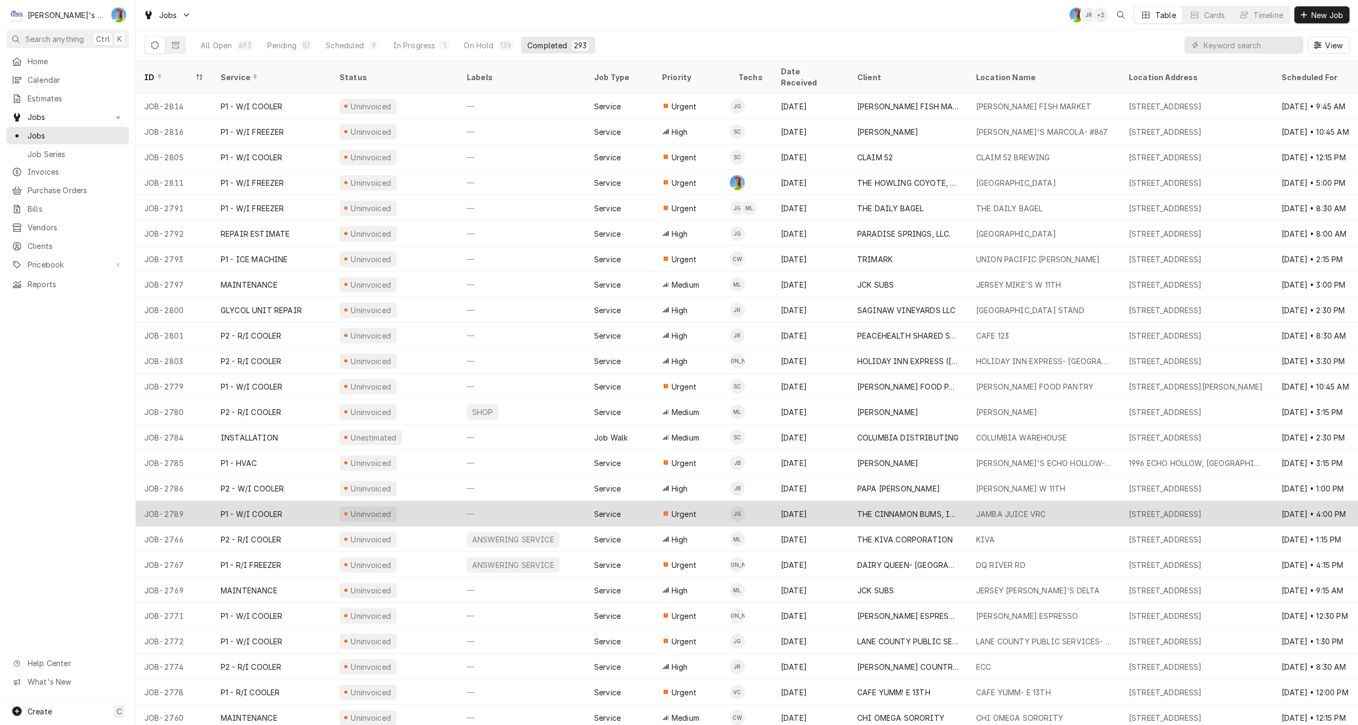
click at [555, 503] on div "—" at bounding box center [521, 513] width 127 height 25
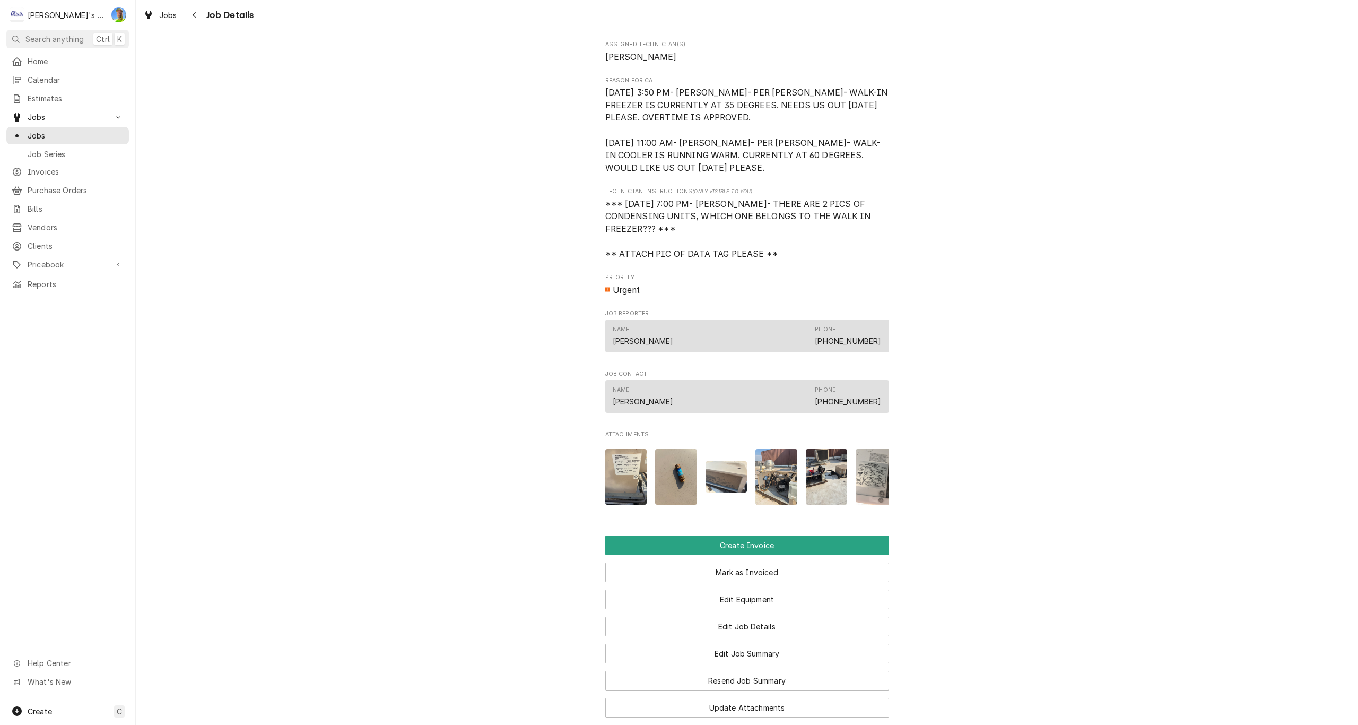
scroll to position [477, 0]
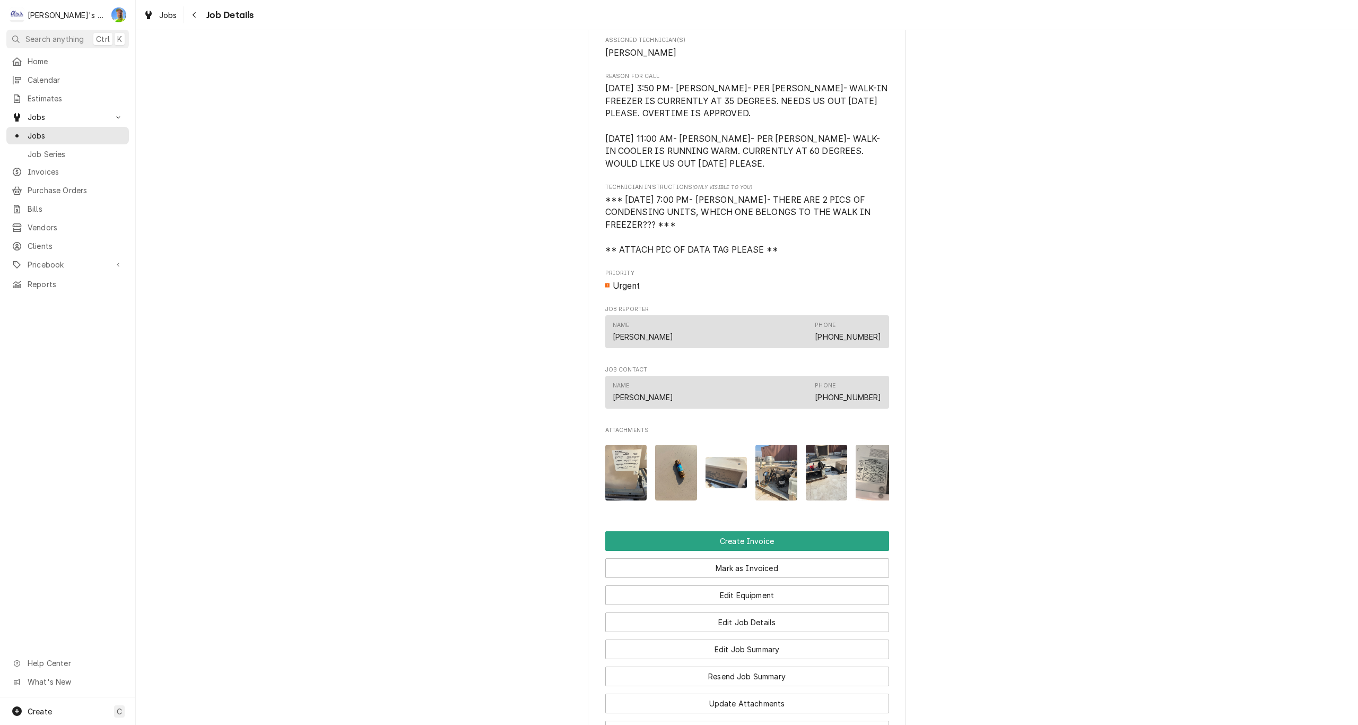
click at [721, 488] on img "Attachments" at bounding box center [727, 472] width 42 height 31
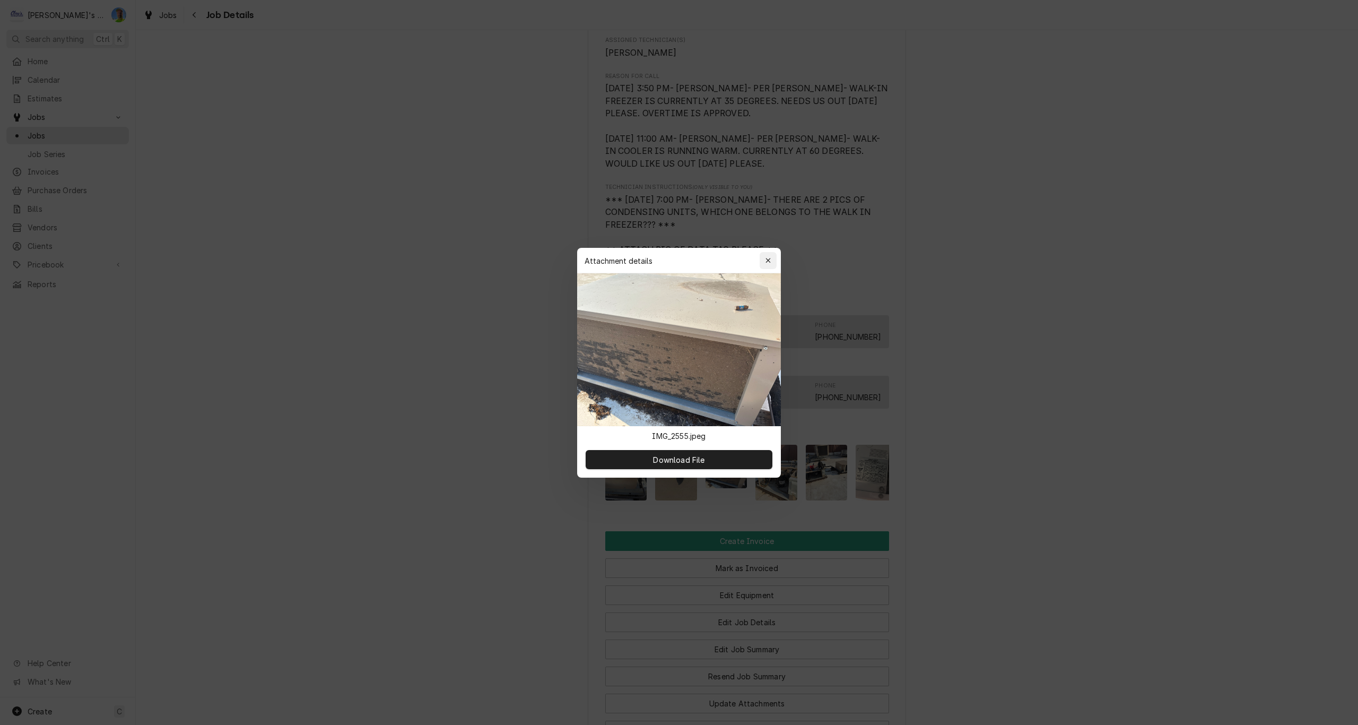
click at [765, 259] on icon "button" at bounding box center [768, 260] width 6 height 7
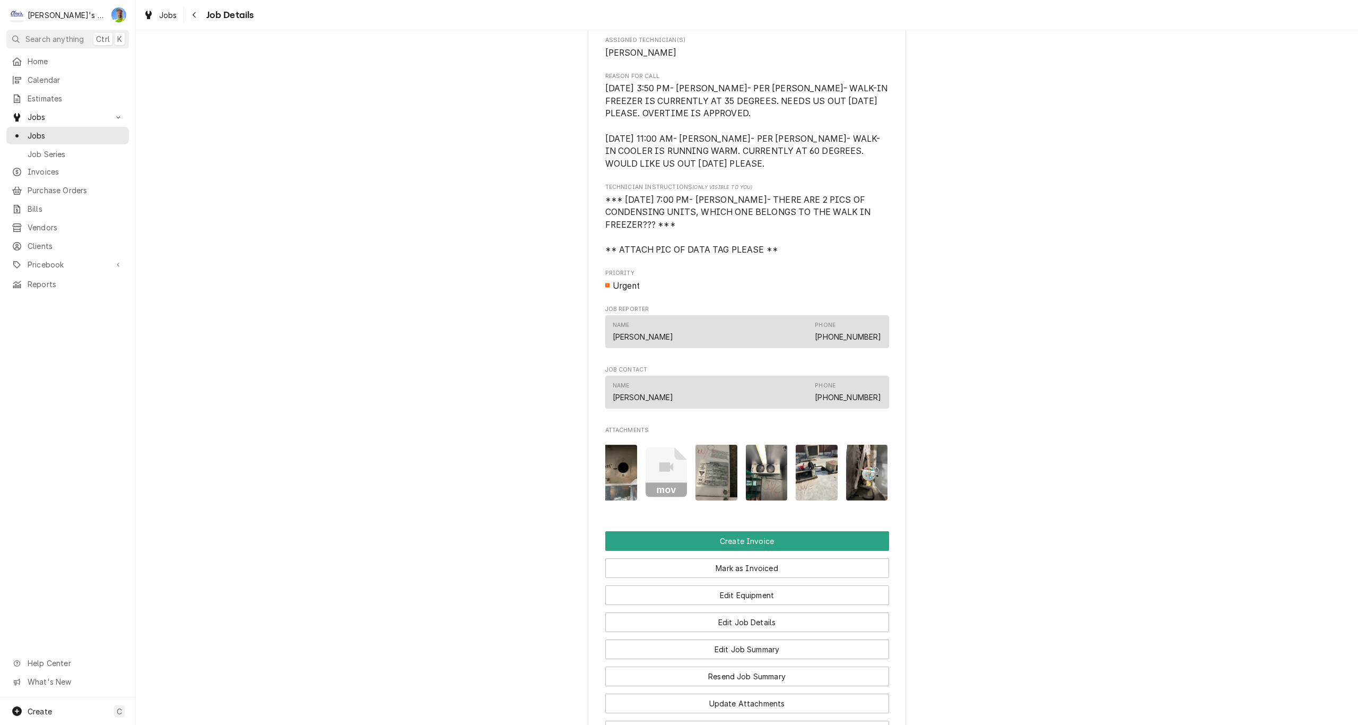
scroll to position [0, 368]
click at [790, 490] on img "Attachments" at bounding box center [809, 473] width 42 height 56
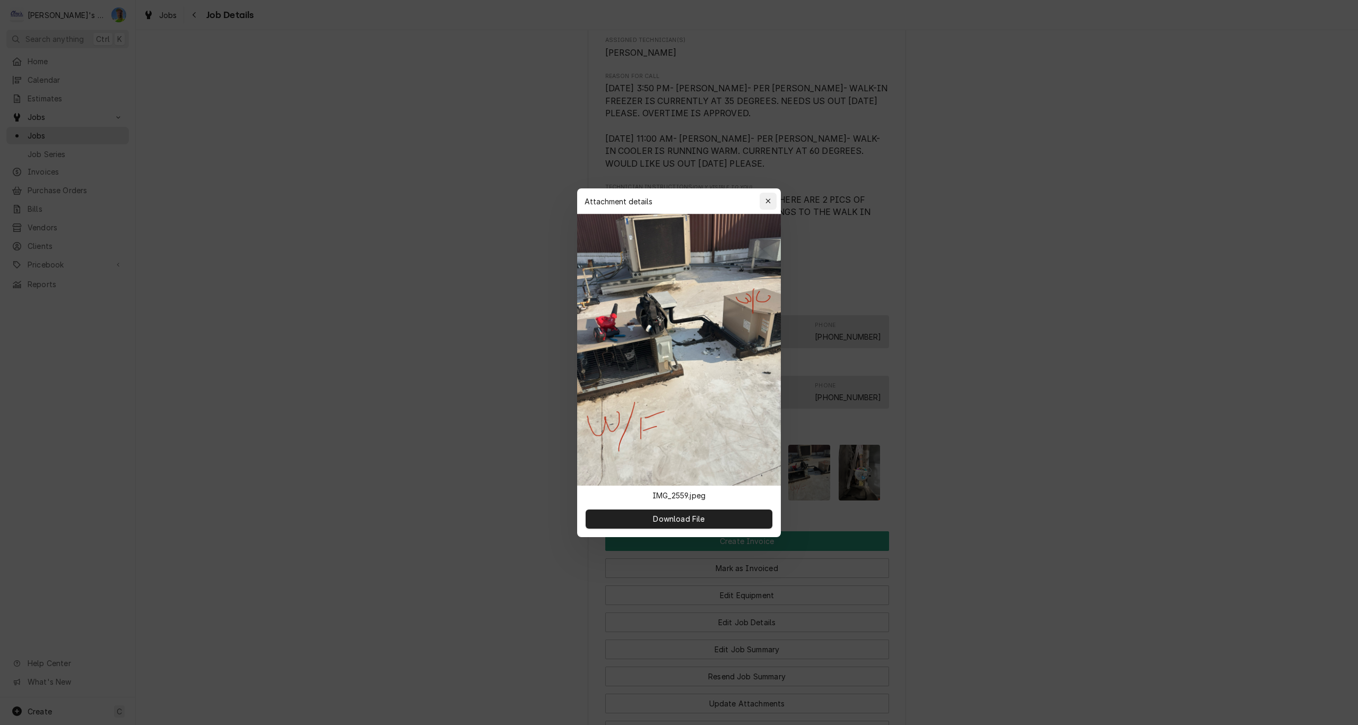
click at [770, 202] on icon "button" at bounding box center [768, 200] width 6 height 7
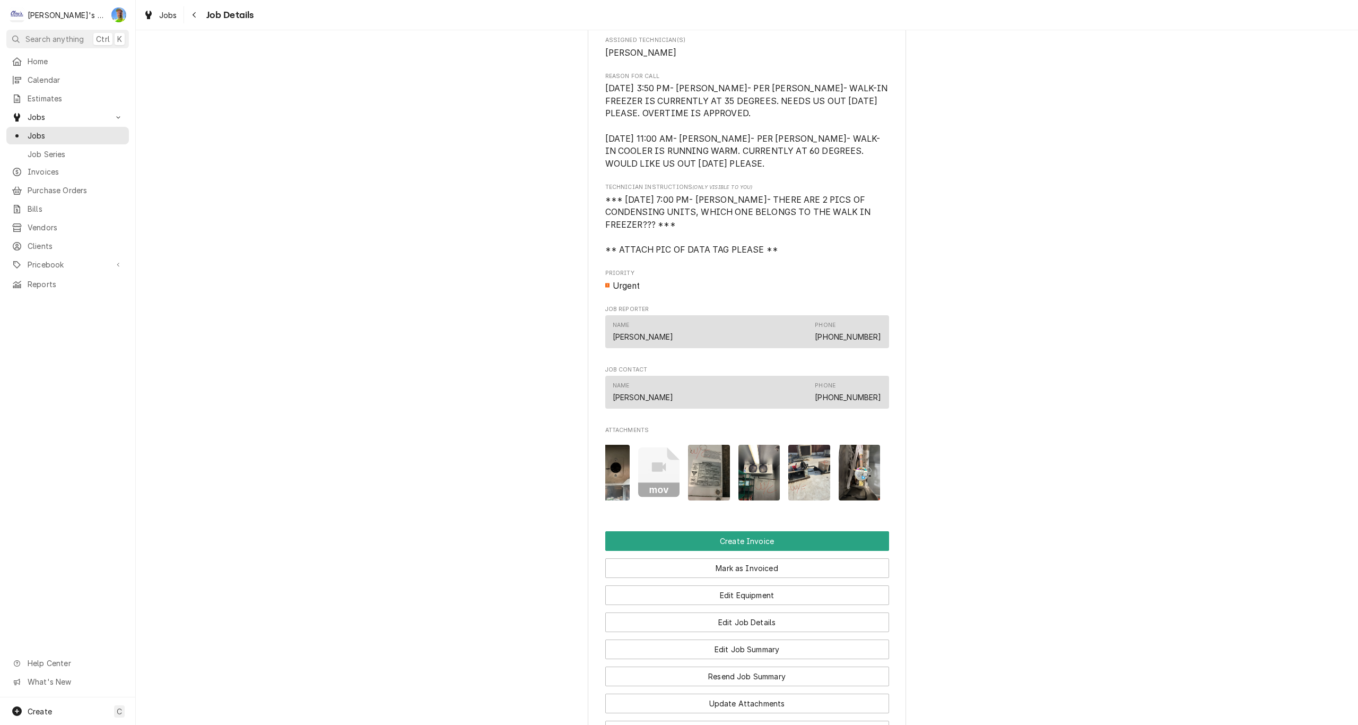
click at [849, 485] on img "Attachments" at bounding box center [860, 473] width 42 height 56
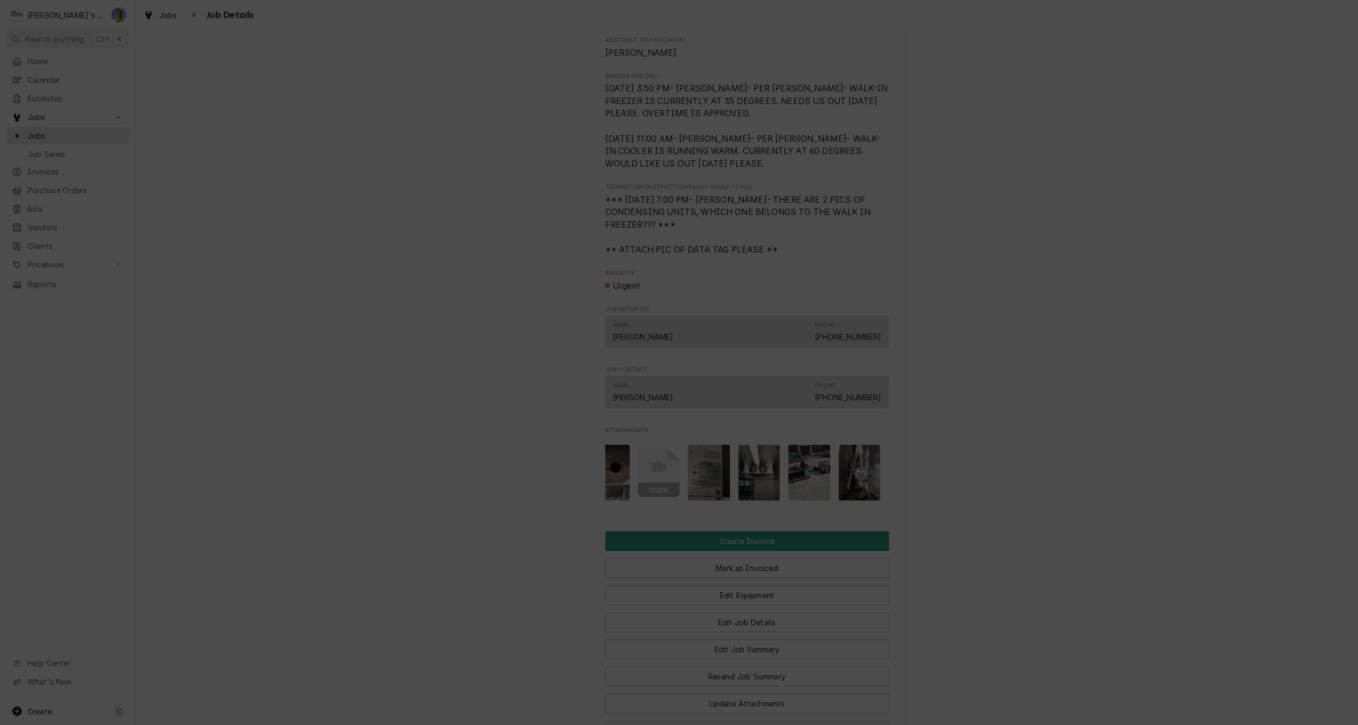
click at [771, 202] on div "button" at bounding box center [768, 201] width 11 height 11
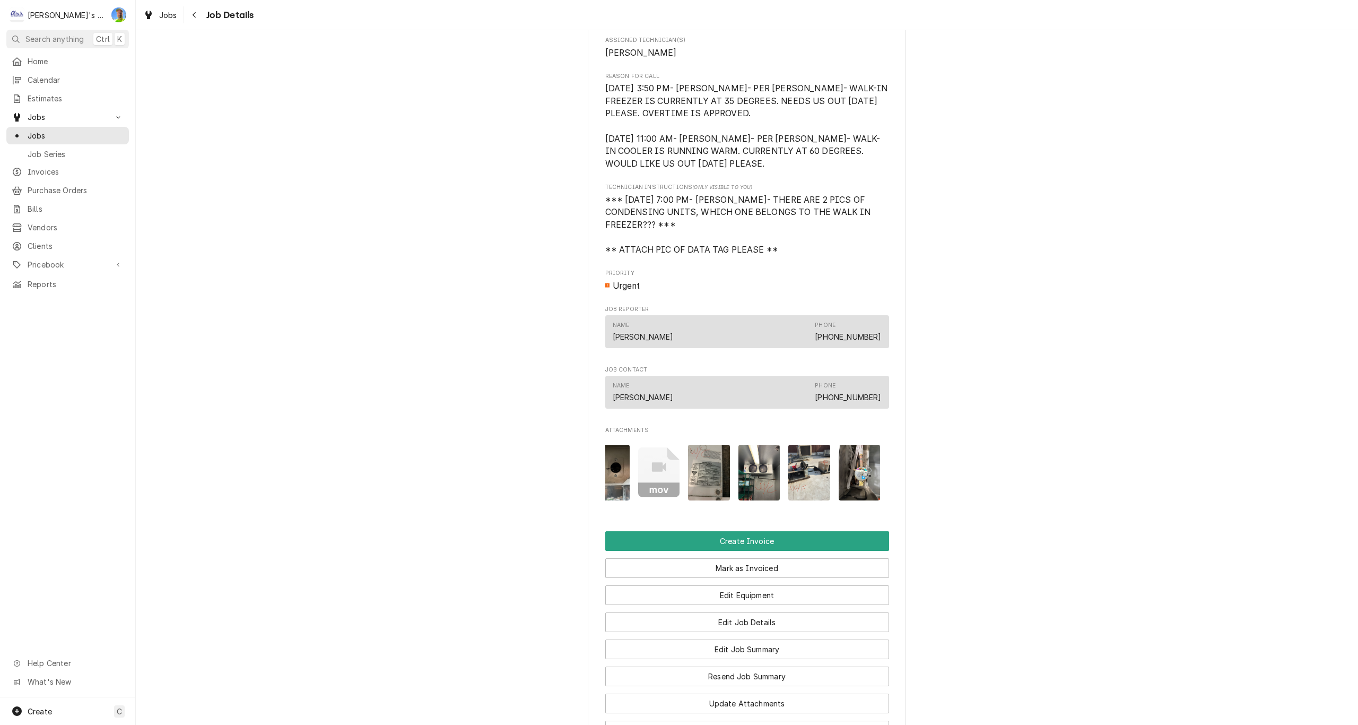
click at [742, 481] on img "Attachments" at bounding box center [759, 473] width 42 height 56
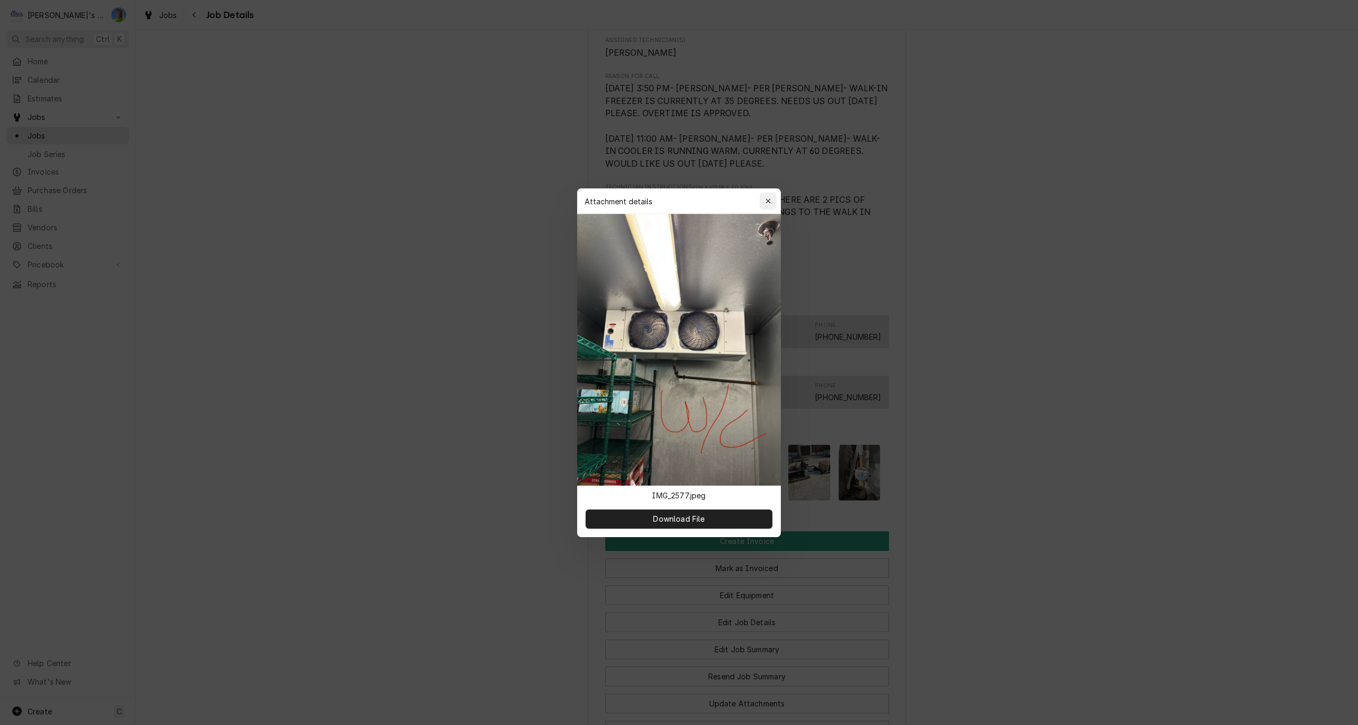
click at [766, 204] on icon "button" at bounding box center [768, 200] width 6 height 7
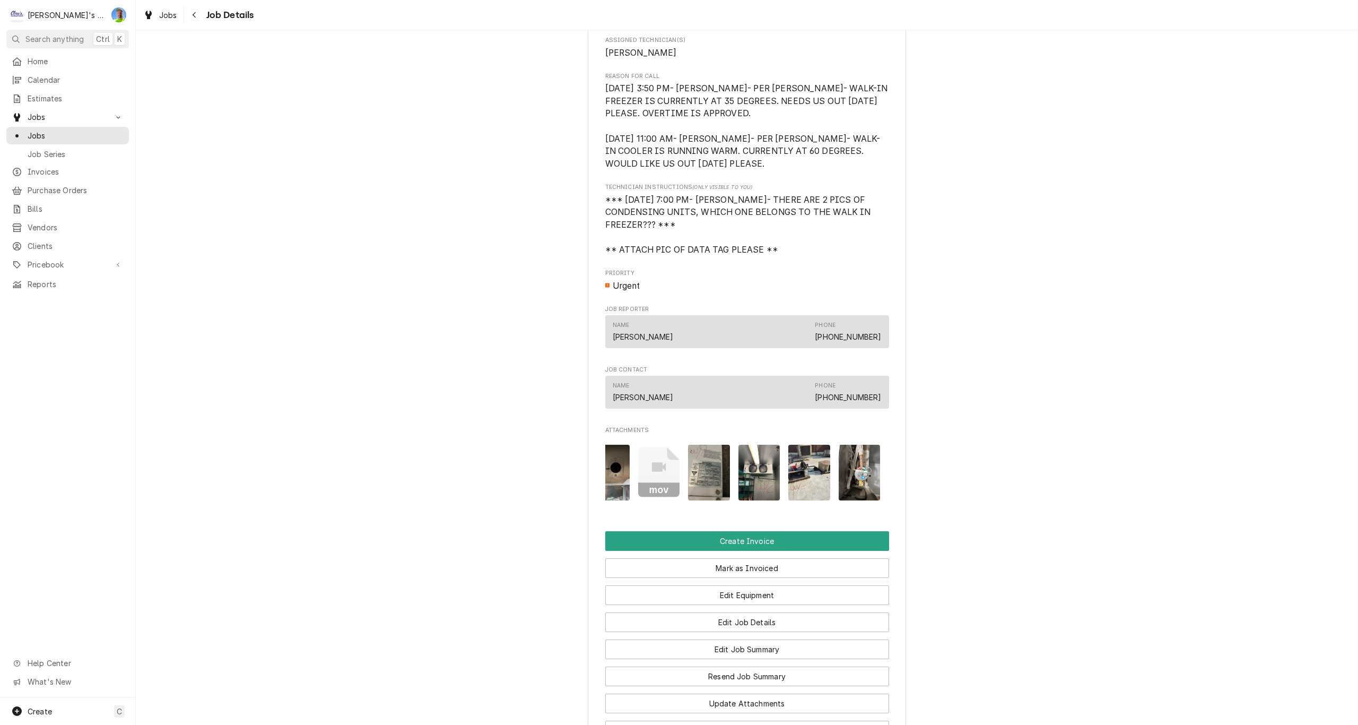
click at [625, 509] on div "mov" at bounding box center [747, 472] width 284 height 73
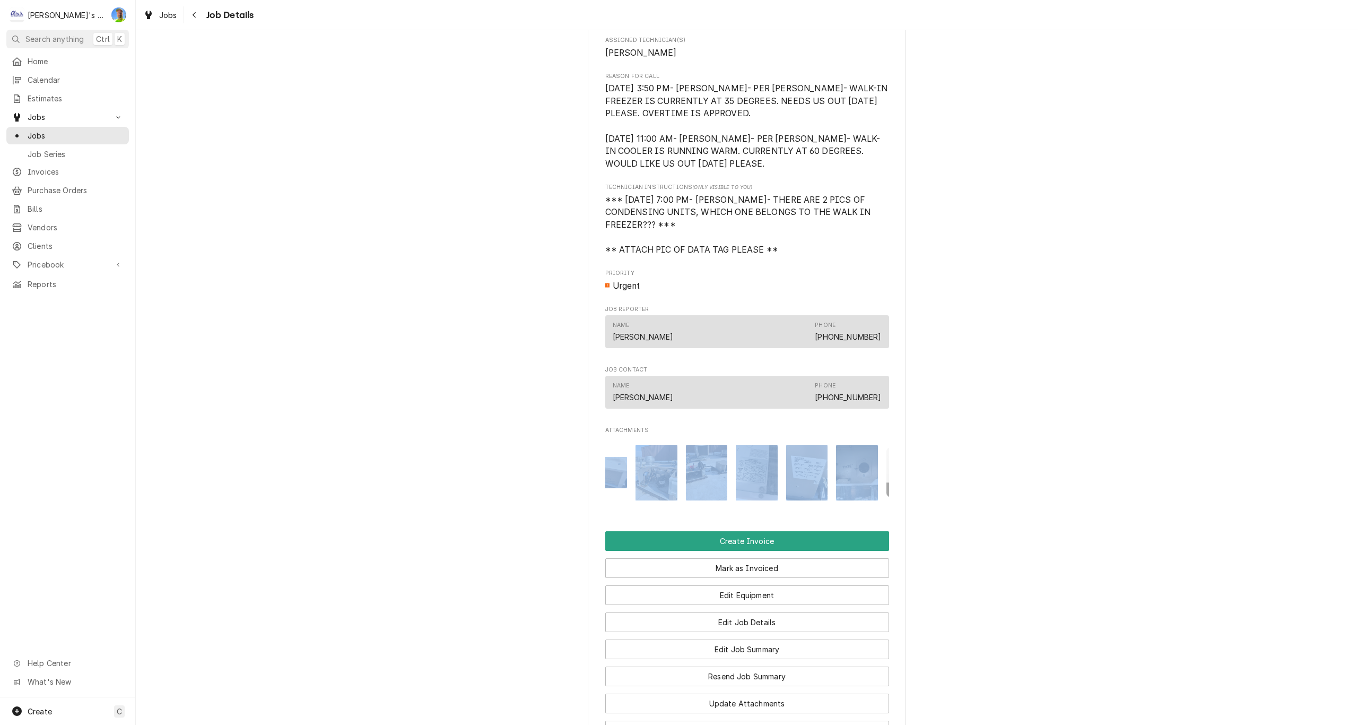
click at [607, 500] on button "Attachments" at bounding box center [607, 473] width 42 height 56
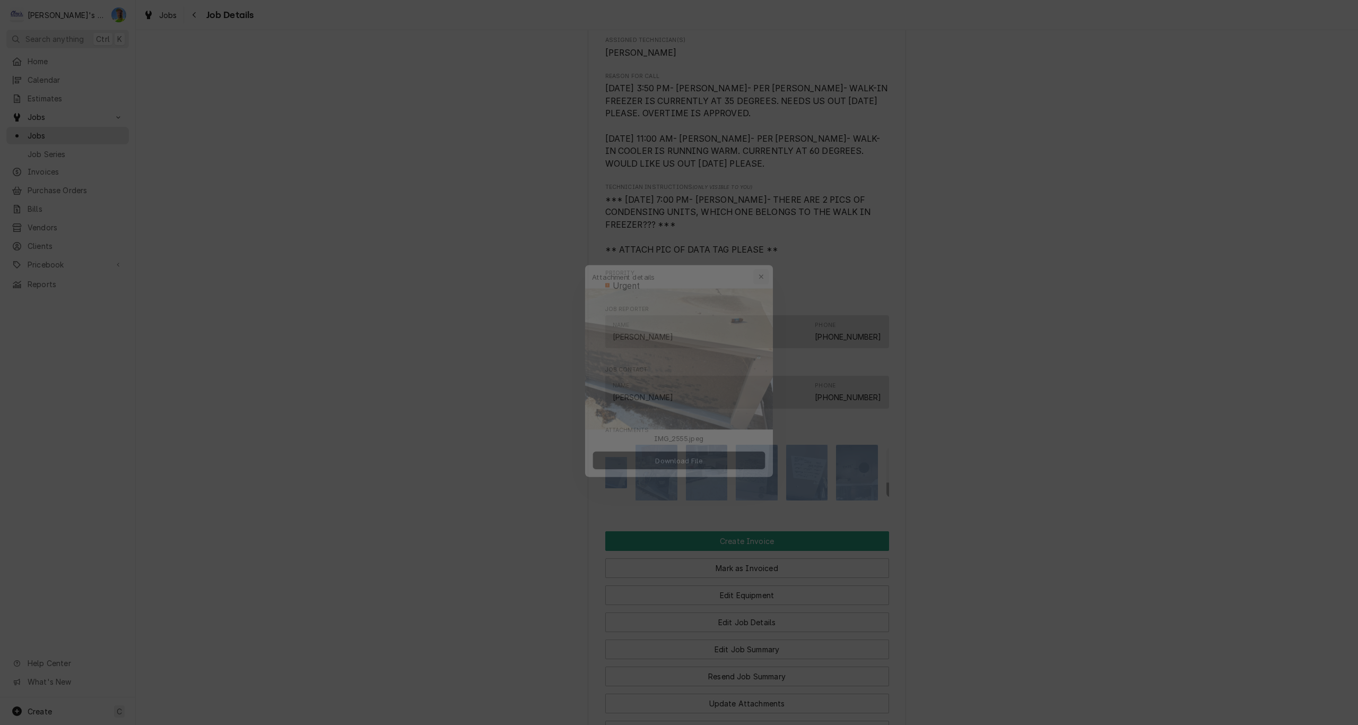
click at [770, 258] on icon "button" at bounding box center [768, 260] width 6 height 7
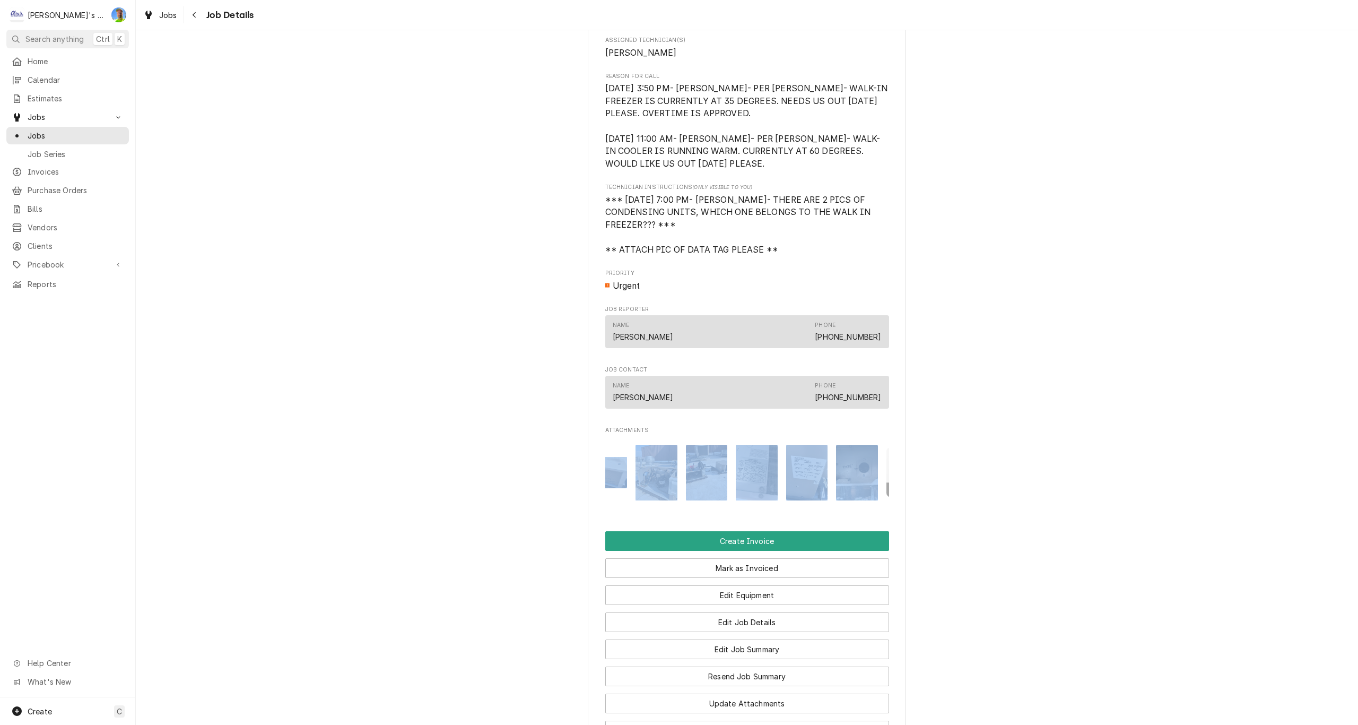
click at [910, 443] on div "Completed and Uninvoiced THE CINNAMON BUMS, INC. JAMBA JUICE VRC / 293 VALLEY R…" at bounding box center [747, 177] width 1222 height 1226
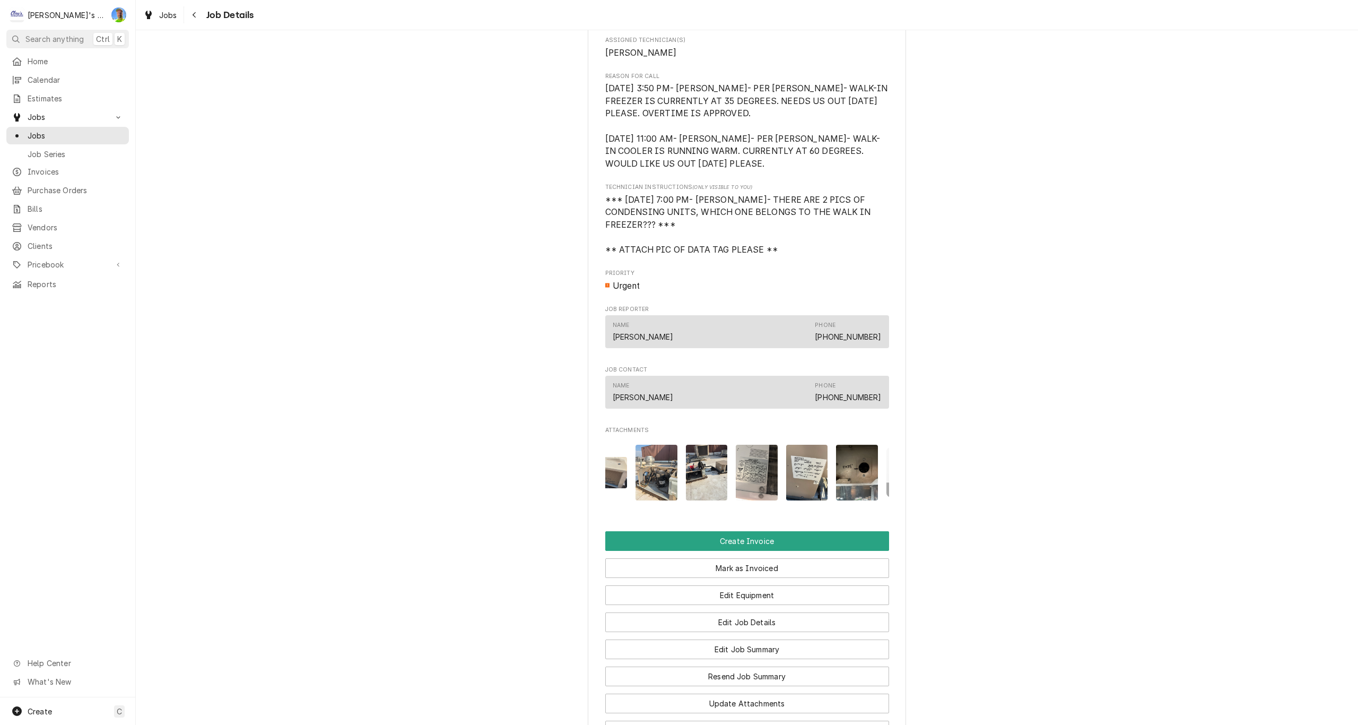
click at [845, 478] on img "Attachments" at bounding box center [857, 473] width 42 height 56
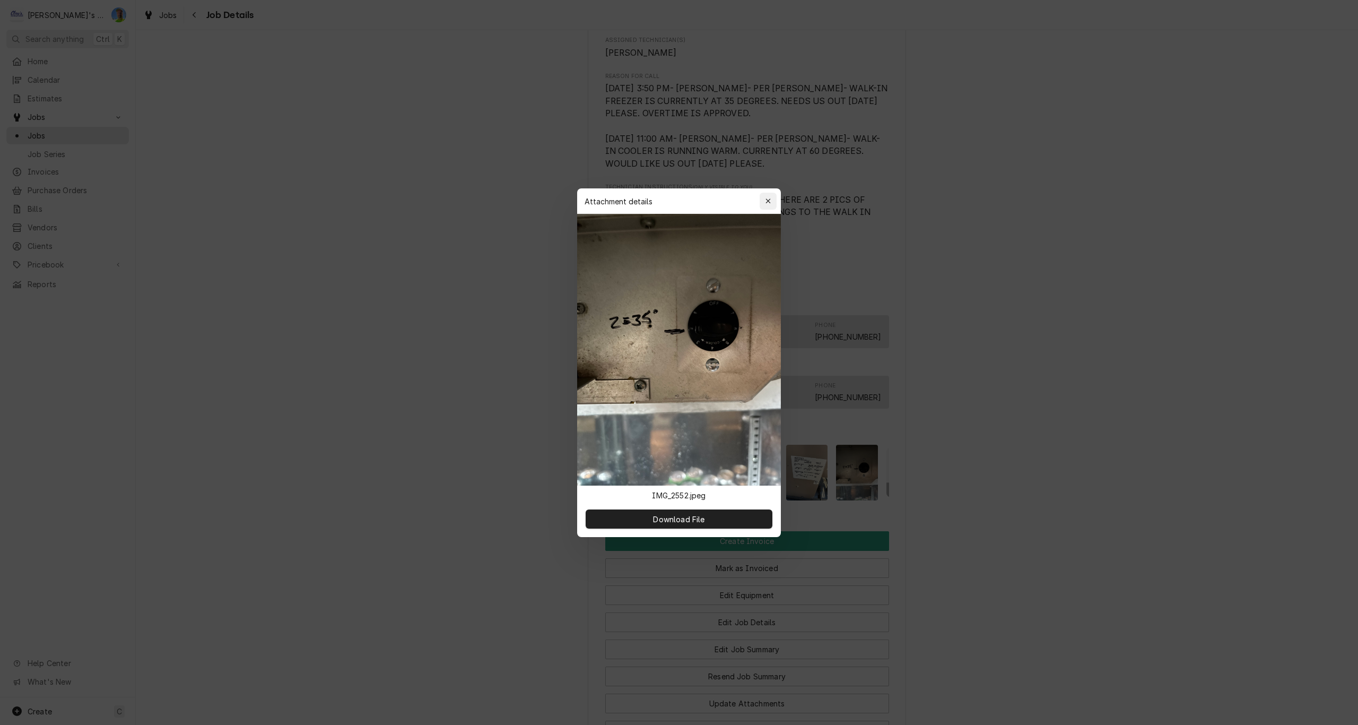
click at [772, 199] on div "button" at bounding box center [768, 201] width 11 height 11
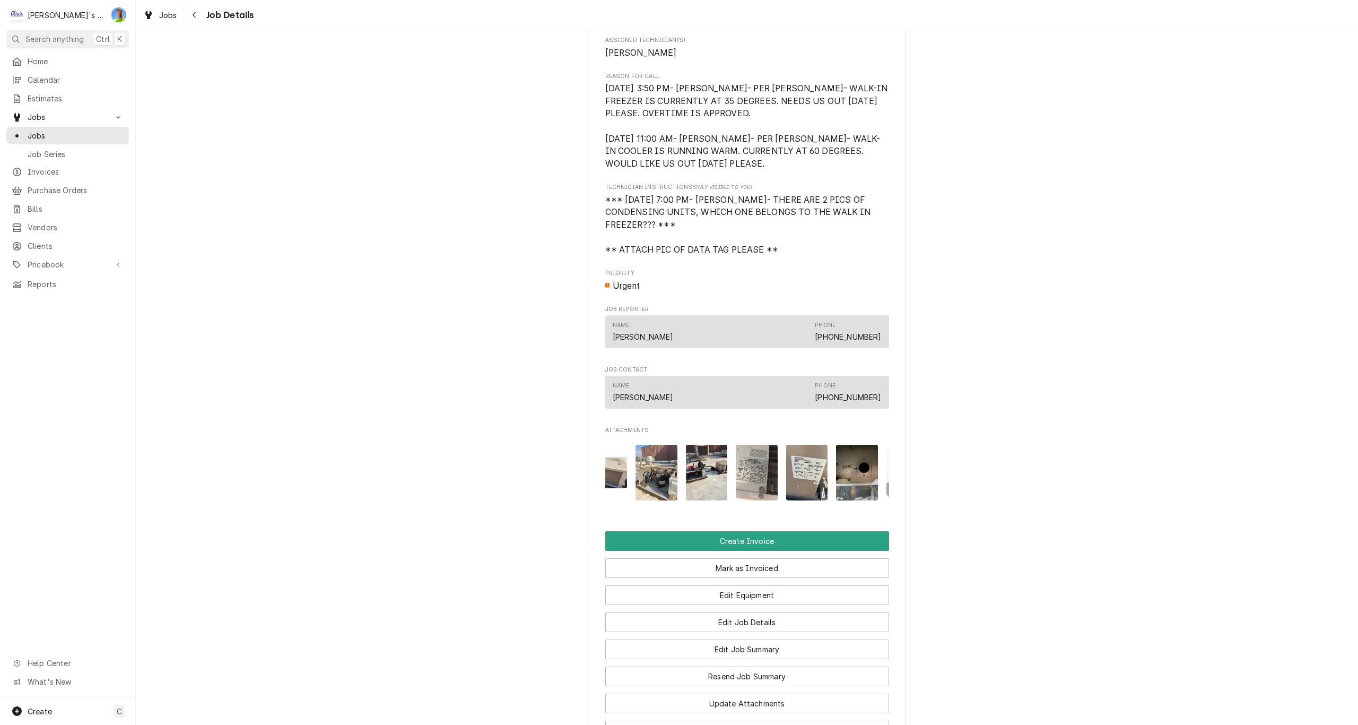
click at [641, 493] on img "Attachments" at bounding box center [657, 473] width 42 height 56
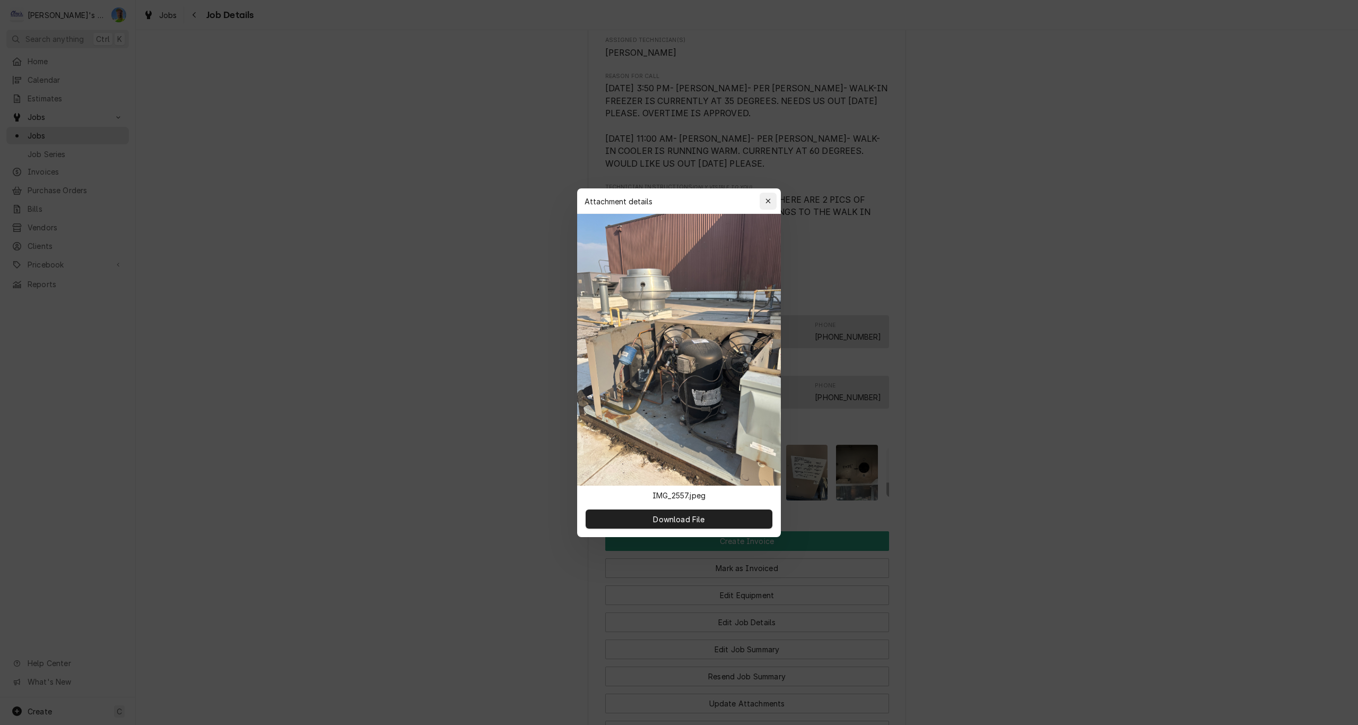
click at [770, 200] on icon "button" at bounding box center [768, 200] width 6 height 7
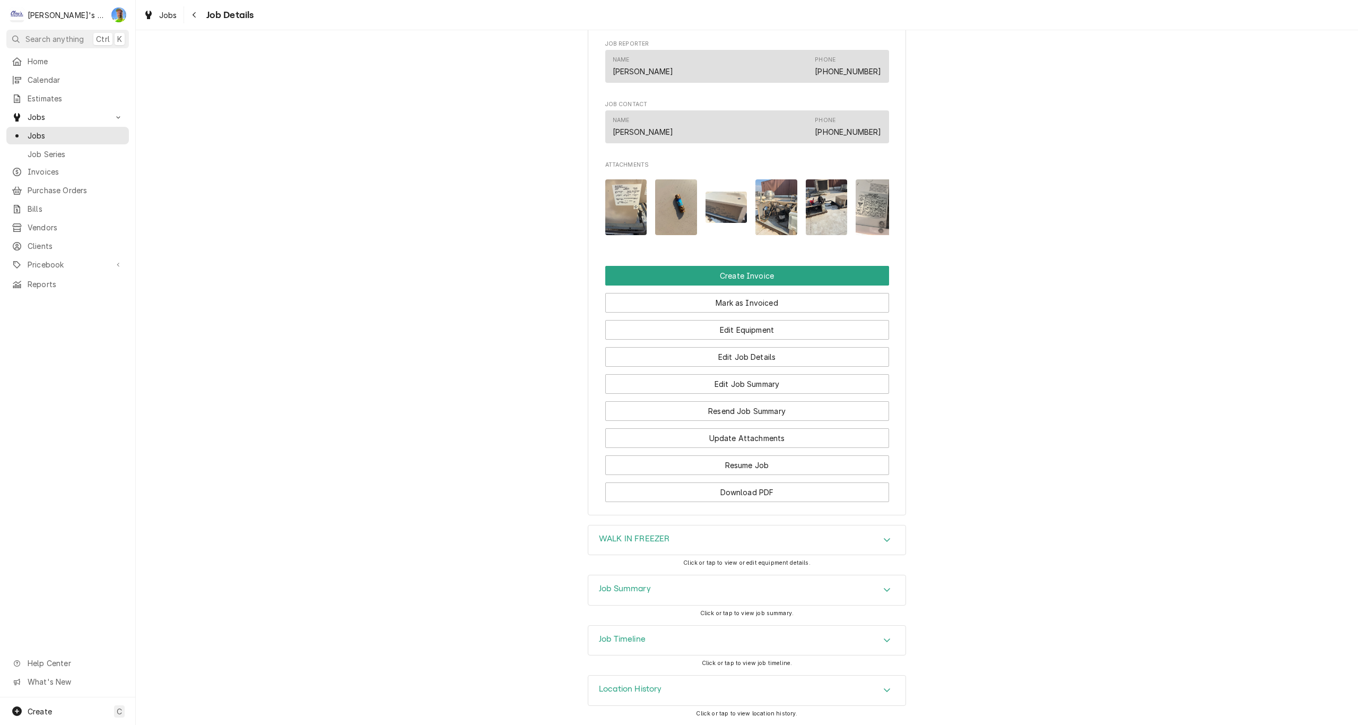
scroll to position [763, 0]
click at [604, 588] on h3 "Job Summary" at bounding box center [625, 589] width 52 height 10
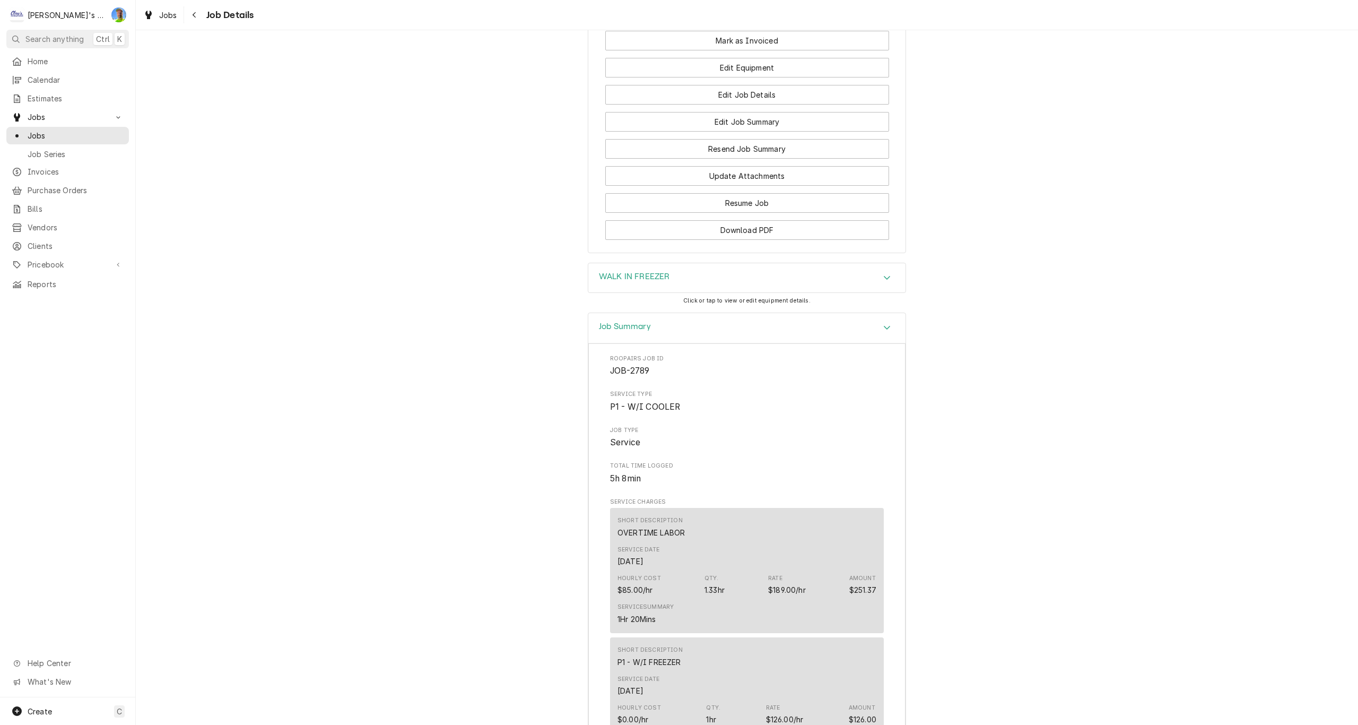
scroll to position [793, 0]
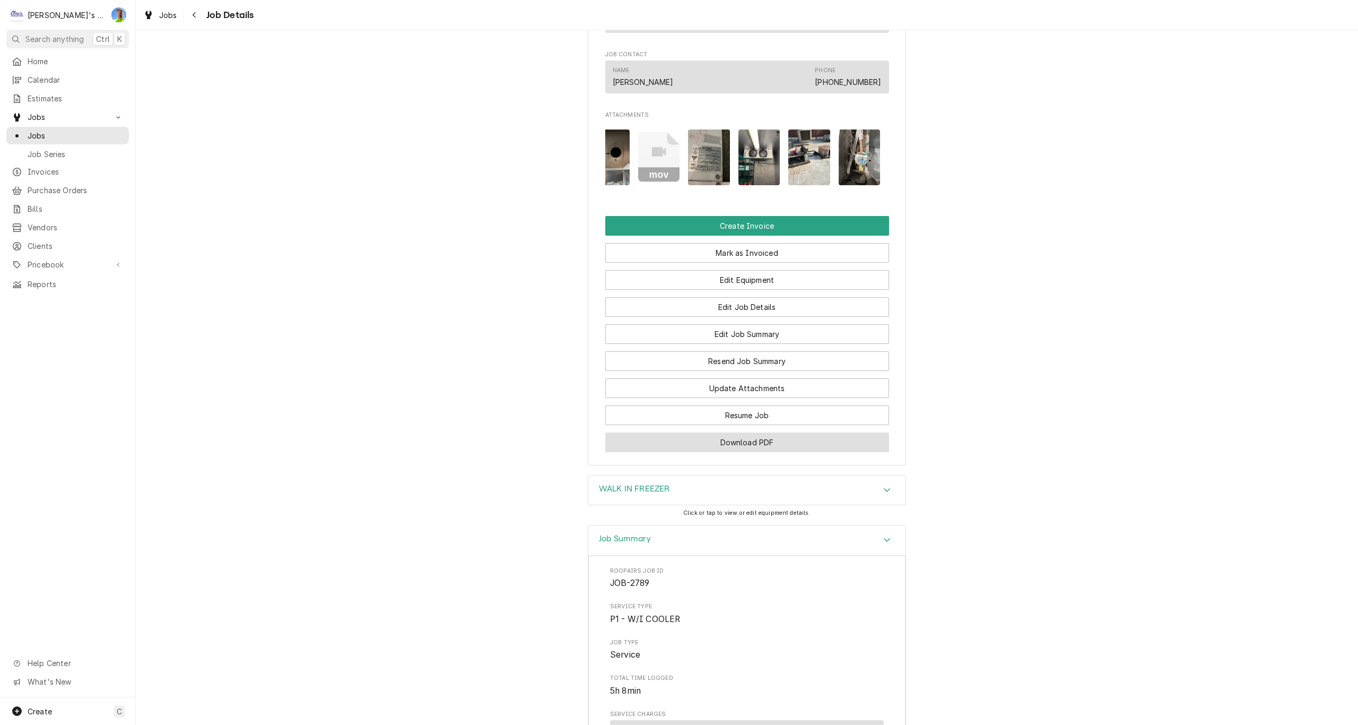
click at [761, 452] on button "Download PDF" at bounding box center [747, 442] width 284 height 20
click at [152, 12] on div "Dynamic Content Wrapper" at bounding box center [148, 14] width 11 height 13
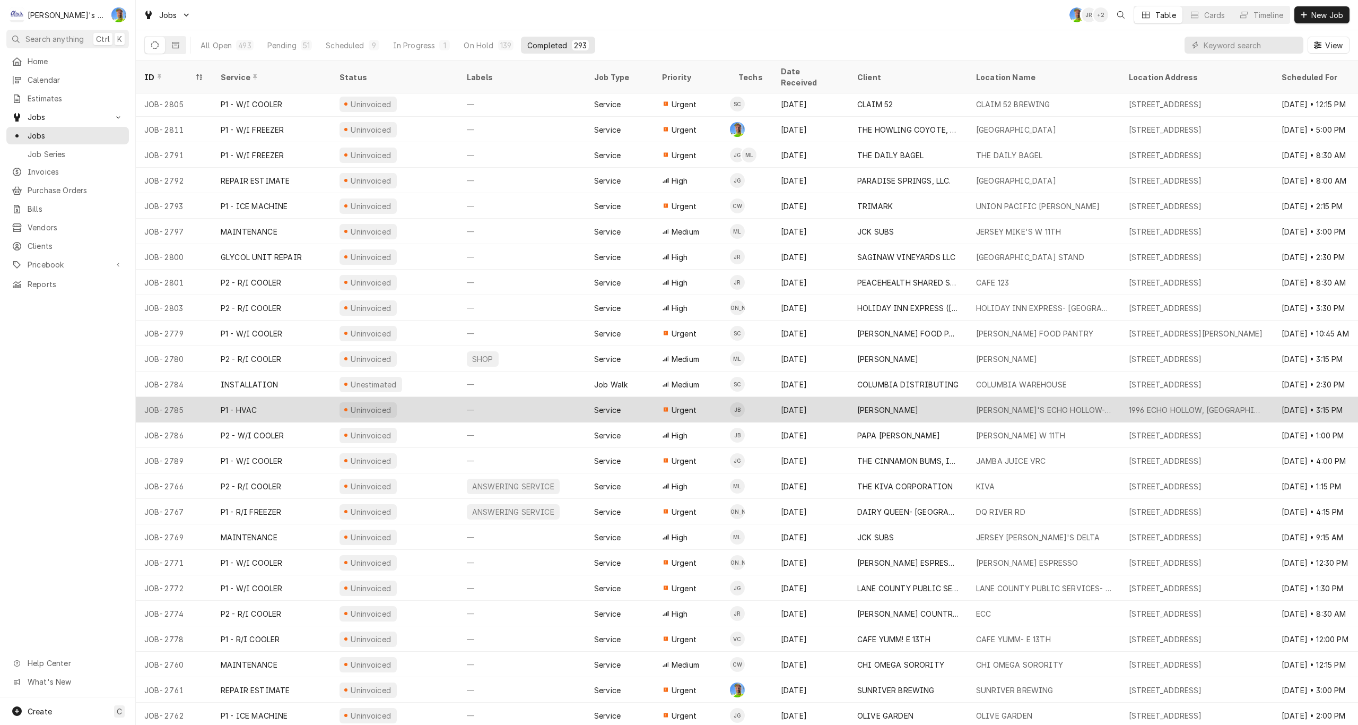
scroll to position [106, 0]
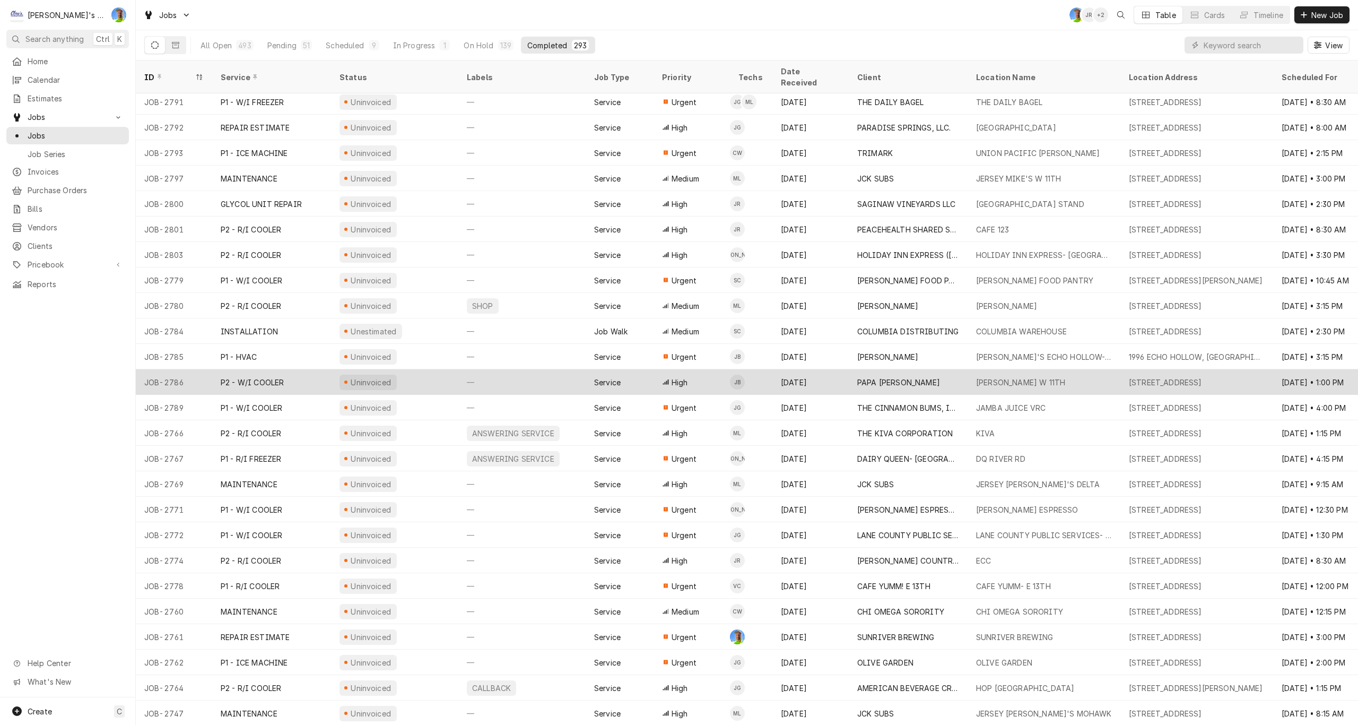
click at [542, 373] on div "—" at bounding box center [521, 381] width 127 height 25
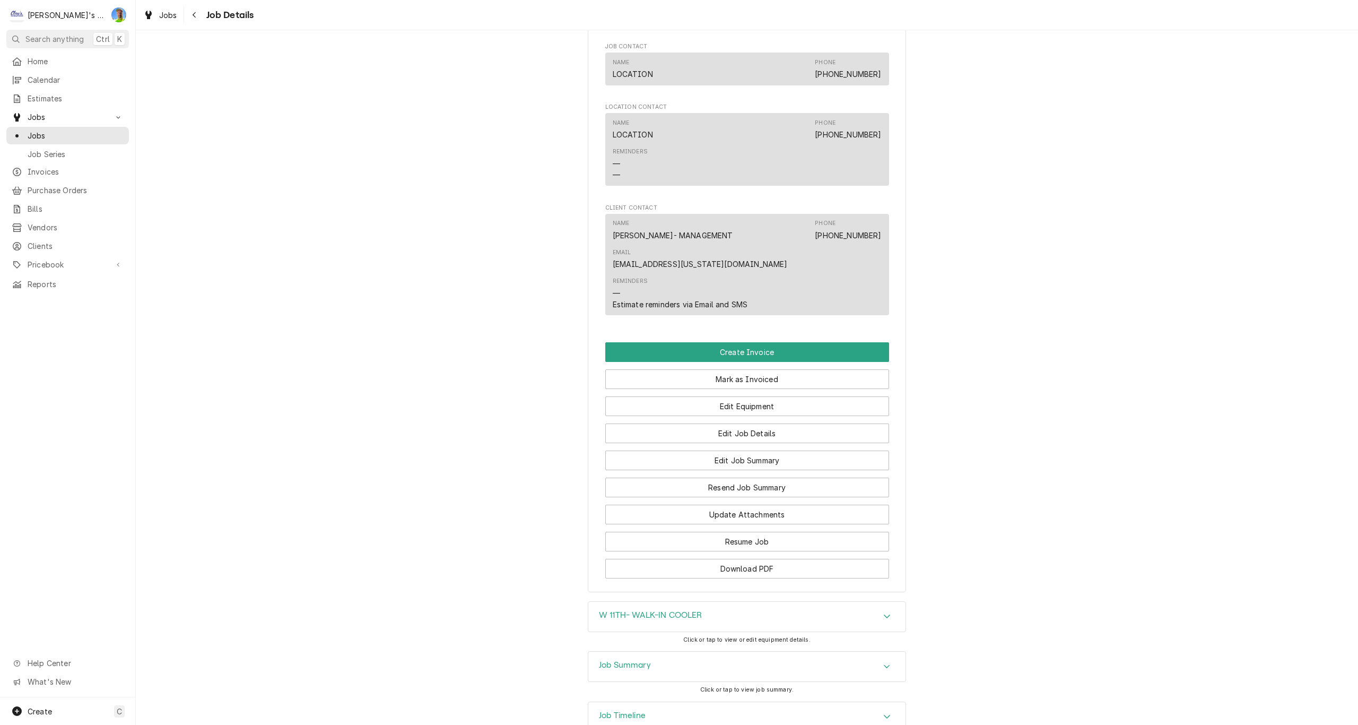
scroll to position [897, 0]
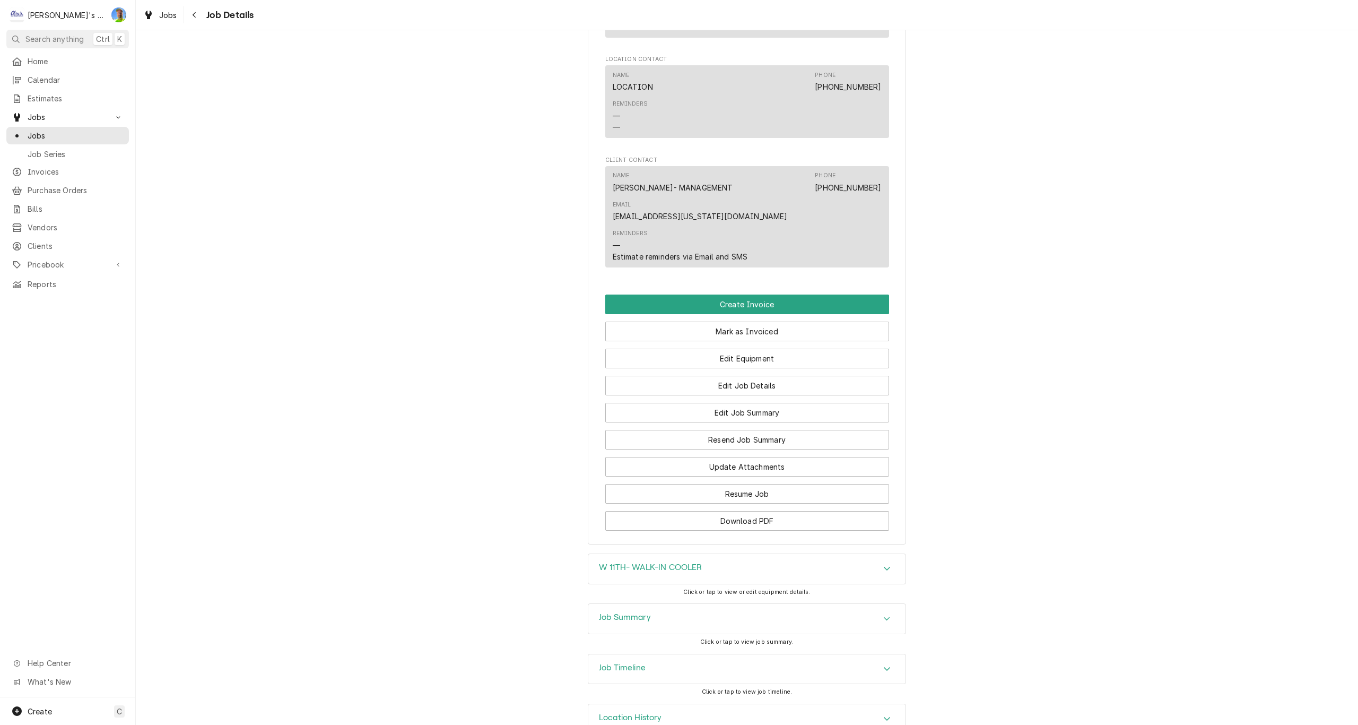
click at [591, 604] on div "Job Summary" at bounding box center [746, 619] width 317 height 30
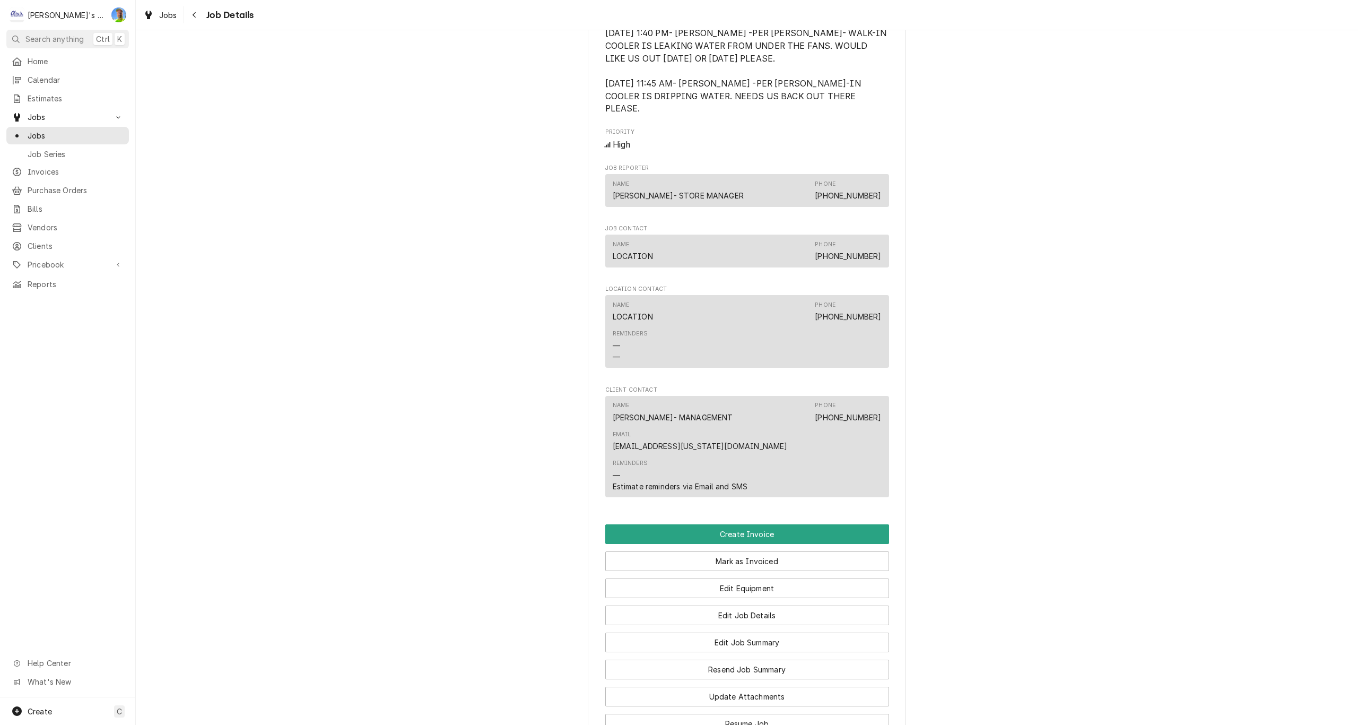
scroll to position [419, 0]
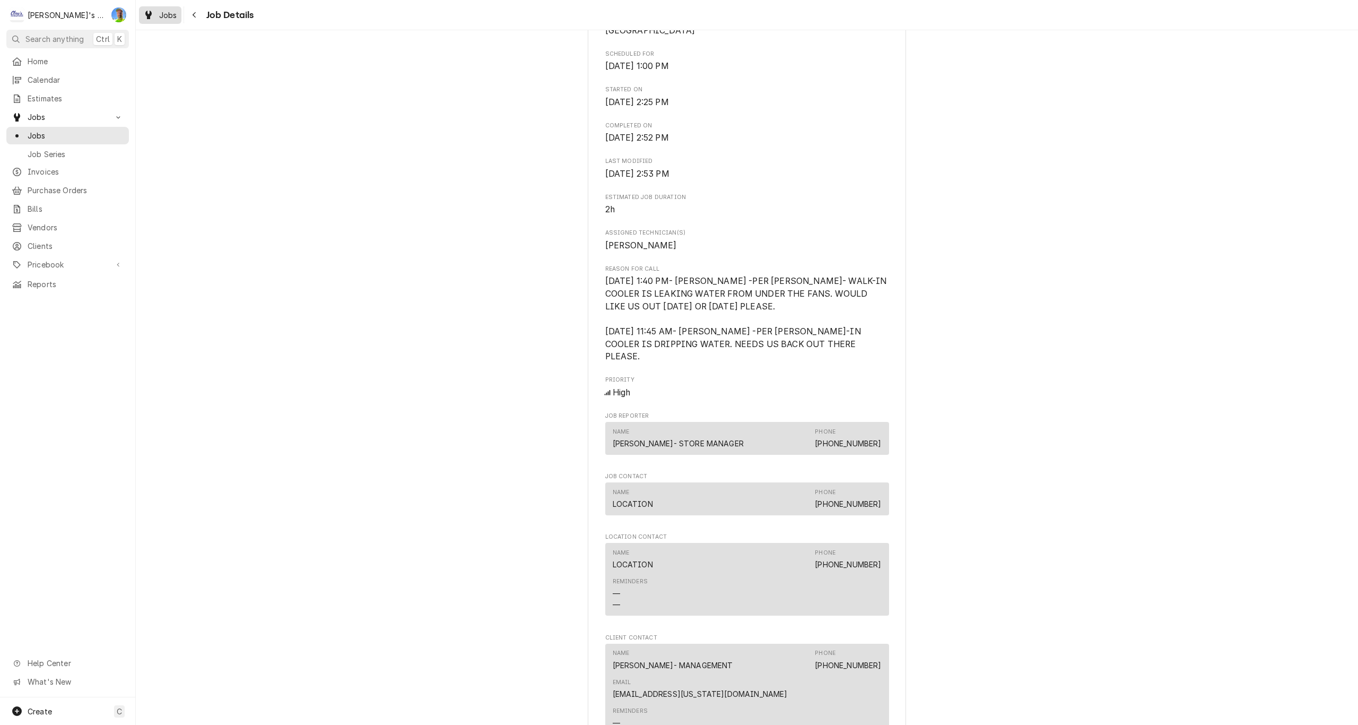
click at [147, 12] on icon "Dynamic Content Wrapper" at bounding box center [148, 15] width 6 height 8
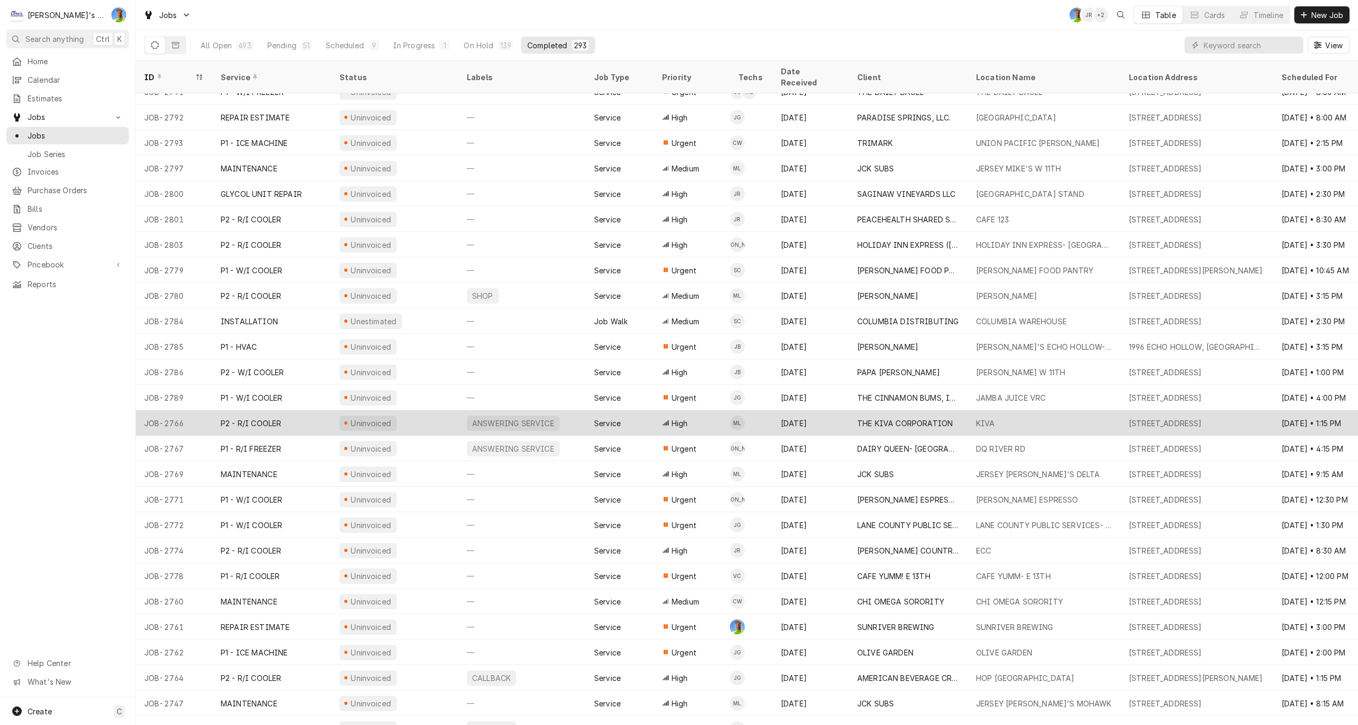
scroll to position [153, 0]
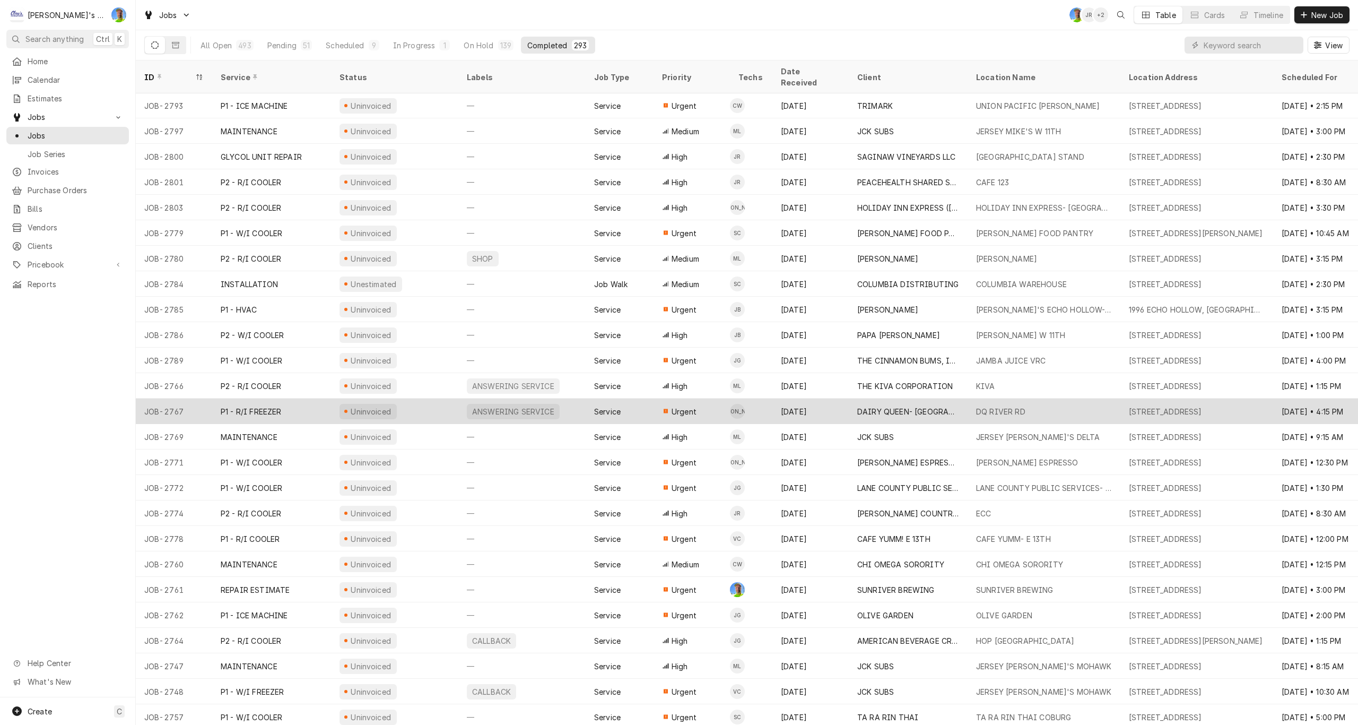
click at [572, 402] on div "ANSWERING SERVICE" at bounding box center [521, 410] width 127 height 25
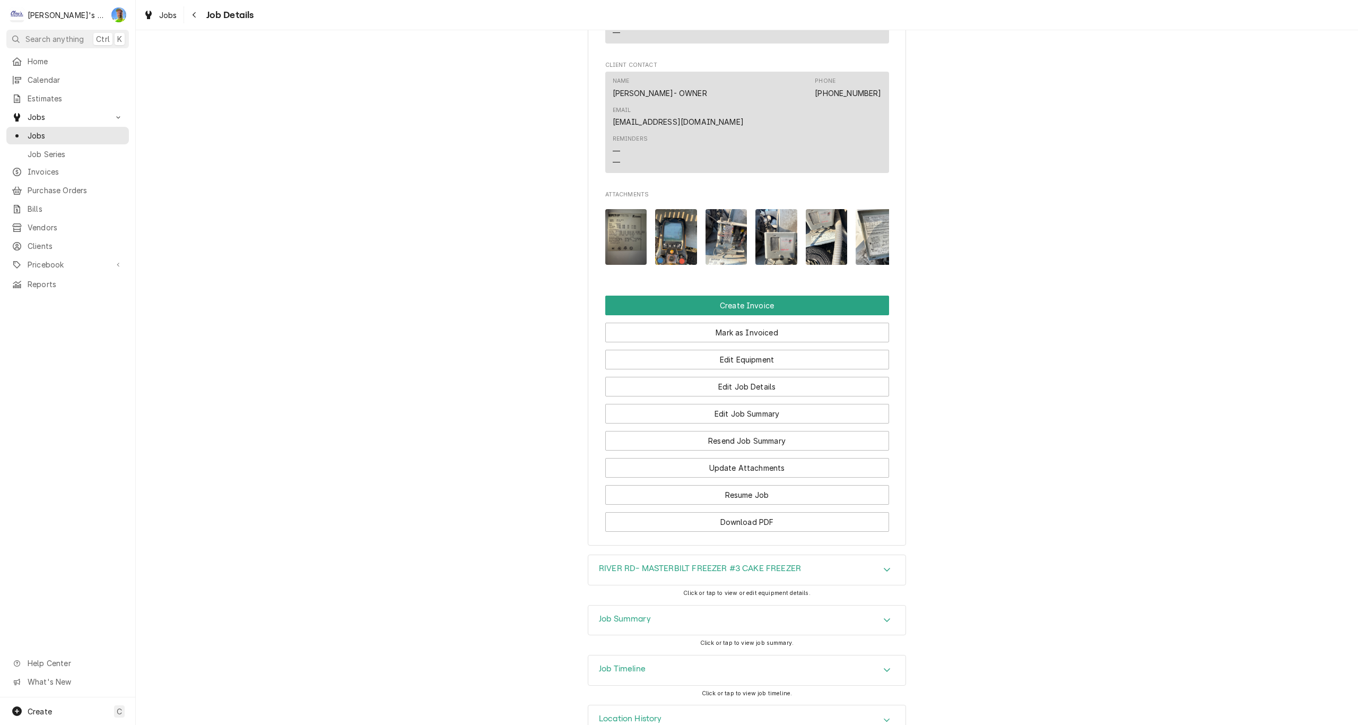
scroll to position [892, 0]
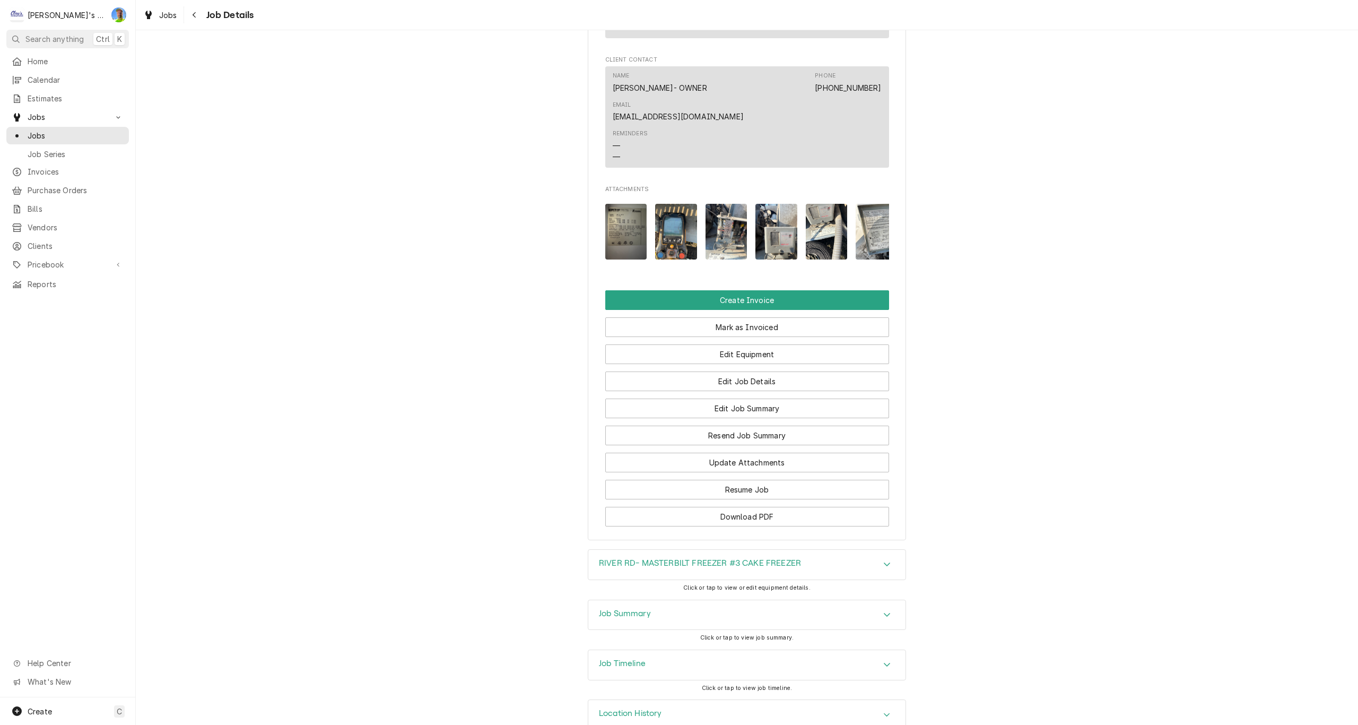
click at [599, 608] on h3 "Job Summary" at bounding box center [625, 613] width 52 height 10
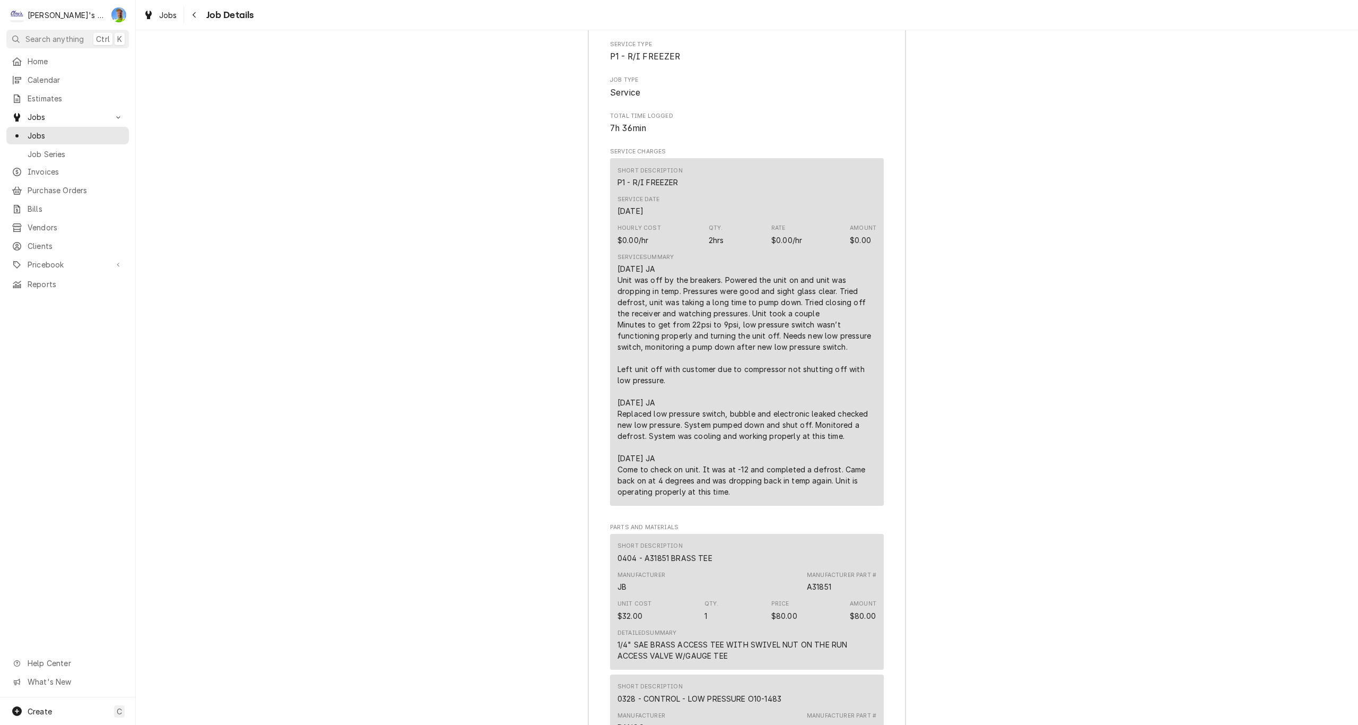
scroll to position [1582, 0]
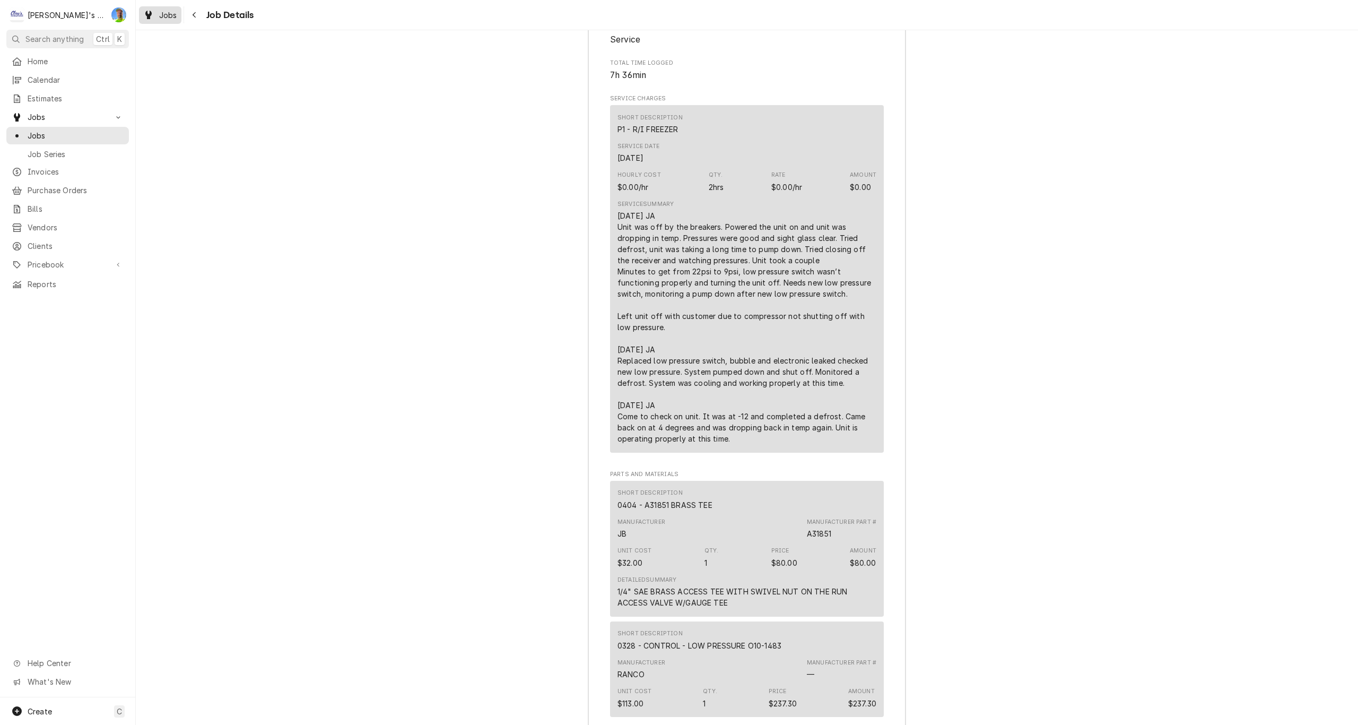
click at [166, 12] on span "Jobs" at bounding box center [168, 15] width 18 height 11
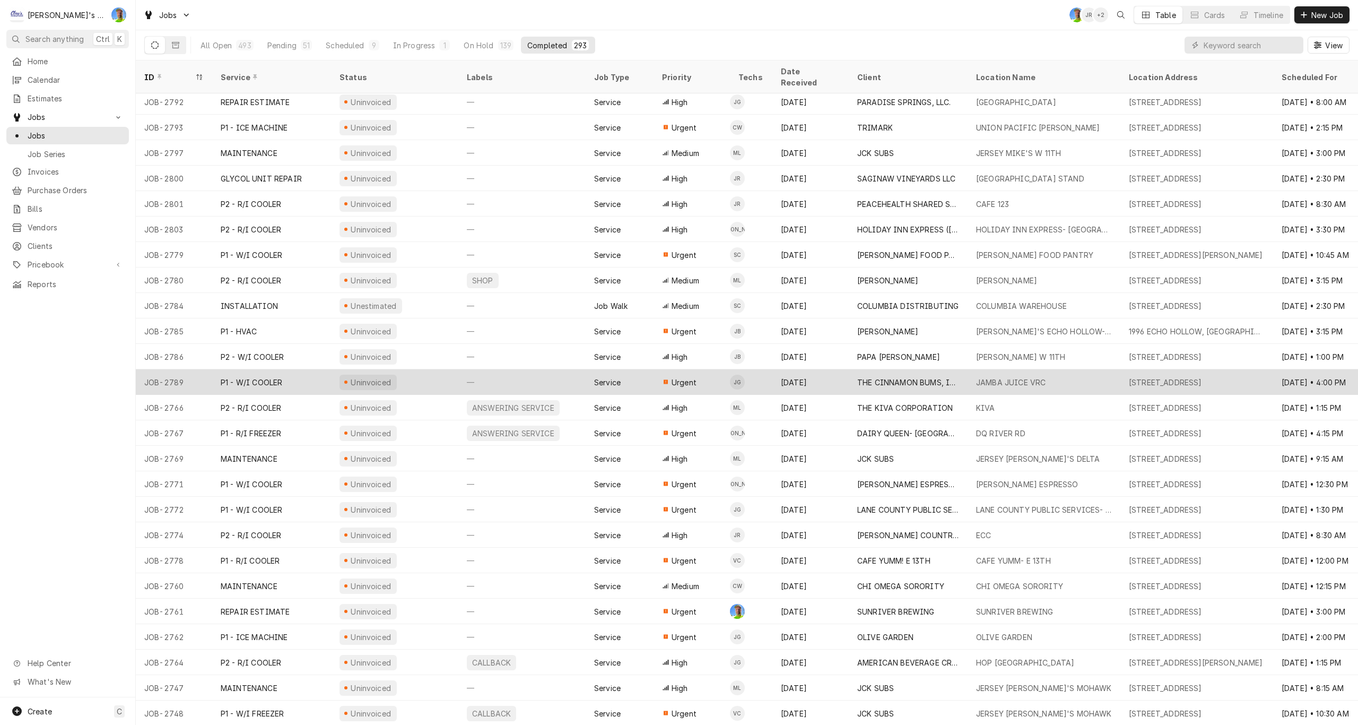
scroll to position [153, 0]
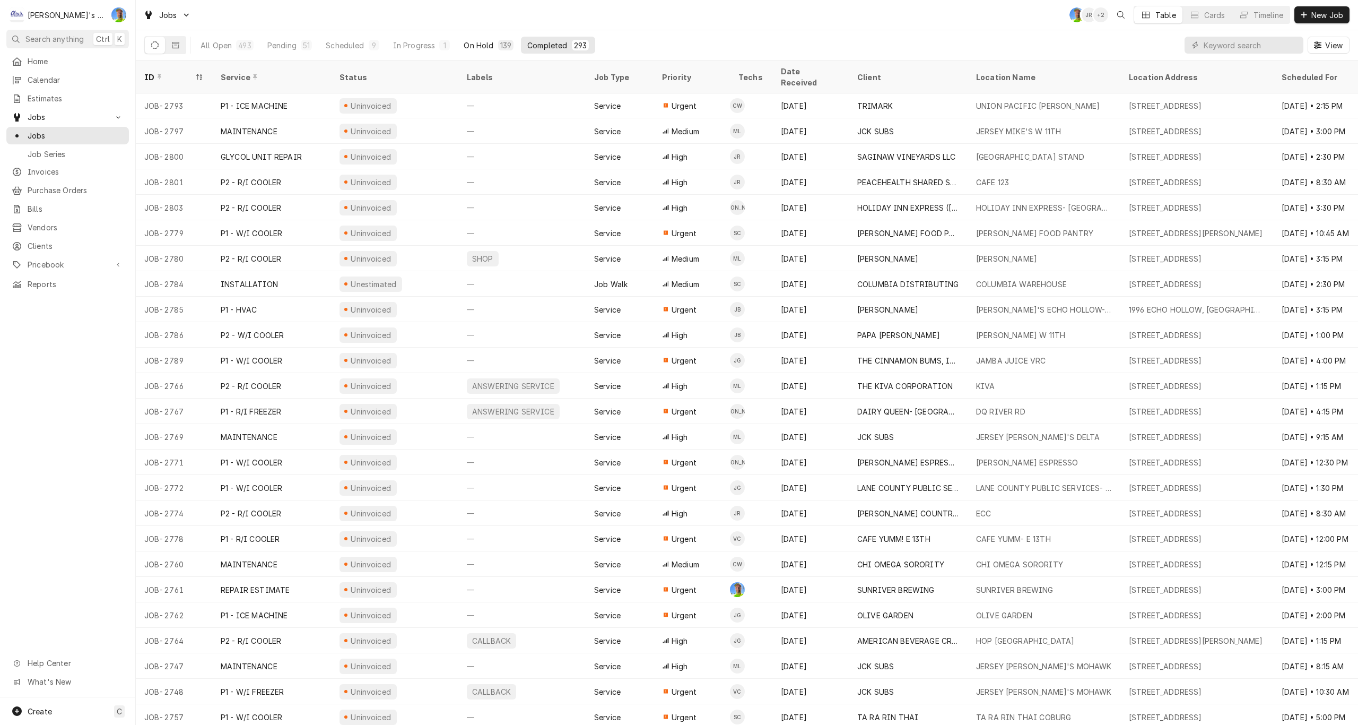
click at [487, 46] on div "On Hold" at bounding box center [479, 45] width 30 height 11
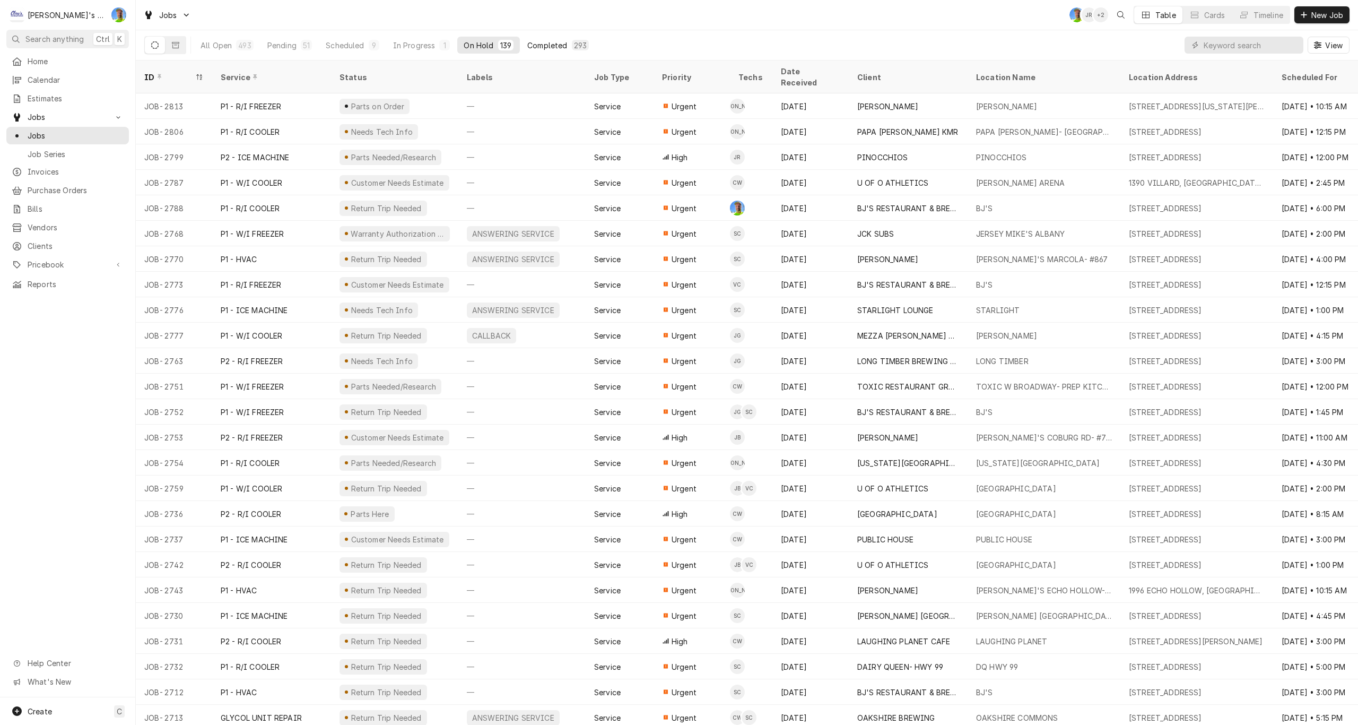
click at [536, 45] on div "Completed" at bounding box center [547, 45] width 40 height 11
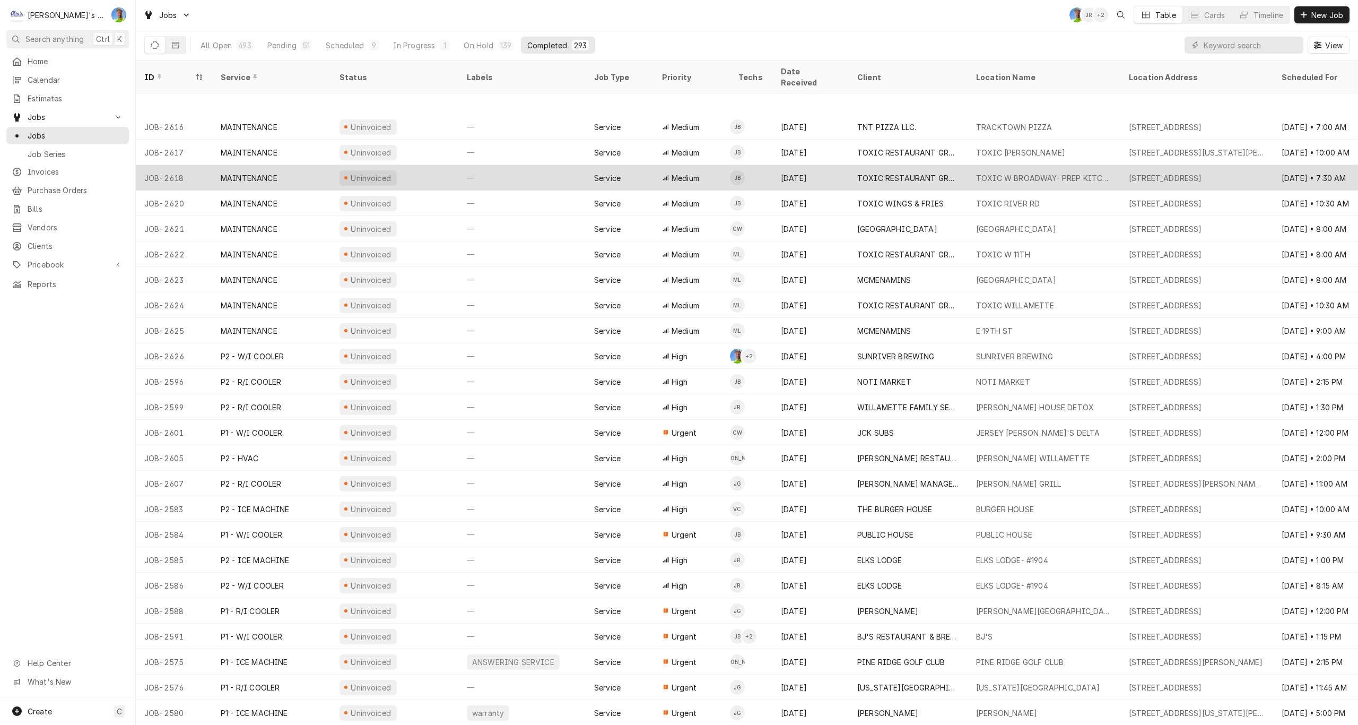
scroll to position [2273, 0]
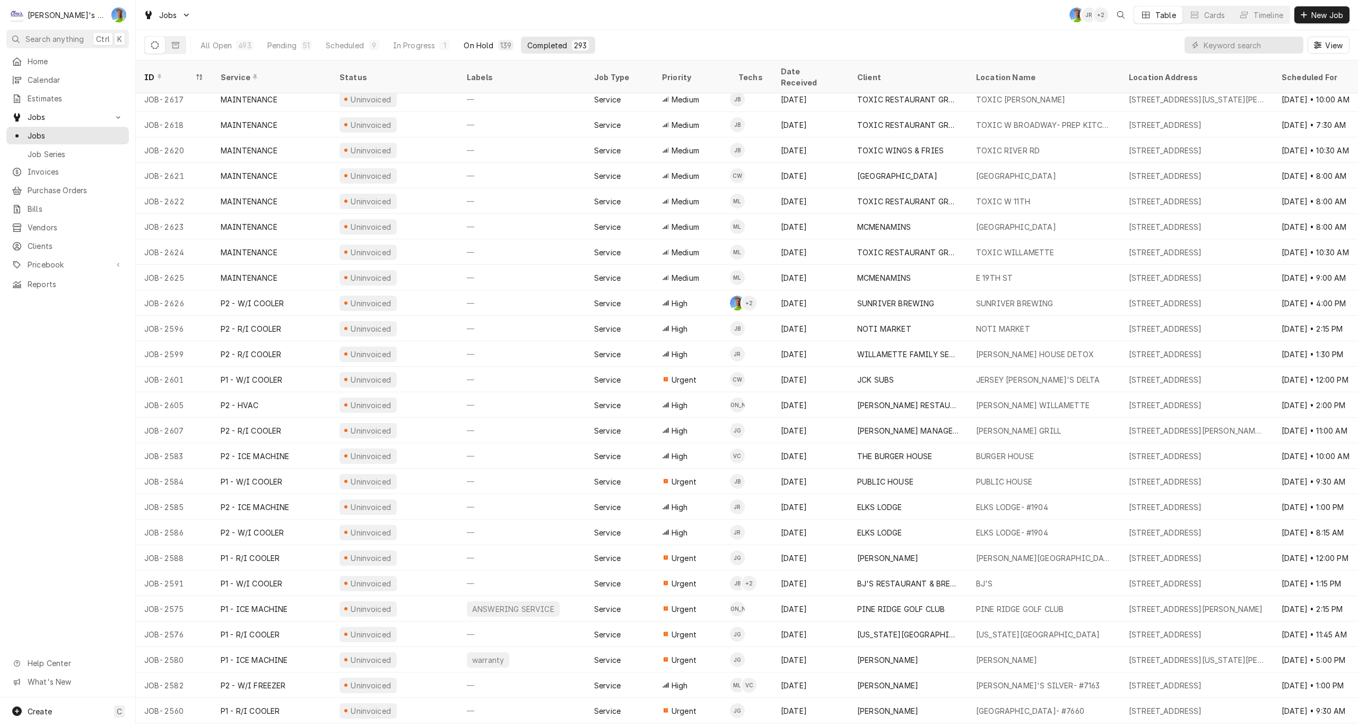
click at [480, 43] on div "On Hold" at bounding box center [479, 45] width 30 height 11
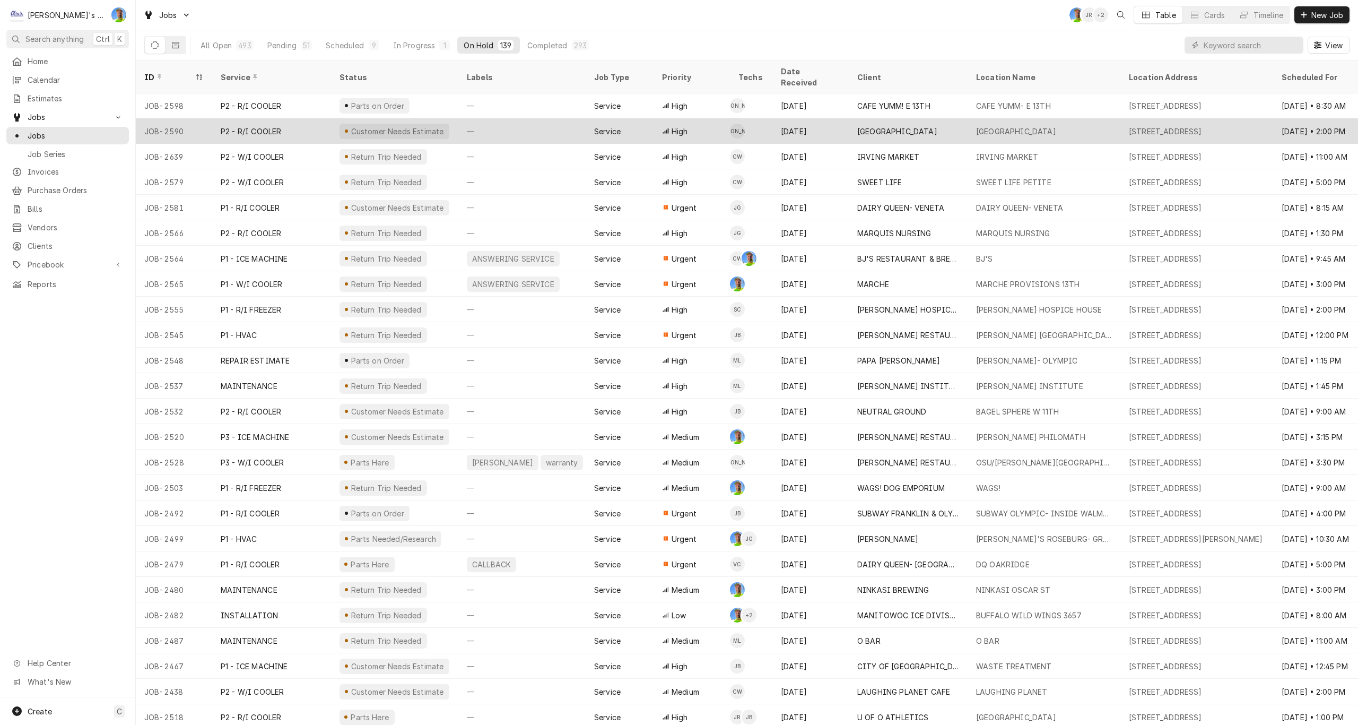
scroll to position [1426, 0]
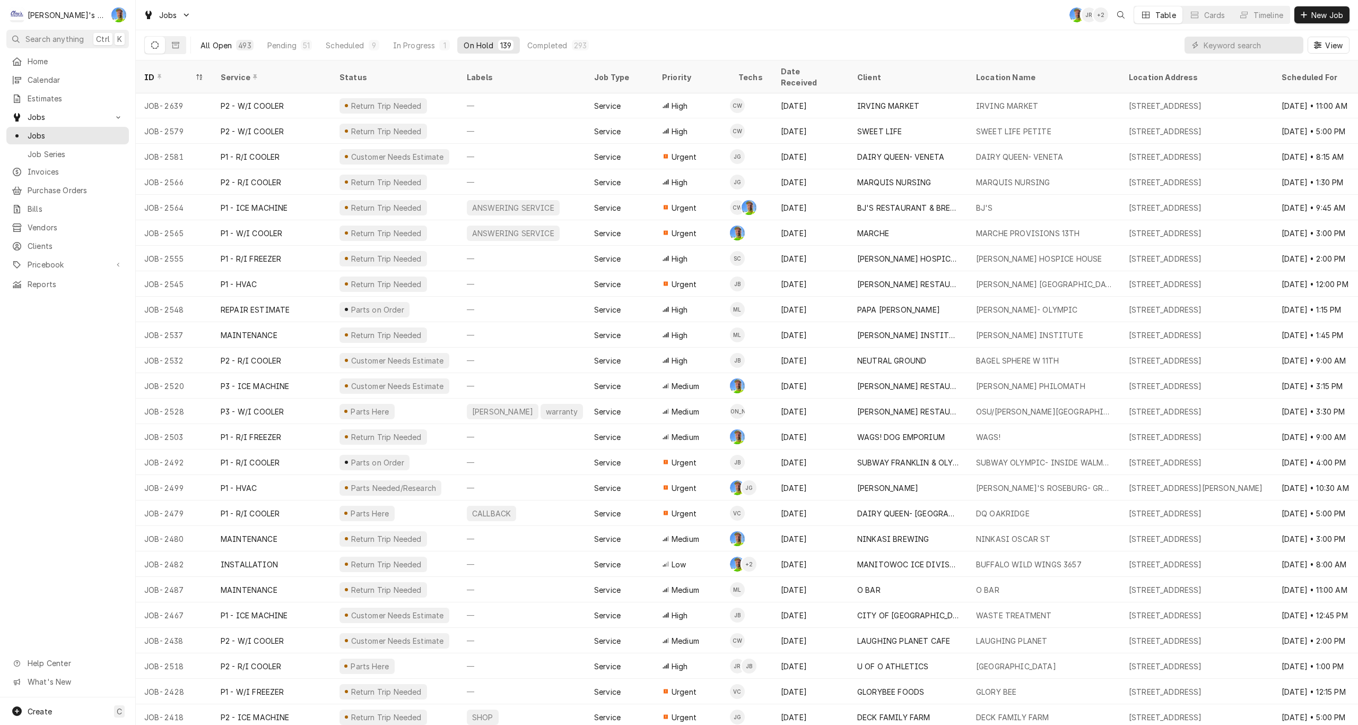
click at [220, 42] on div "All Open" at bounding box center [216, 45] width 31 height 11
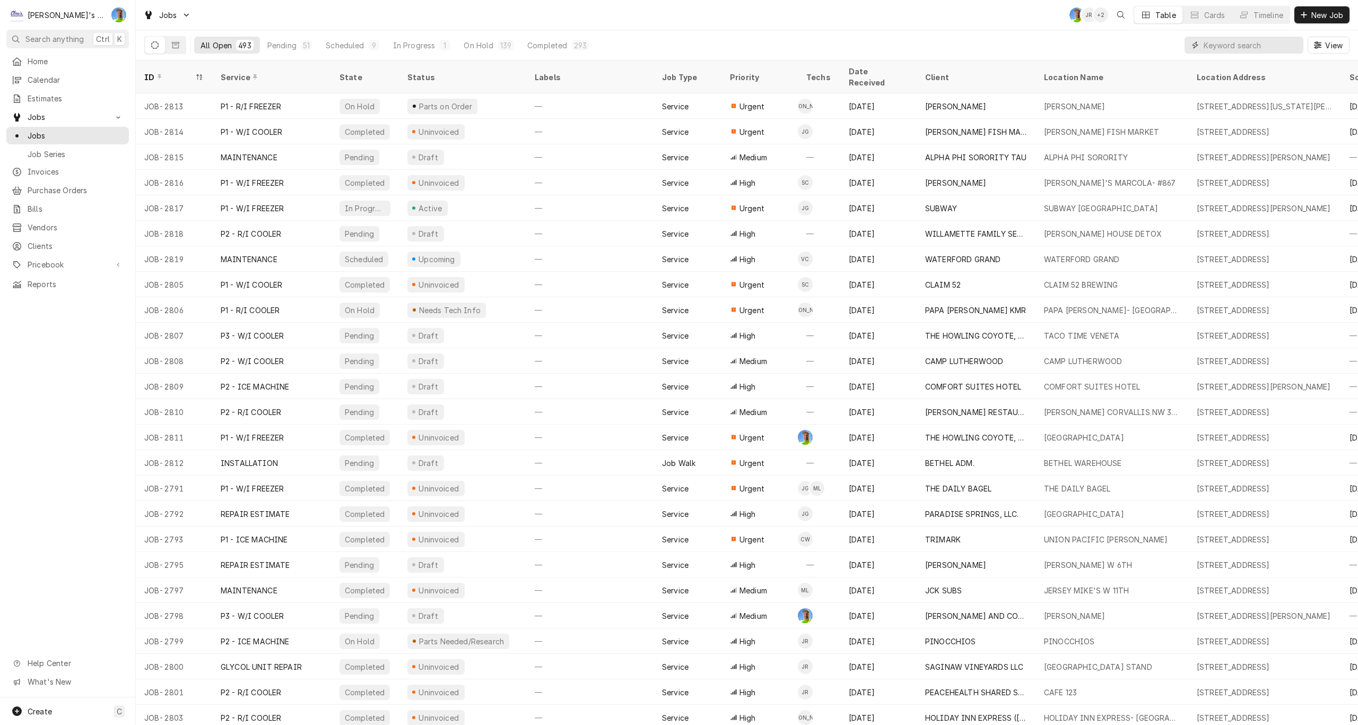
click at [1220, 49] on input "Dynamic Content Wrapper" at bounding box center [1251, 45] width 94 height 17
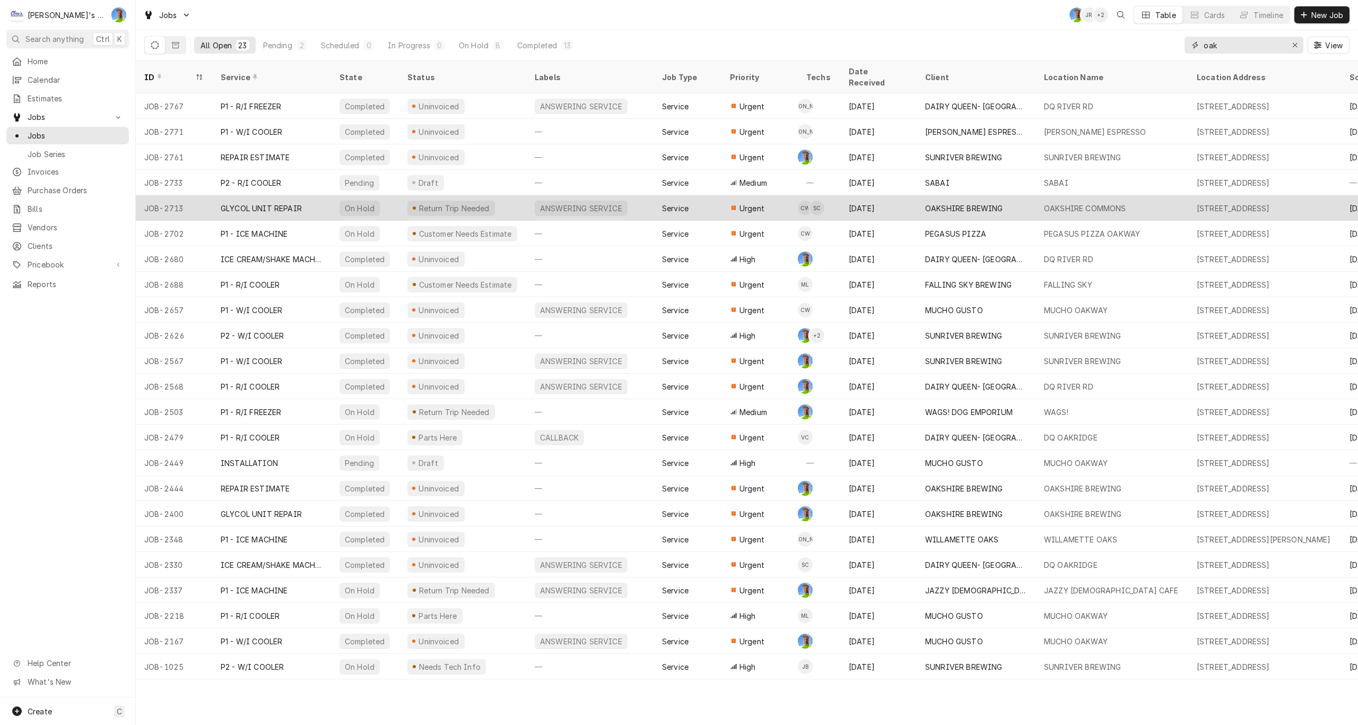
type input "oak"
click at [1084, 203] on div "OAKSHIRE COMMONS" at bounding box center [1085, 208] width 82 height 11
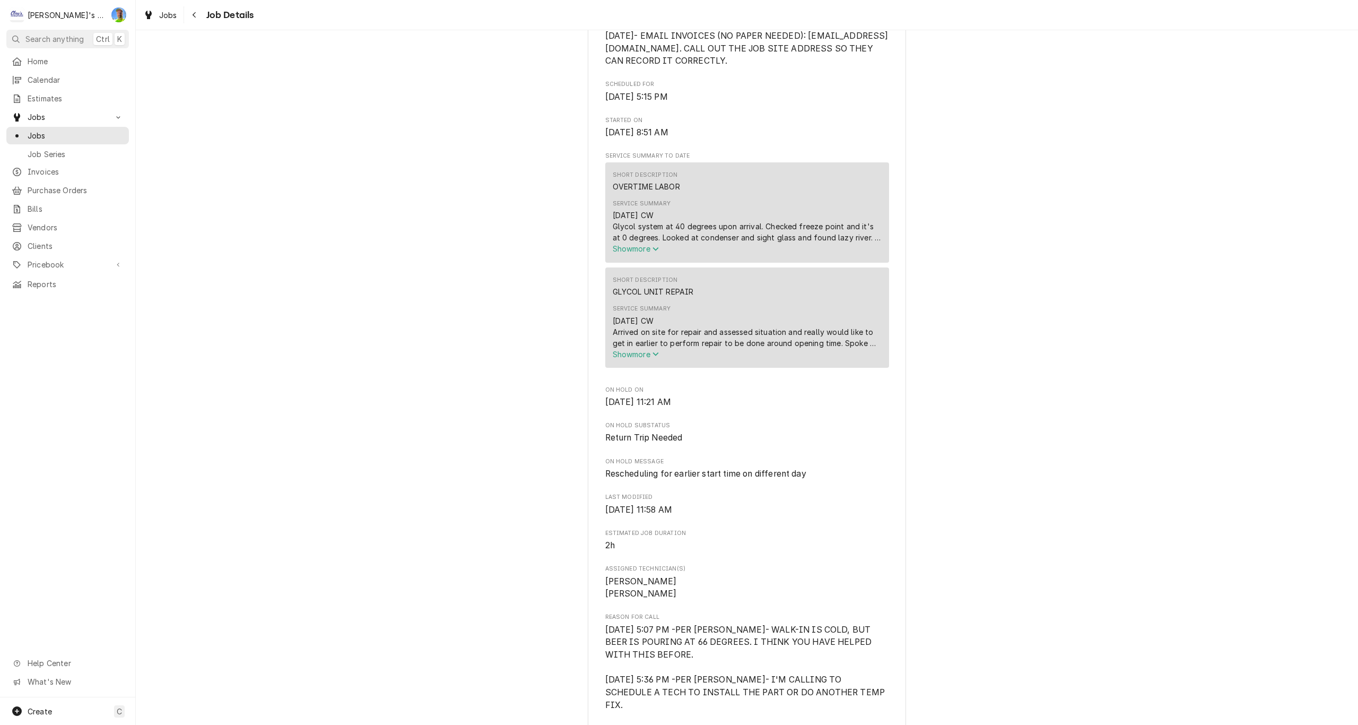
scroll to position [318, 0]
click at [648, 355] on span "Show more" at bounding box center [636, 350] width 47 height 9
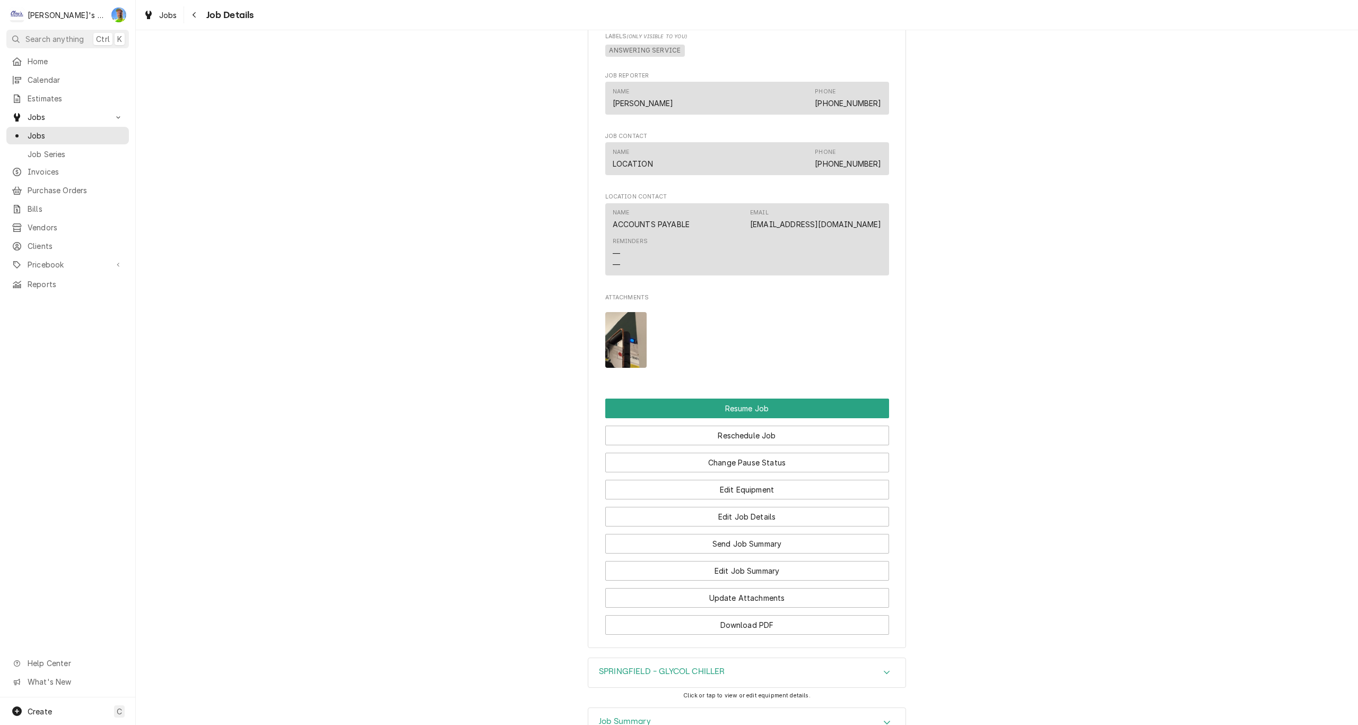
scroll to position [1273, 0]
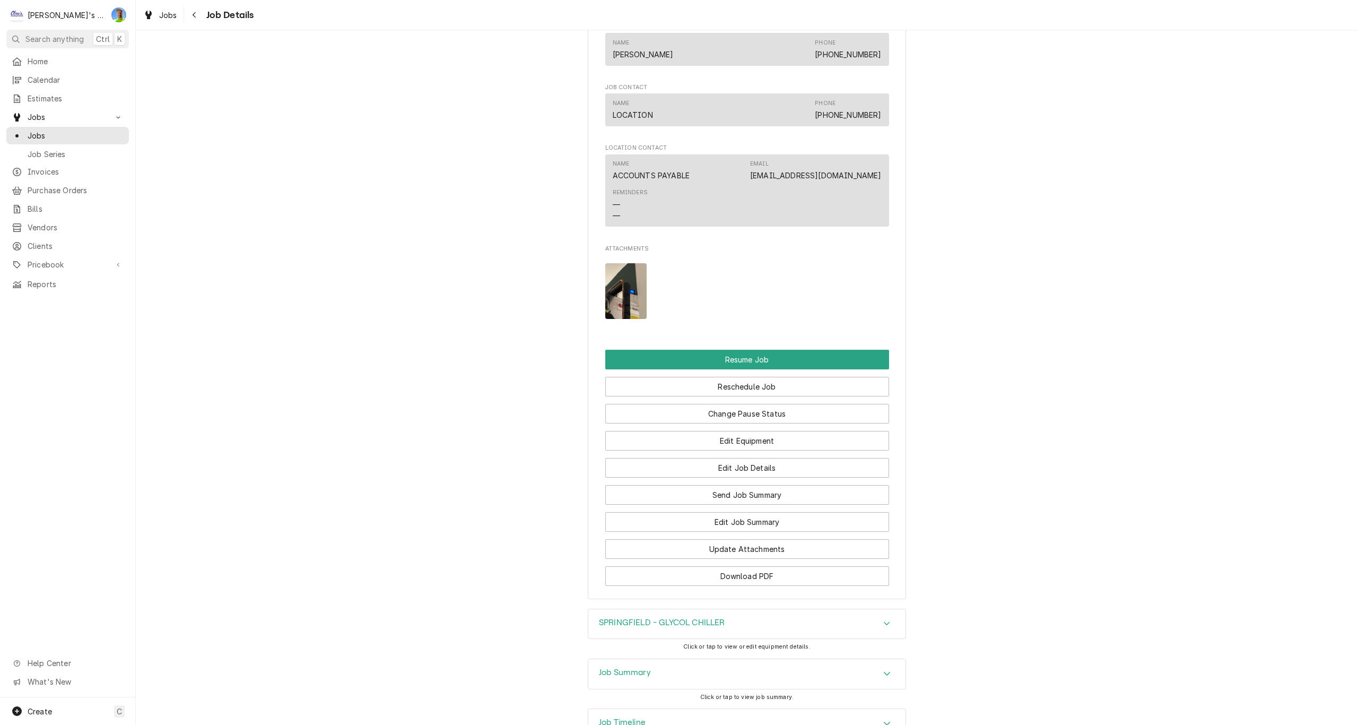
click at [626, 295] on img "Attachments" at bounding box center [626, 291] width 42 height 56
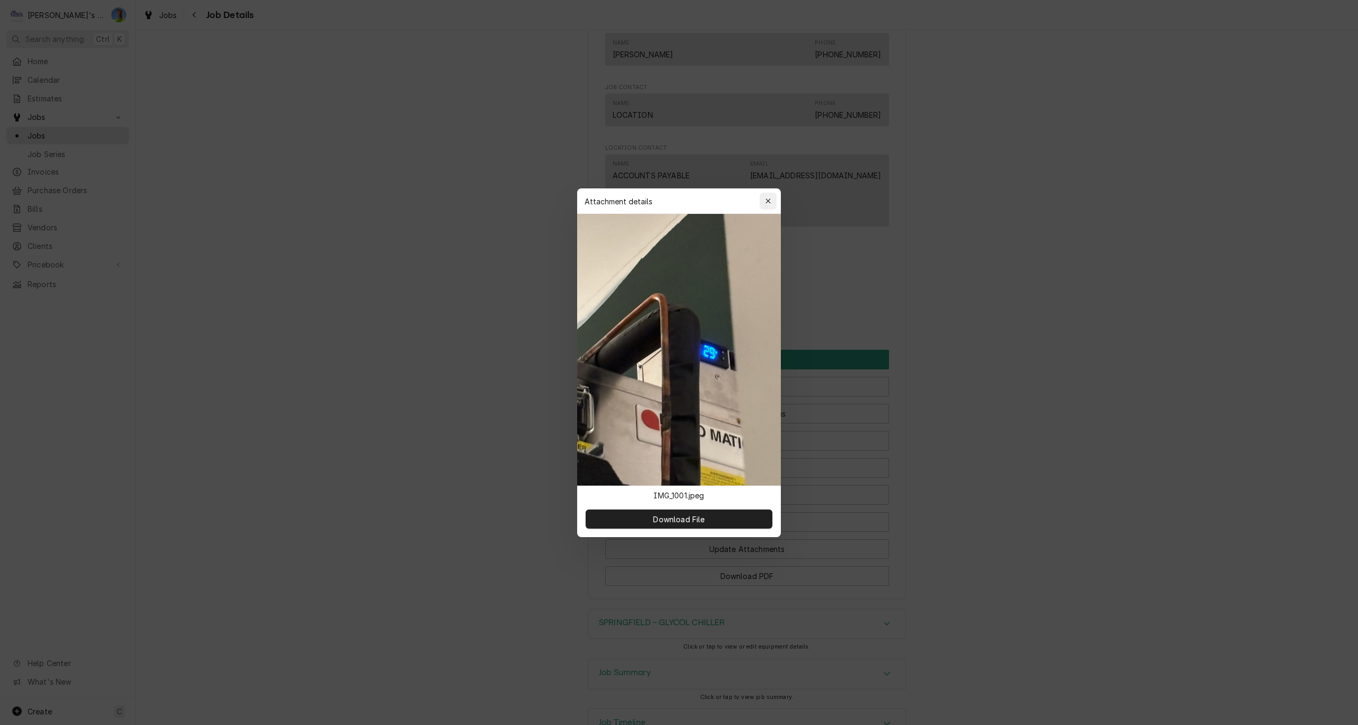
click at [765, 197] on icon "button" at bounding box center [768, 200] width 6 height 7
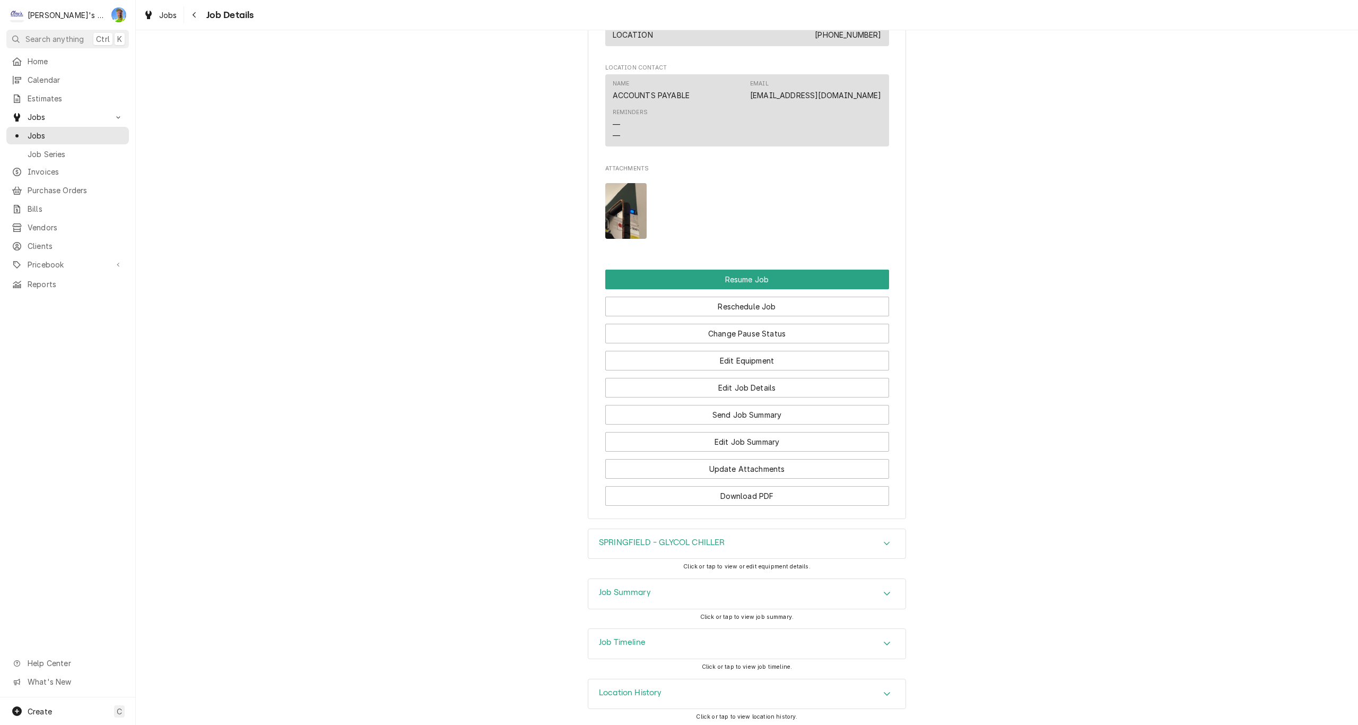
scroll to position [1357, 0]
click at [873, 588] on div "Job Summary" at bounding box center [746, 590] width 317 height 30
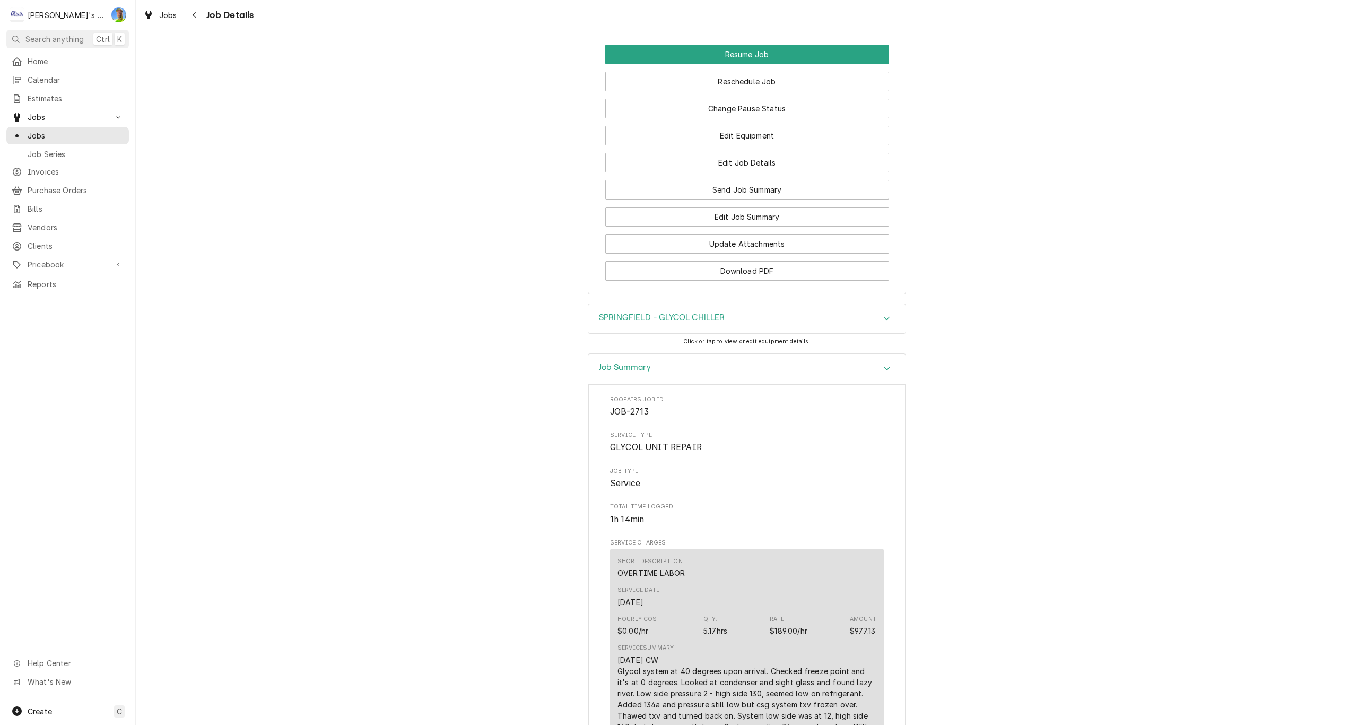
scroll to position [1490, 0]
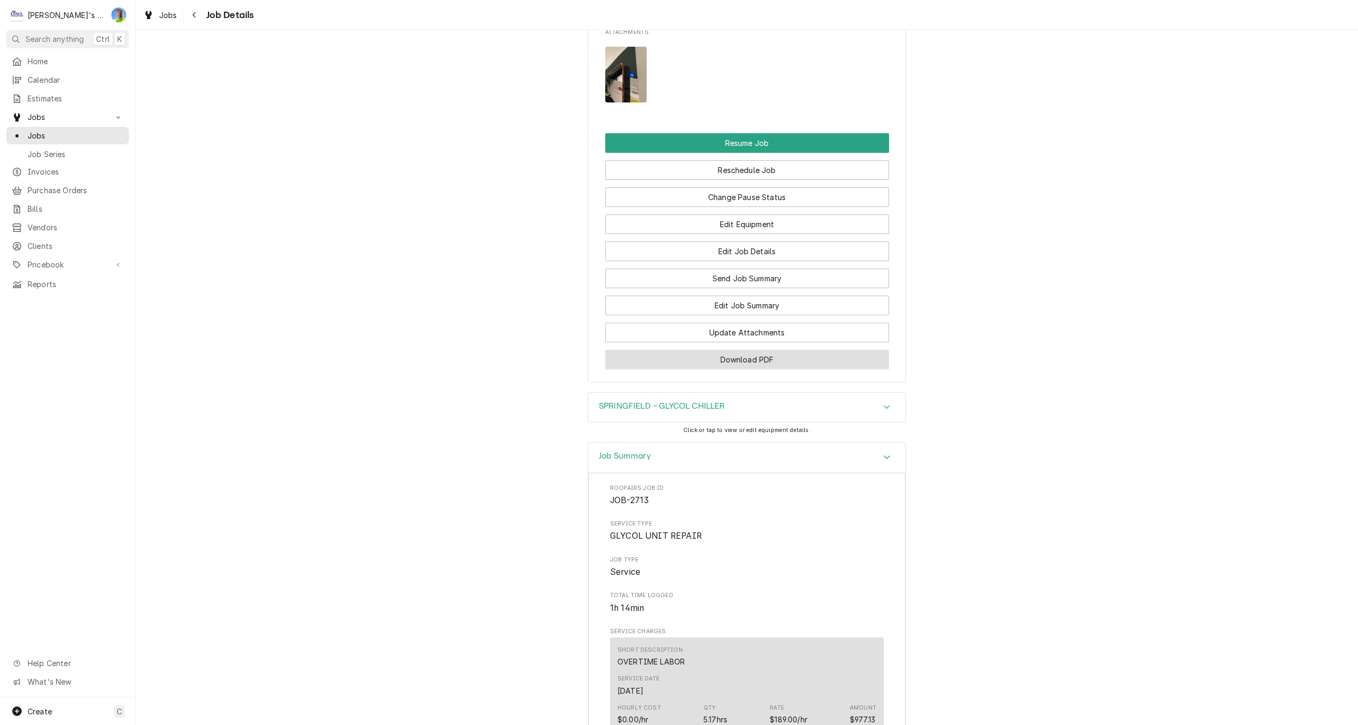
click at [791, 358] on button "Download PDF" at bounding box center [747, 360] width 284 height 20
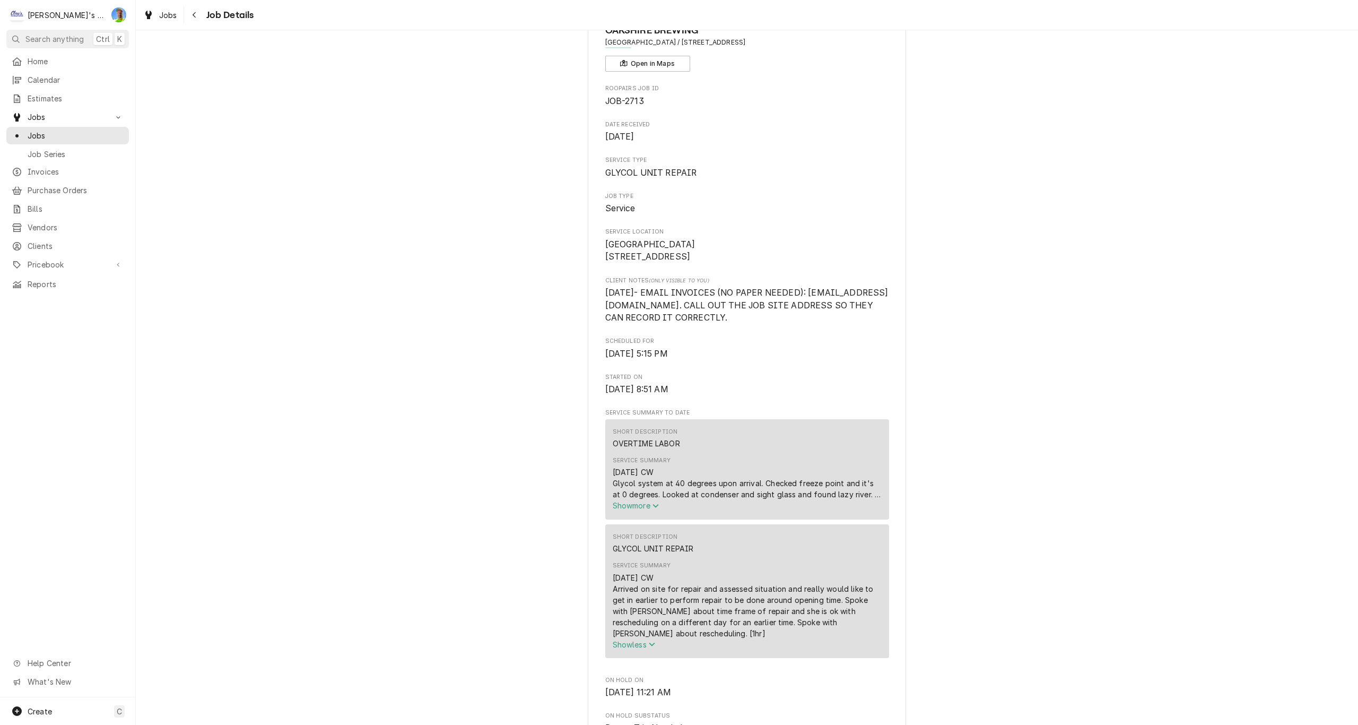
scroll to position [0, 0]
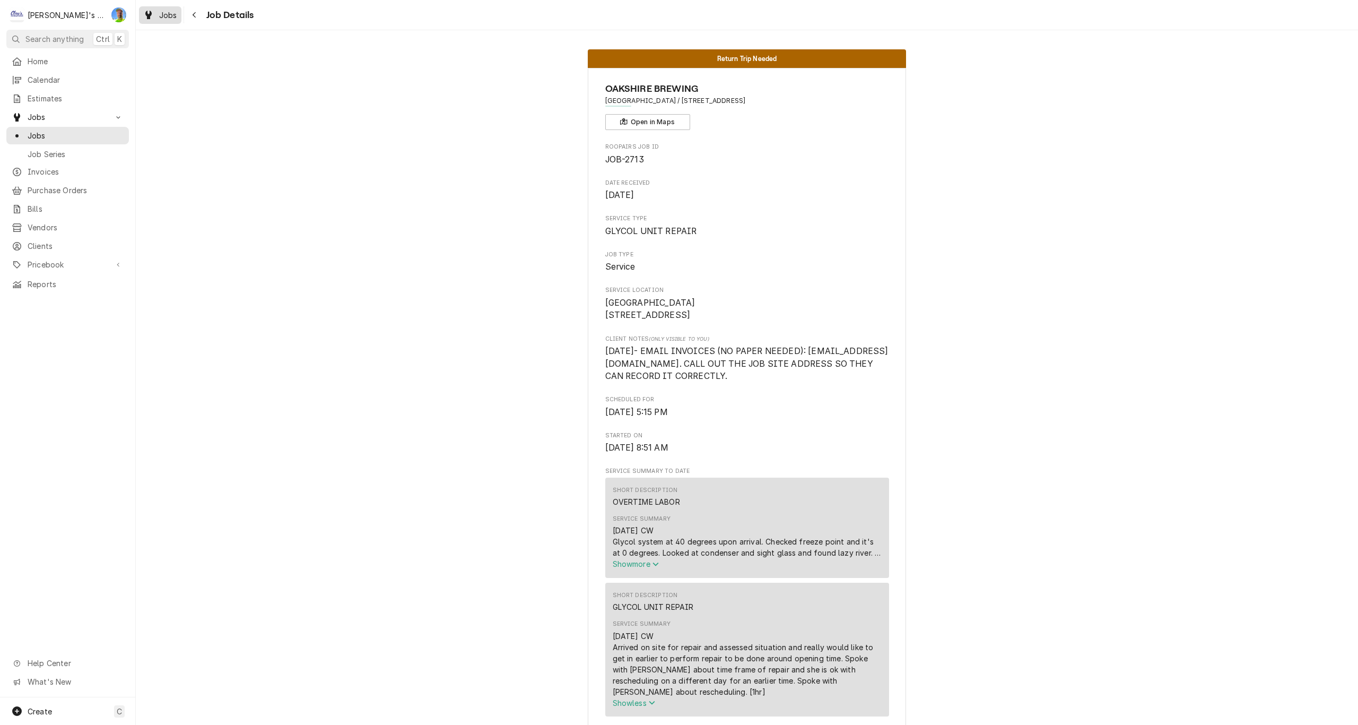
click at [151, 14] on icon "Dynamic Content Wrapper" at bounding box center [148, 15] width 6 height 8
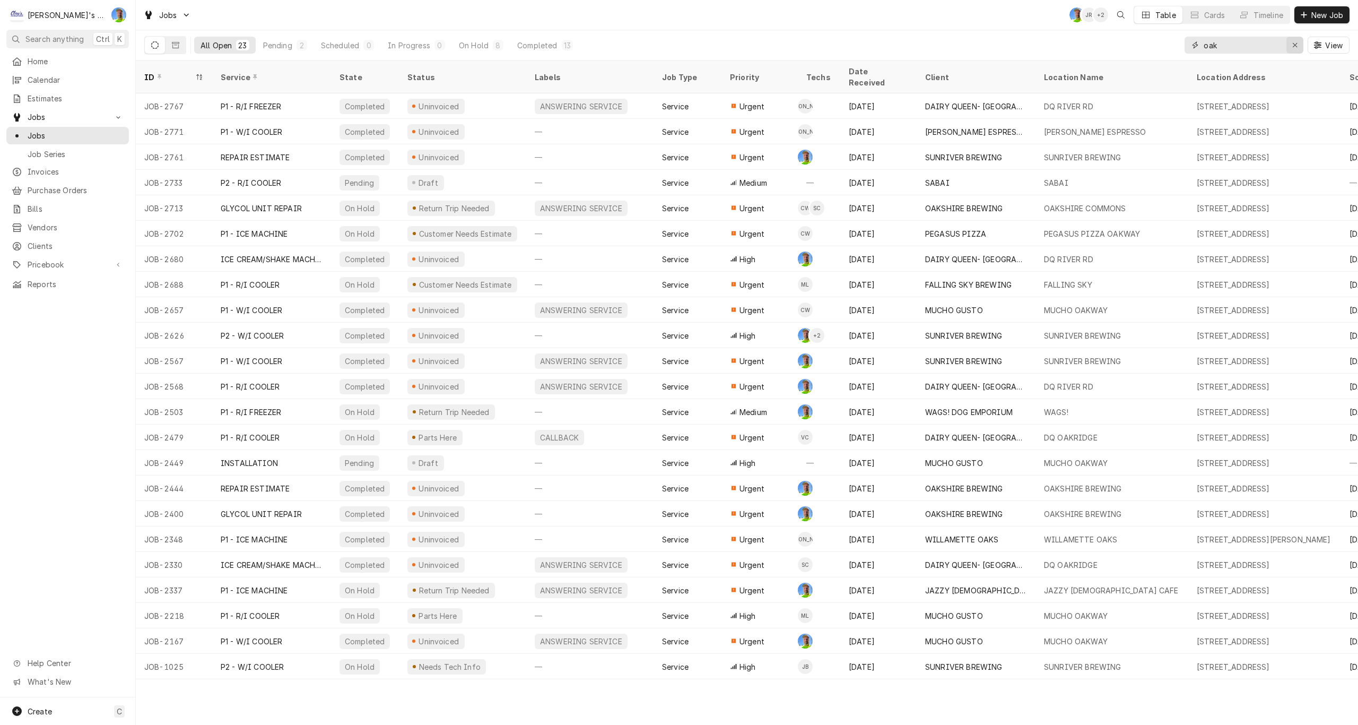
click at [1298, 47] on div "Erase input" at bounding box center [1295, 45] width 11 height 11
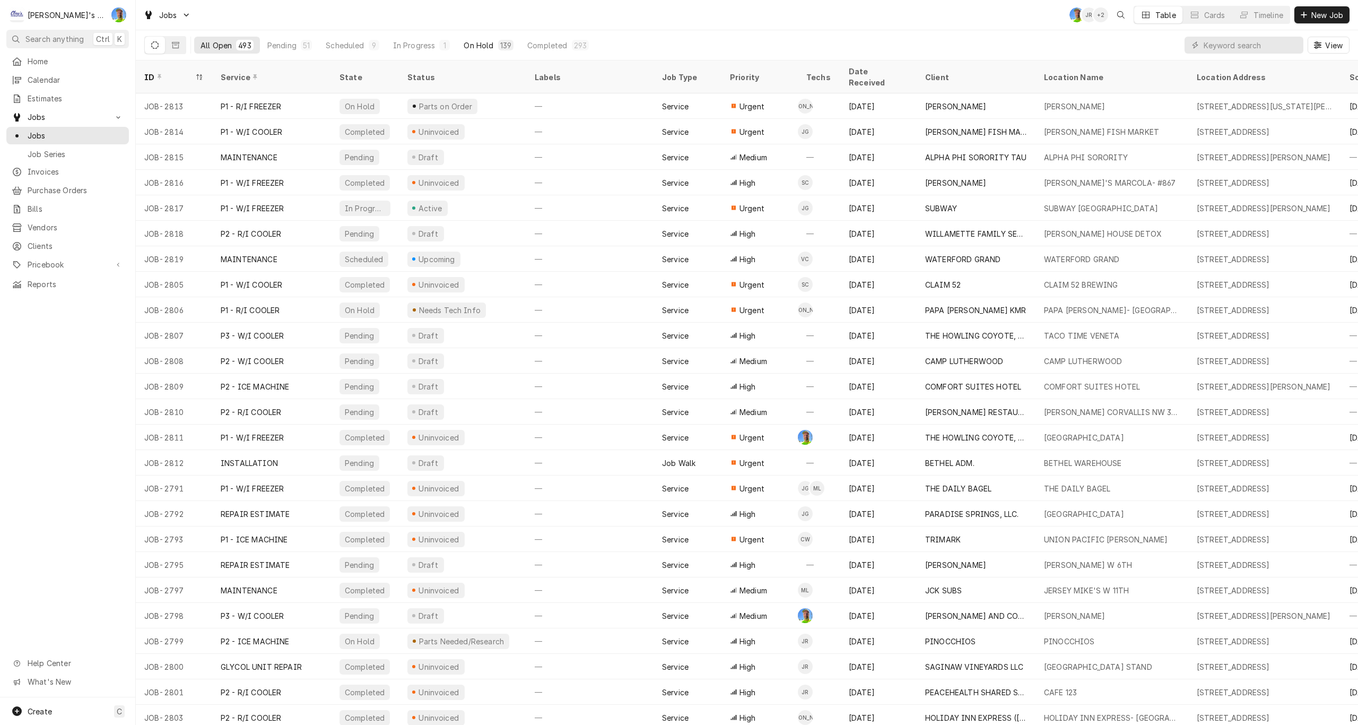
click at [471, 44] on div "On Hold" at bounding box center [479, 45] width 30 height 11
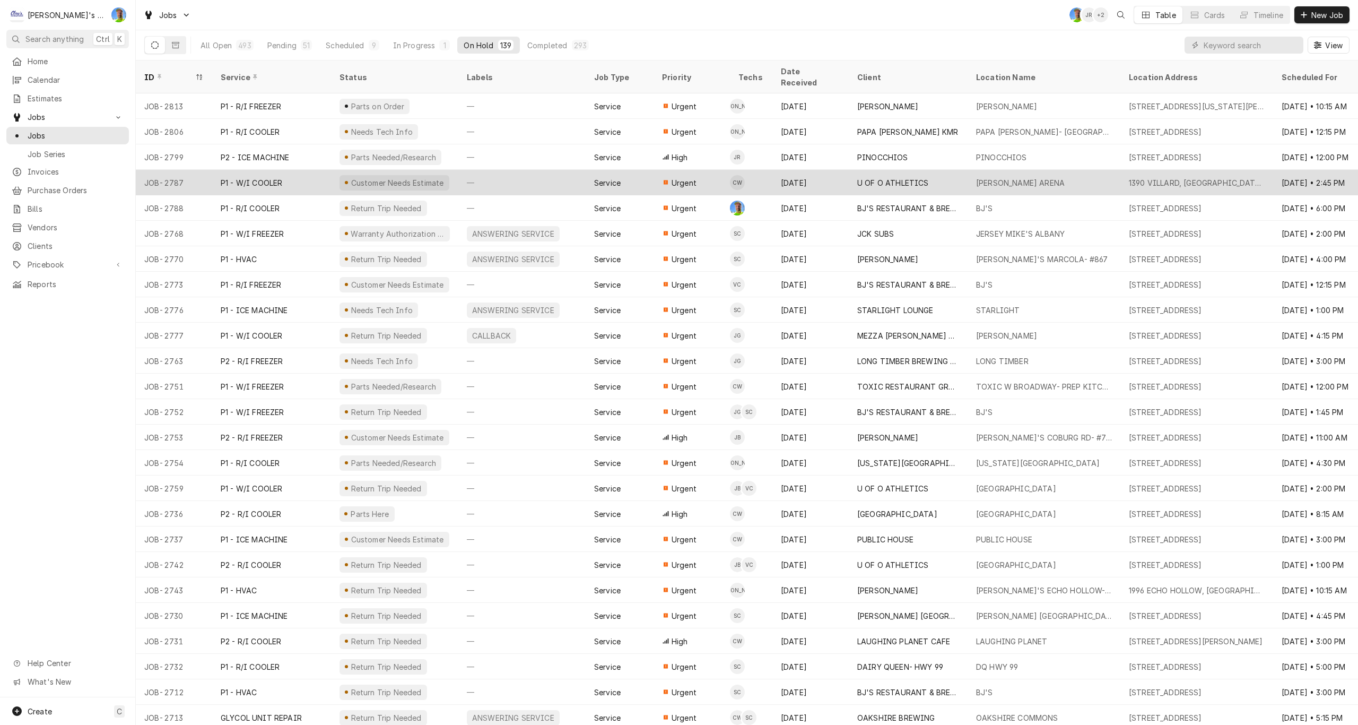
click at [534, 170] on div "—" at bounding box center [521, 182] width 127 height 25
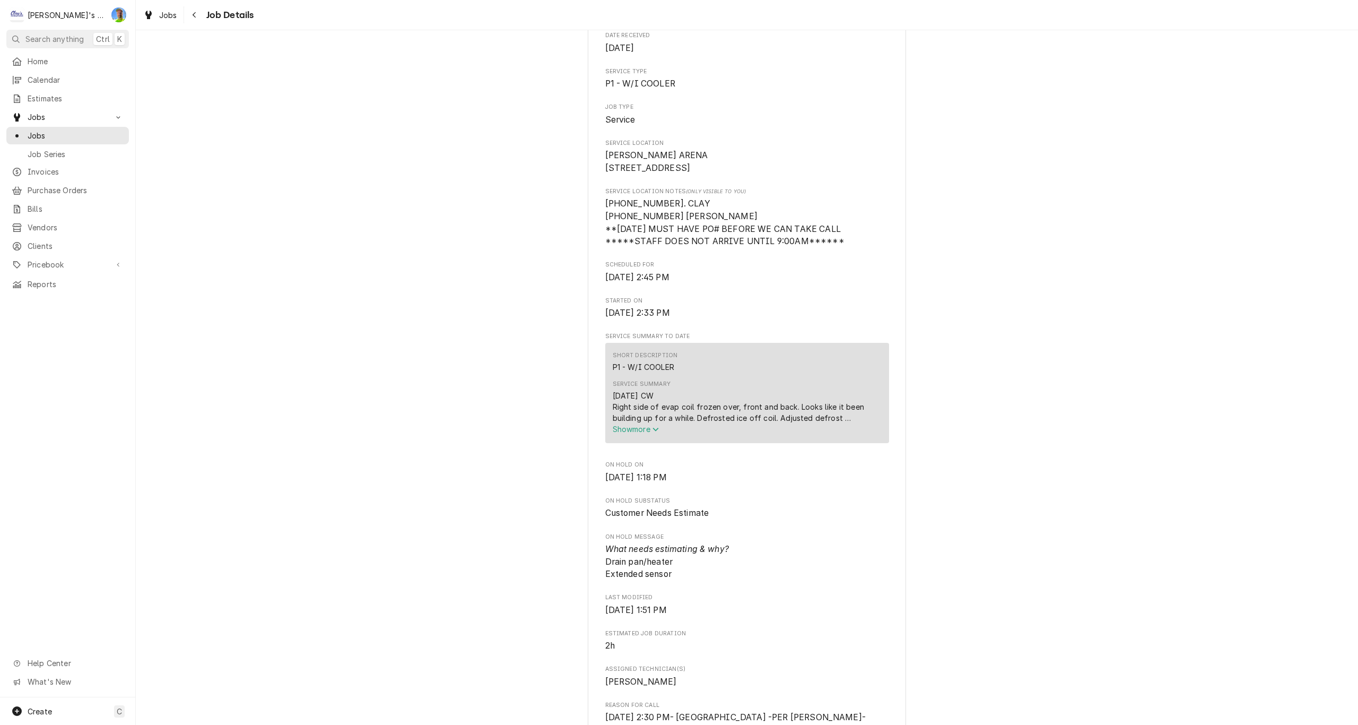
scroll to position [318, 0]
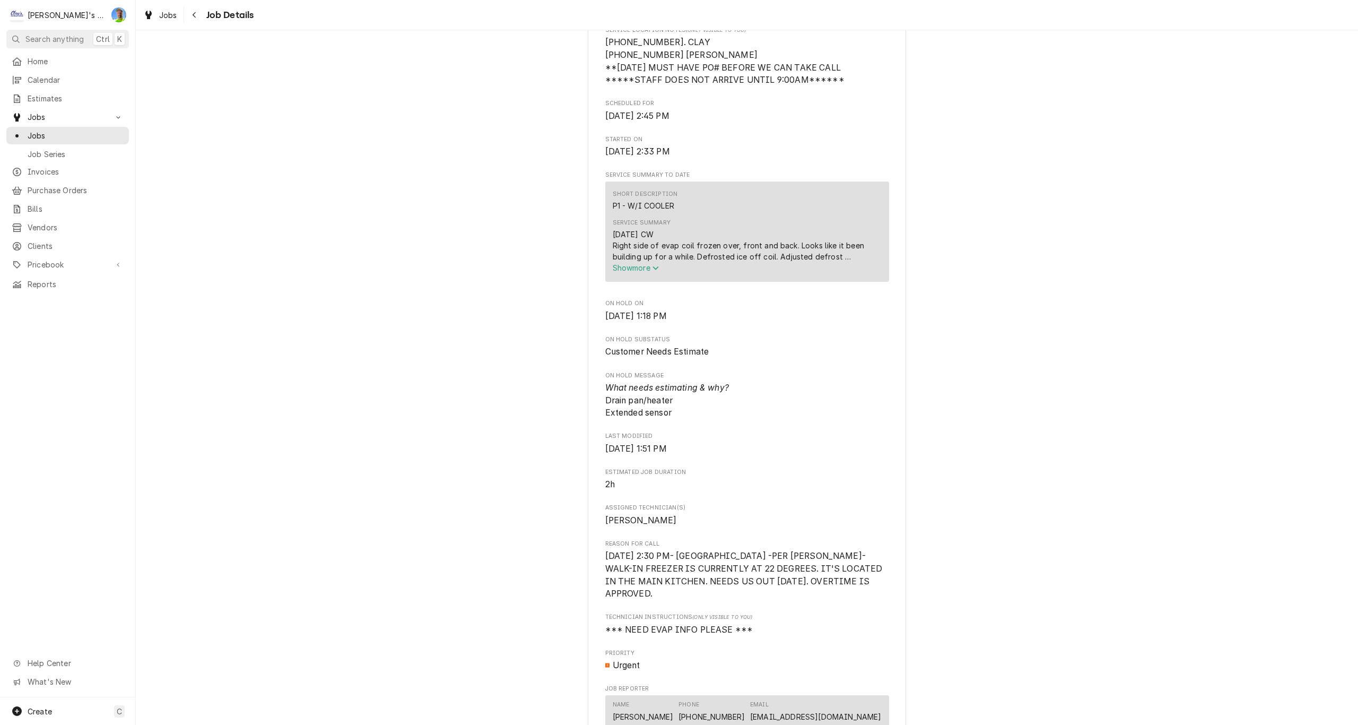
click at [625, 272] on span "Show more" at bounding box center [636, 267] width 47 height 9
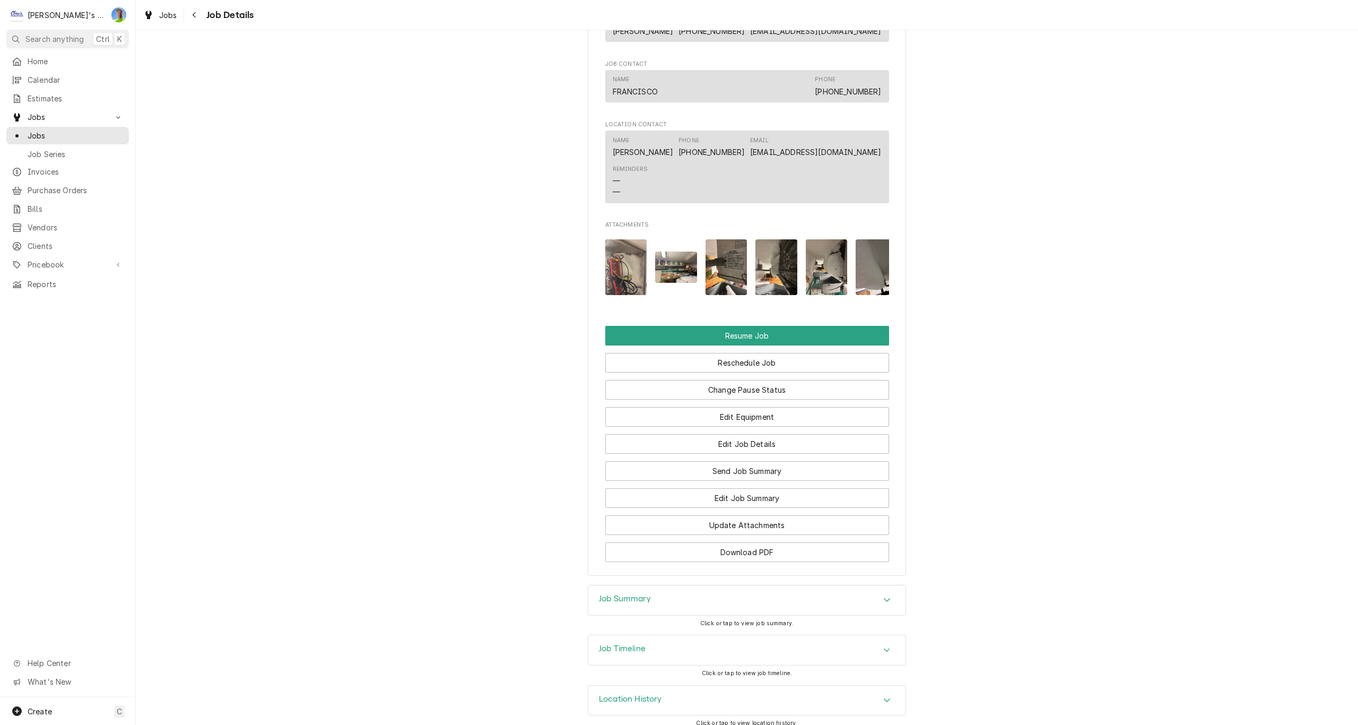
scroll to position [1135, 0]
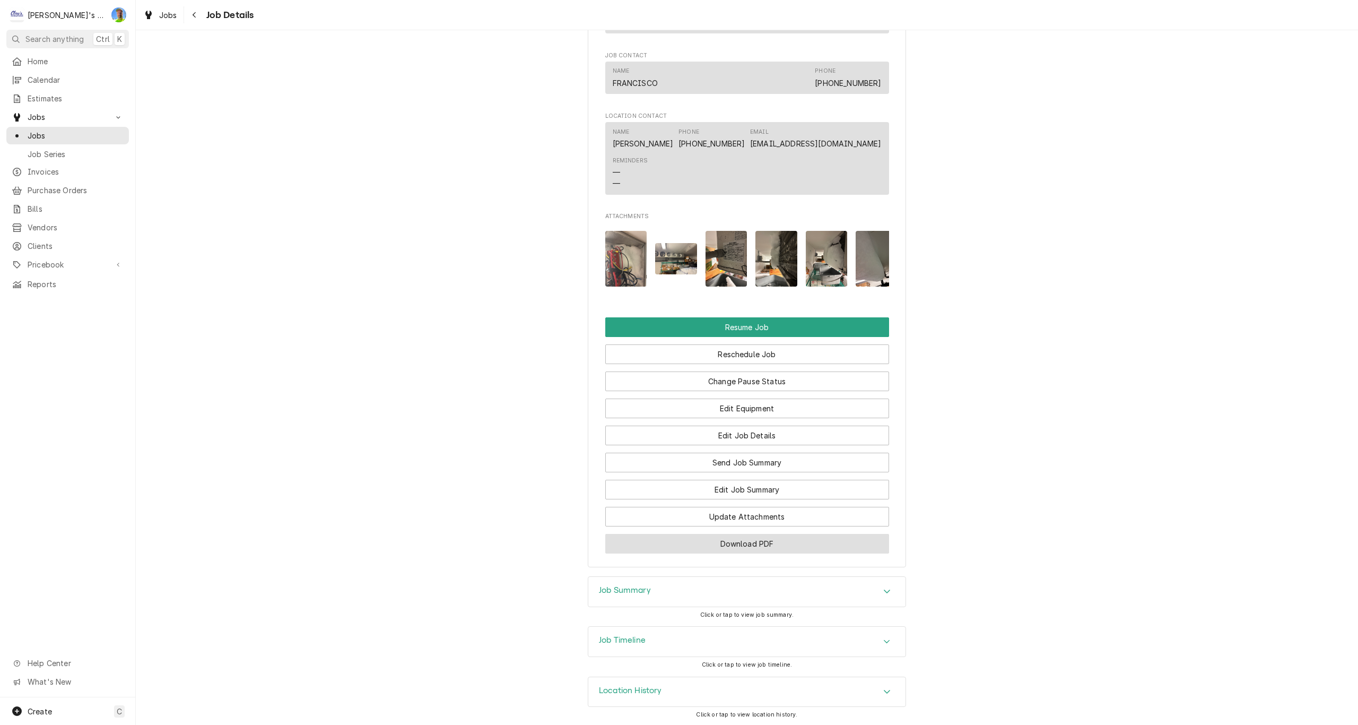
click at [846, 538] on button "Download PDF" at bounding box center [747, 544] width 284 height 20
click at [150, 13] on icon "Dynamic Content Wrapper" at bounding box center [148, 15] width 6 height 8
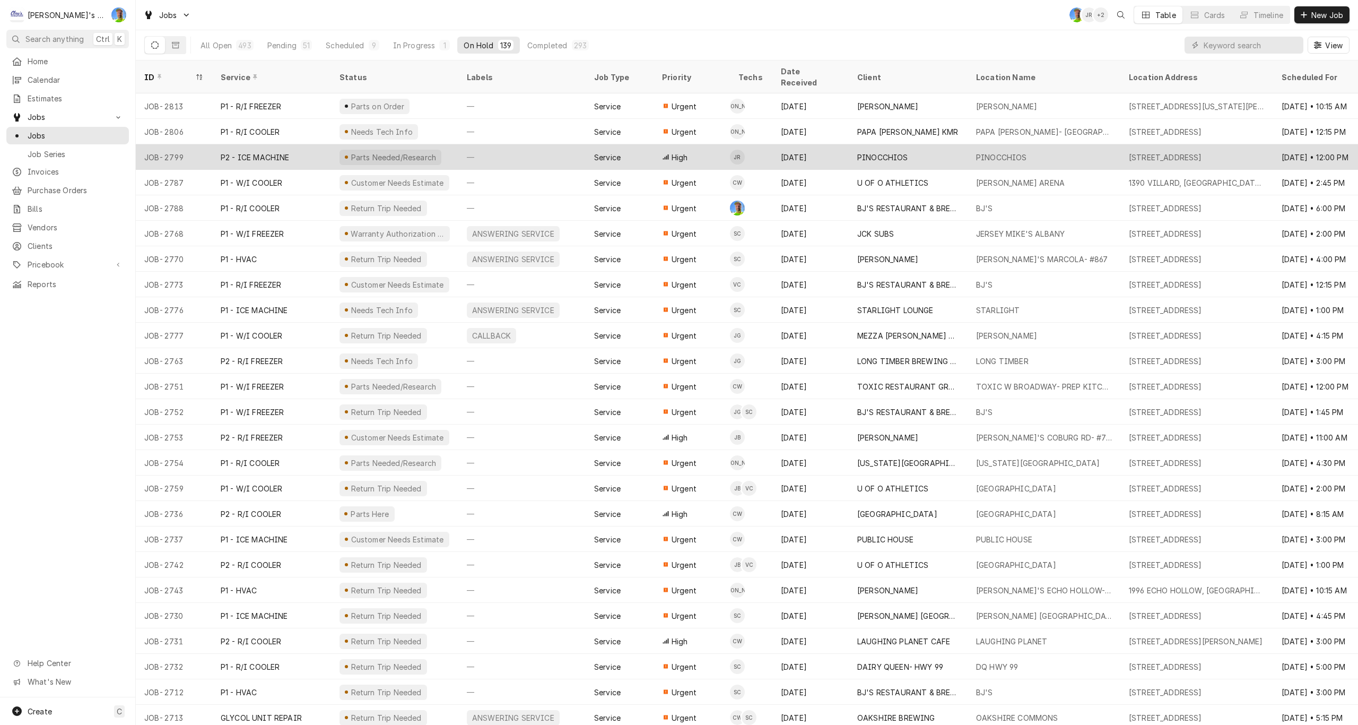
click at [561, 147] on div "—" at bounding box center [521, 156] width 127 height 25
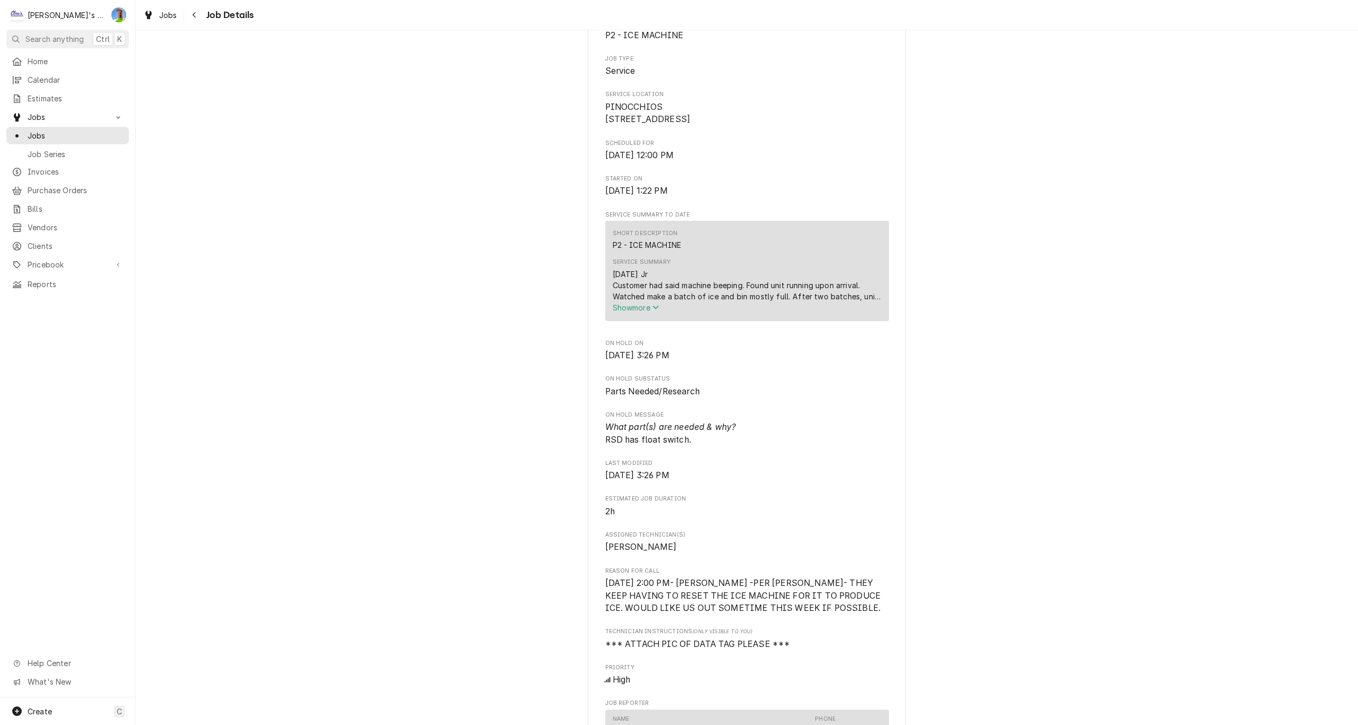
scroll to position [212, 0]
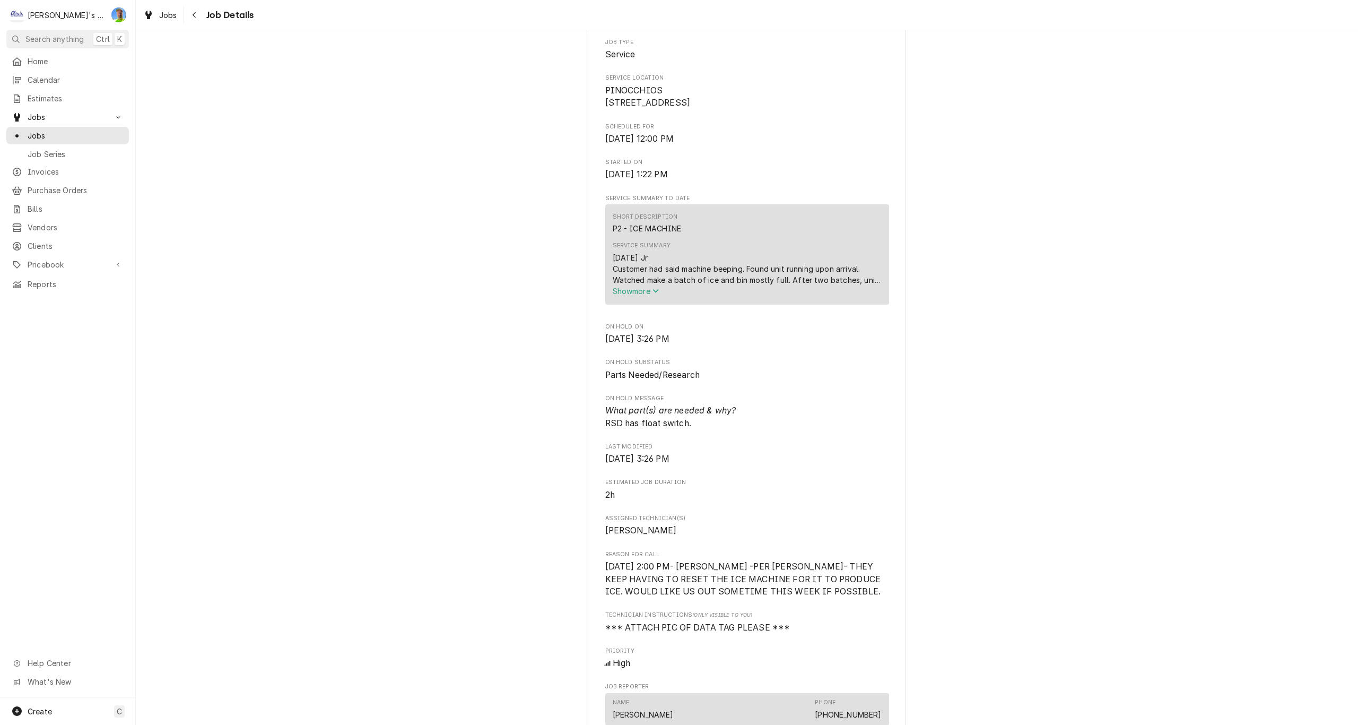
click at [617, 295] on span "Show more" at bounding box center [636, 290] width 47 height 9
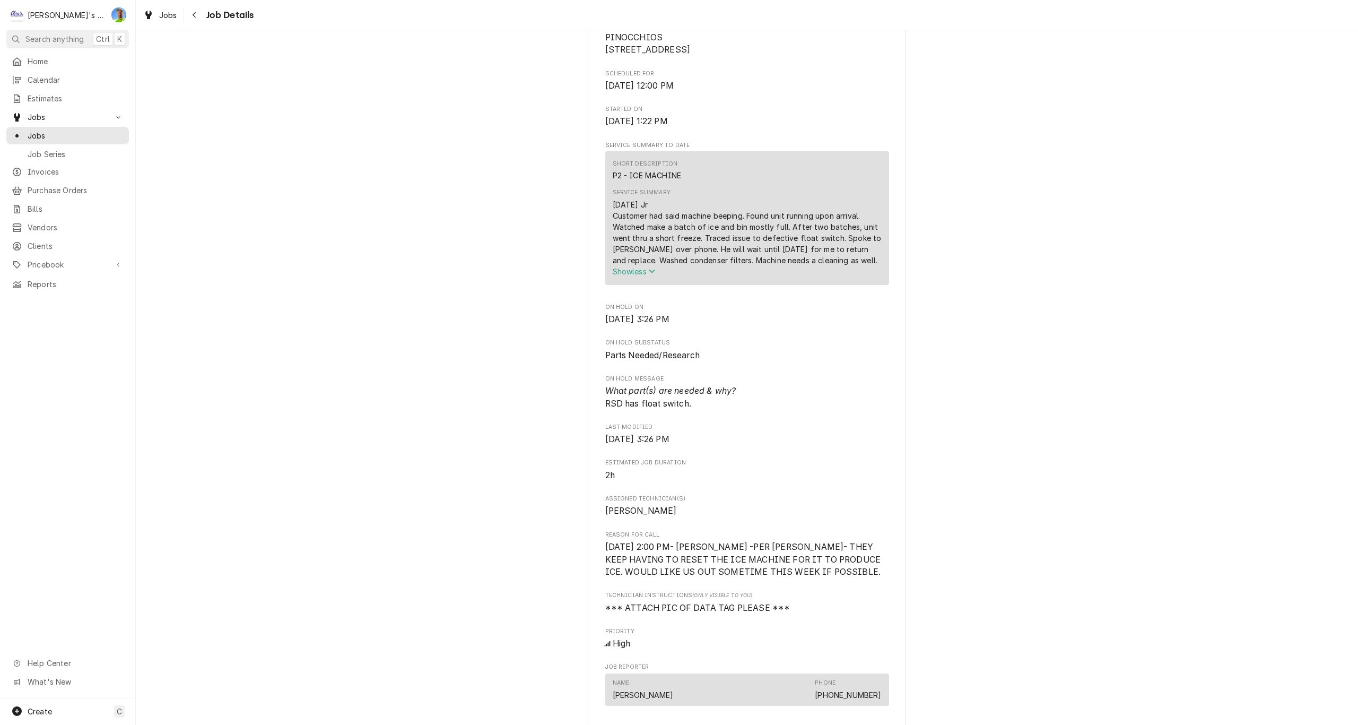
scroll to position [318, 0]
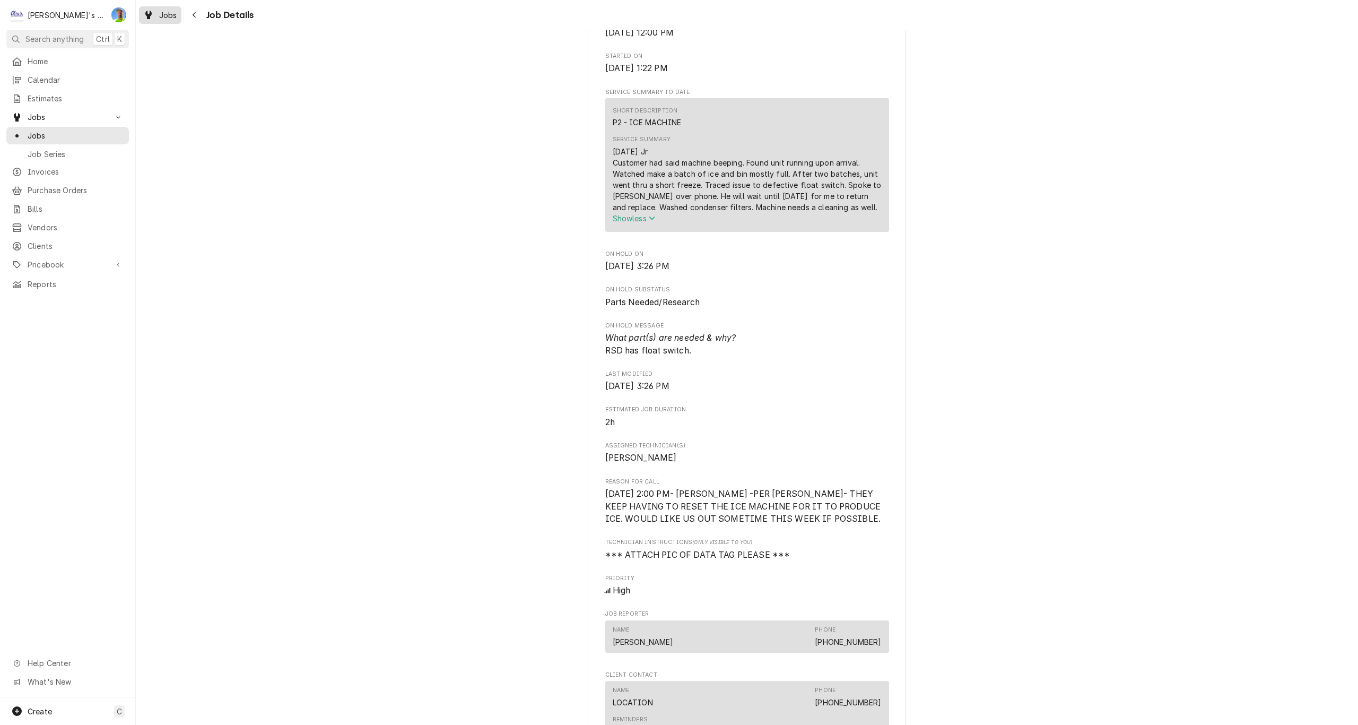
click at [161, 12] on span "Jobs" at bounding box center [168, 15] width 18 height 11
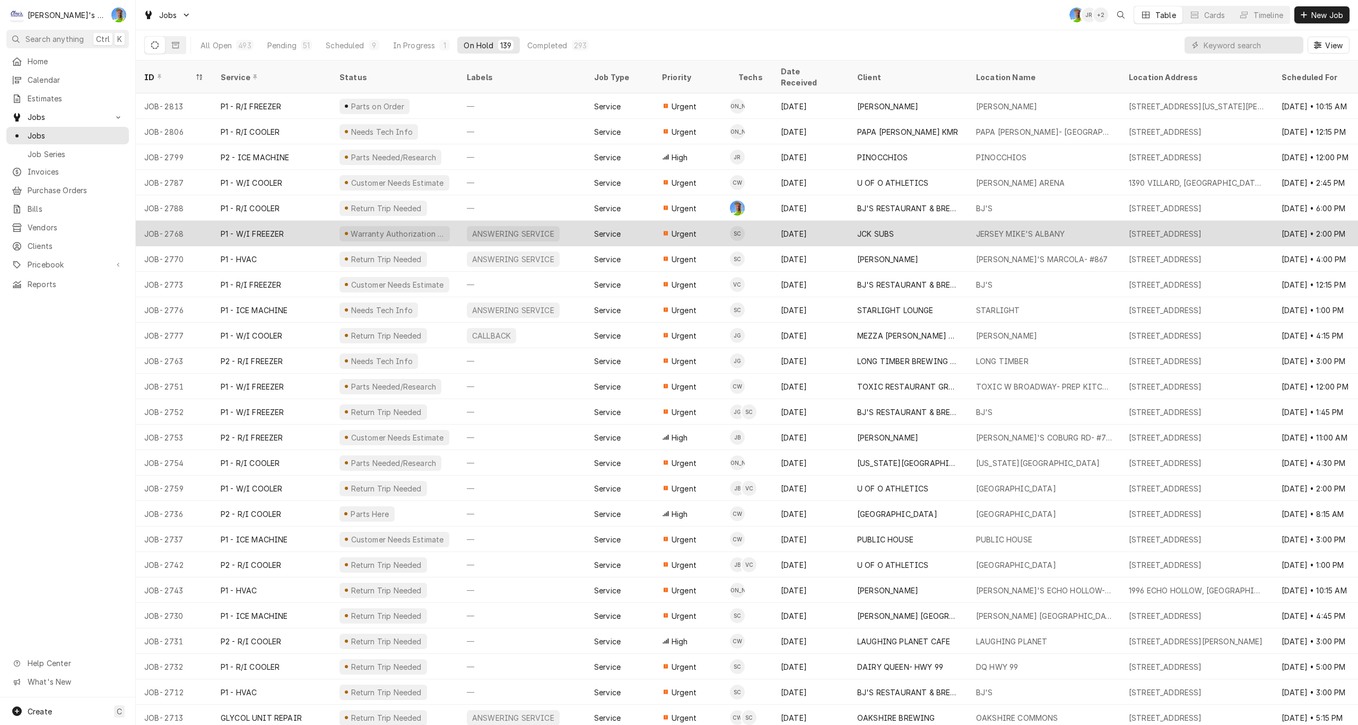
click at [398, 228] on div "Warranty Authorization Needed" at bounding box center [398, 233] width 96 height 11
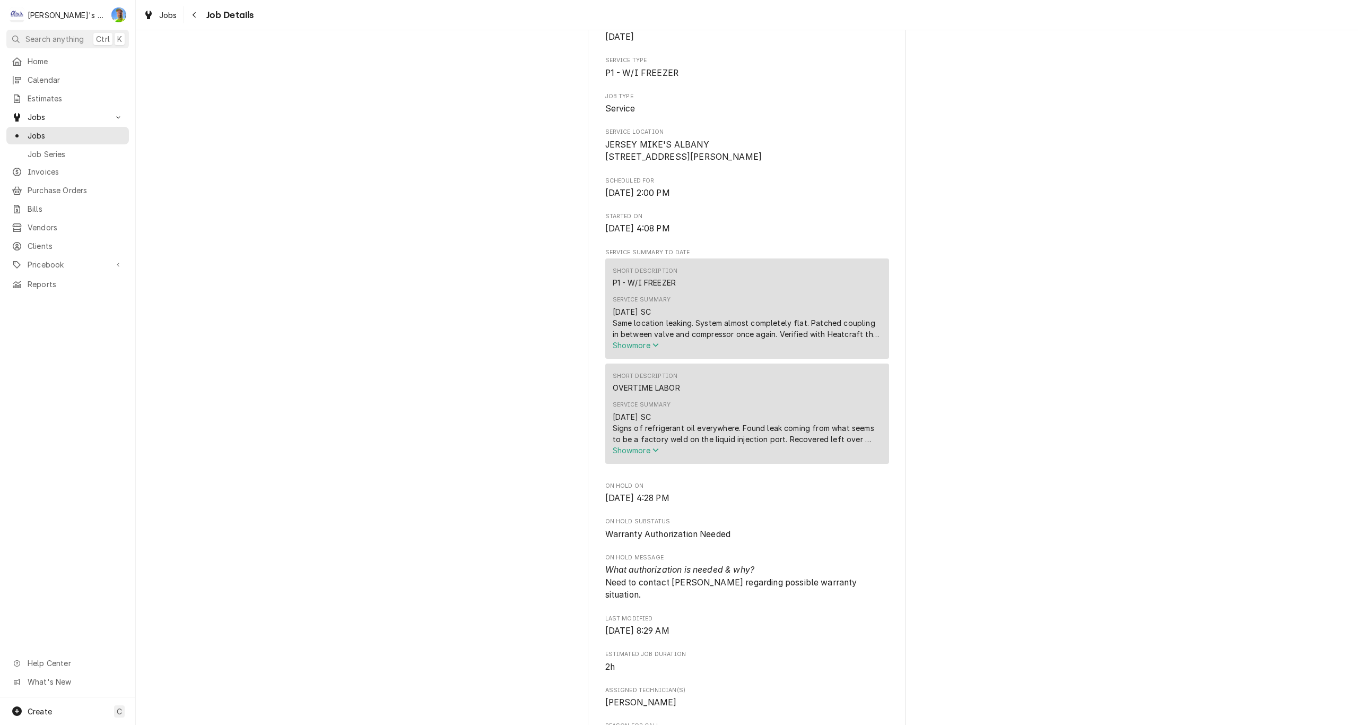
scroll to position [159, 0]
click at [167, 15] on span "Jobs" at bounding box center [168, 15] width 18 height 11
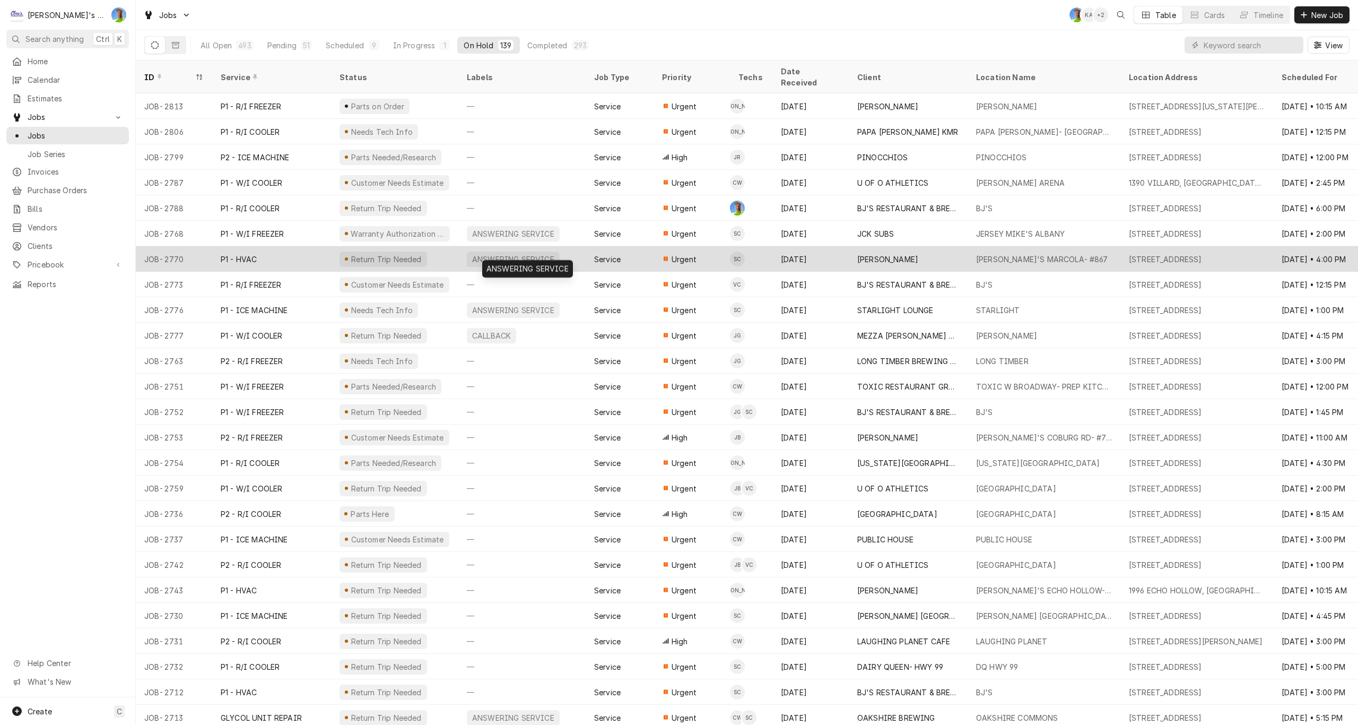
click at [569, 248] on div "ANSWERING SERVICE" at bounding box center [521, 258] width 127 height 25
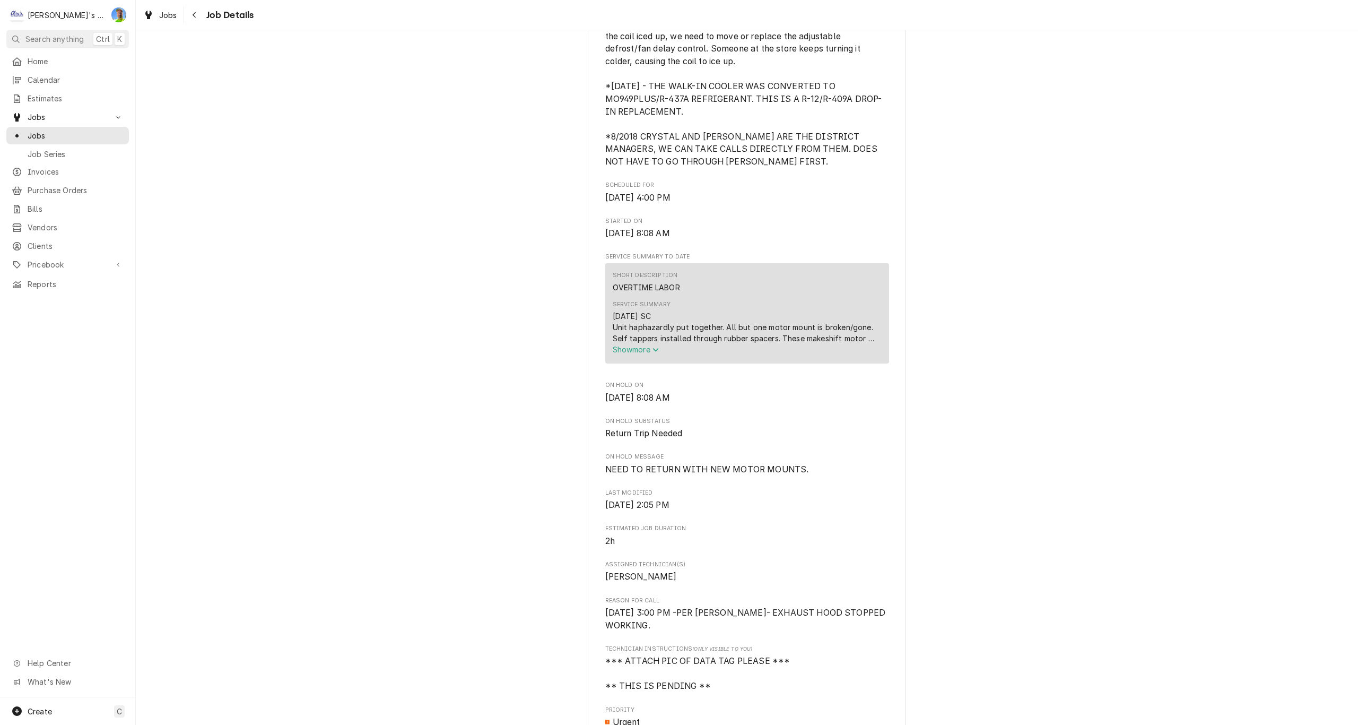
scroll to position [371, 0]
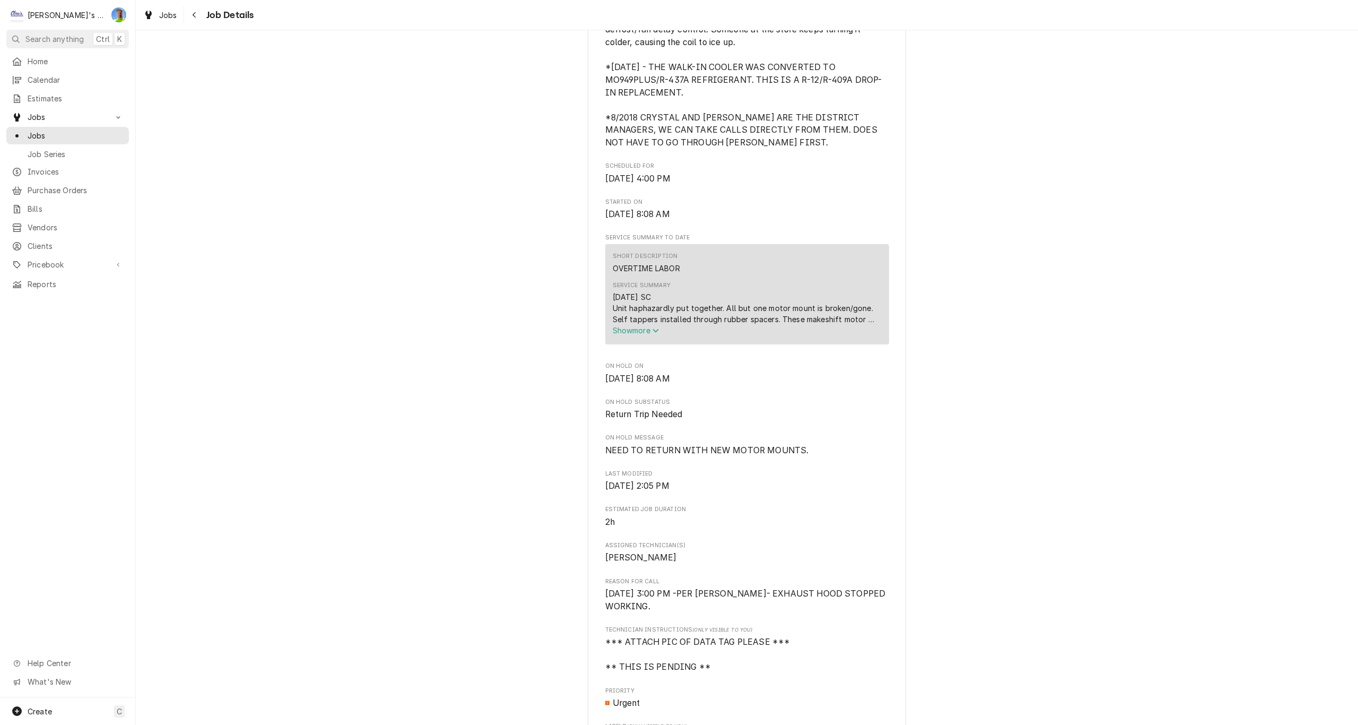
click at [619, 335] on span "Show more" at bounding box center [636, 330] width 47 height 9
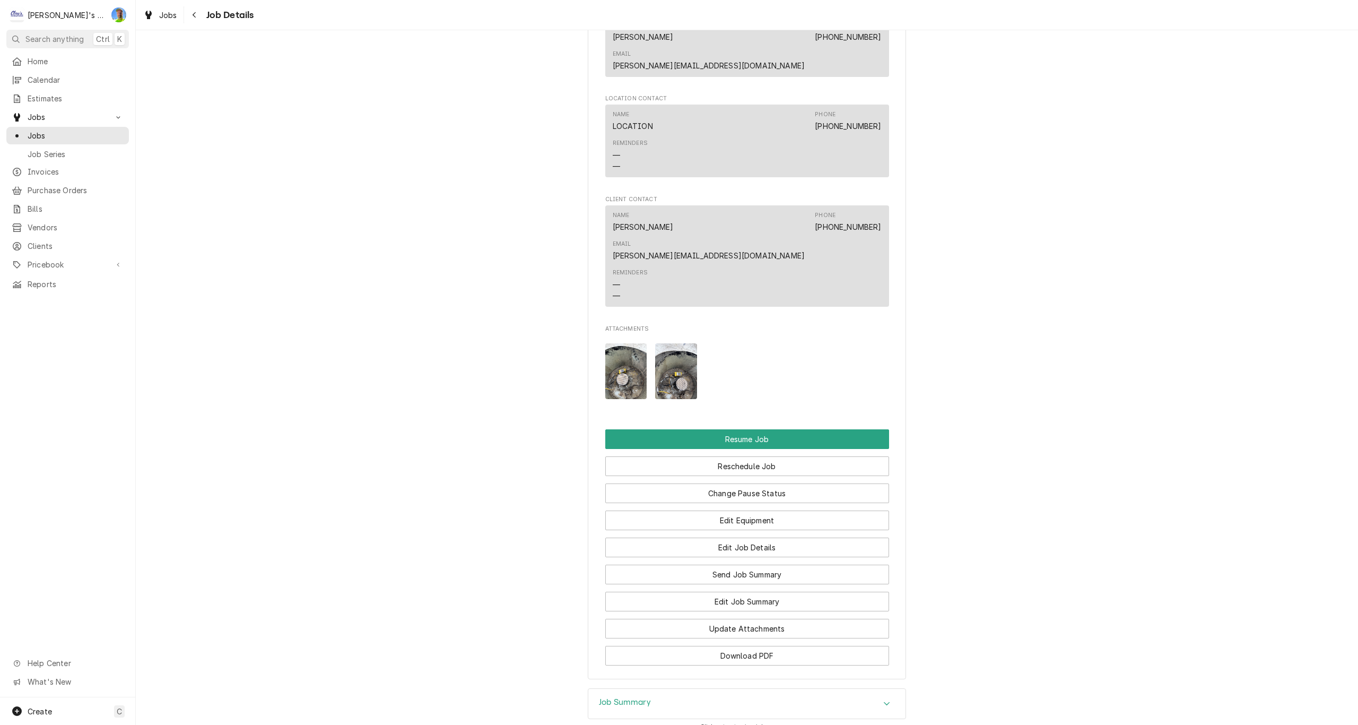
scroll to position [1273, 0]
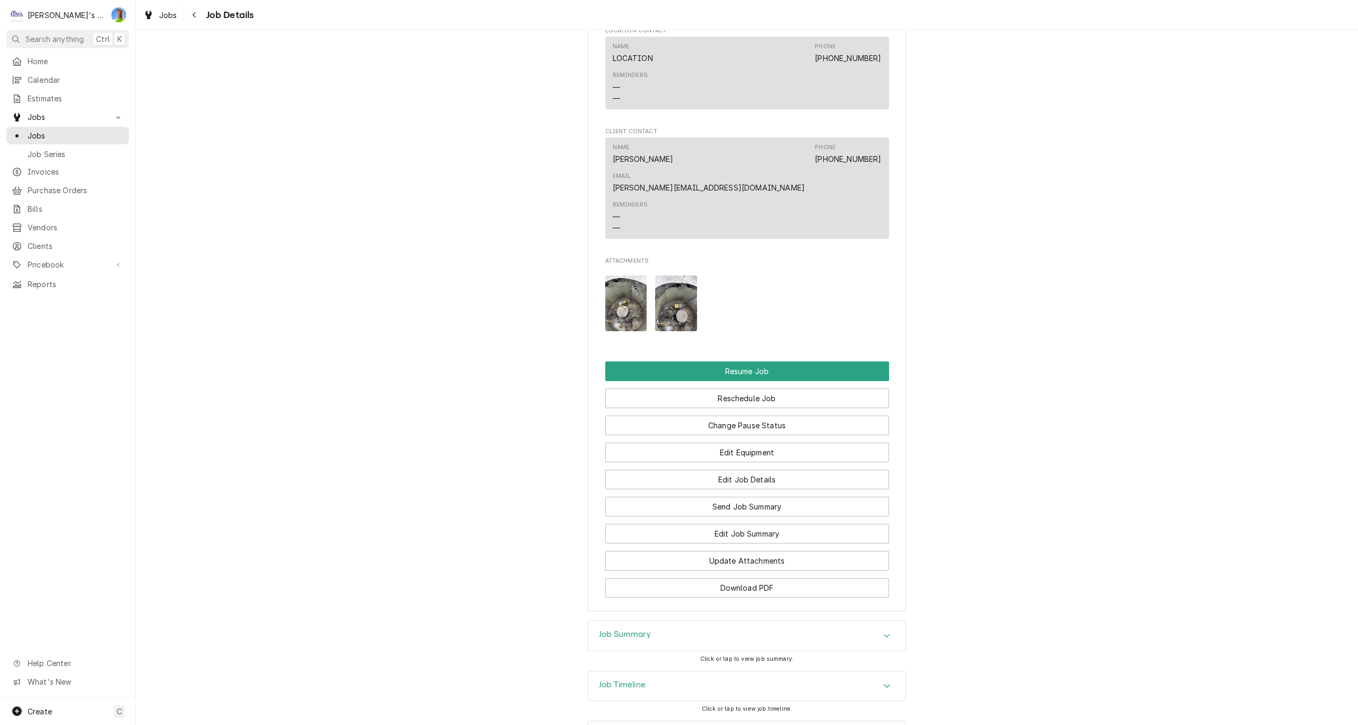
click at [618, 275] on img "Attachments" at bounding box center [626, 303] width 42 height 56
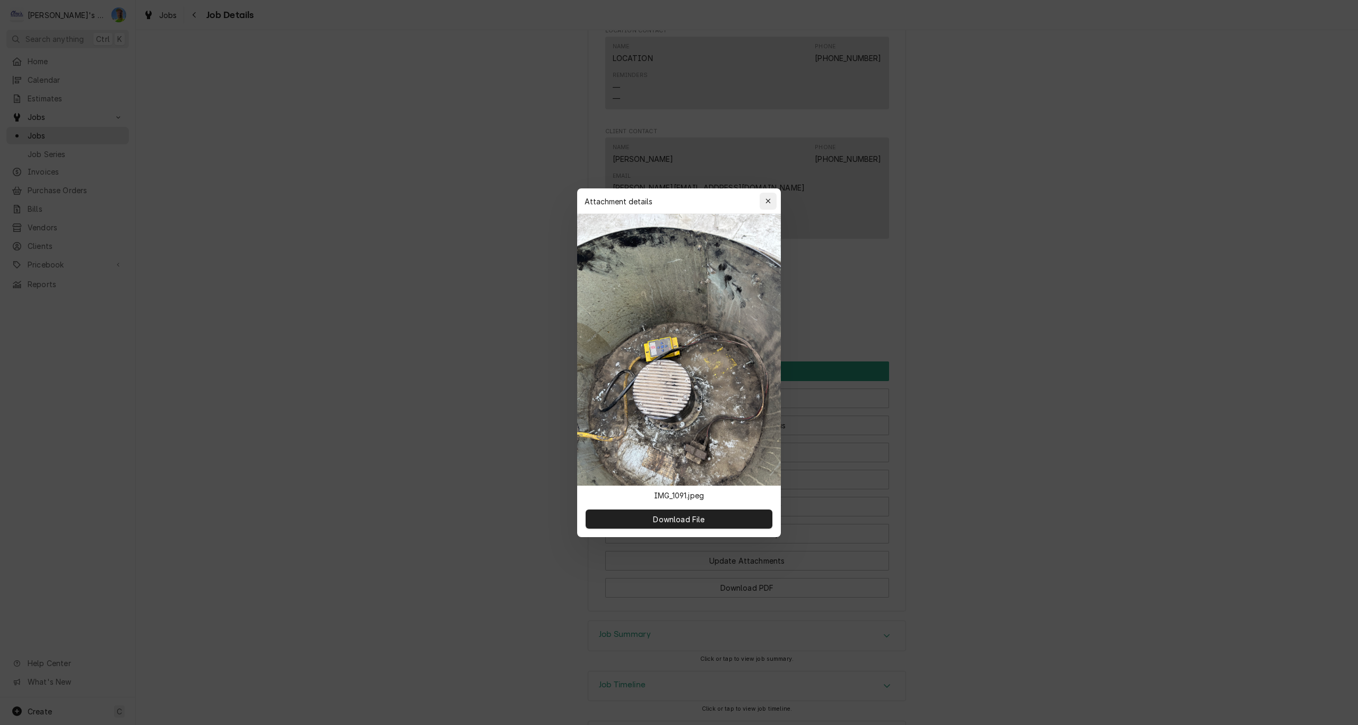
click at [765, 208] on button "button" at bounding box center [768, 201] width 17 height 17
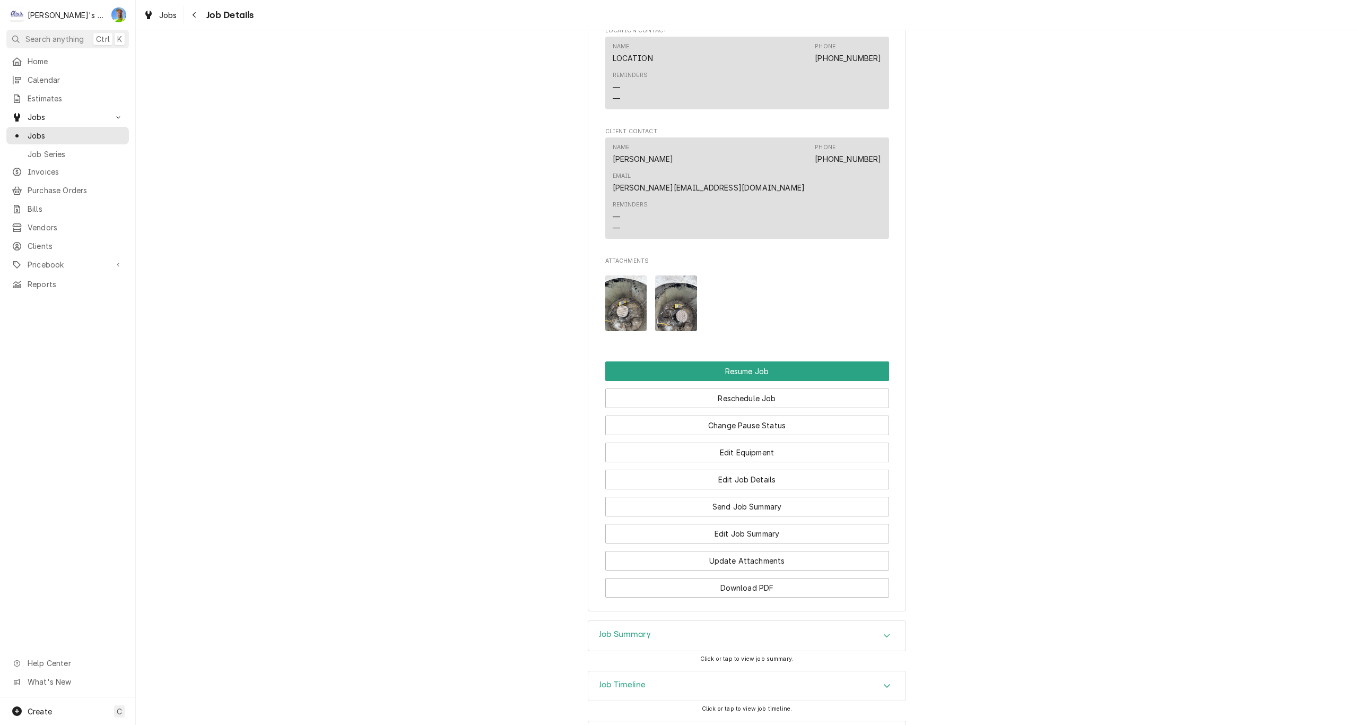
click at [677, 275] on img "Attachments" at bounding box center [676, 303] width 42 height 56
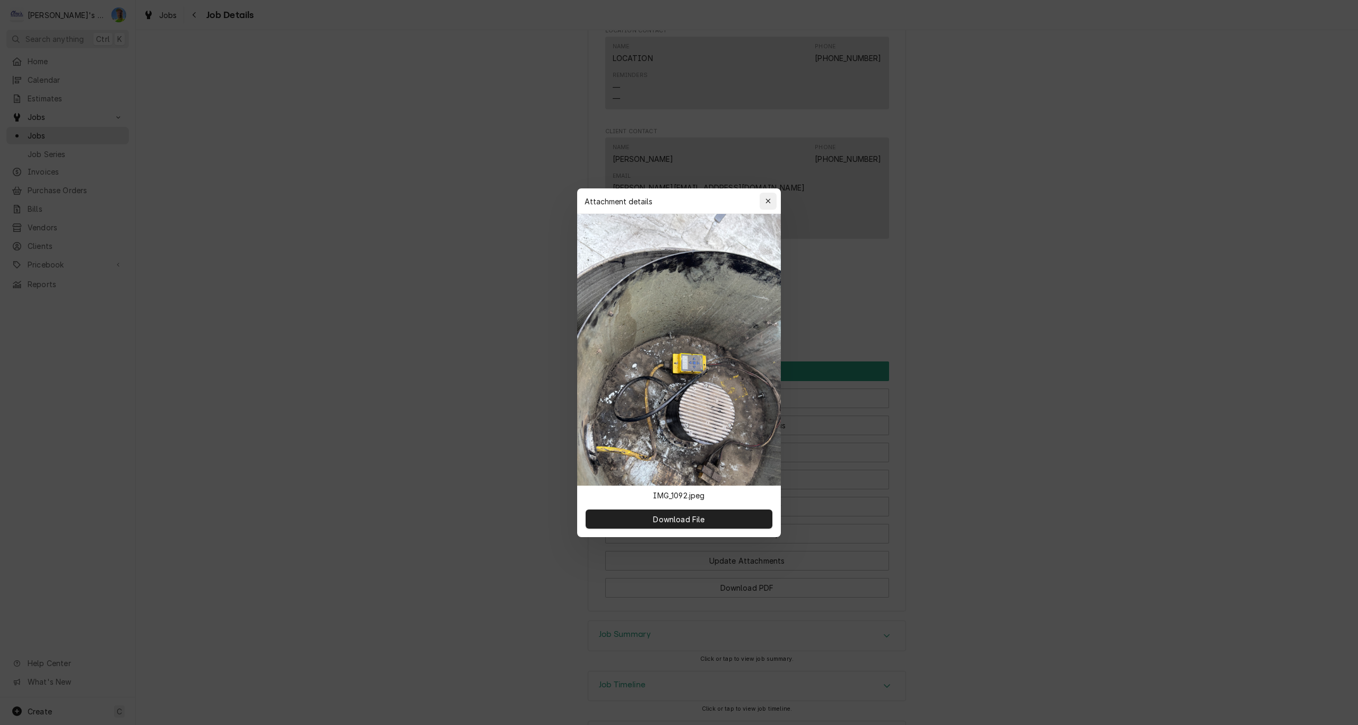
click at [765, 198] on icon "button" at bounding box center [768, 200] width 6 height 7
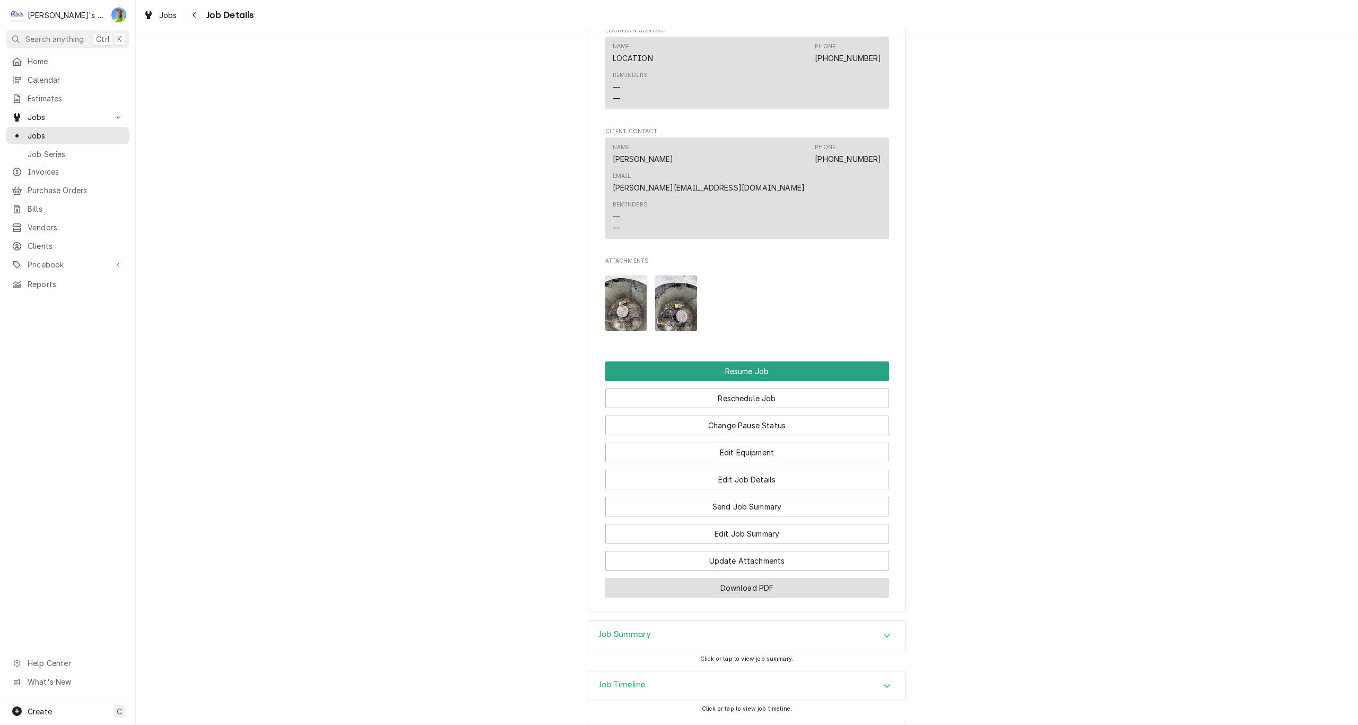
click at [687, 578] on button "Download PDF" at bounding box center [747, 588] width 284 height 20
click at [160, 23] on link "Jobs" at bounding box center [160, 15] width 42 height 18
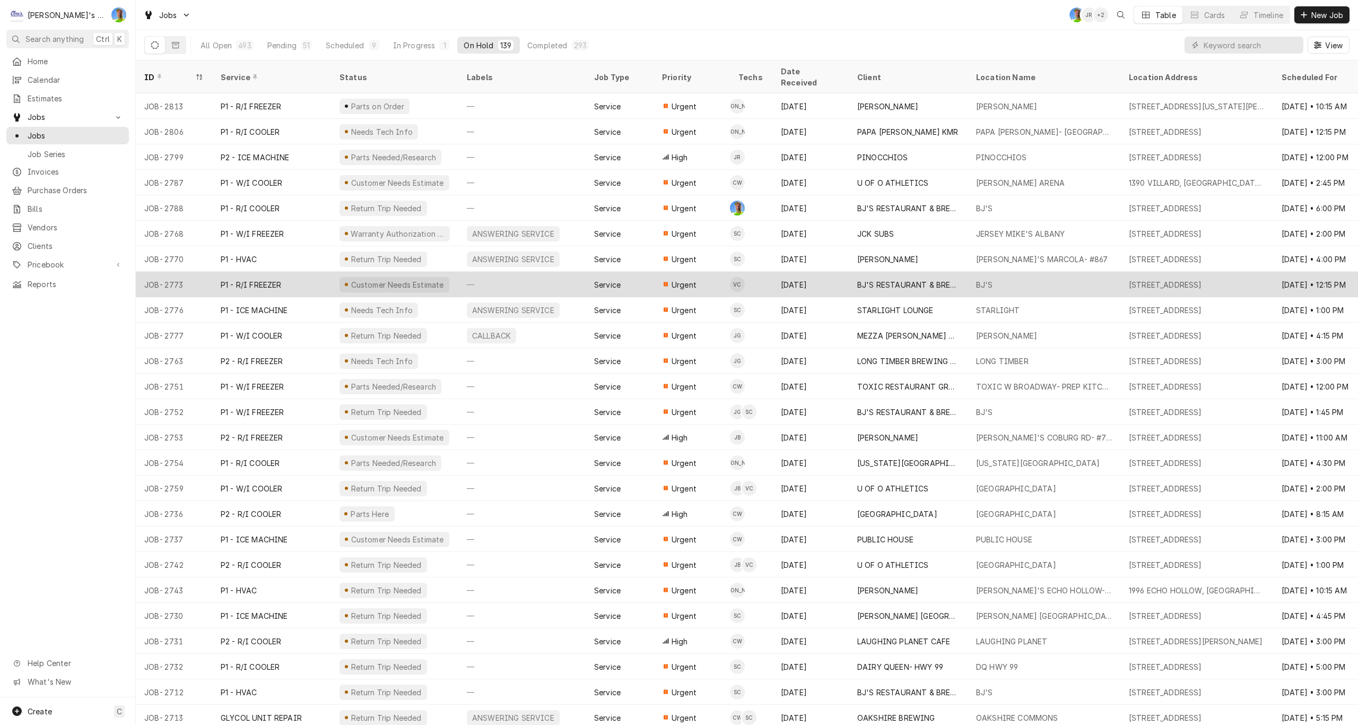
click at [578, 274] on div "—" at bounding box center [521, 284] width 127 height 25
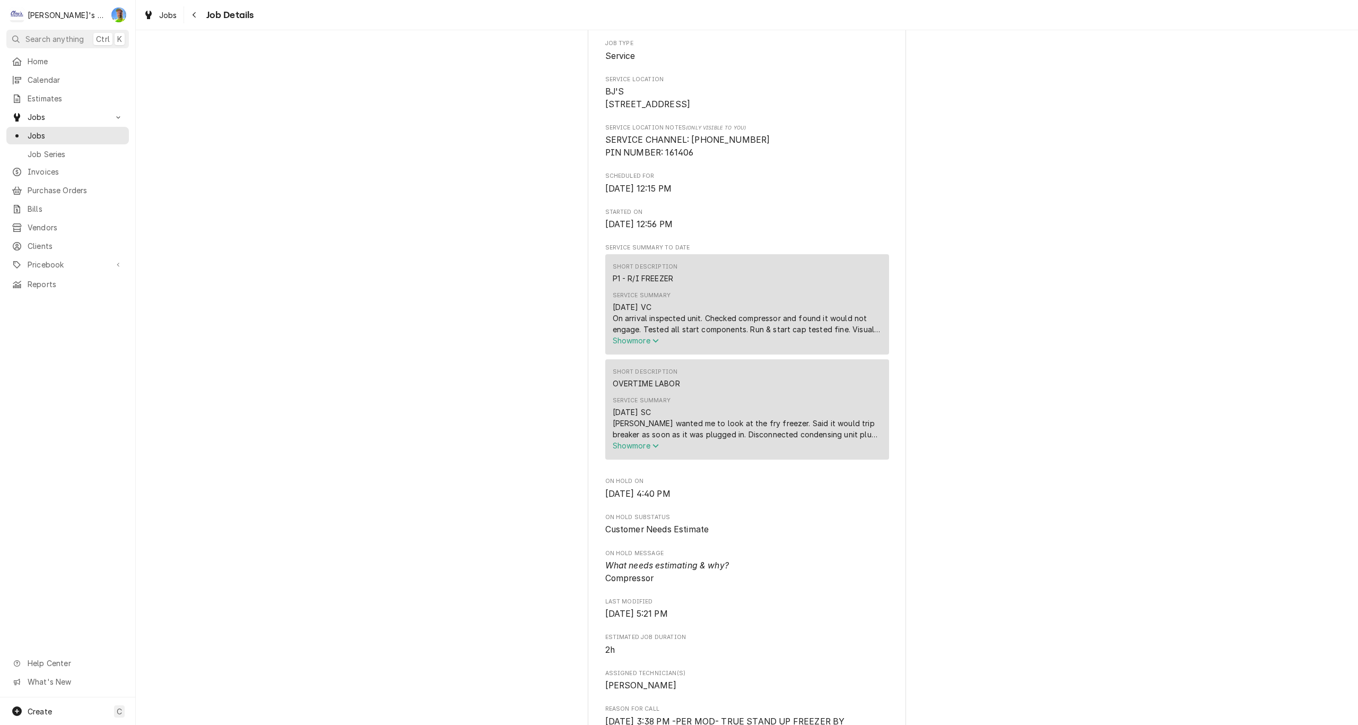
scroll to position [265, 0]
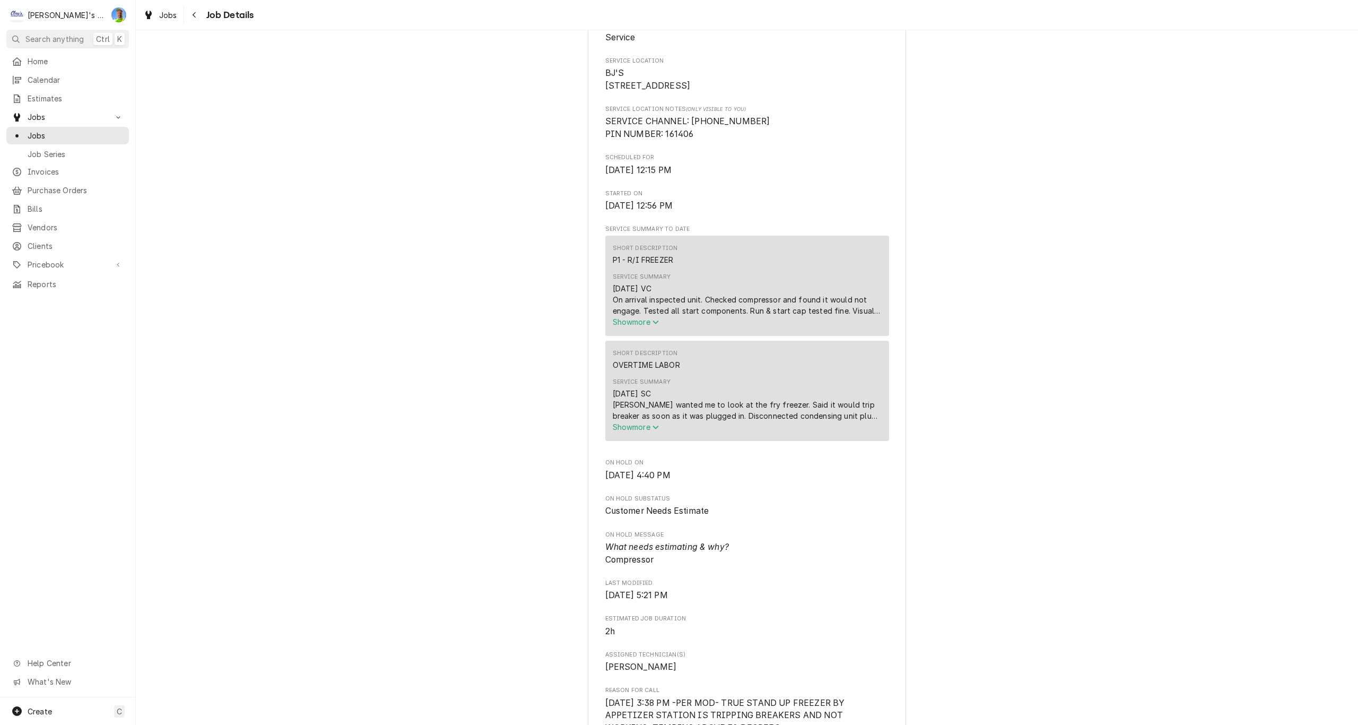
click at [620, 326] on span "Show more" at bounding box center [636, 321] width 47 height 9
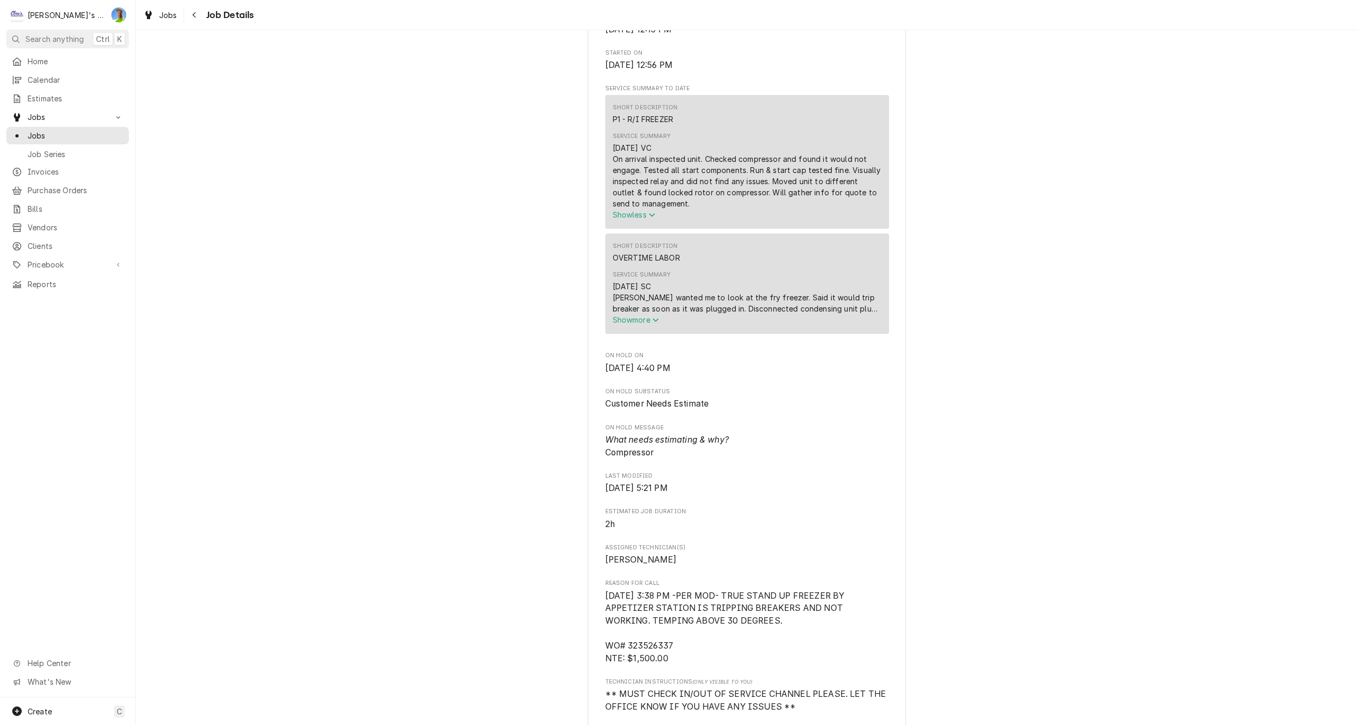
scroll to position [424, 0]
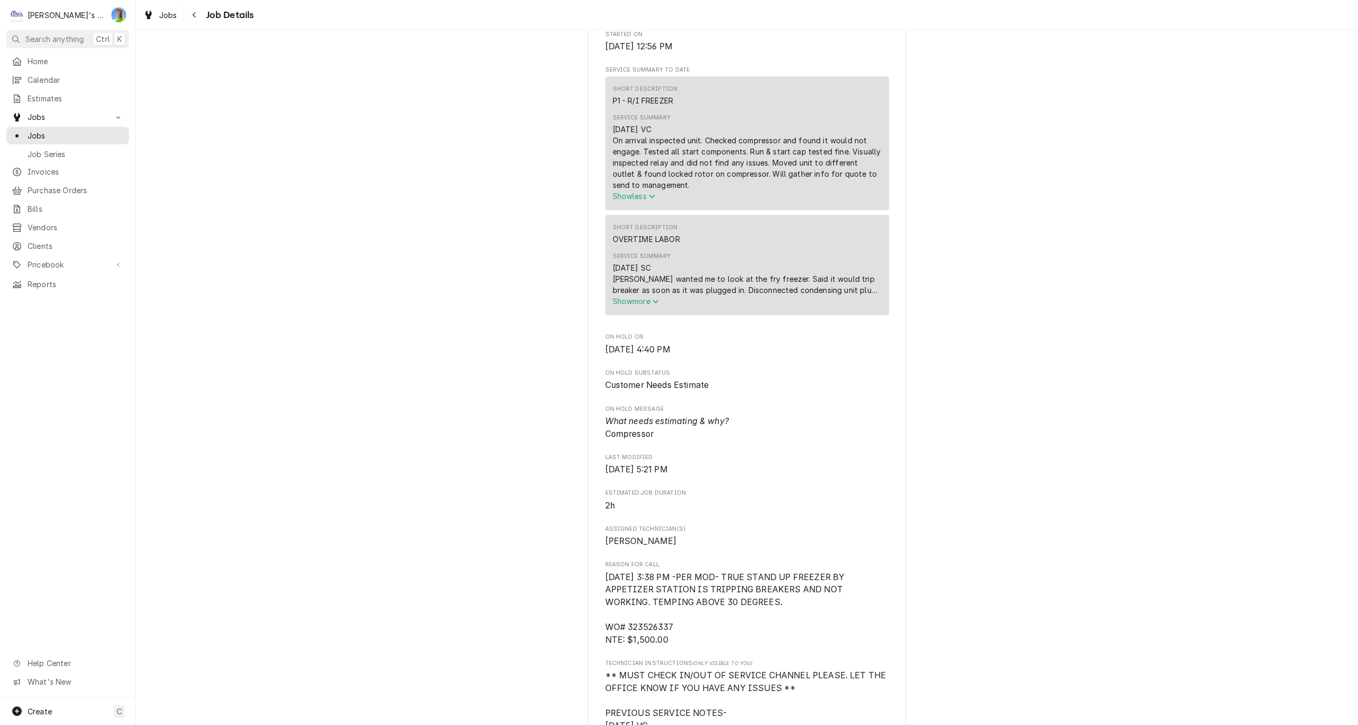
click at [615, 306] on span "Show more" at bounding box center [636, 301] width 47 height 9
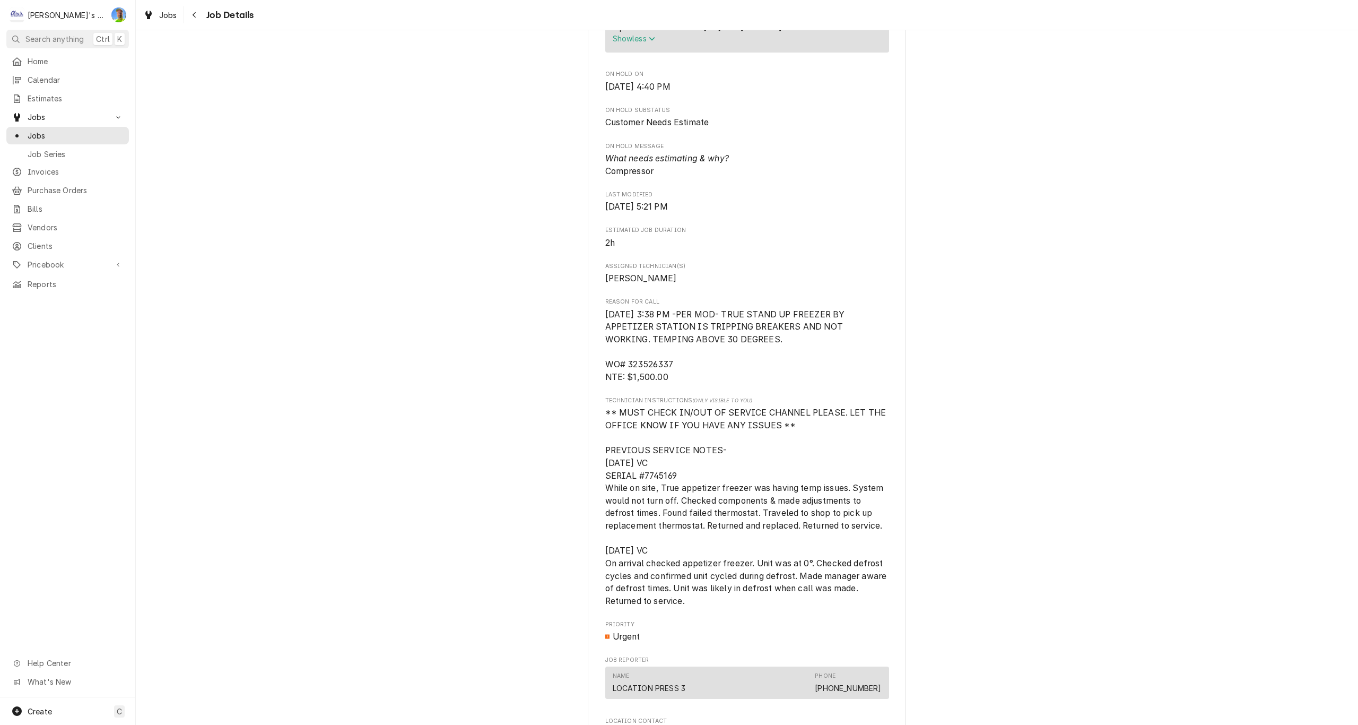
scroll to position [796, 0]
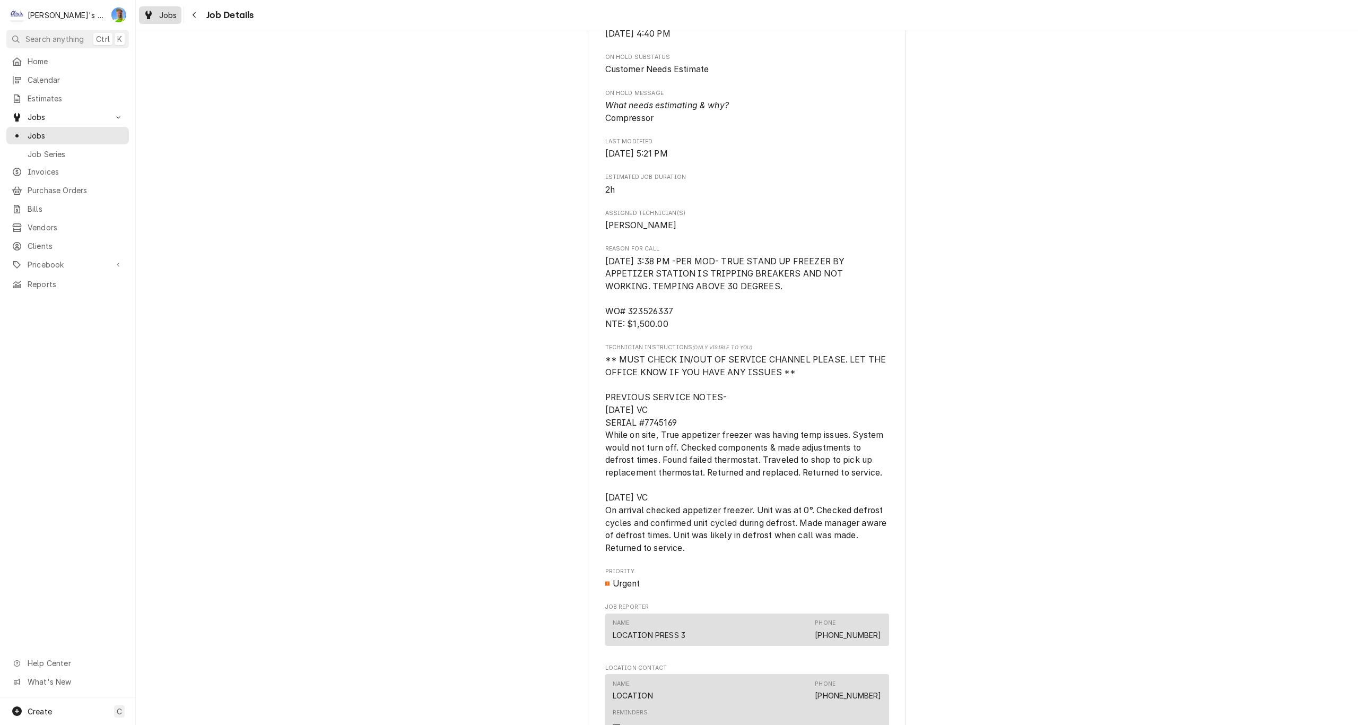
click at [156, 14] on div "Jobs" at bounding box center [160, 14] width 38 height 13
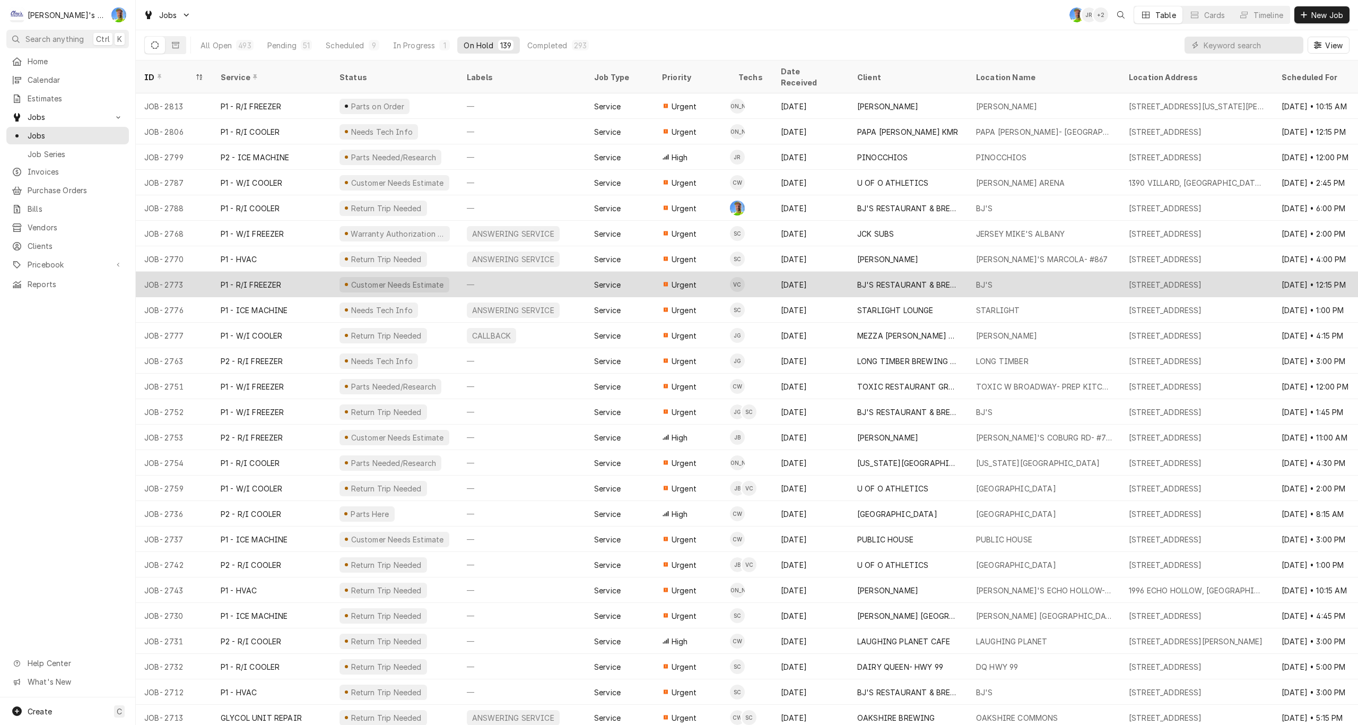
click at [580, 272] on div "—" at bounding box center [521, 284] width 127 height 25
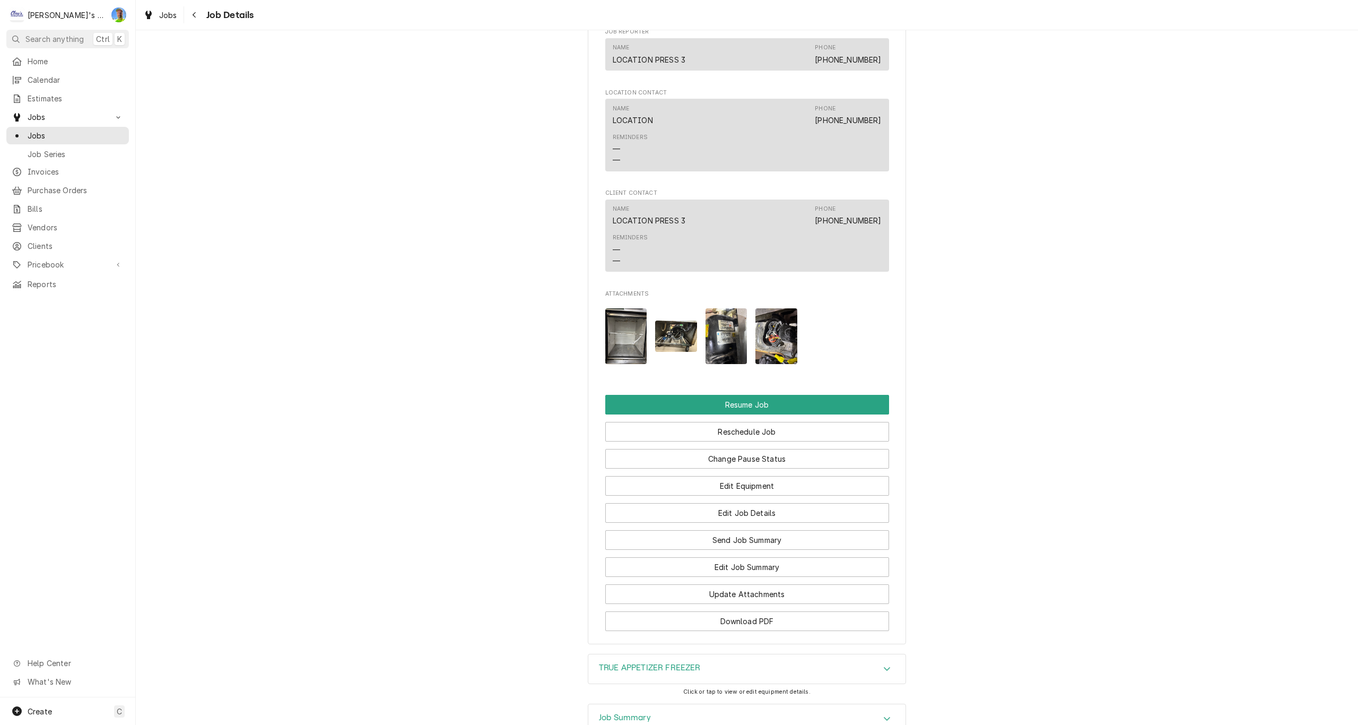
scroll to position [1326, 0]
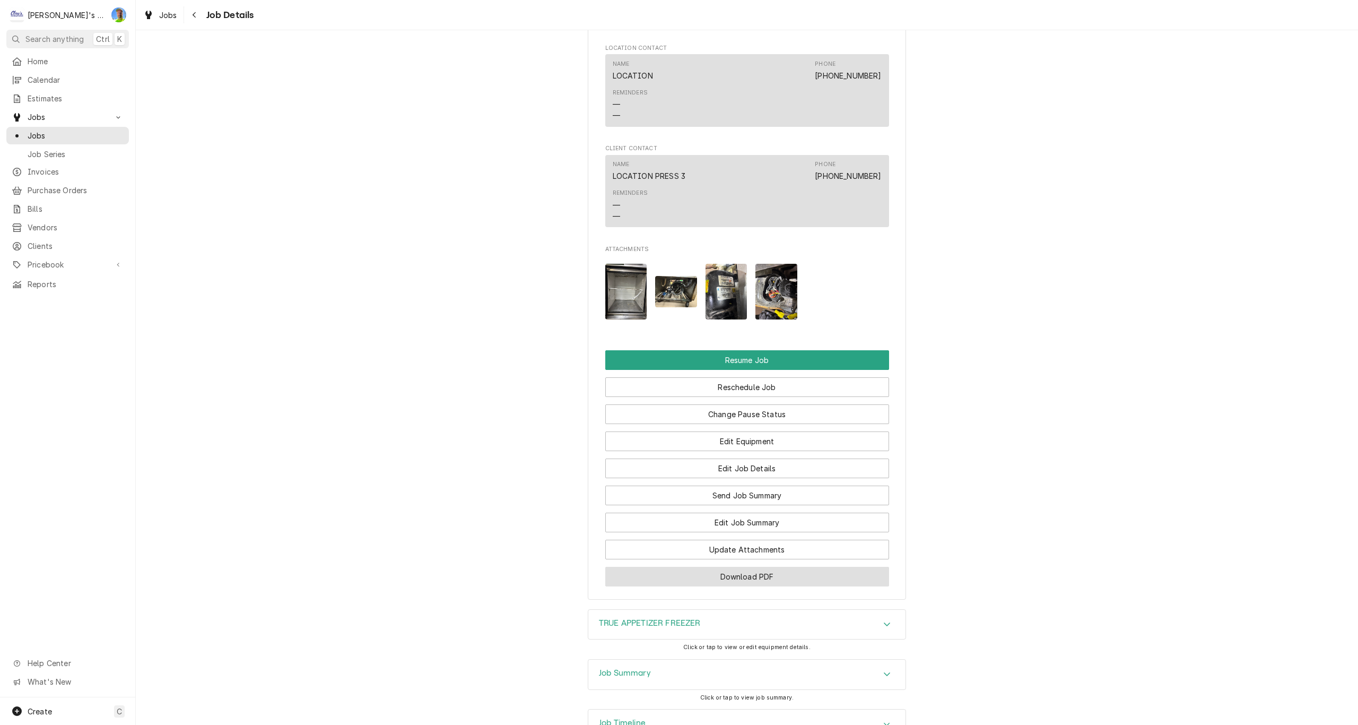
click at [710, 586] on button "Download PDF" at bounding box center [747, 577] width 284 height 20
click at [160, 13] on span "Jobs" at bounding box center [168, 15] width 18 height 11
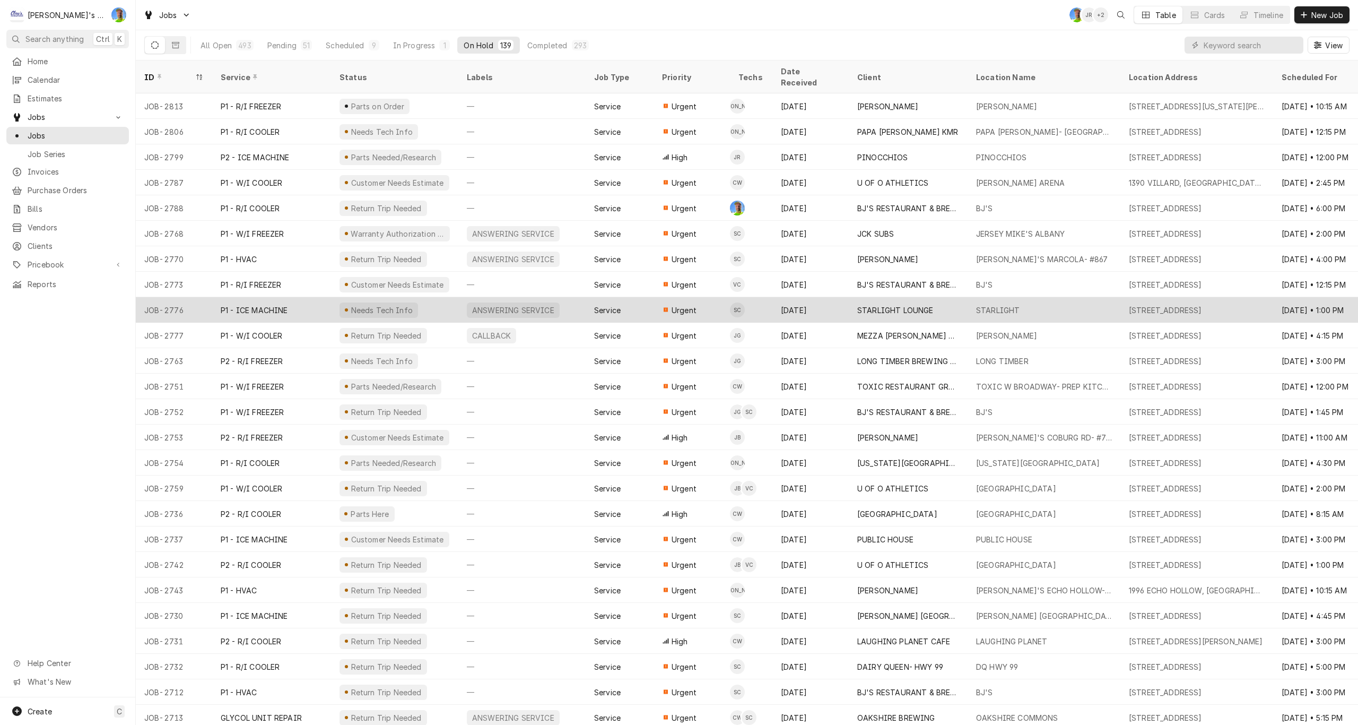
click at [561, 297] on div "ANSWERING SERVICE" at bounding box center [521, 309] width 127 height 25
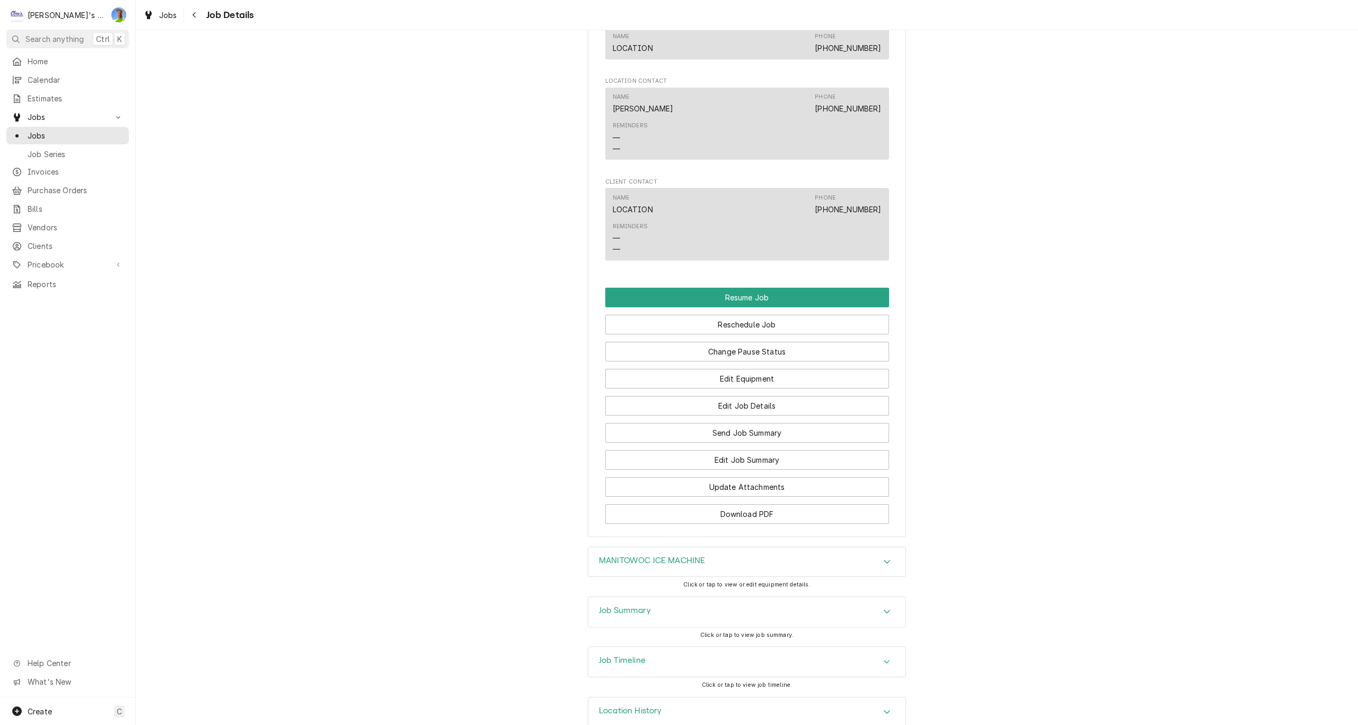
scroll to position [1013, 0]
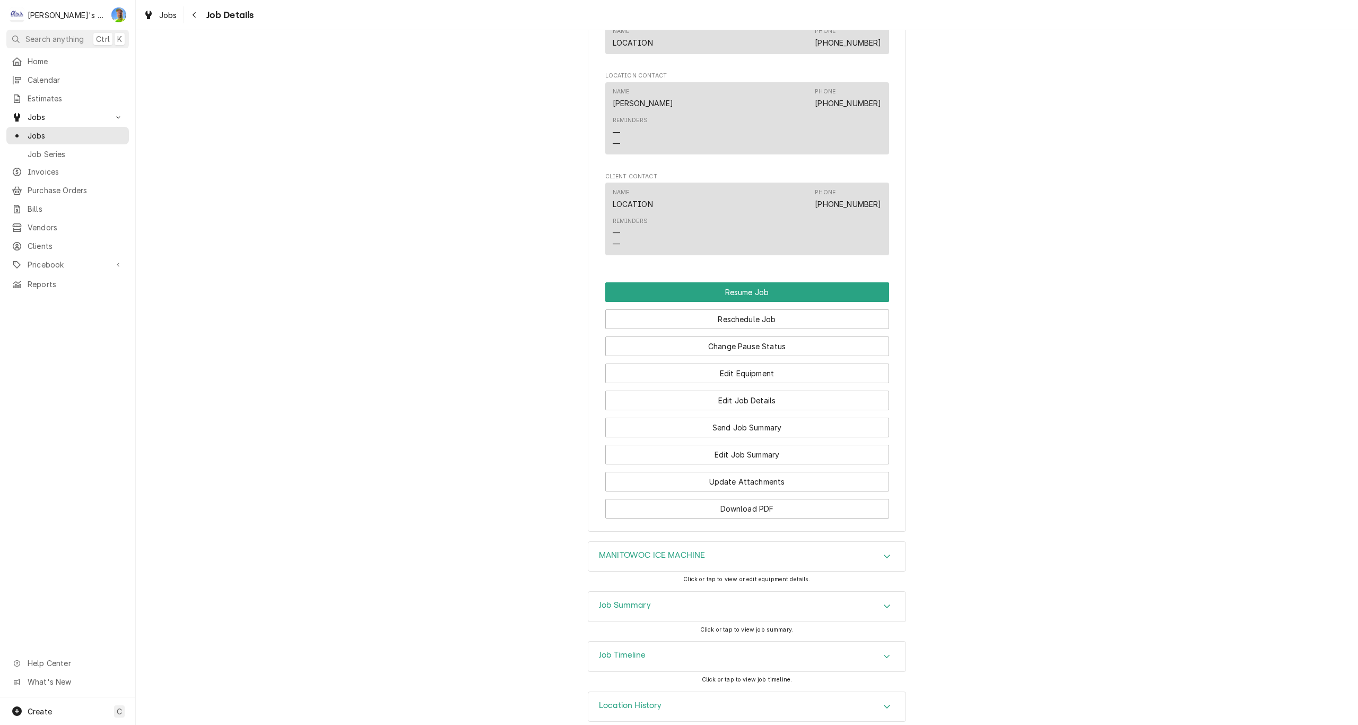
click at [611, 600] on div "Job Summary" at bounding box center [625, 606] width 52 height 13
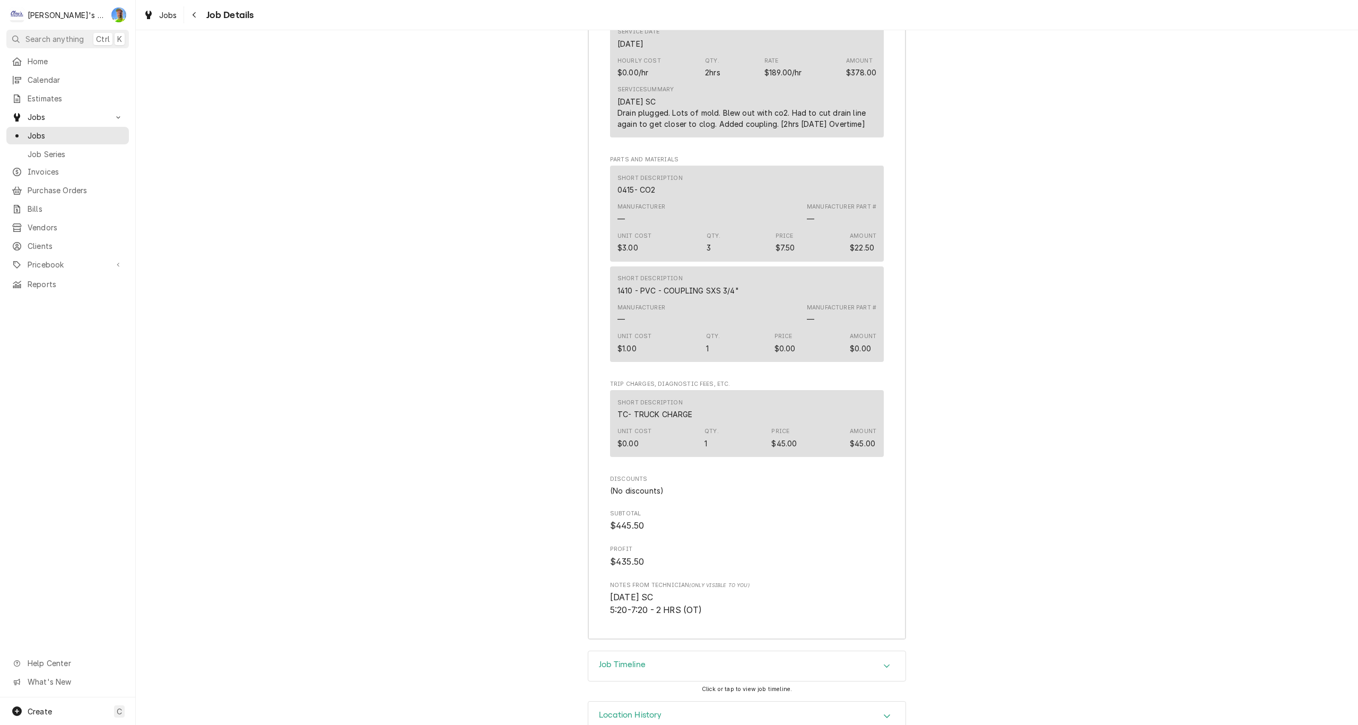
scroll to position [1818, 0]
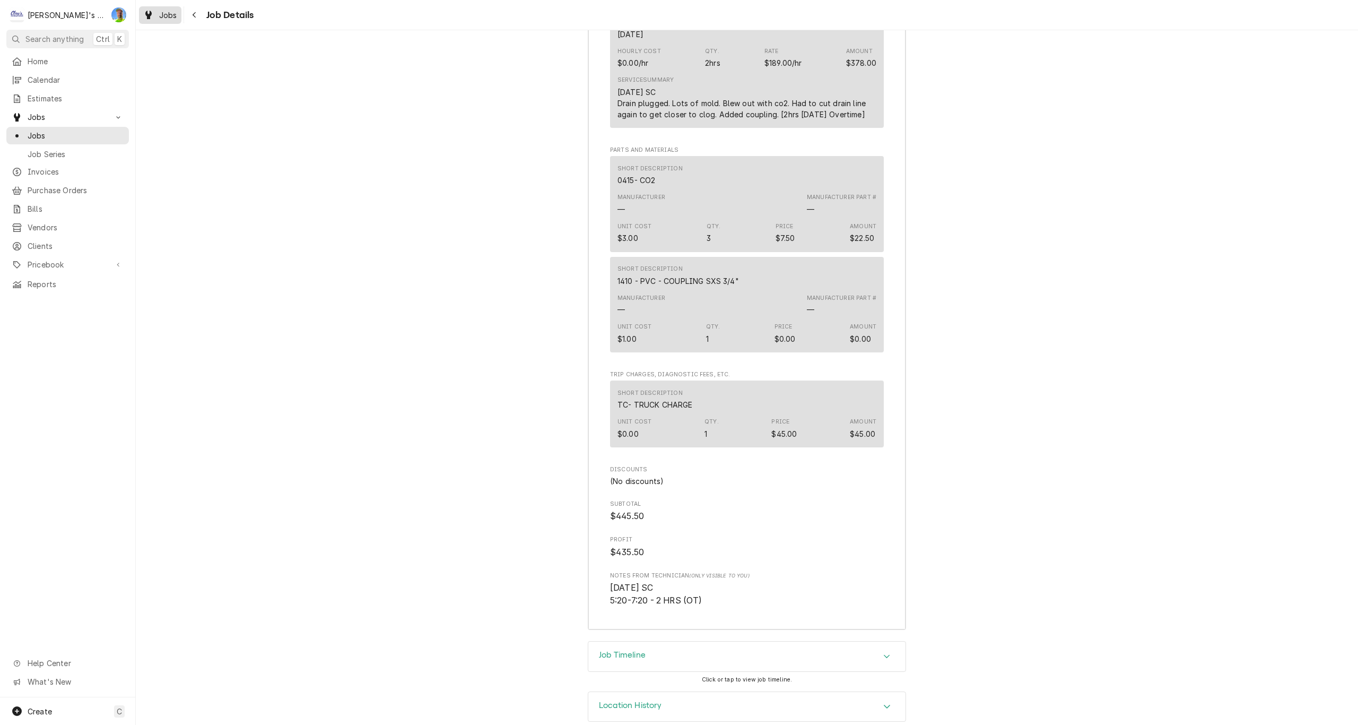
click at [166, 15] on span "Jobs" at bounding box center [168, 15] width 18 height 11
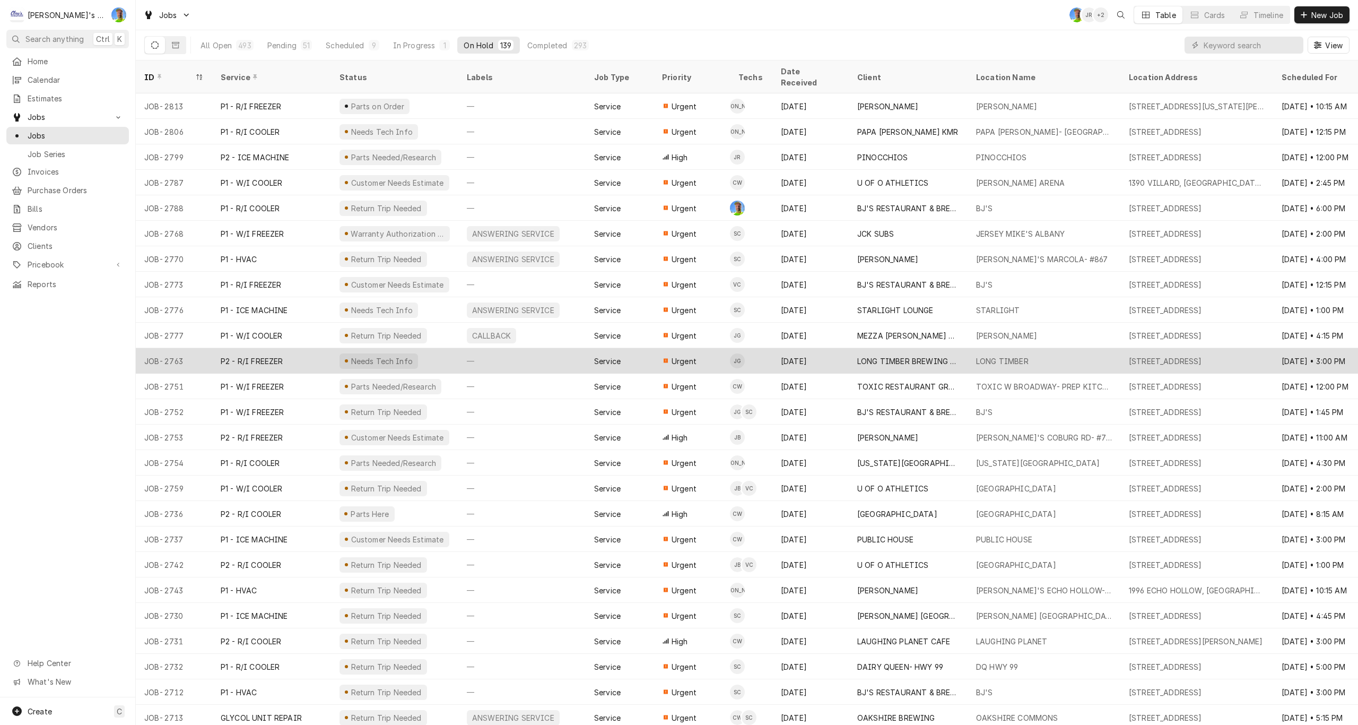
click at [547, 350] on div "—" at bounding box center [521, 360] width 127 height 25
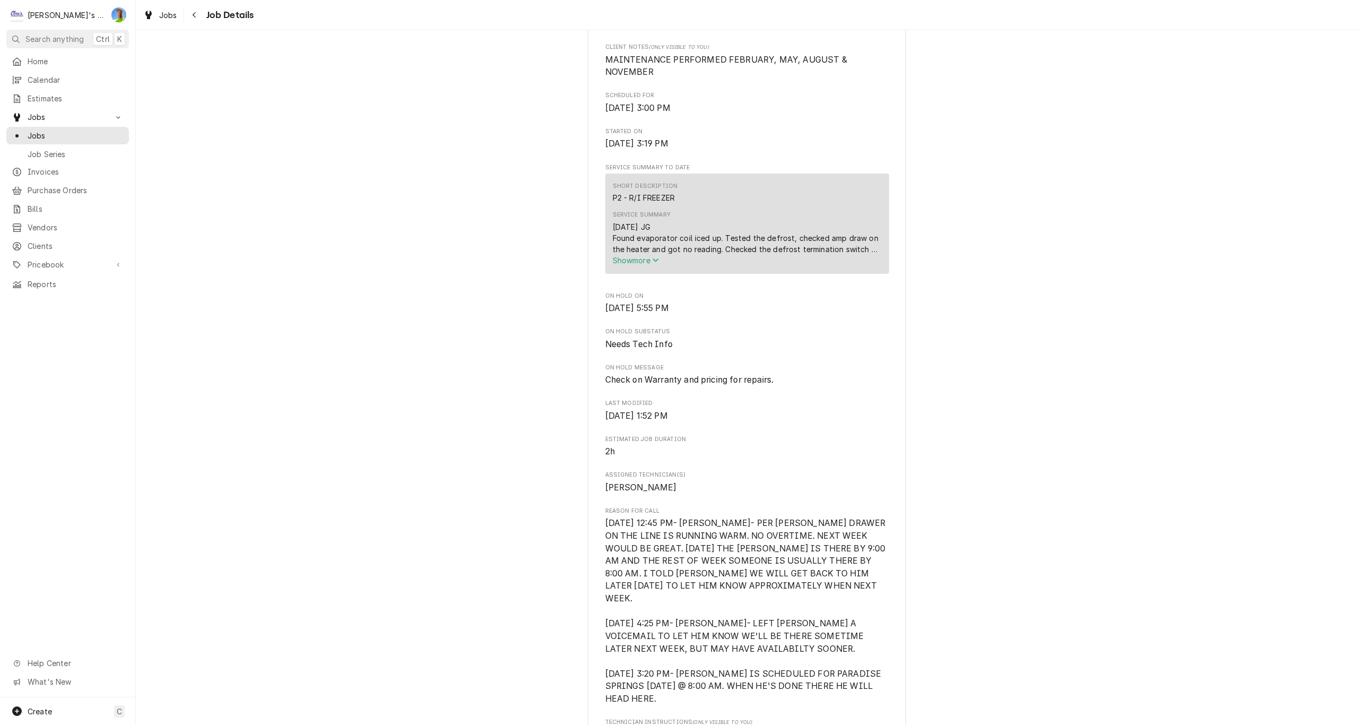
scroll to position [371, 0]
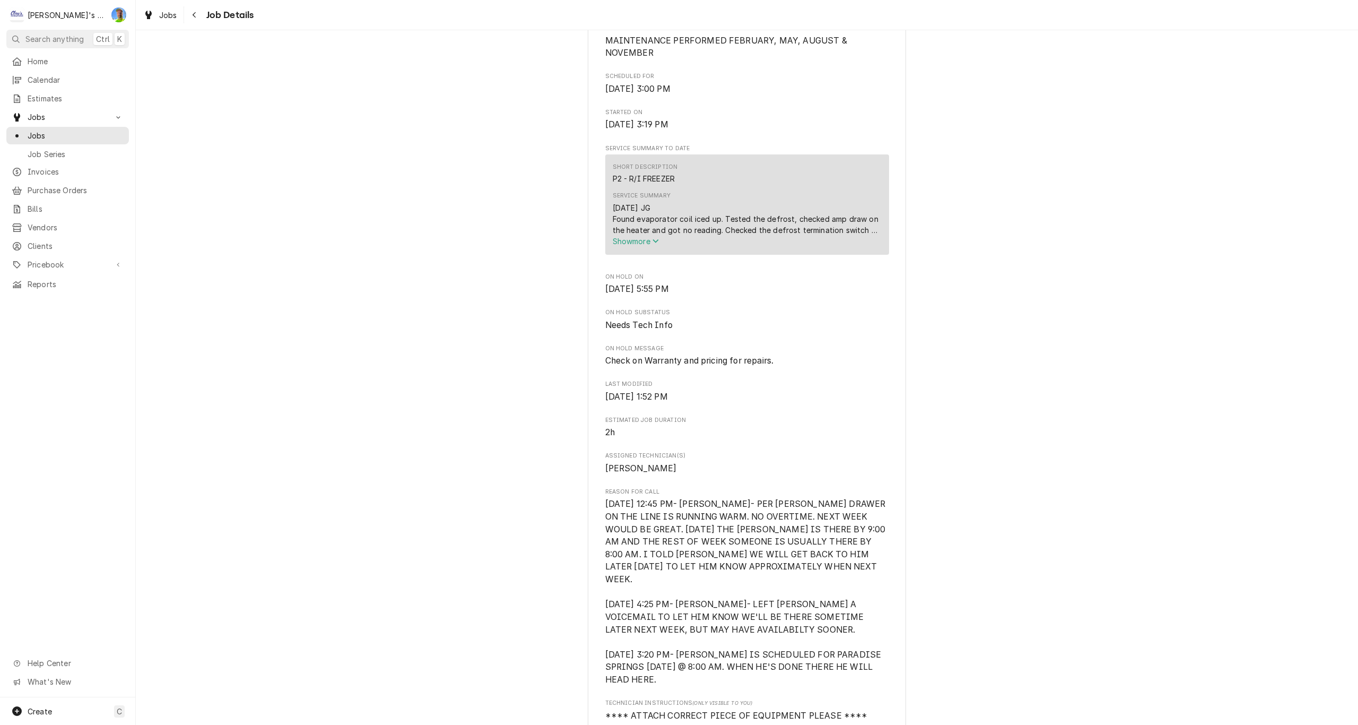
click at [620, 246] on span "Show more" at bounding box center [636, 241] width 47 height 9
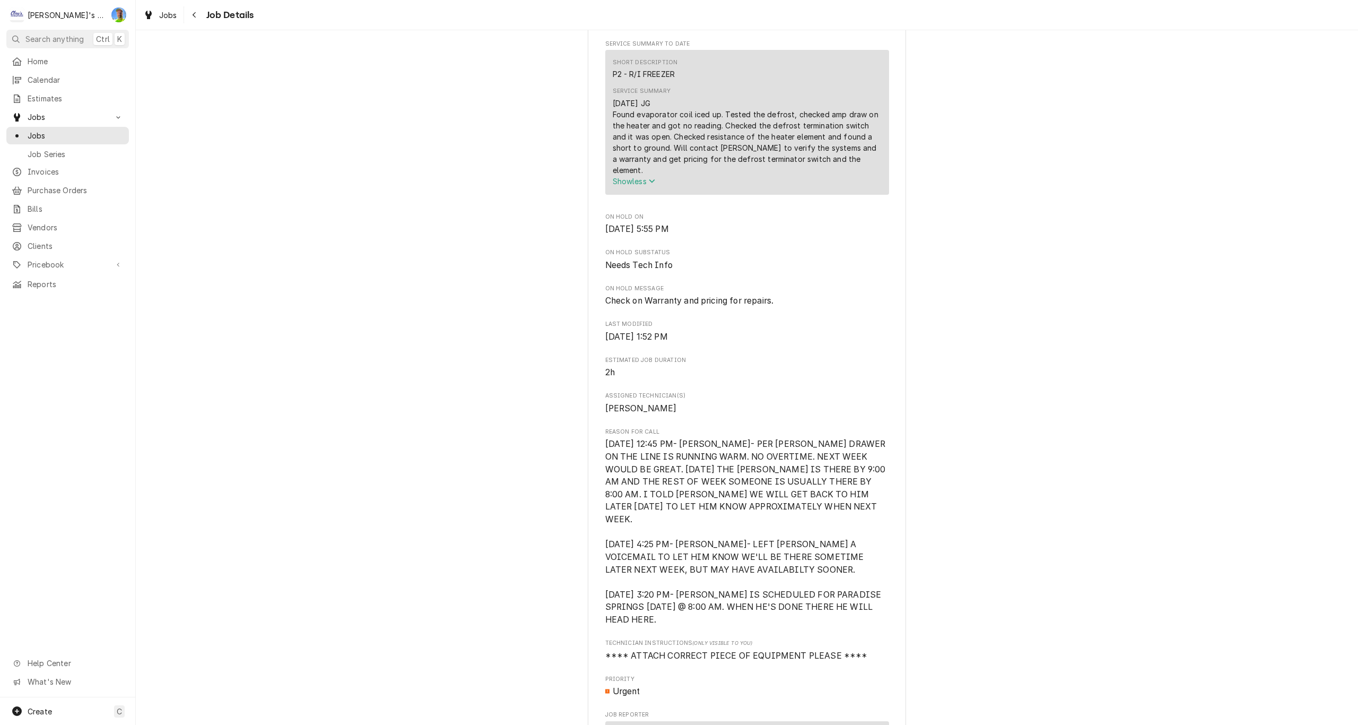
scroll to position [477, 0]
click at [155, 21] on div "Jobs" at bounding box center [160, 14] width 38 height 13
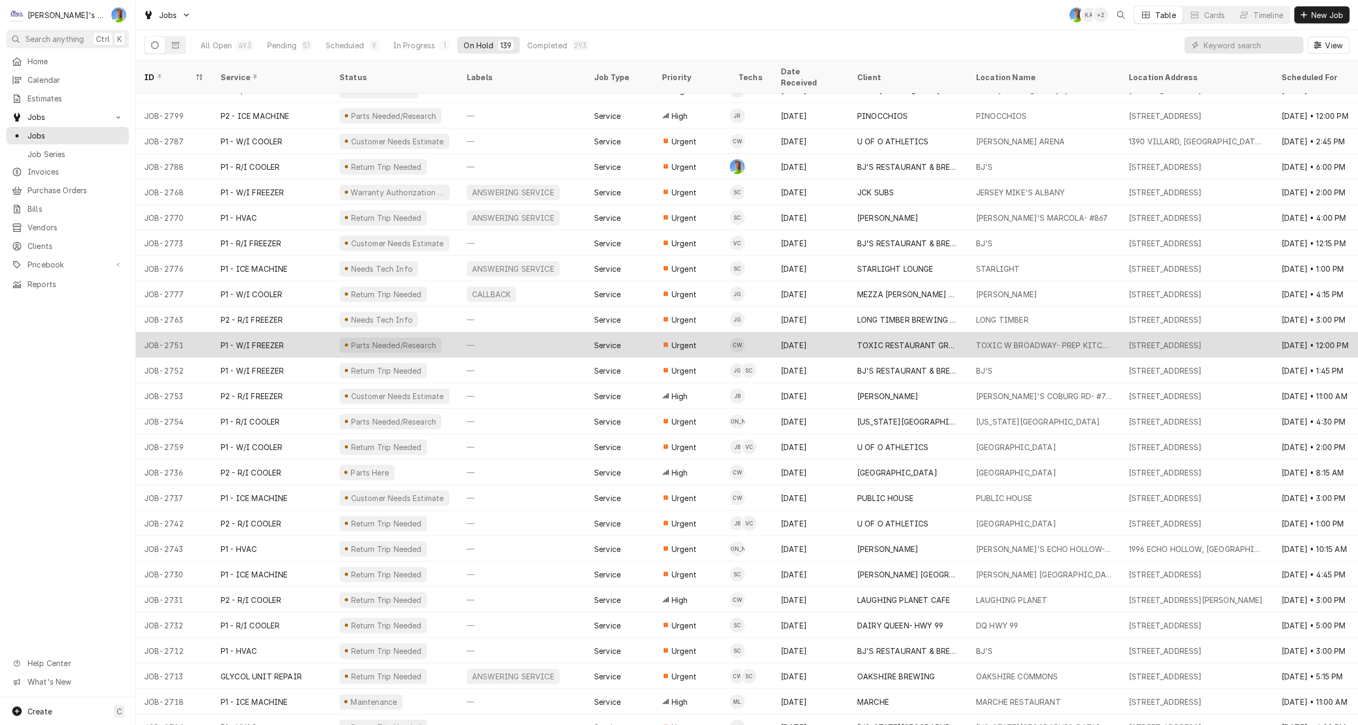
scroll to position [53, 0]
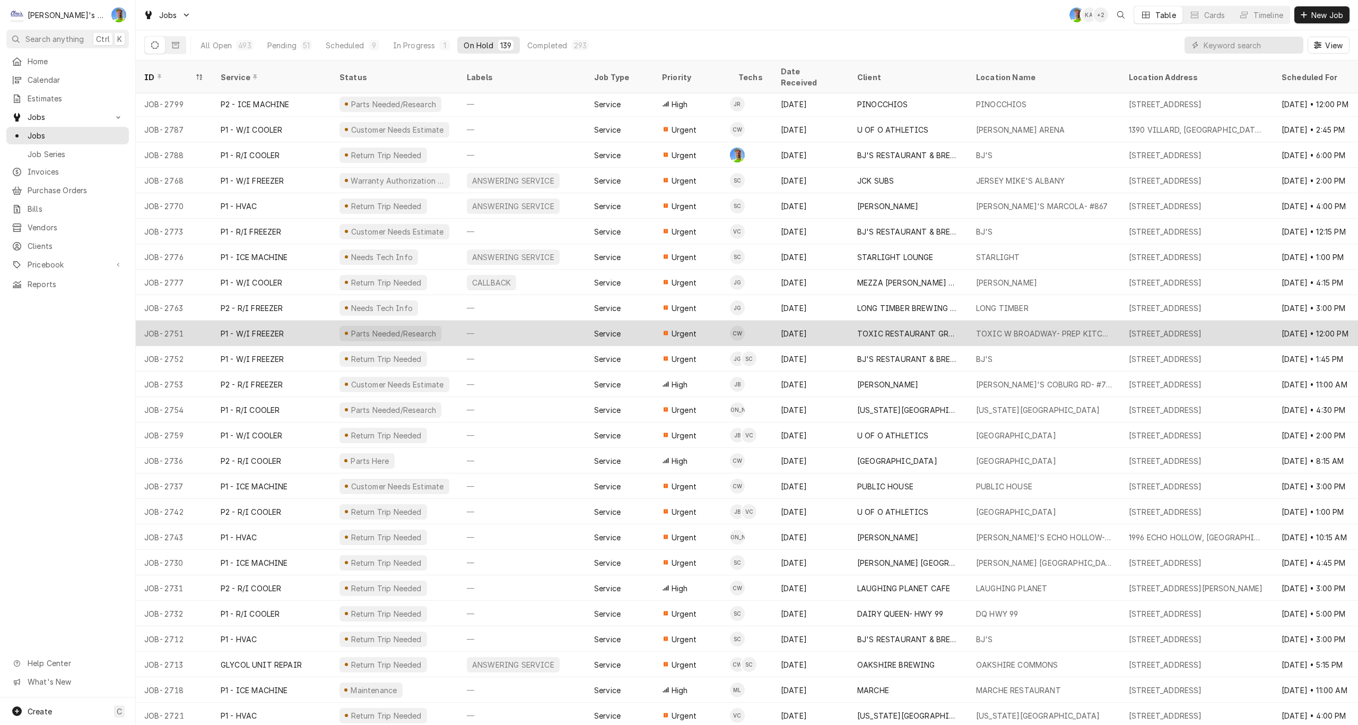
click at [533, 320] on div "—" at bounding box center [521, 332] width 127 height 25
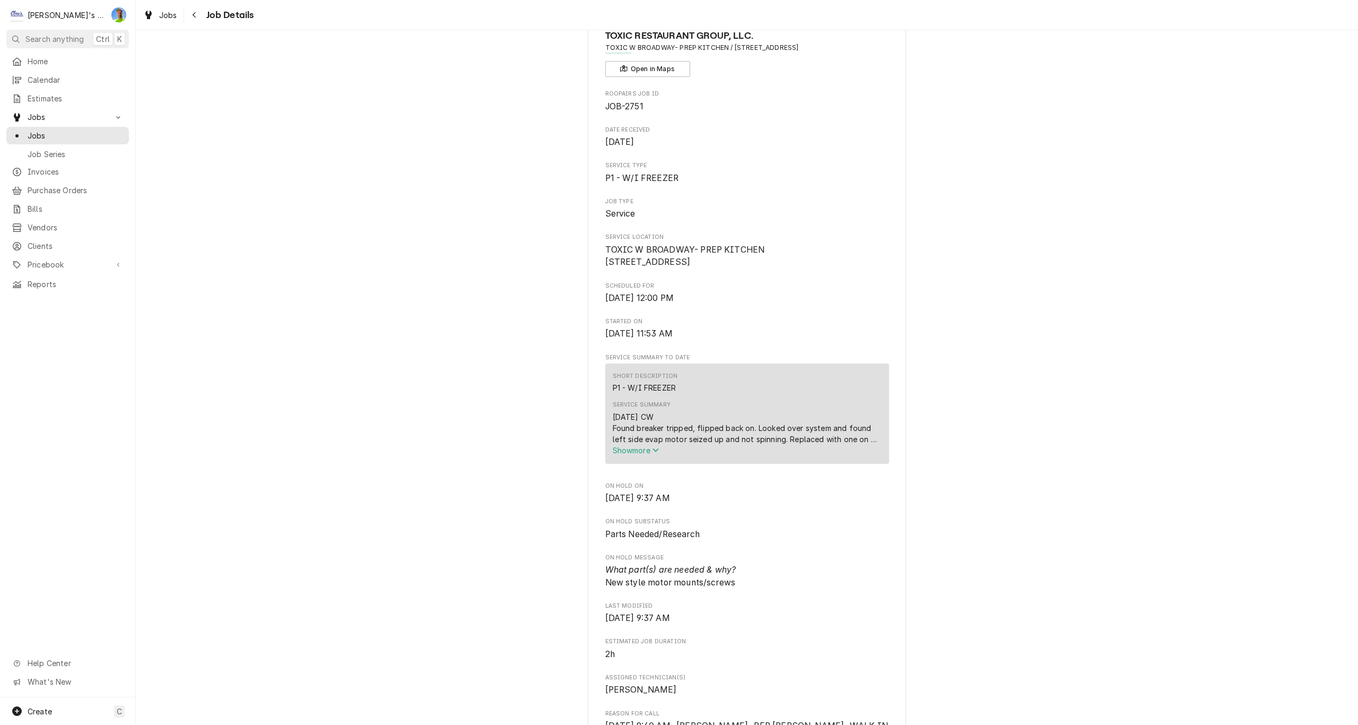
scroll to position [106, 0]
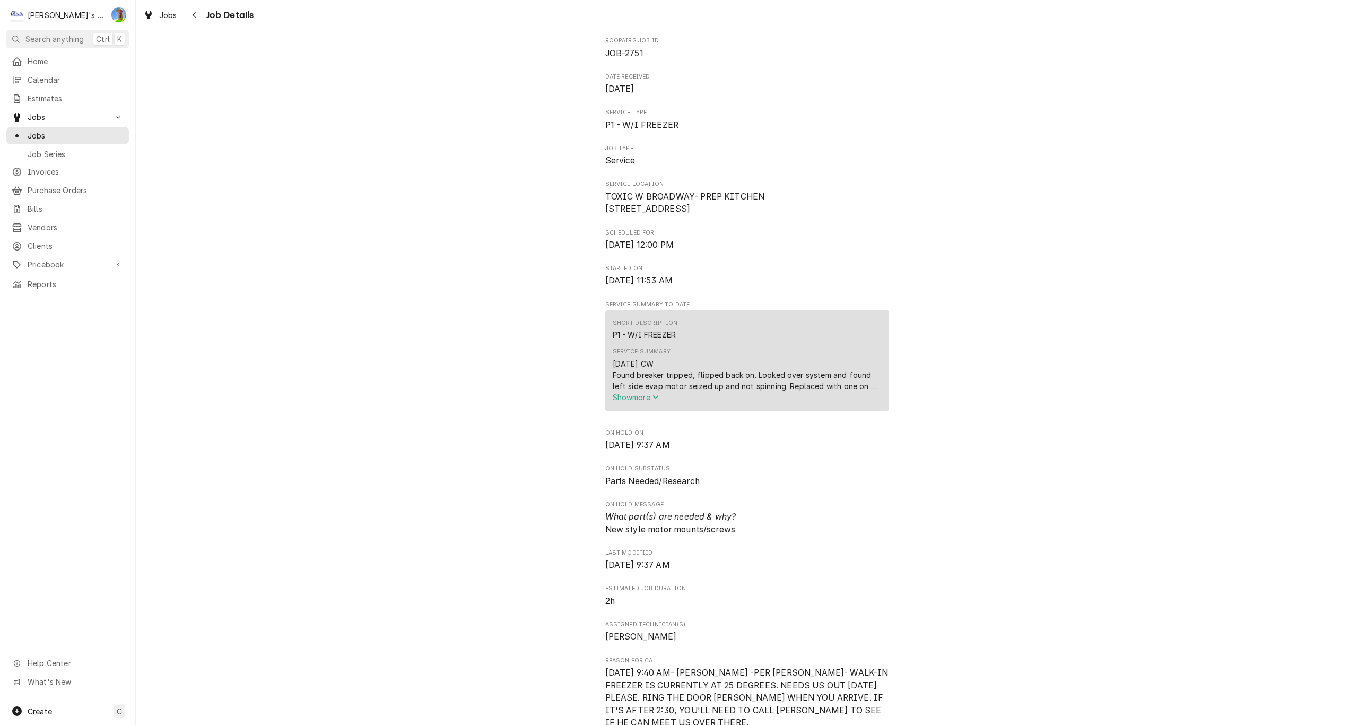
click at [628, 402] on span "Show more" at bounding box center [636, 397] width 47 height 9
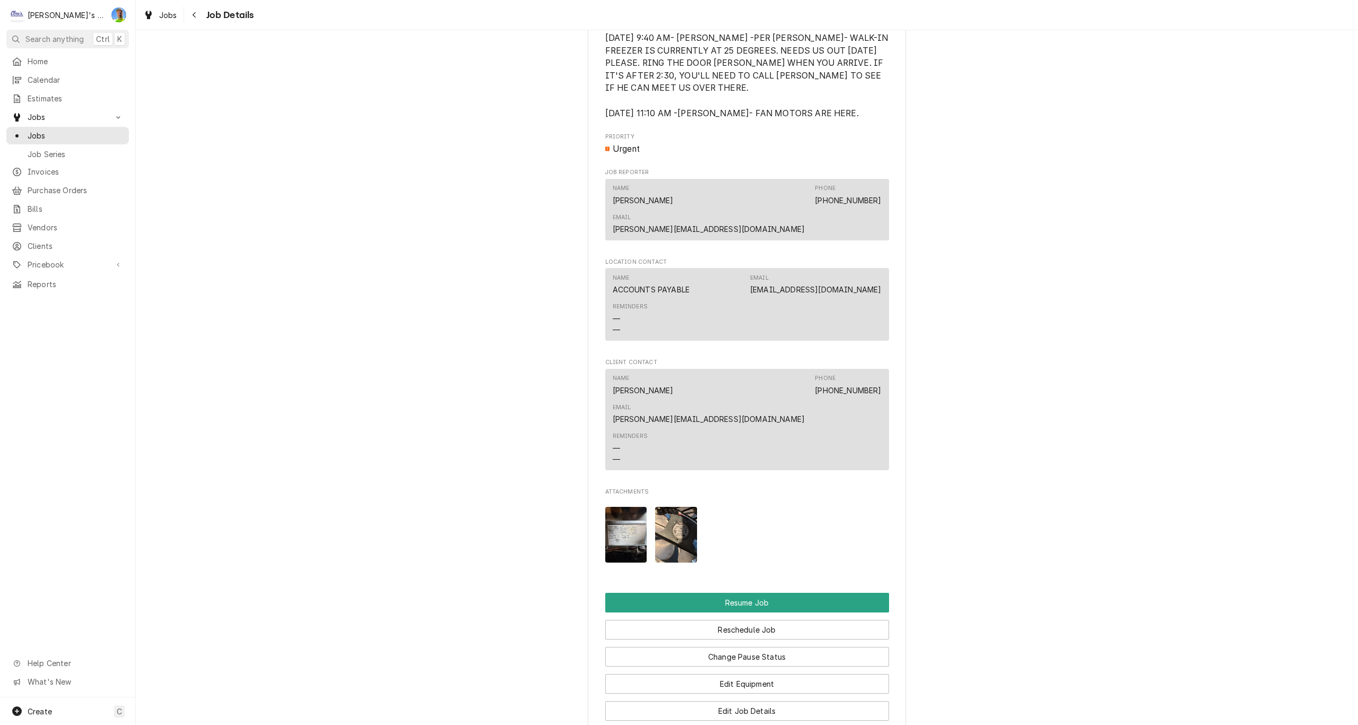
scroll to position [1008, 0]
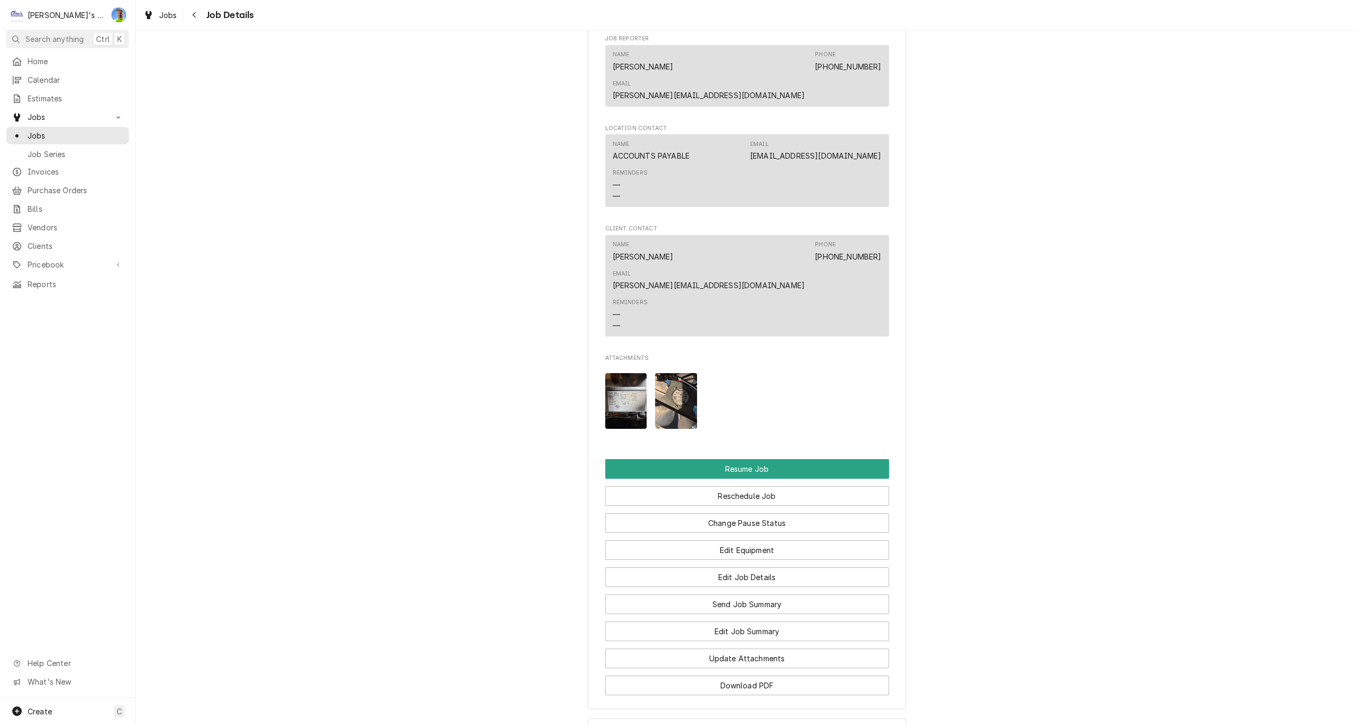
click at [608, 373] on img "Attachments" at bounding box center [626, 401] width 42 height 56
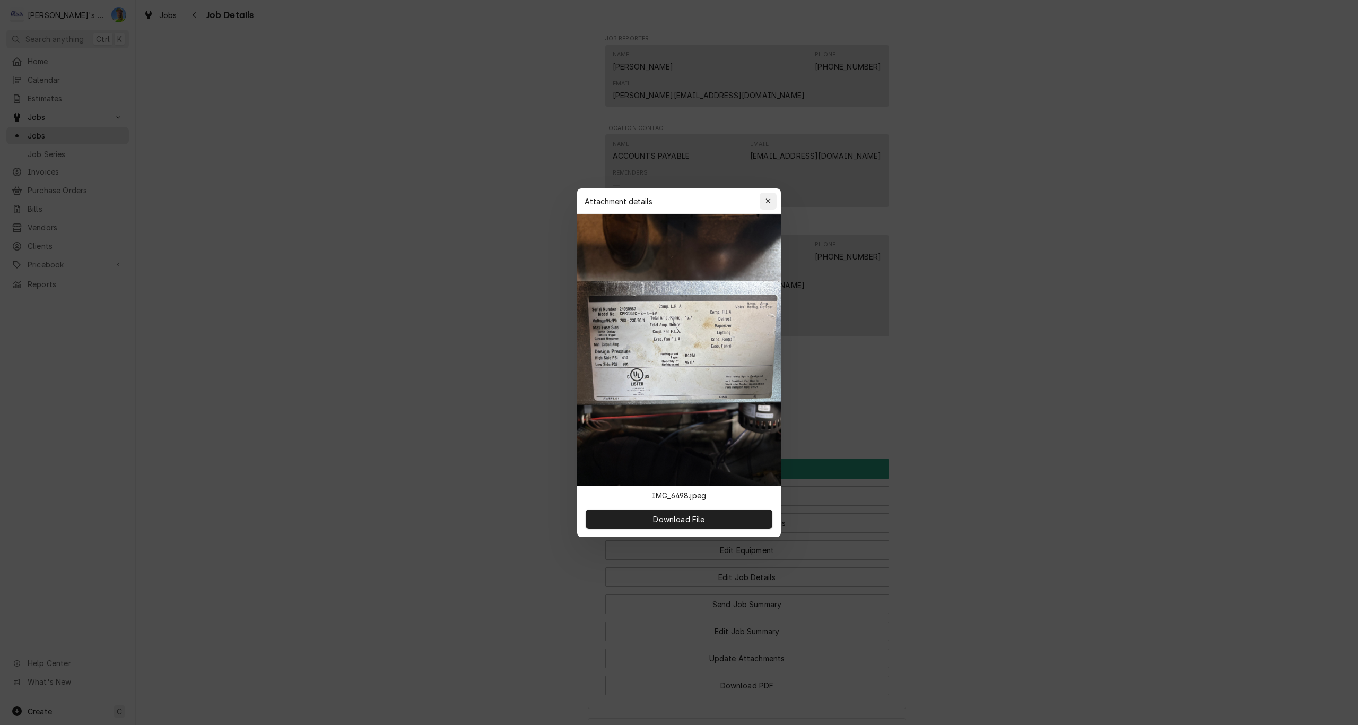
click at [765, 196] on div "button" at bounding box center [768, 201] width 11 height 11
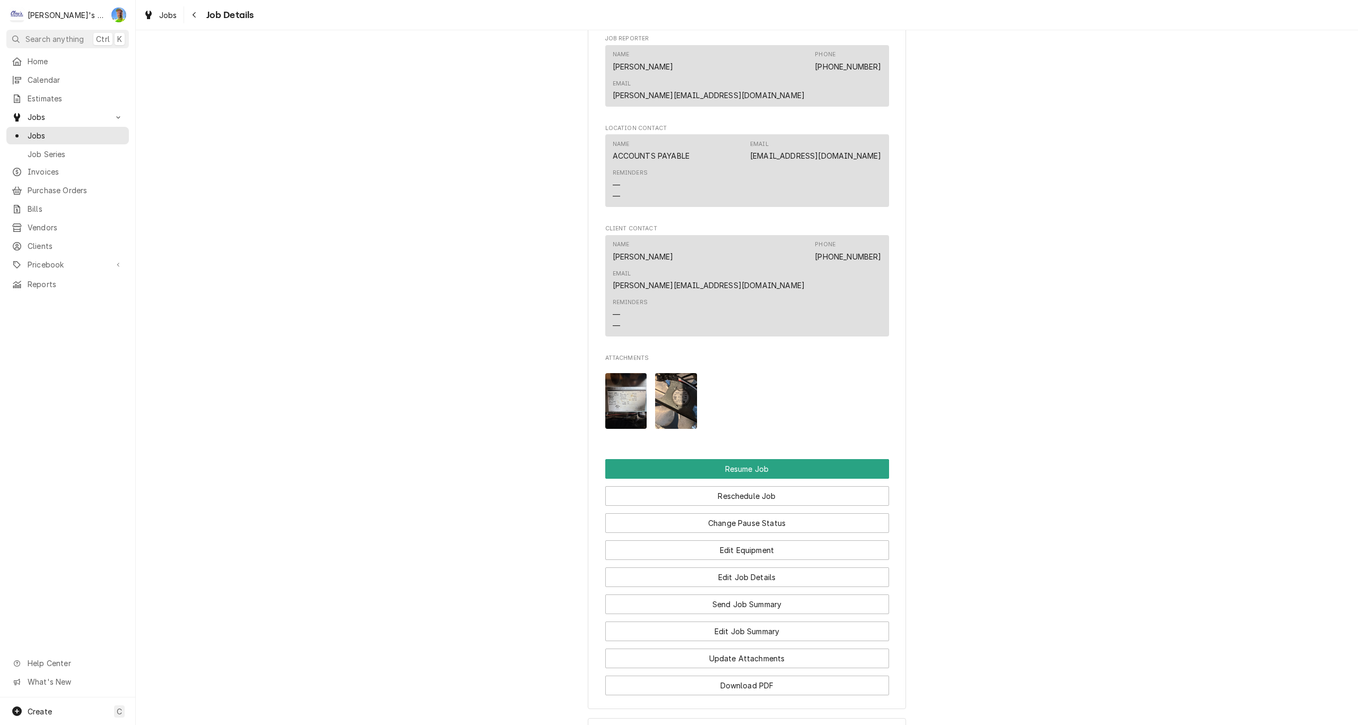
click at [670, 373] on img "Attachments" at bounding box center [676, 401] width 42 height 56
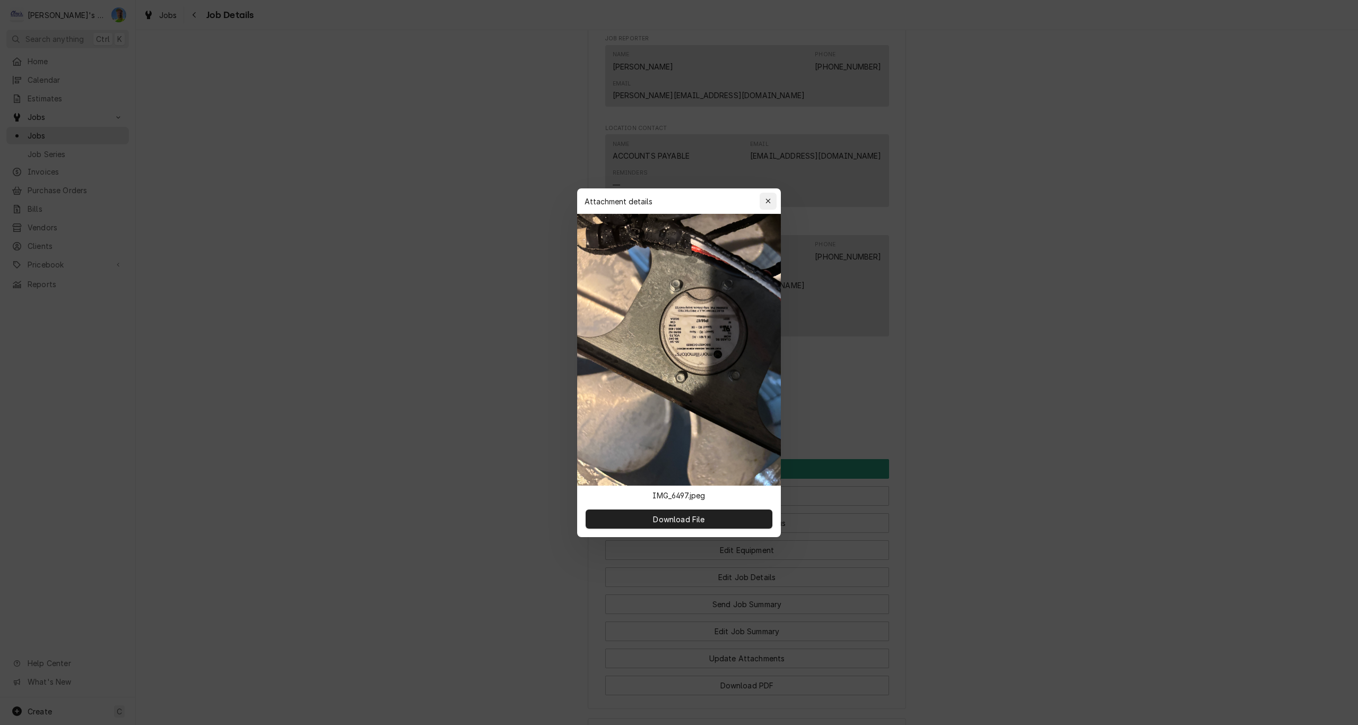
click at [765, 202] on icon "button" at bounding box center [768, 200] width 6 height 7
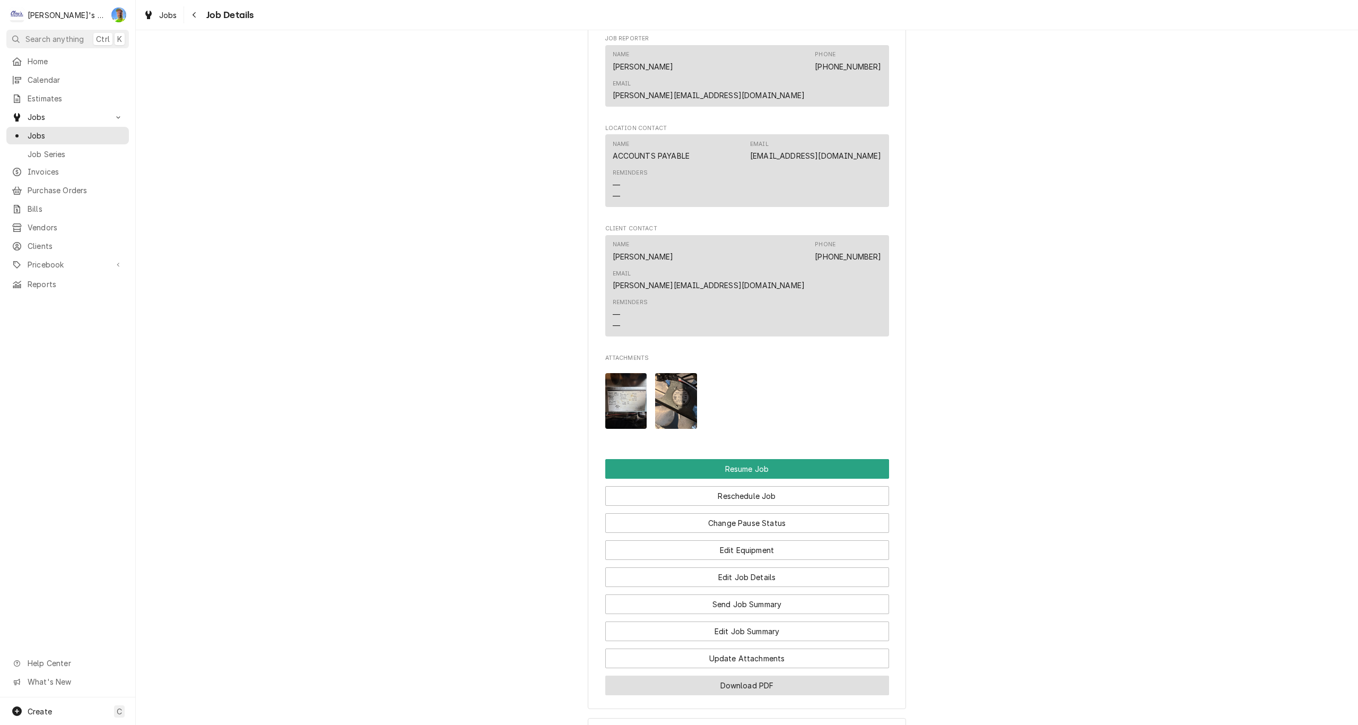
click at [718, 675] on button "Download PDF" at bounding box center [747, 685] width 284 height 20
click at [163, 17] on span "Jobs" at bounding box center [168, 15] width 18 height 11
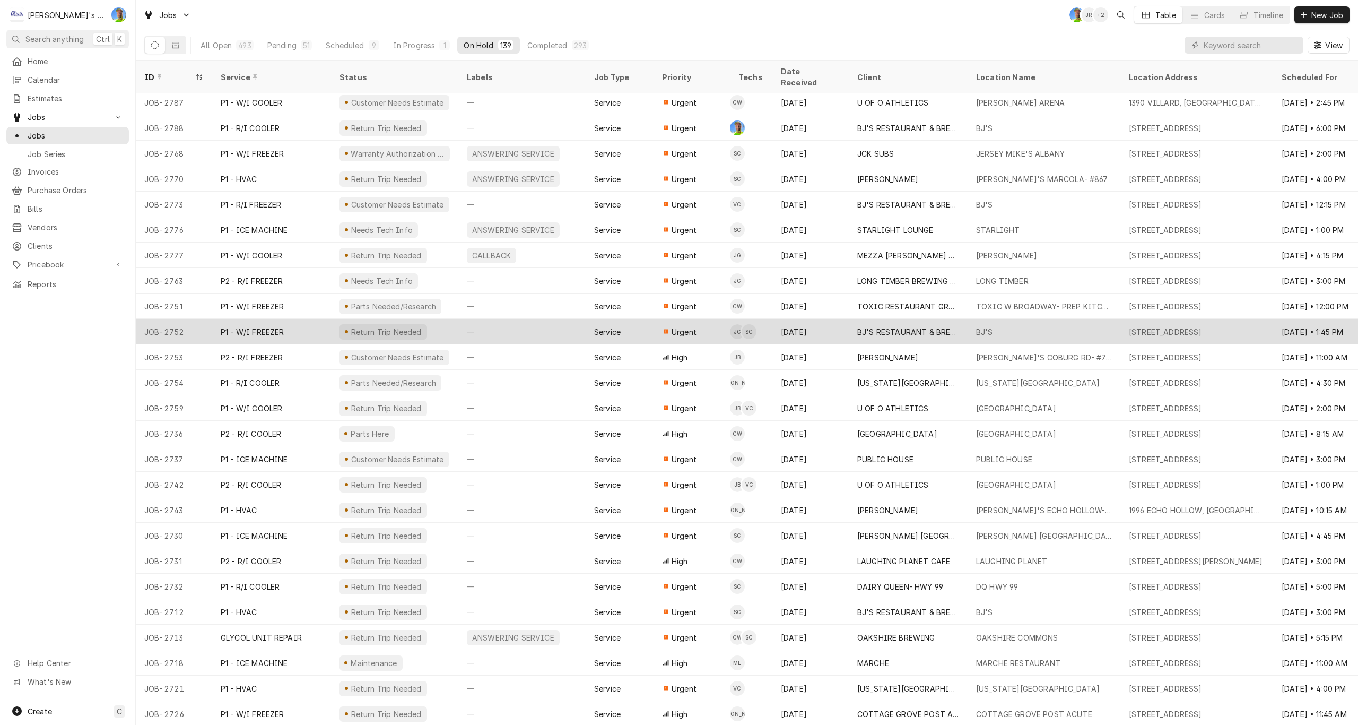
scroll to position [102, 0]
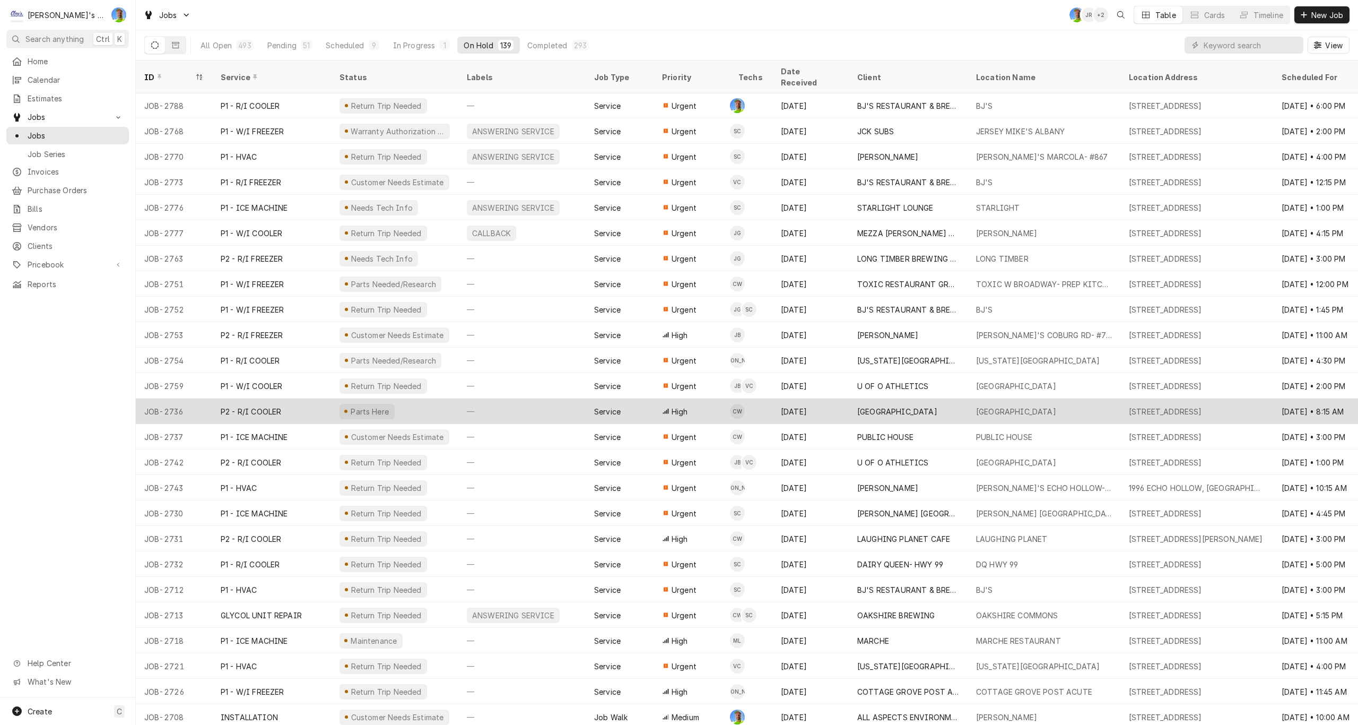
click at [549, 398] on div "—" at bounding box center [521, 410] width 127 height 25
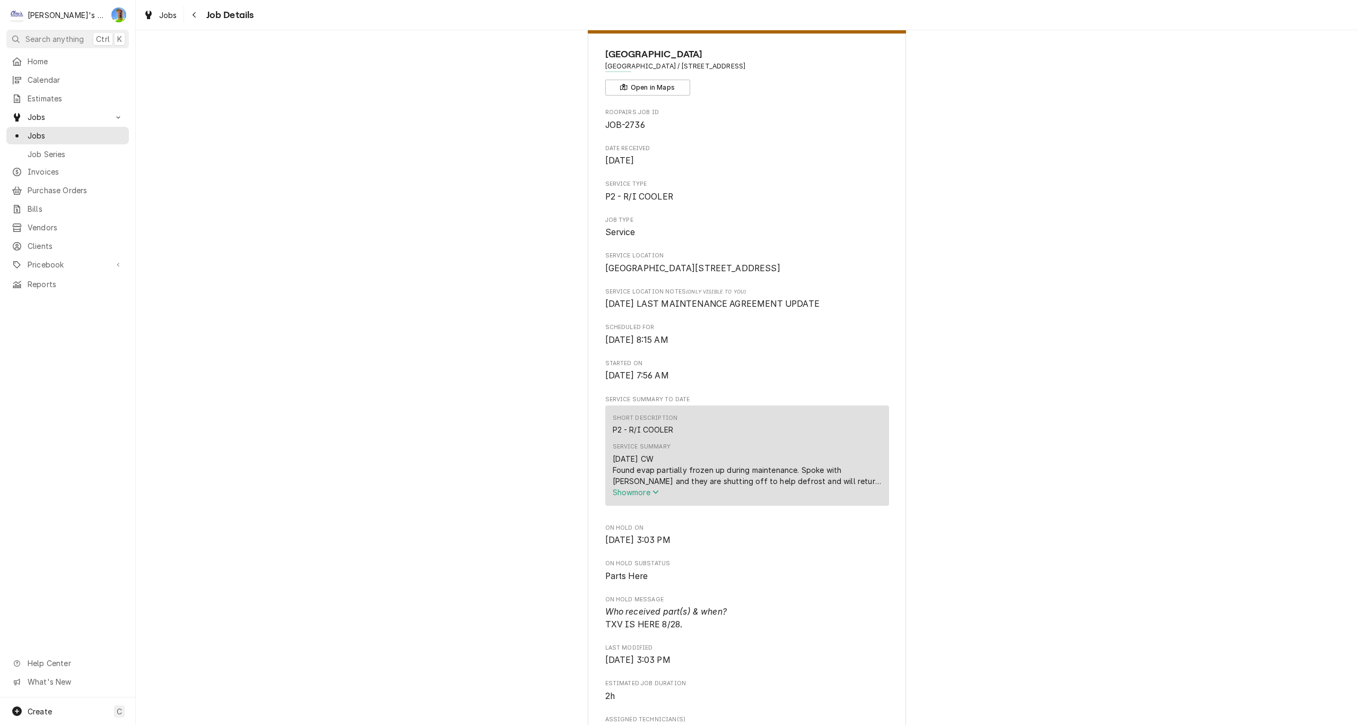
scroll to position [53, 0]
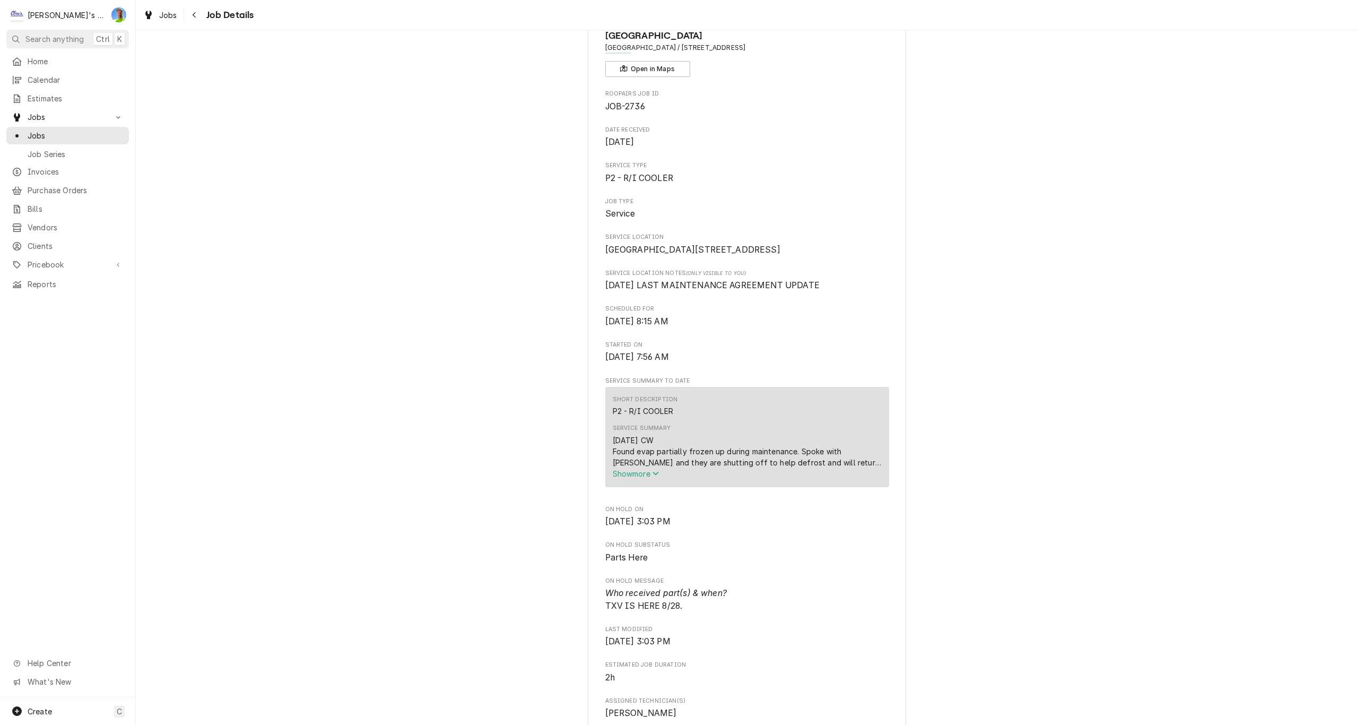
click at [620, 478] on span "Show more" at bounding box center [636, 473] width 47 height 9
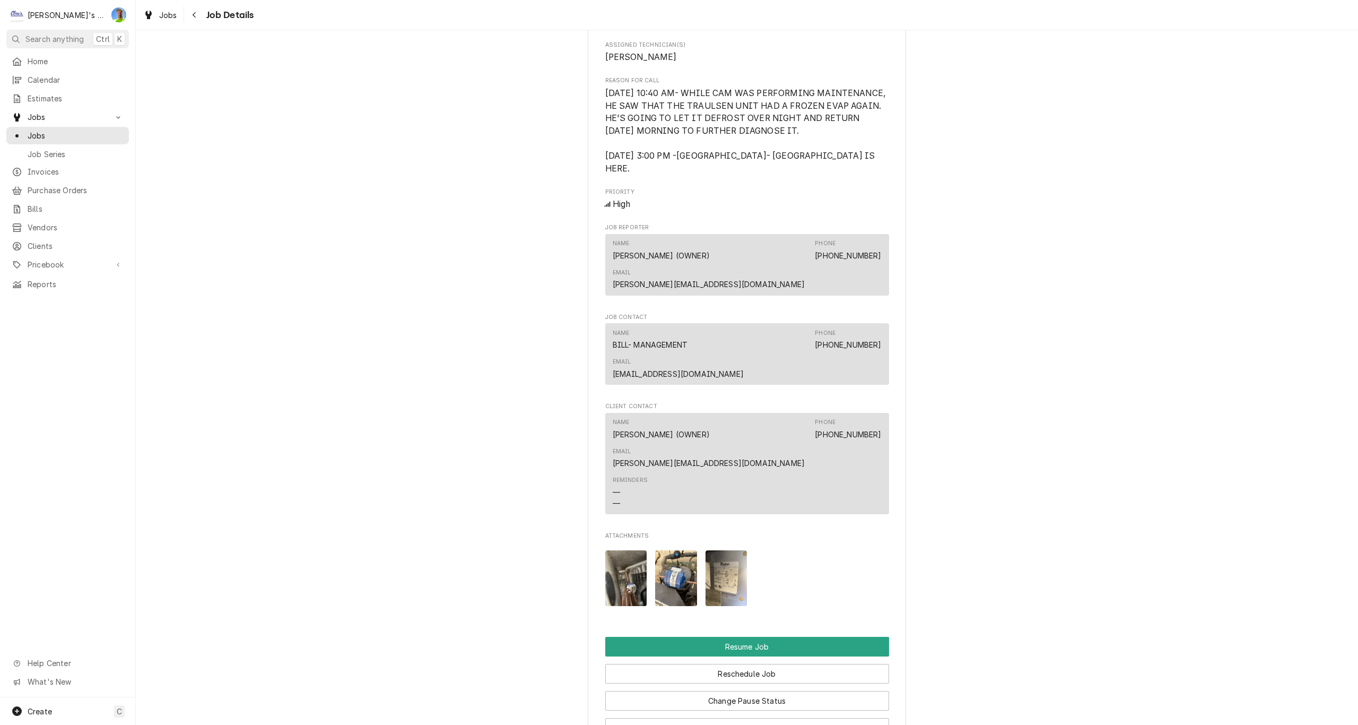
scroll to position [796, 0]
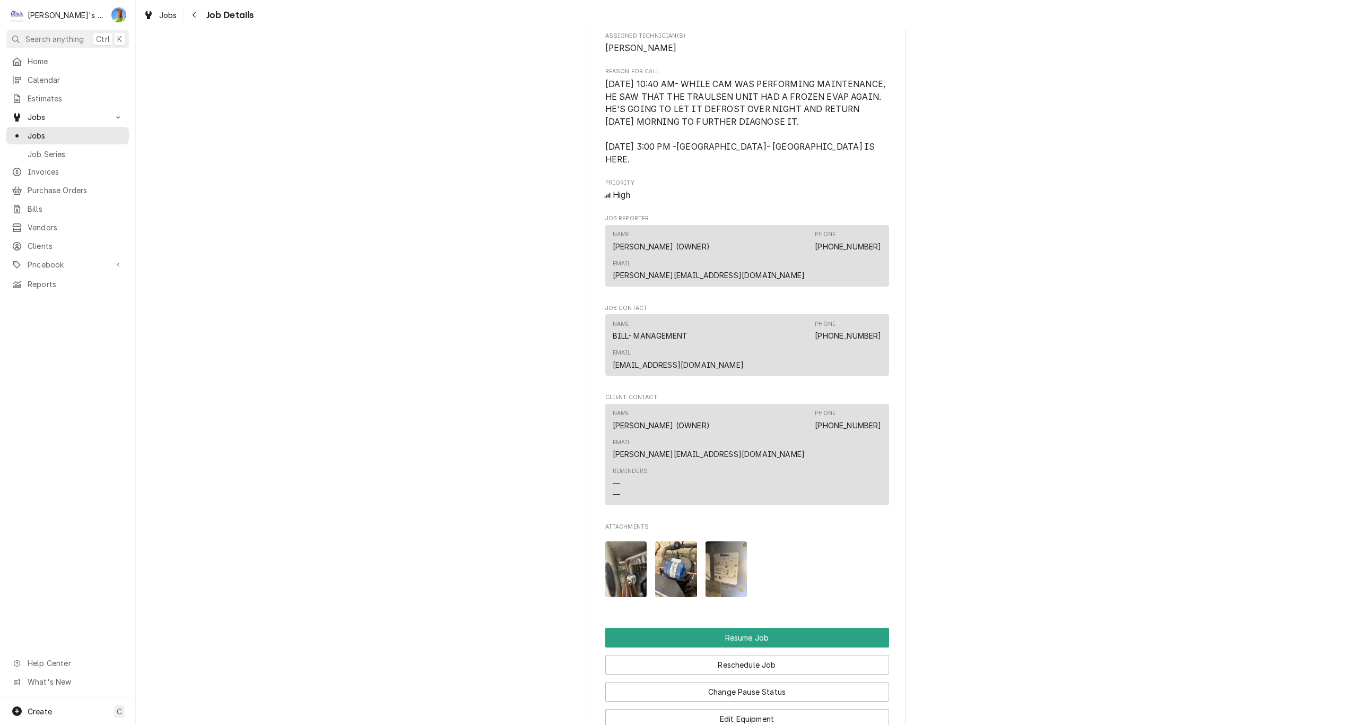
click at [624, 541] on img "Attachments" at bounding box center [626, 569] width 42 height 56
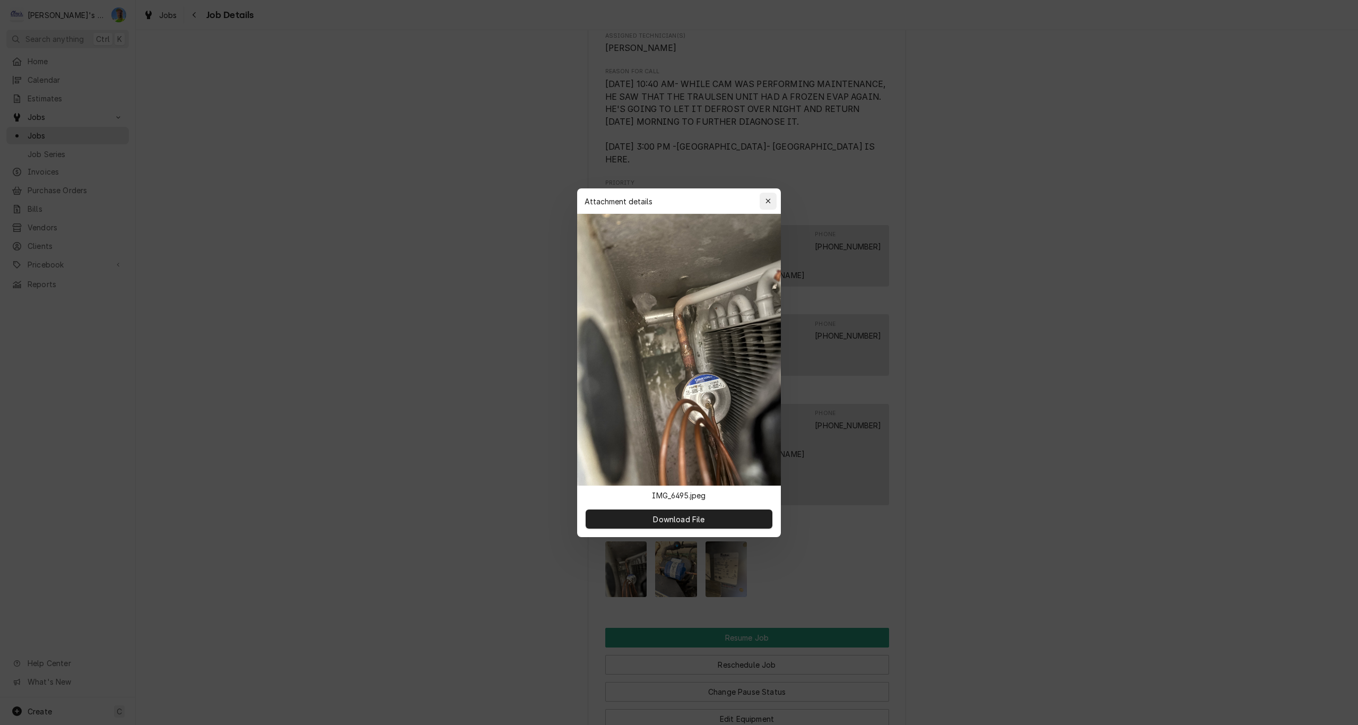
click at [768, 198] on icon "button" at bounding box center [768, 200] width 6 height 7
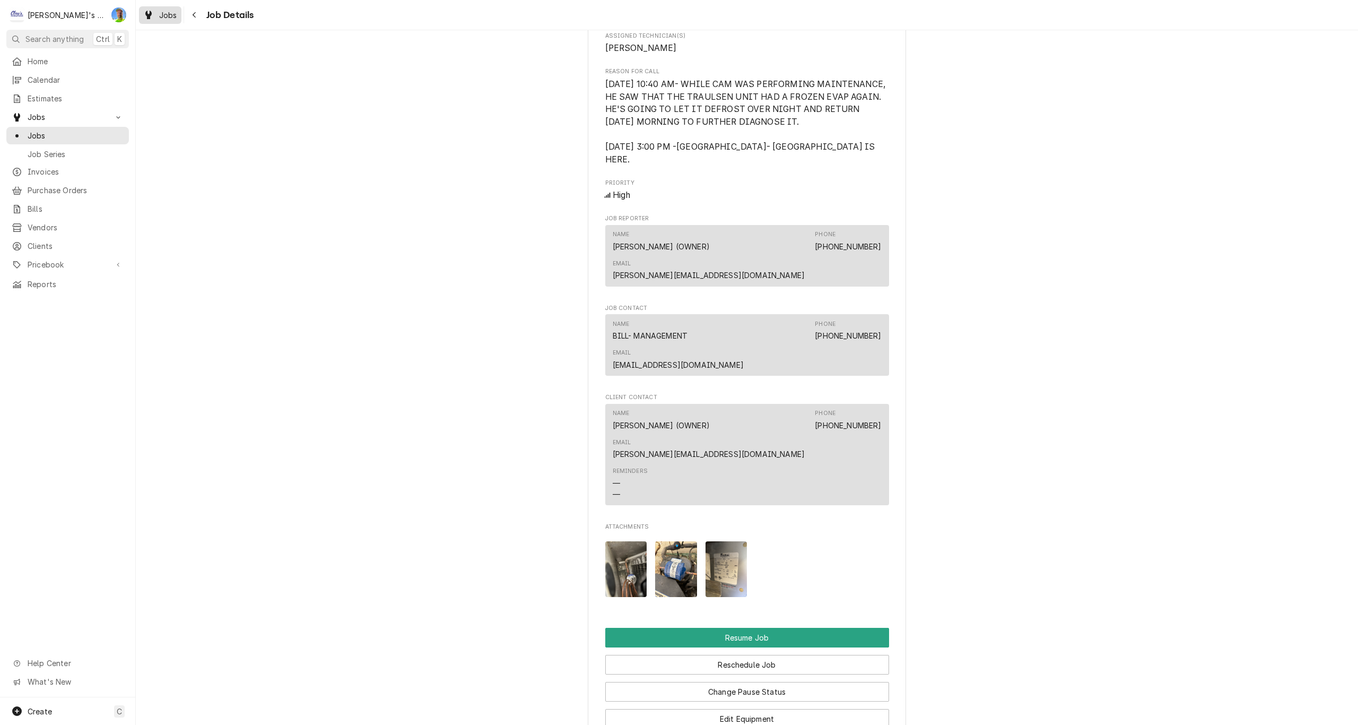
click at [160, 12] on span "Jobs" at bounding box center [168, 15] width 18 height 11
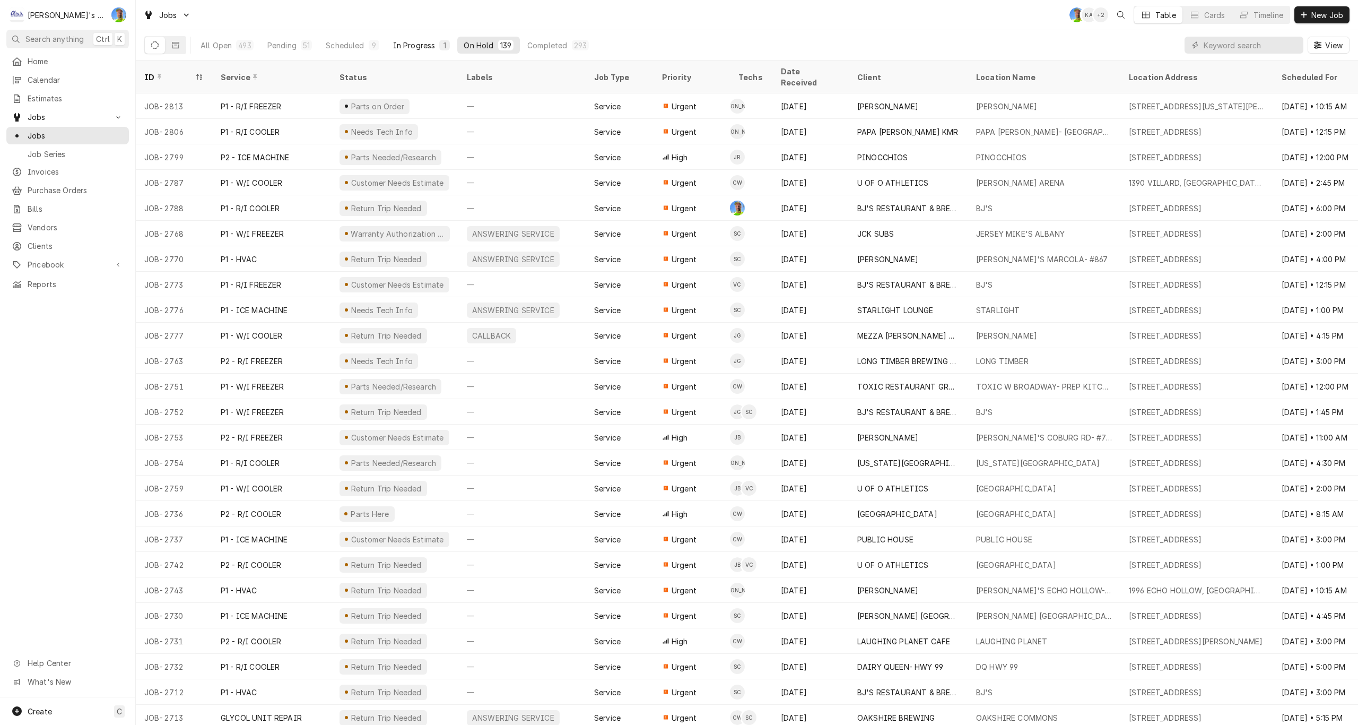
click at [418, 42] on div "In Progress" at bounding box center [414, 45] width 42 height 11
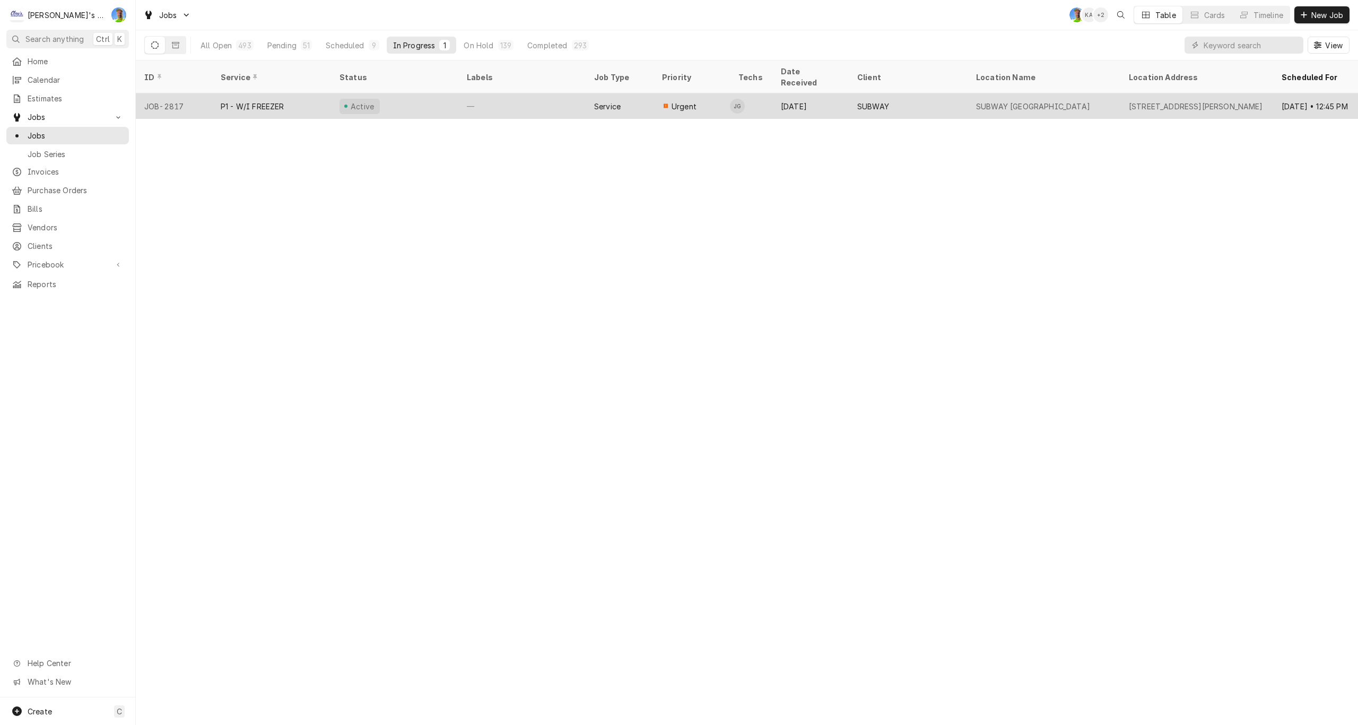
click at [471, 93] on div "—" at bounding box center [521, 105] width 127 height 25
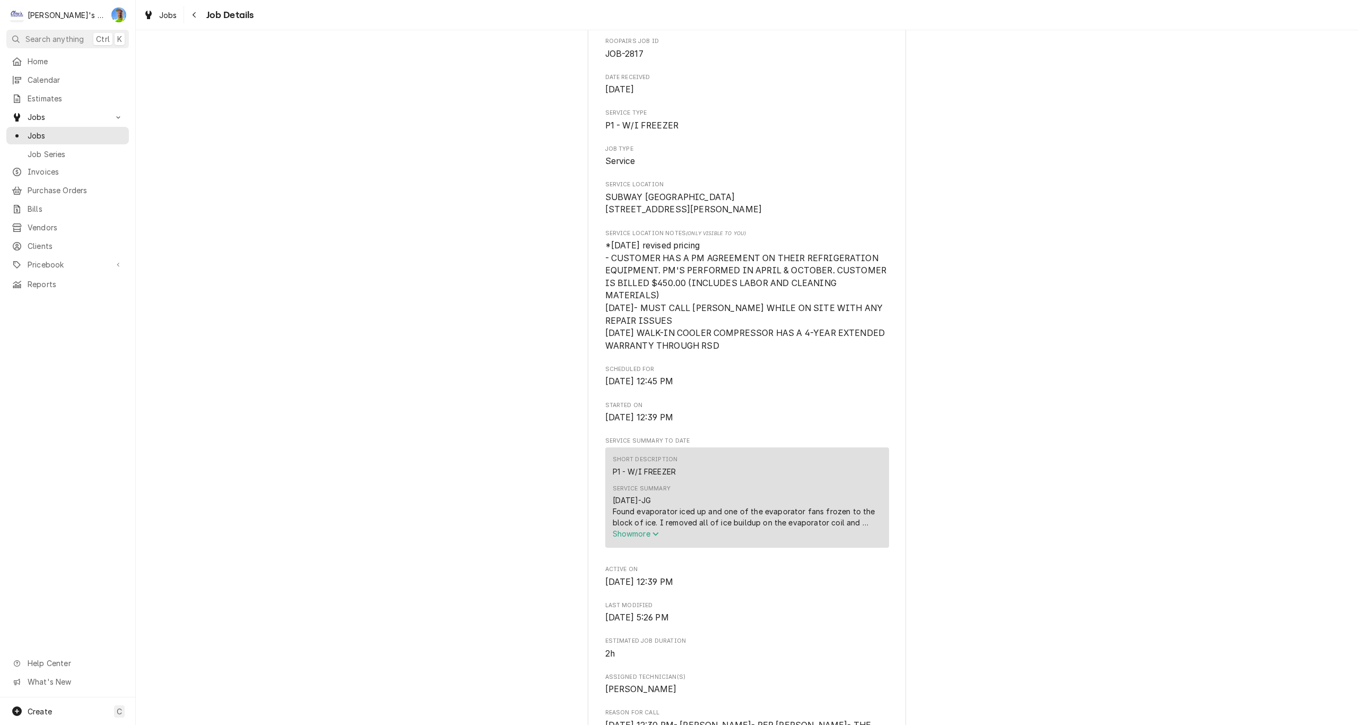
scroll to position [106, 0]
click at [617, 526] on div "08/29/25-JG Found evaporator iced up and one of the evaporator fans frozen to t…" at bounding box center [747, 510] width 269 height 33
click at [636, 534] on span "Show more" at bounding box center [636, 532] width 47 height 9
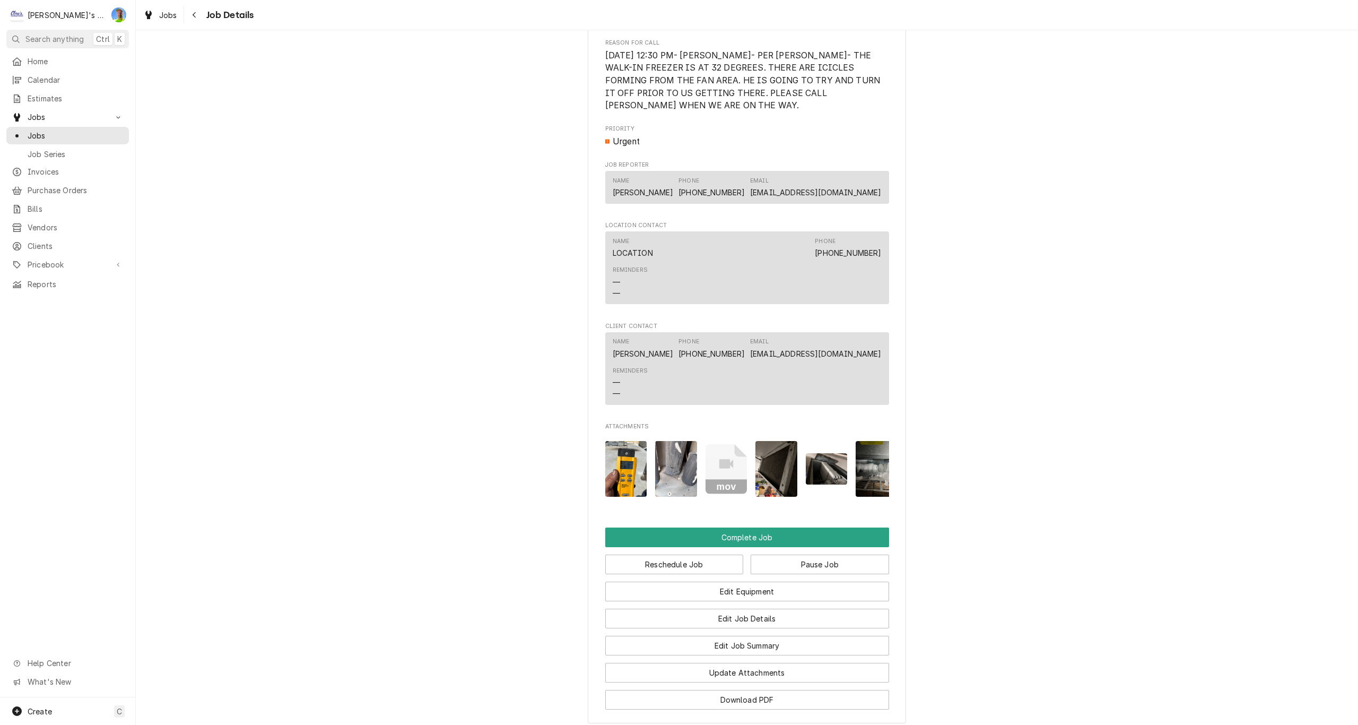
scroll to position [849, 0]
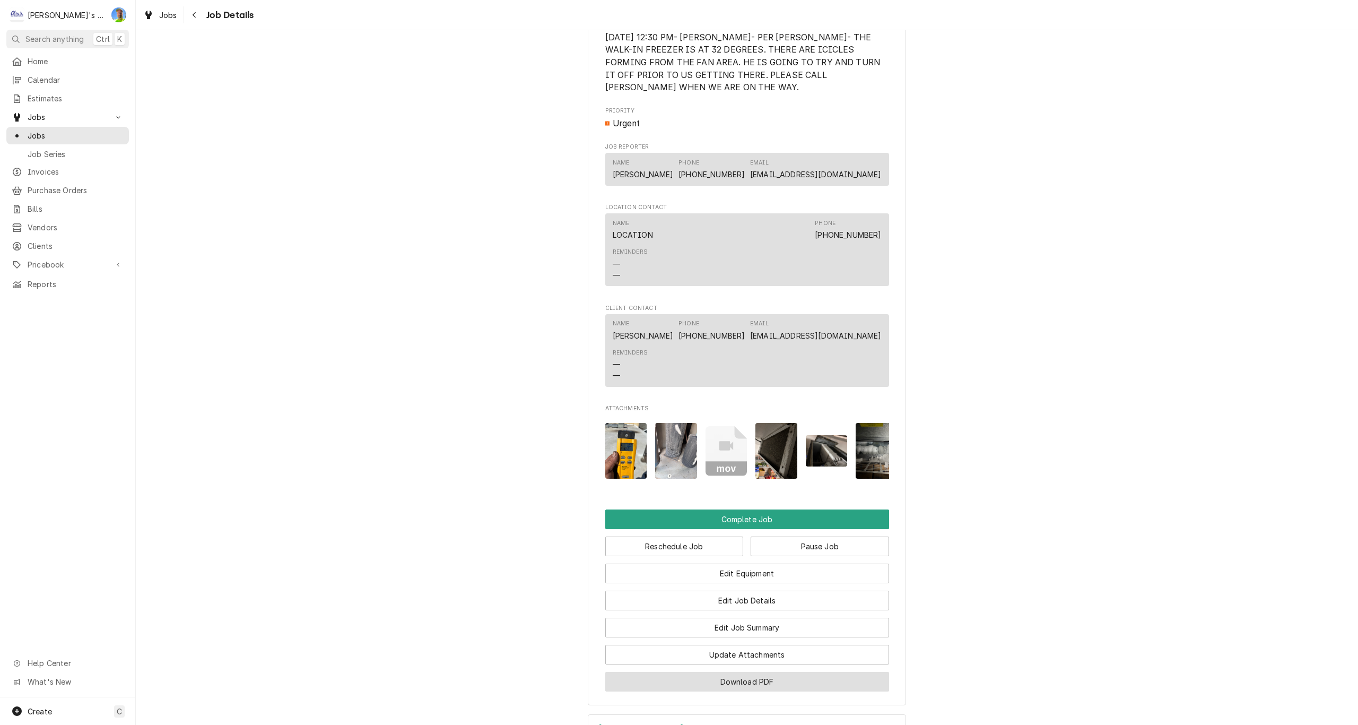
click at [640, 689] on button "Download PDF" at bounding box center [747, 682] width 284 height 20
click at [671, 454] on img "Attachments" at bounding box center [676, 451] width 42 height 56
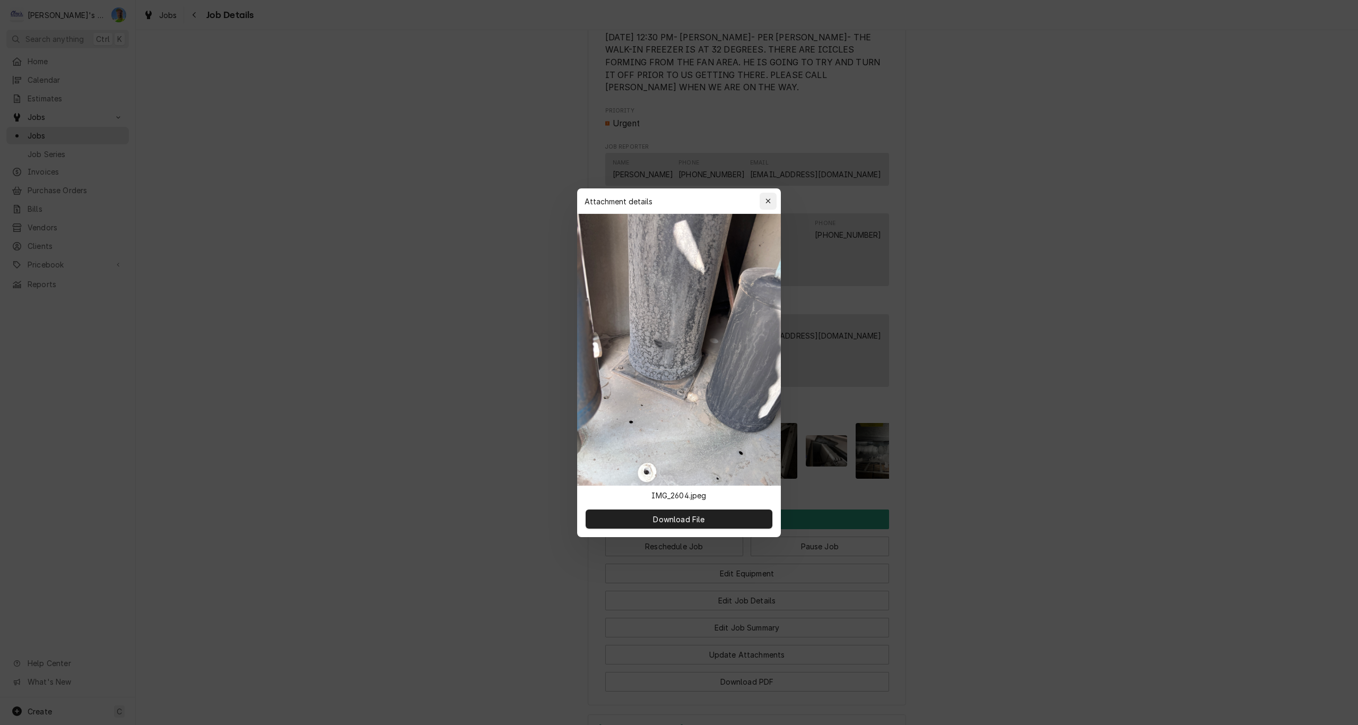
click at [766, 199] on icon "button" at bounding box center [767, 200] width 5 height 5
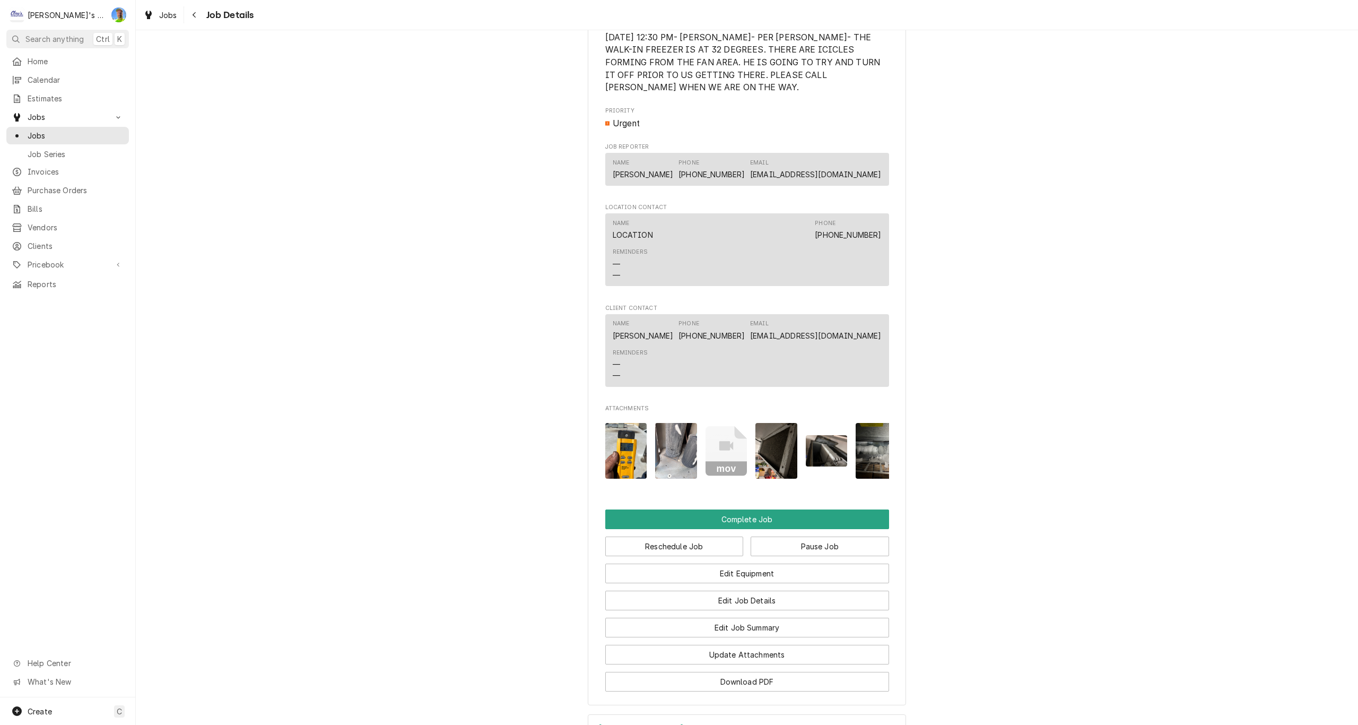
click at [767, 454] on img "Attachments" at bounding box center [776, 451] width 42 height 56
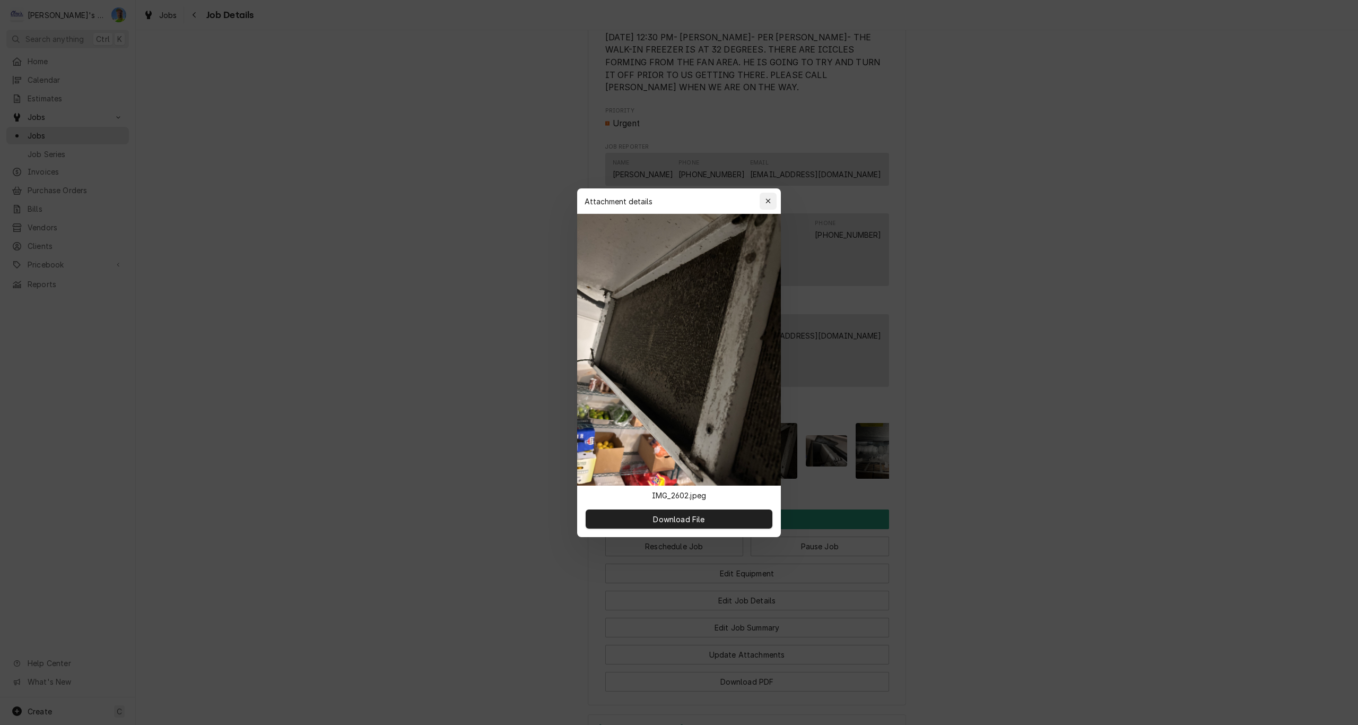
click at [768, 202] on icon "button" at bounding box center [767, 200] width 5 height 5
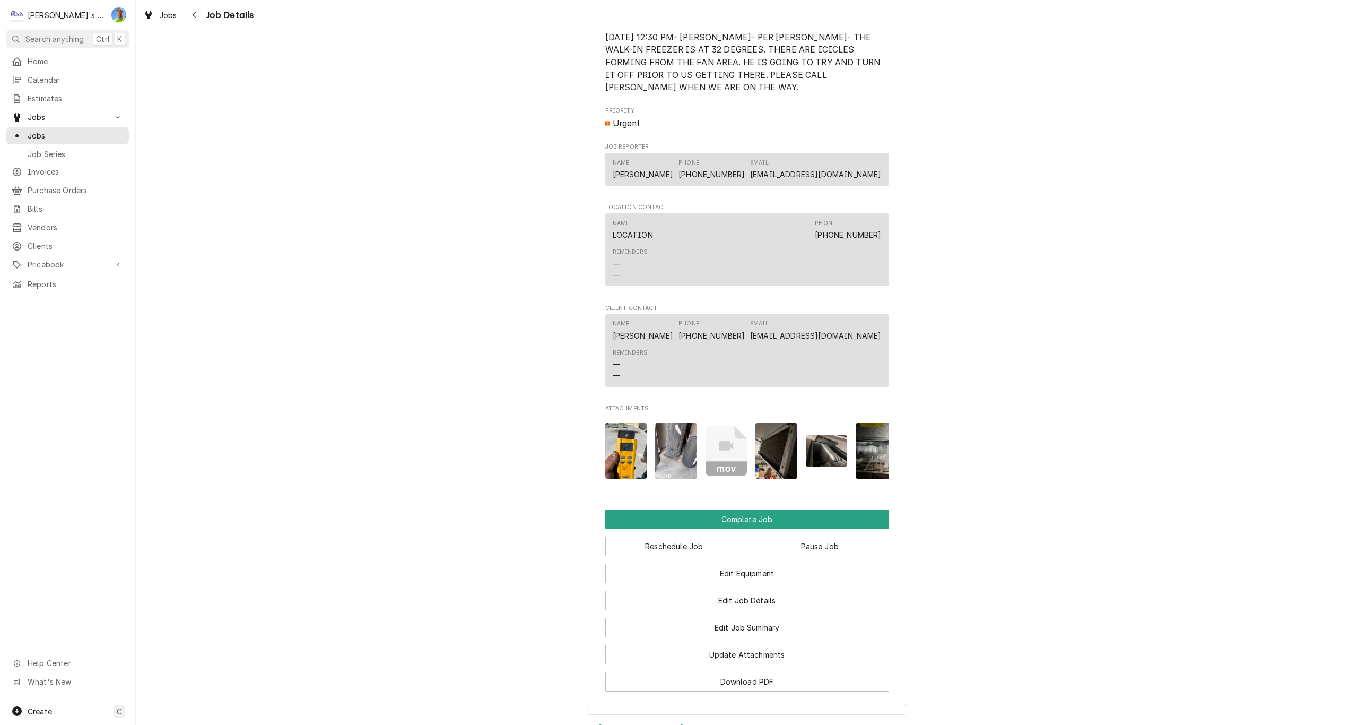
click at [774, 446] on img "Attachments" at bounding box center [776, 451] width 42 height 56
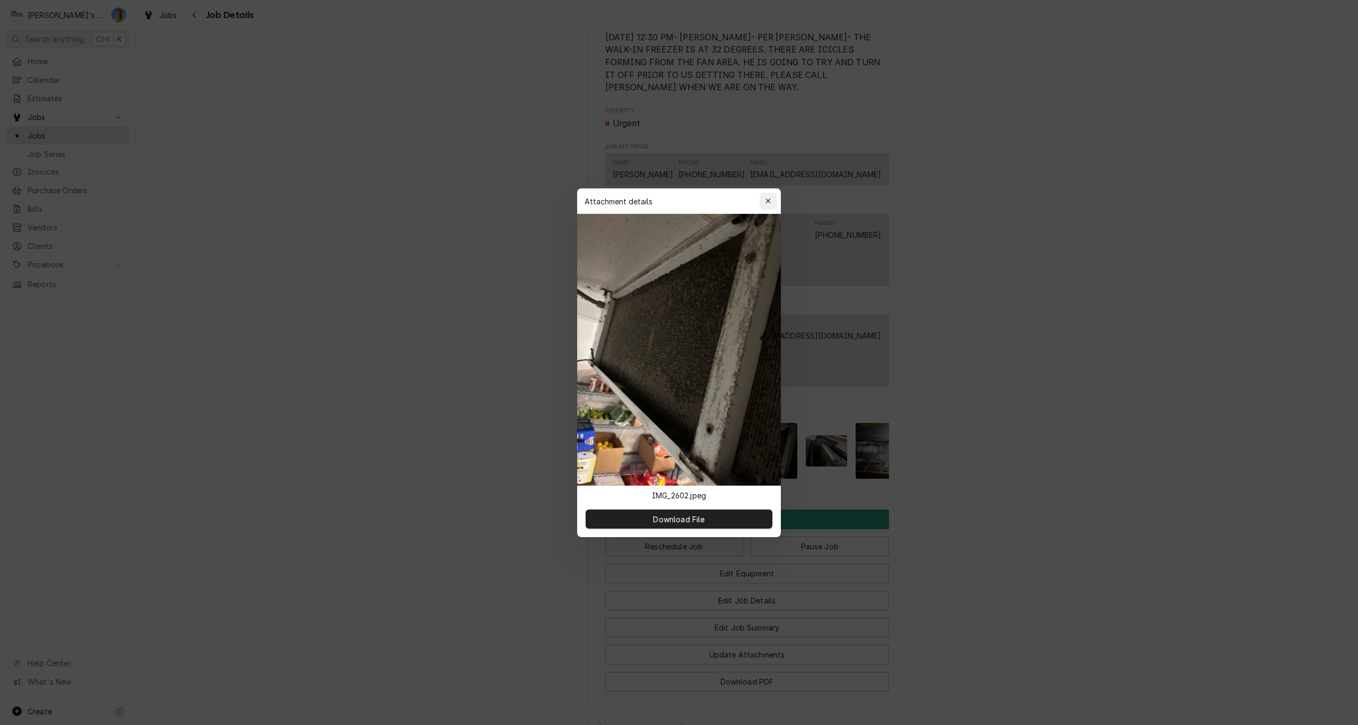
click at [770, 204] on icon "button" at bounding box center [768, 200] width 6 height 7
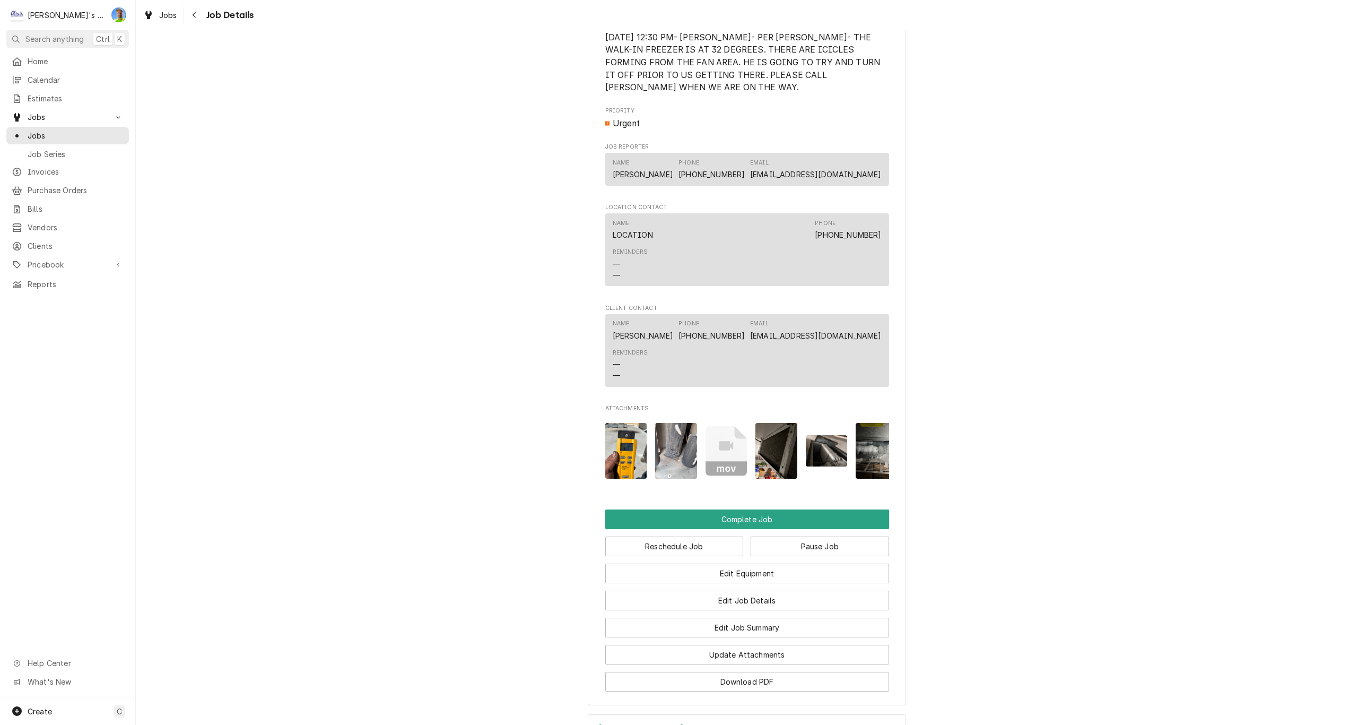
click at [822, 451] on img "Attachments" at bounding box center [827, 450] width 42 height 31
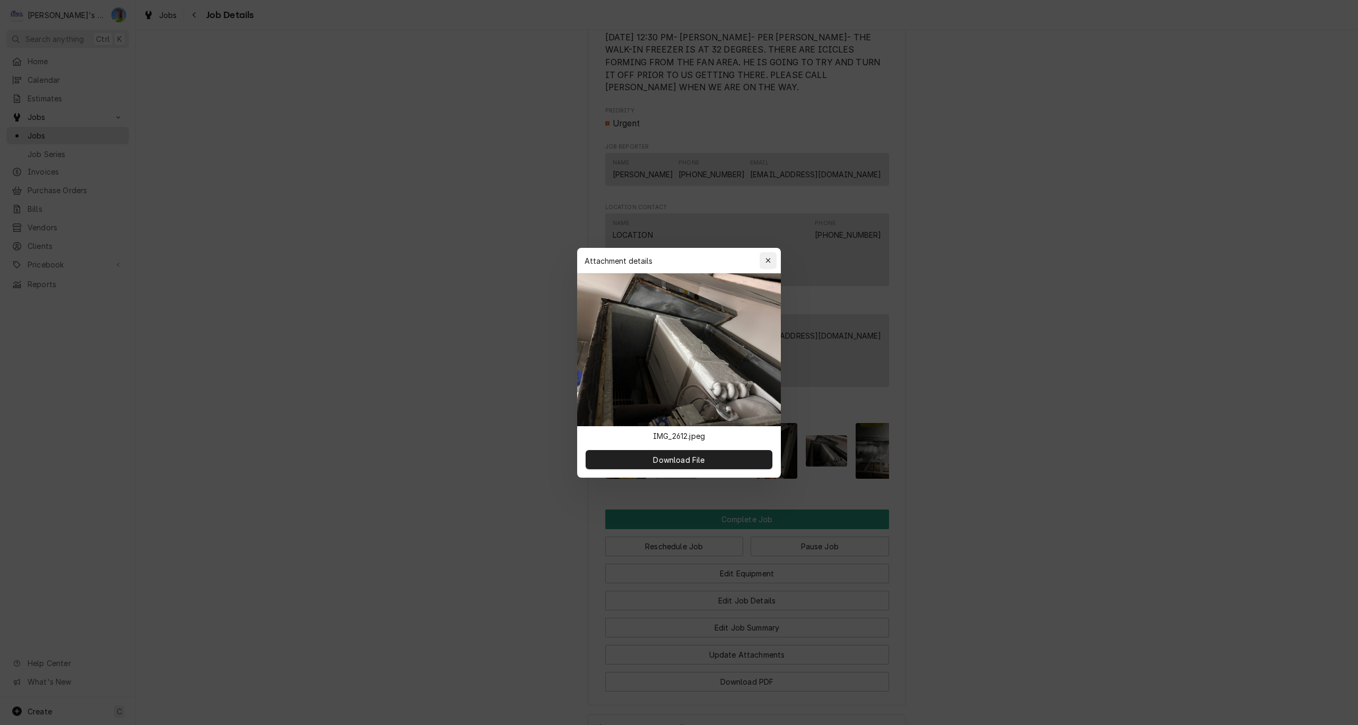
click at [769, 259] on icon "button" at bounding box center [768, 260] width 6 height 7
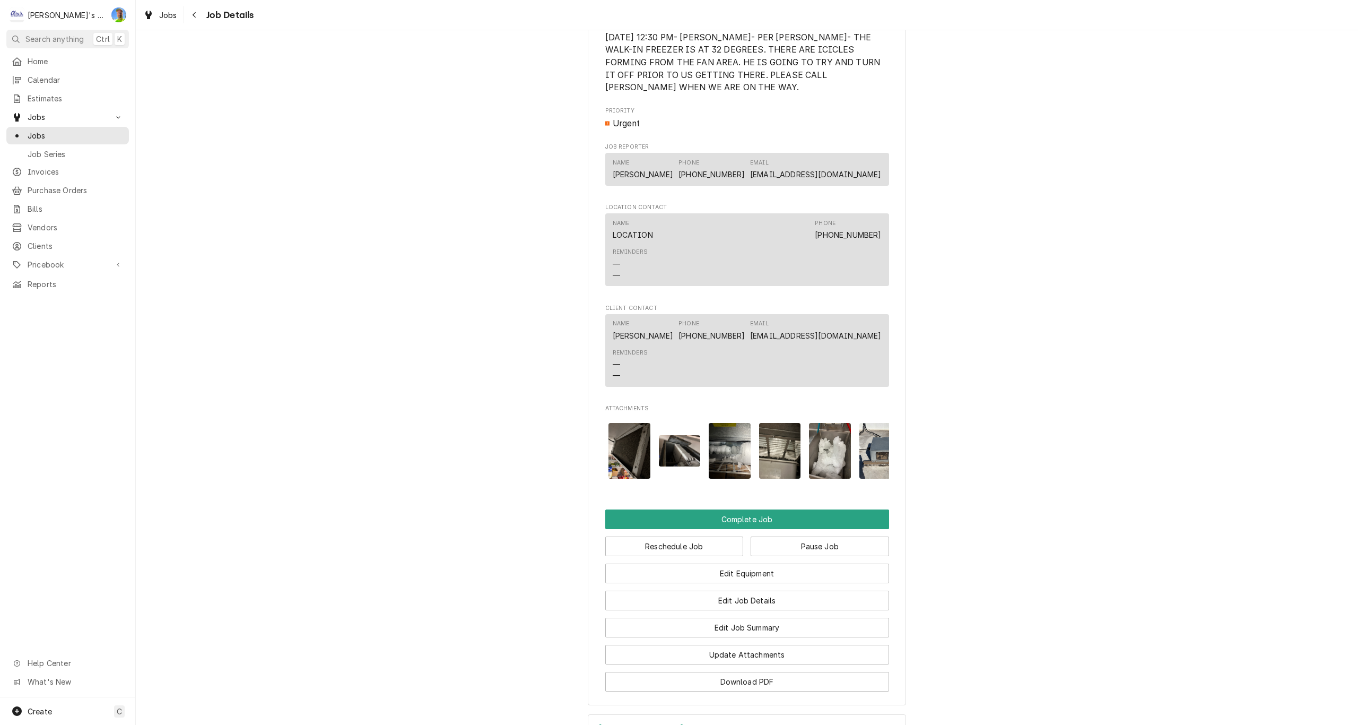
scroll to position [0, 149]
click at [817, 452] on img "Attachments" at bounding box center [828, 451] width 42 height 56
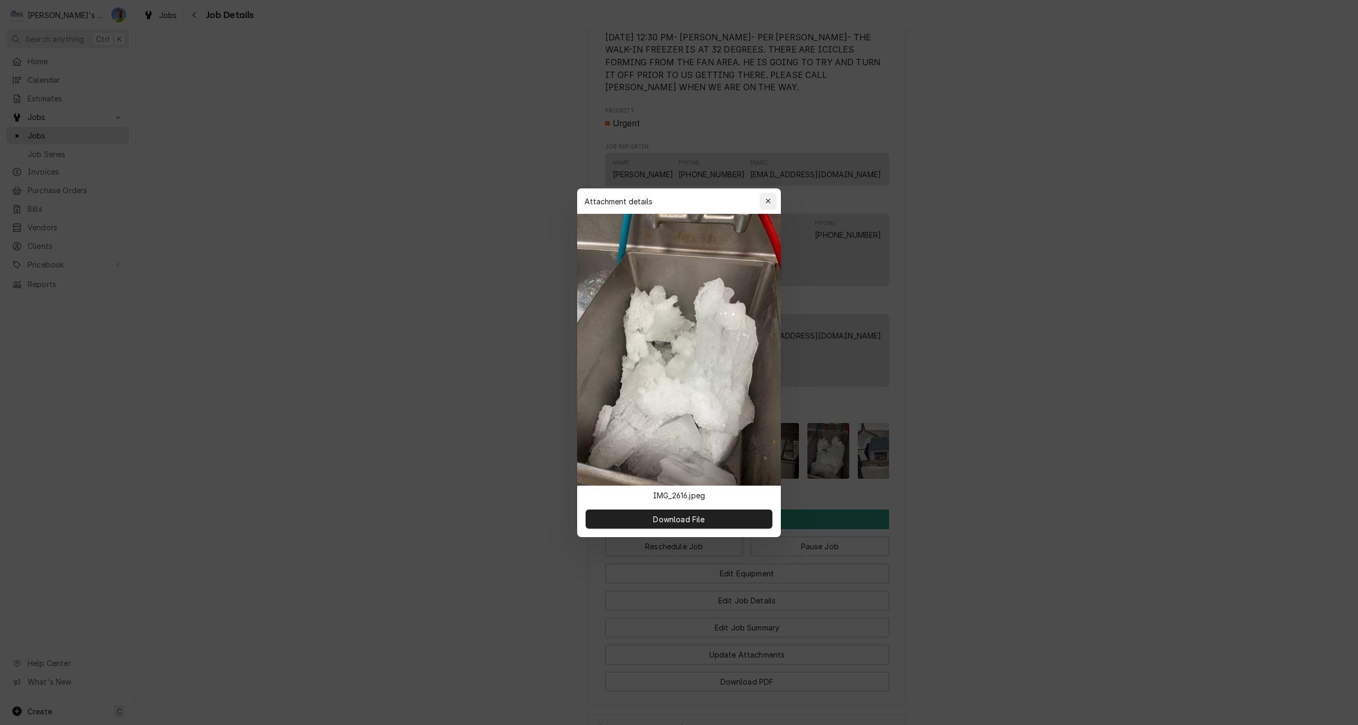
click at [767, 203] on icon "button" at bounding box center [768, 200] width 6 height 7
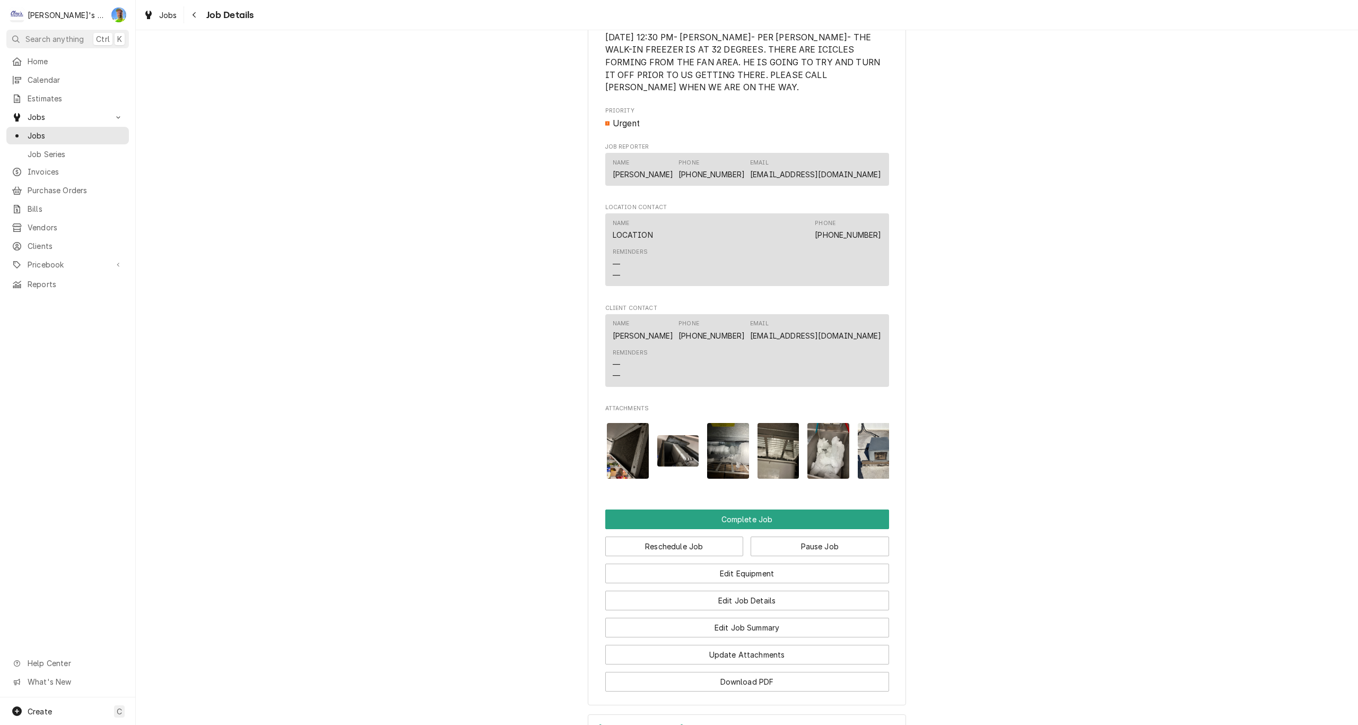
click at [767, 456] on img "Attachments" at bounding box center [779, 451] width 42 height 56
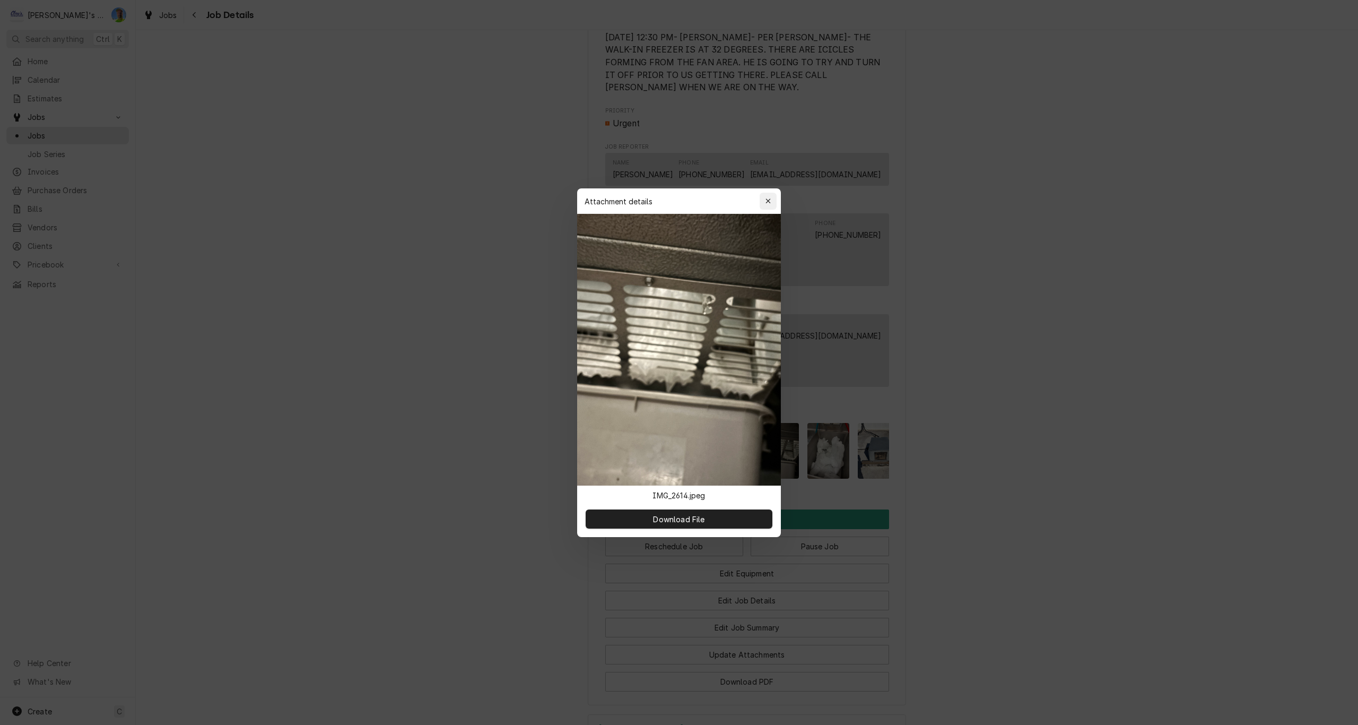
click at [768, 201] on icon "button" at bounding box center [768, 200] width 6 height 7
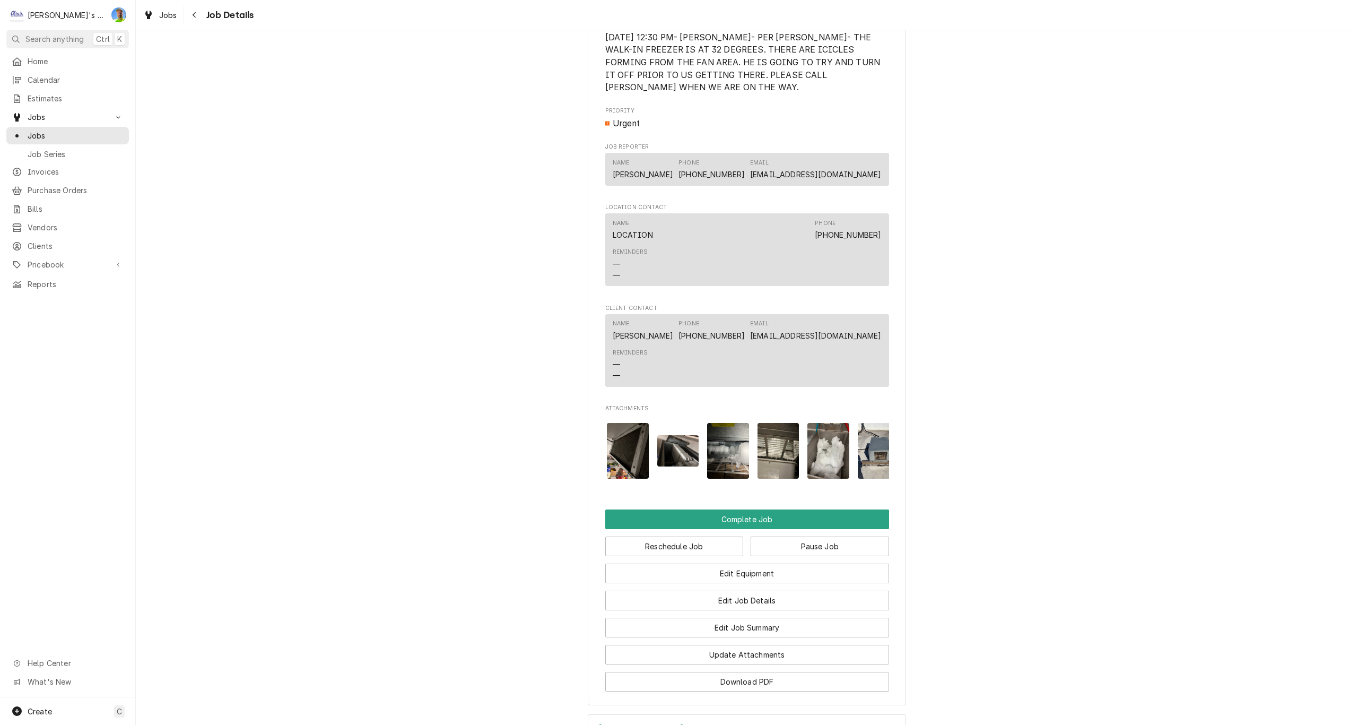
click at [726, 445] on img "Attachments" at bounding box center [728, 451] width 42 height 56
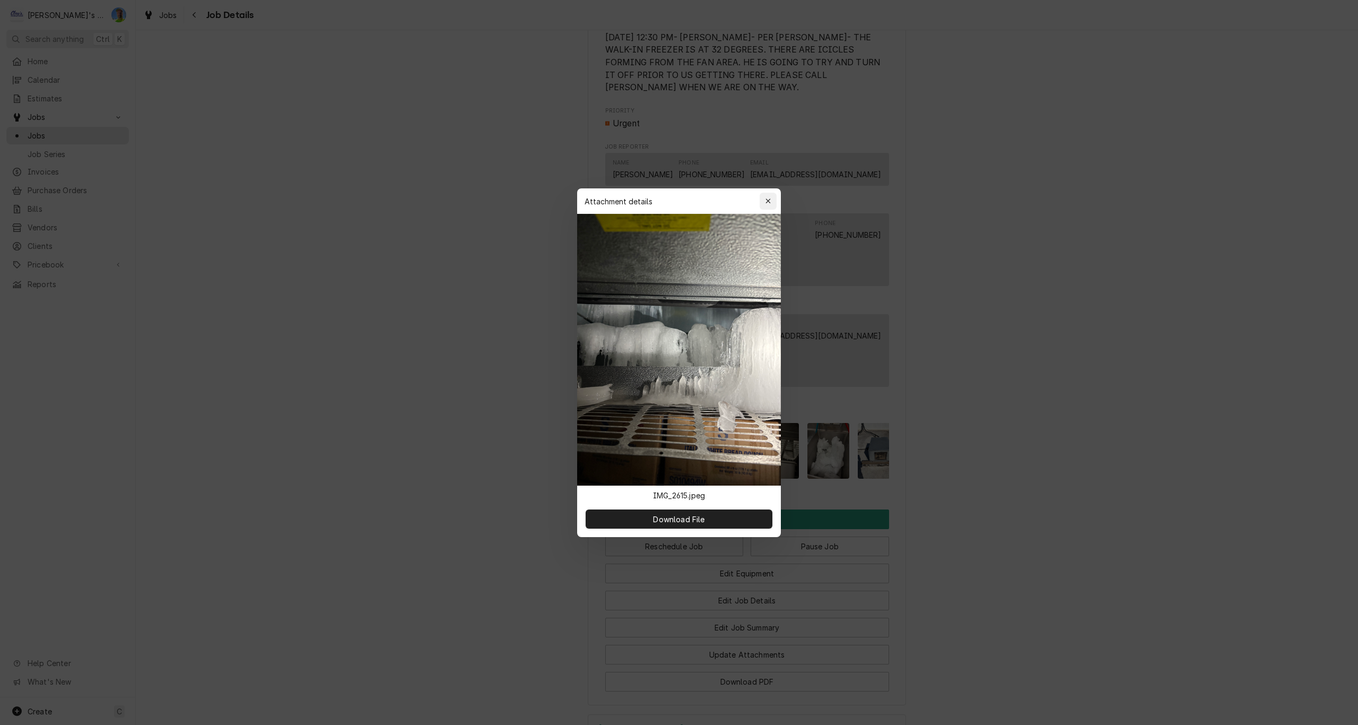
click at [767, 200] on icon "button" at bounding box center [768, 200] width 6 height 7
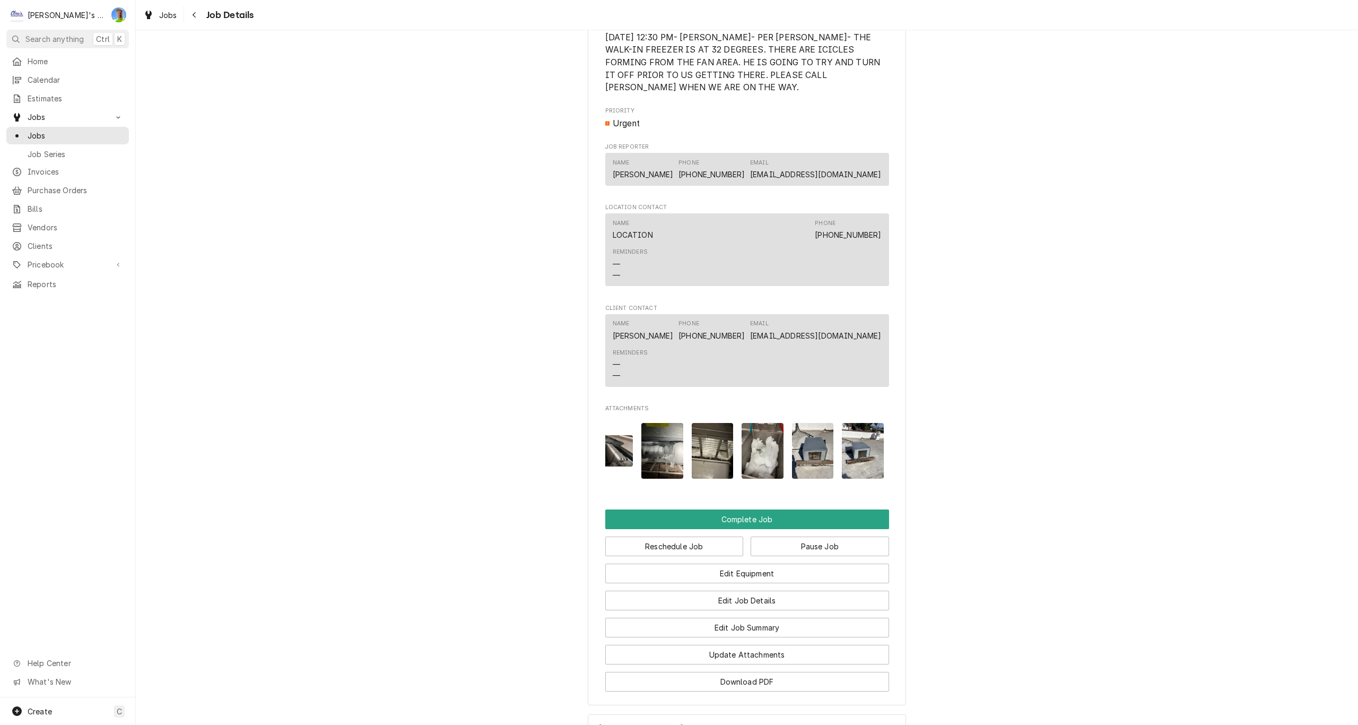
scroll to position [0, 217]
click at [807, 458] on img "Attachments" at bounding box center [810, 451] width 42 height 56
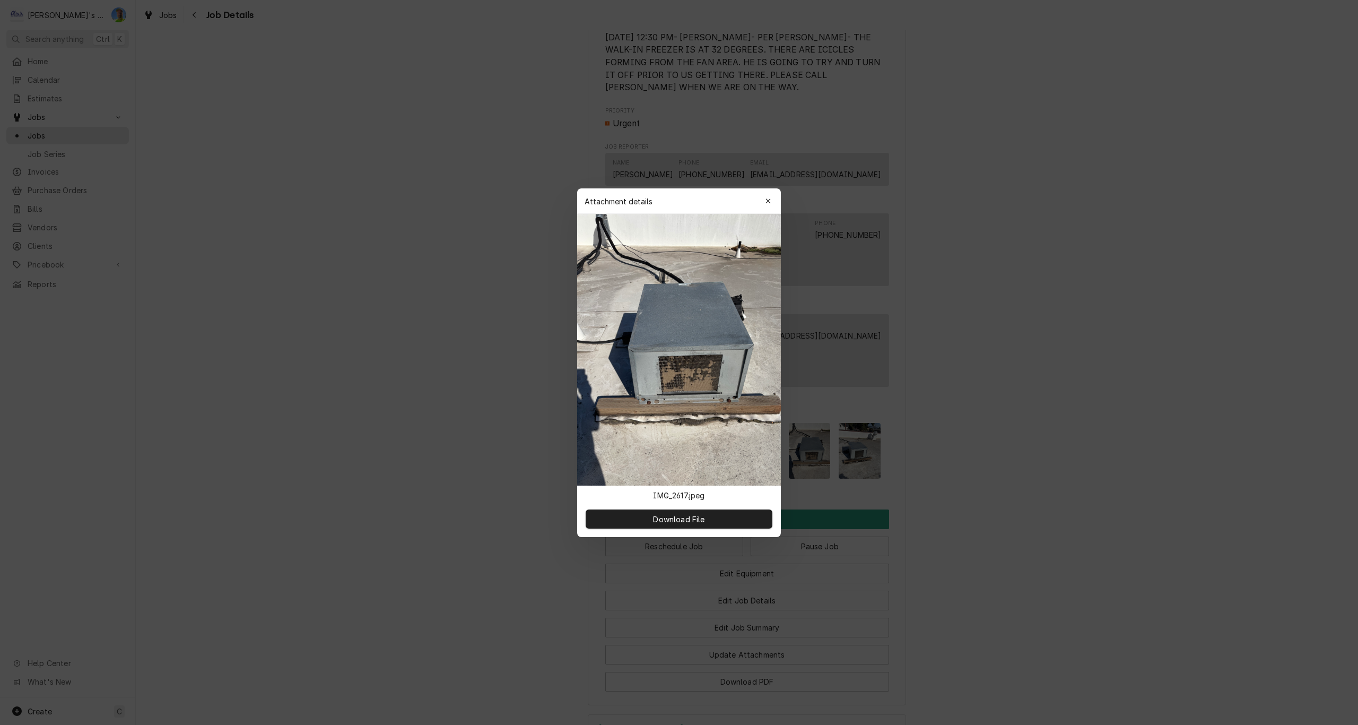
click at [769, 198] on button "button" at bounding box center [768, 201] width 17 height 17
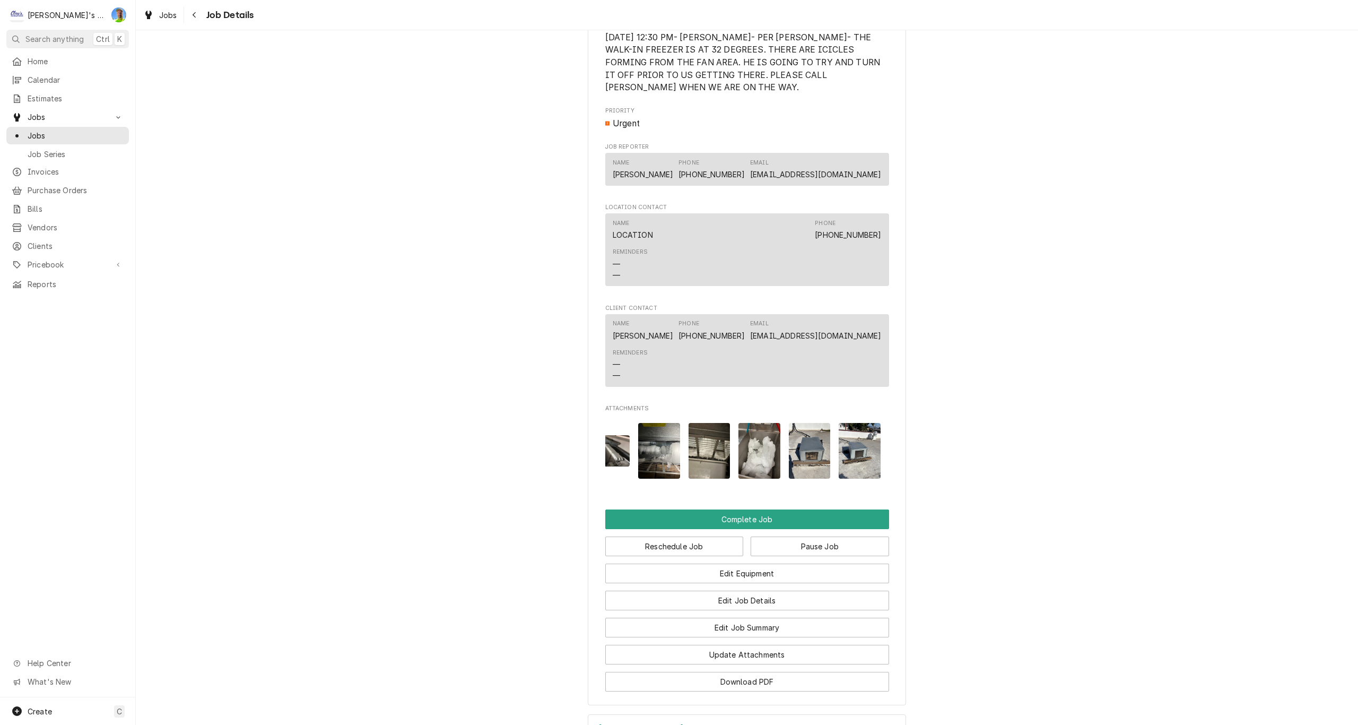
click at [854, 454] on img "Attachments" at bounding box center [860, 451] width 42 height 56
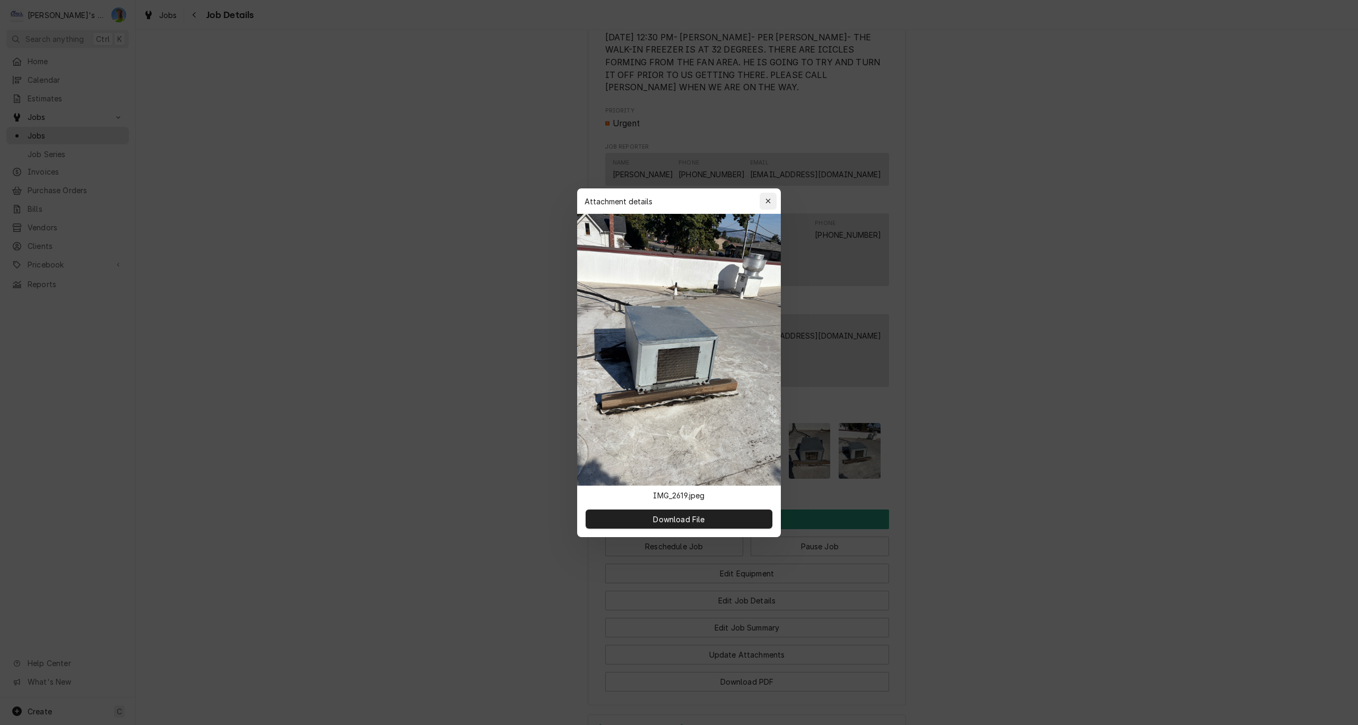
click at [769, 201] on icon "button" at bounding box center [767, 200] width 5 height 5
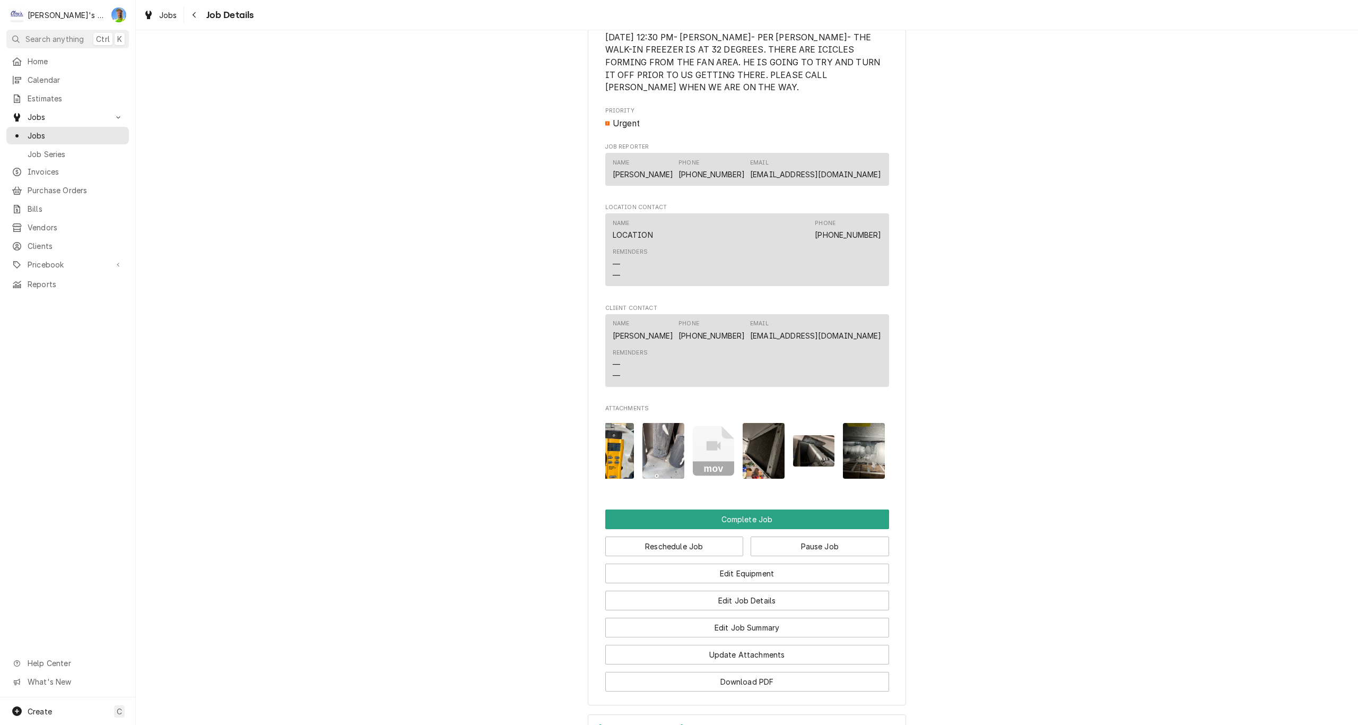
scroll to position [0, 5]
click at [611, 446] on img "Attachments" at bounding box center [621, 451] width 42 height 56
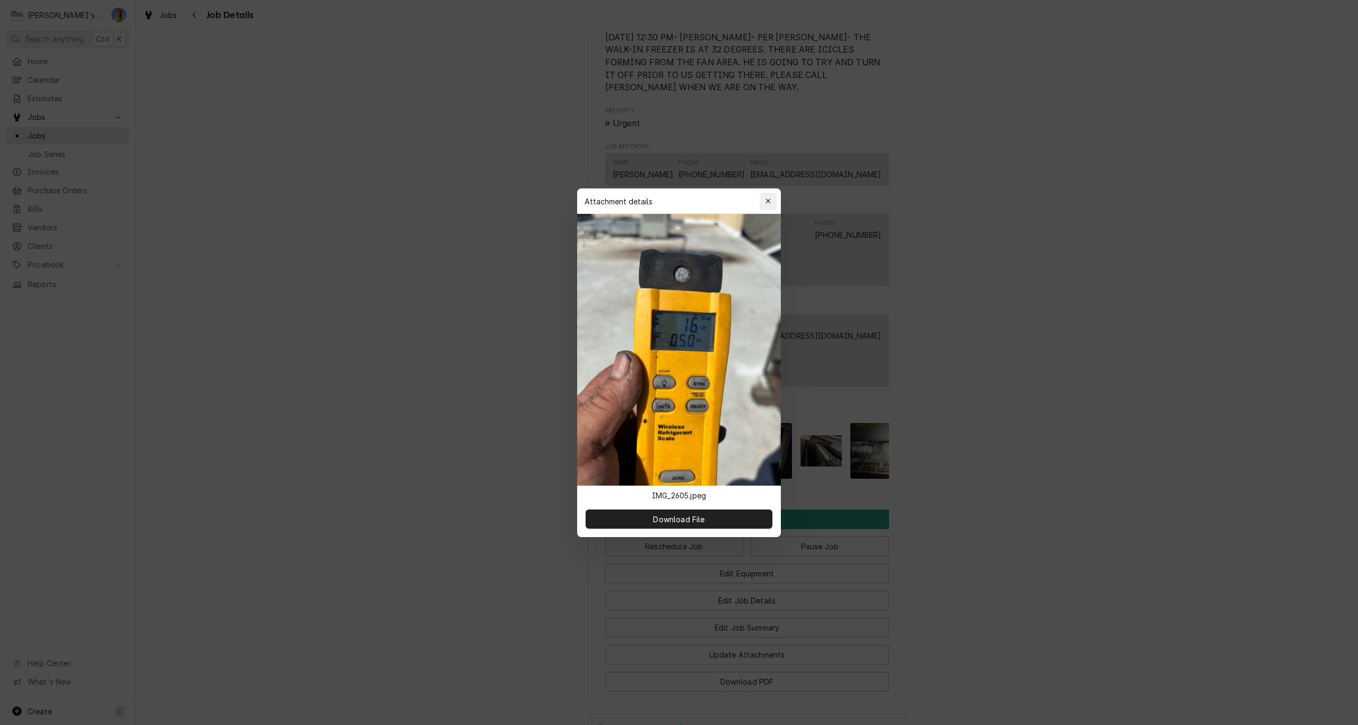
click at [761, 200] on button "button" at bounding box center [768, 201] width 17 height 17
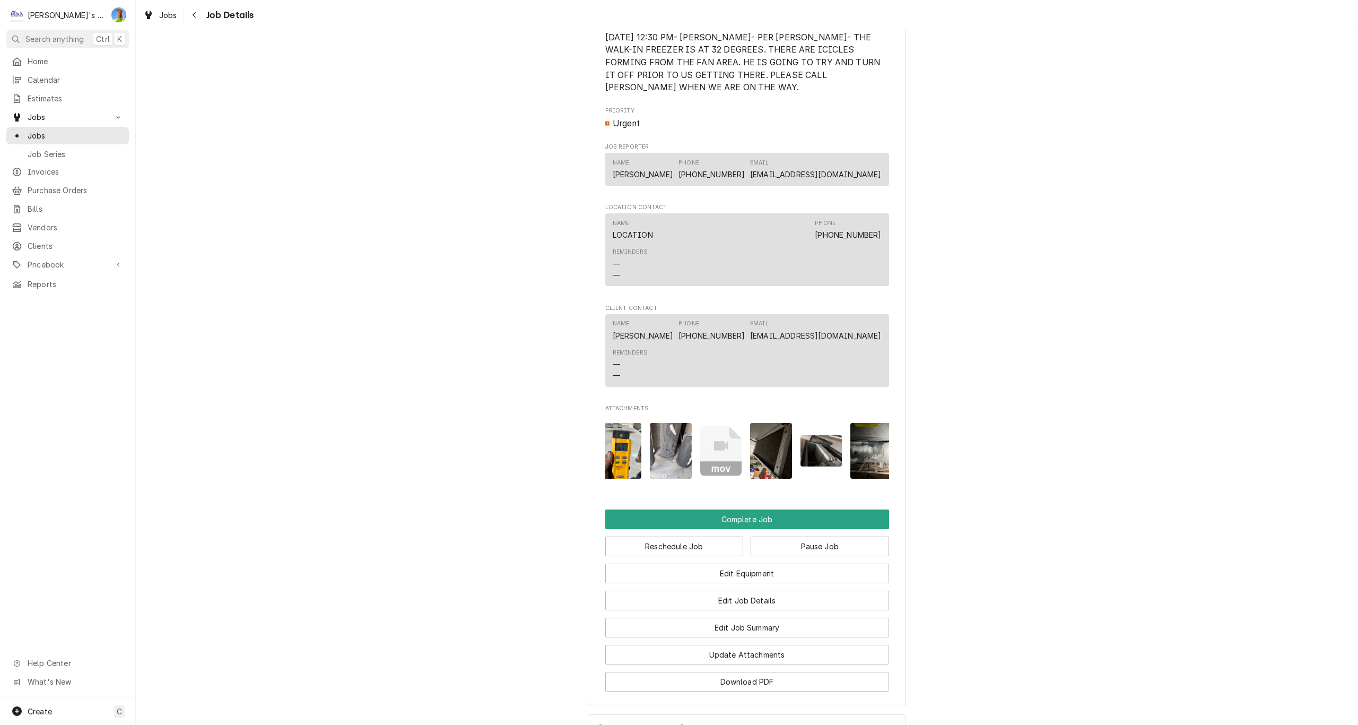
click at [720, 452] on icon "Attachments" at bounding box center [721, 451] width 42 height 50
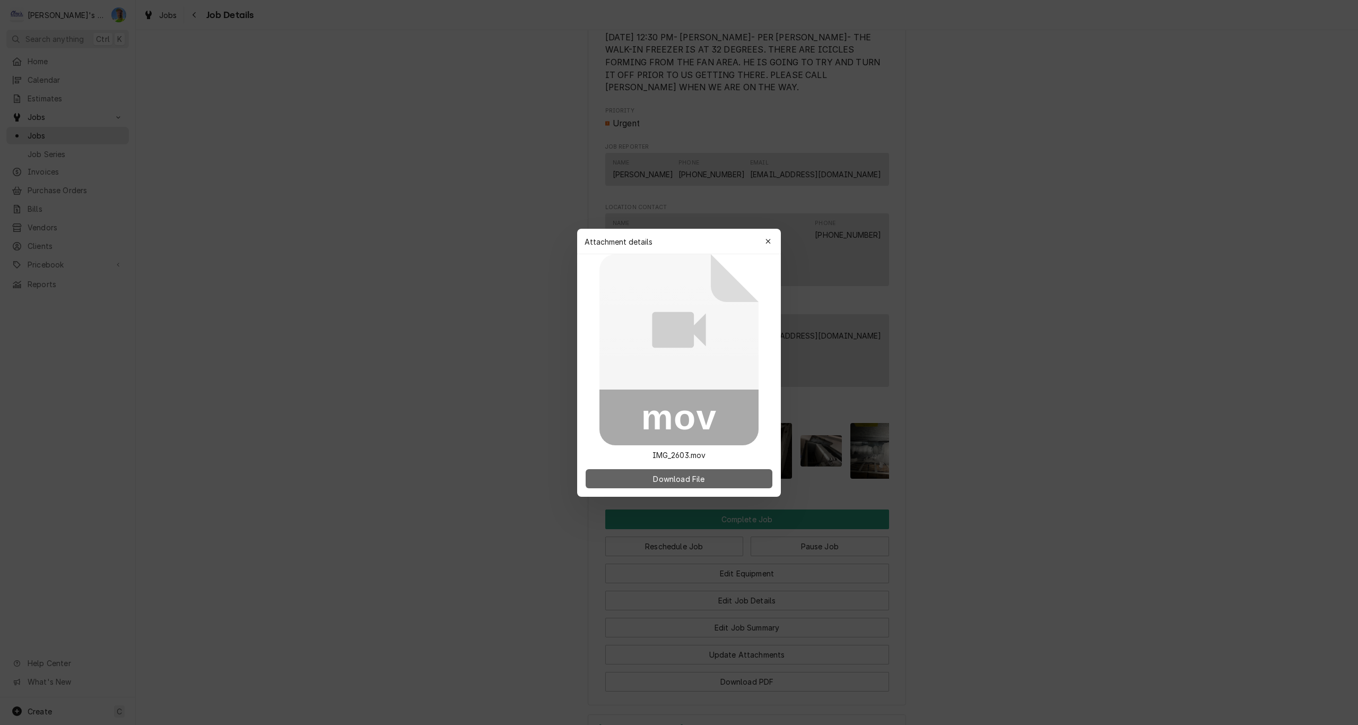
click at [701, 478] on span "Download File" at bounding box center [679, 478] width 56 height 11
click at [770, 242] on icon "button" at bounding box center [768, 241] width 6 height 7
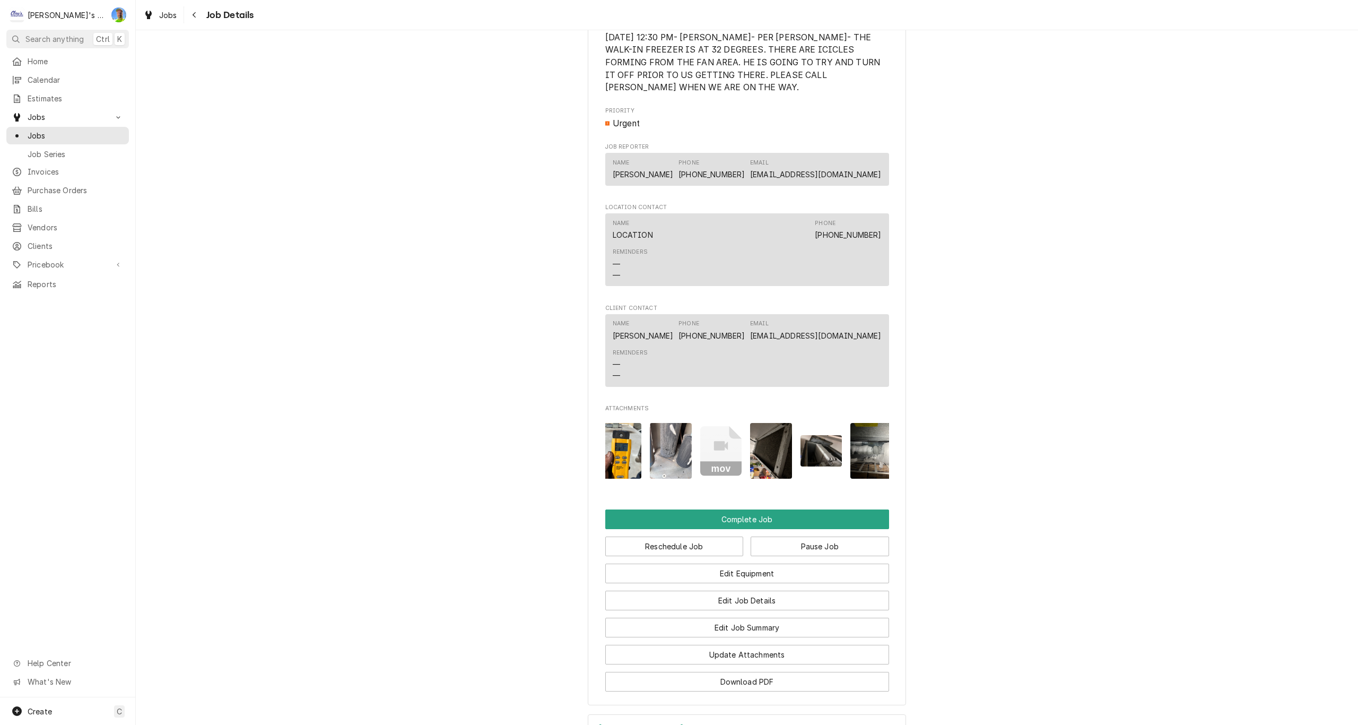
click at [762, 442] on img "Attachments" at bounding box center [771, 451] width 42 height 56
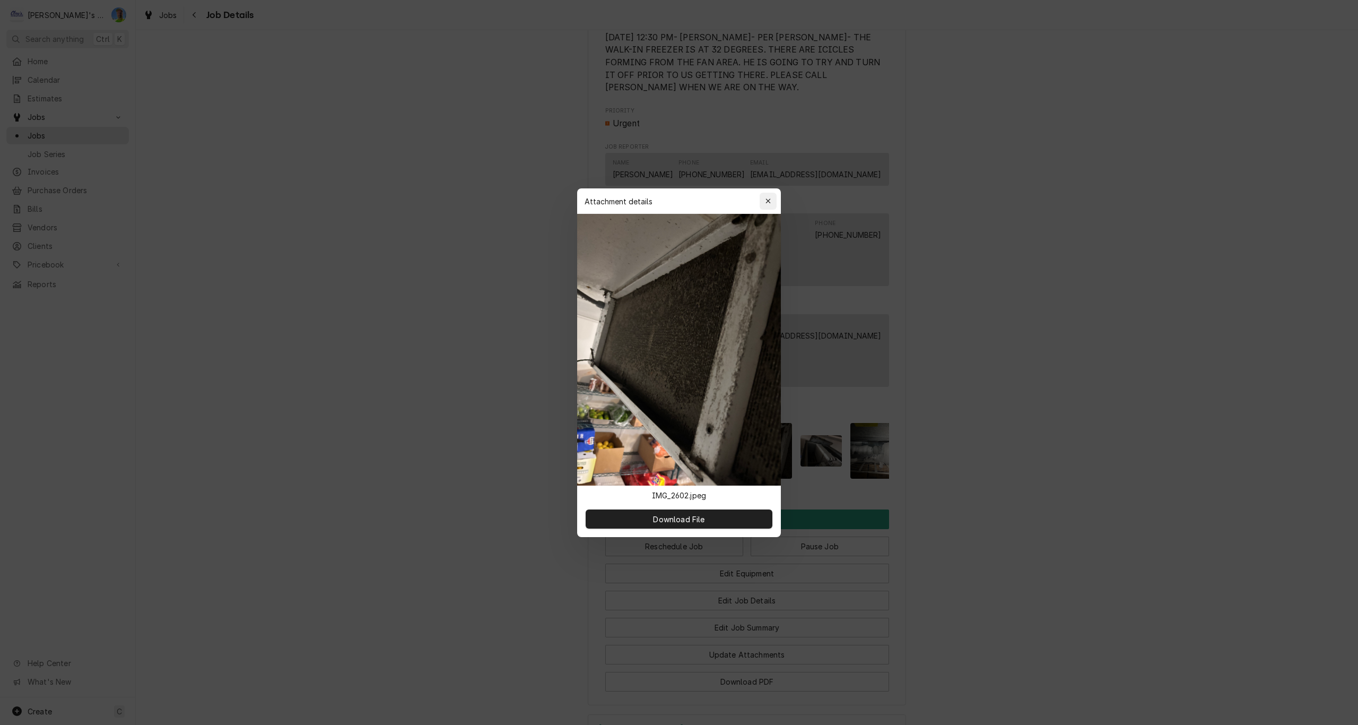
click at [770, 201] on icon "button" at bounding box center [768, 200] width 6 height 7
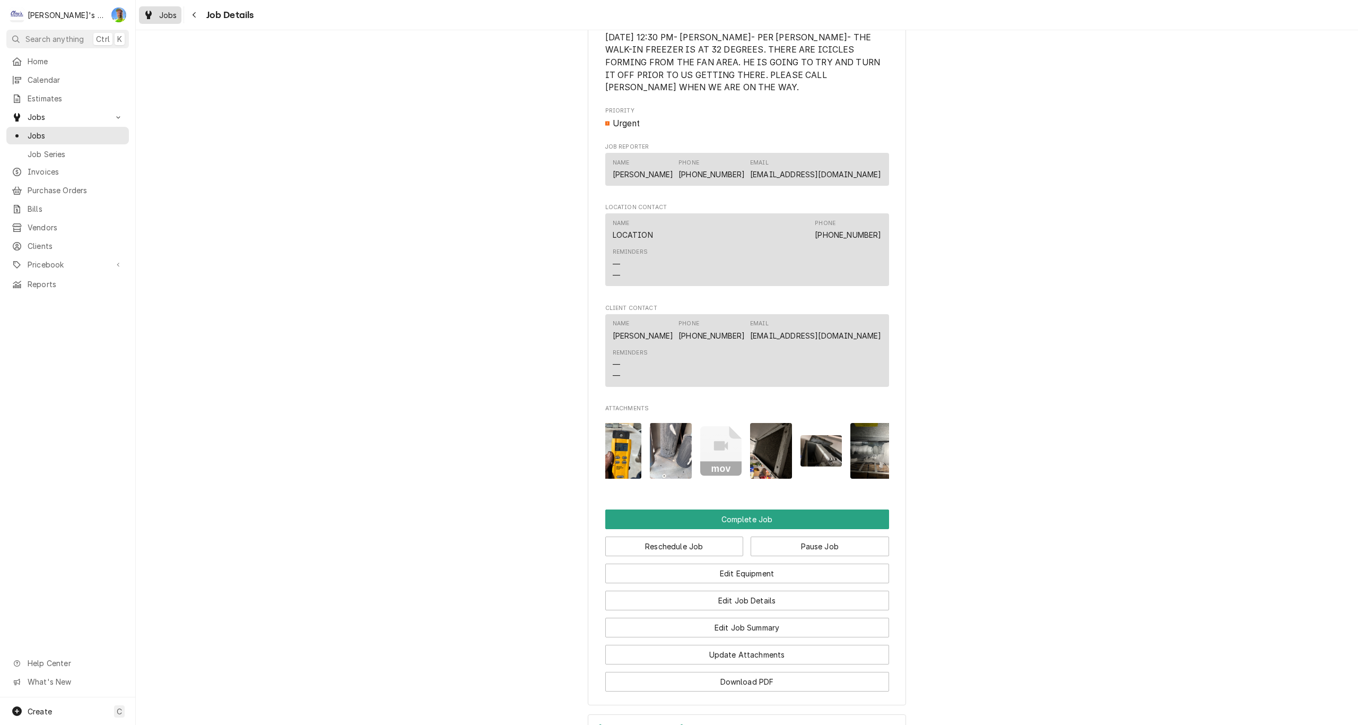
click at [163, 13] on span "Jobs" at bounding box center [168, 15] width 18 height 11
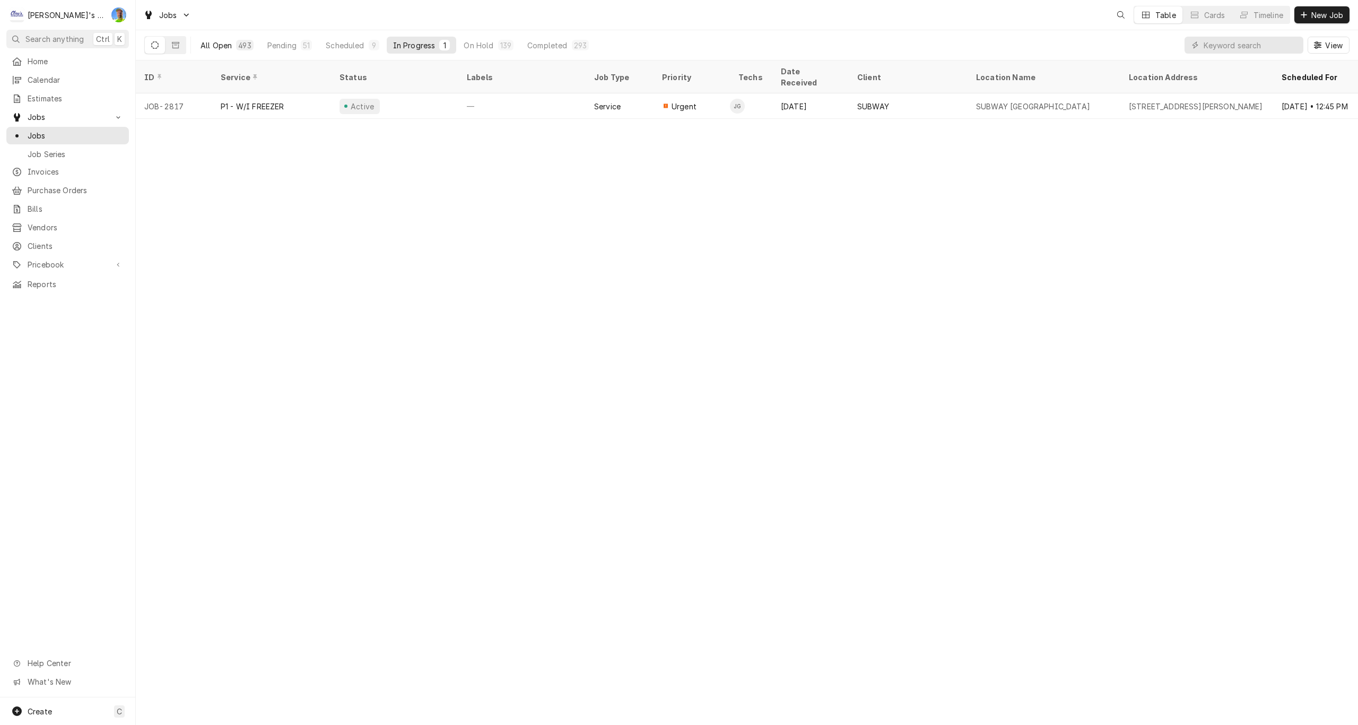
click at [224, 43] on div "All Open" at bounding box center [216, 45] width 31 height 11
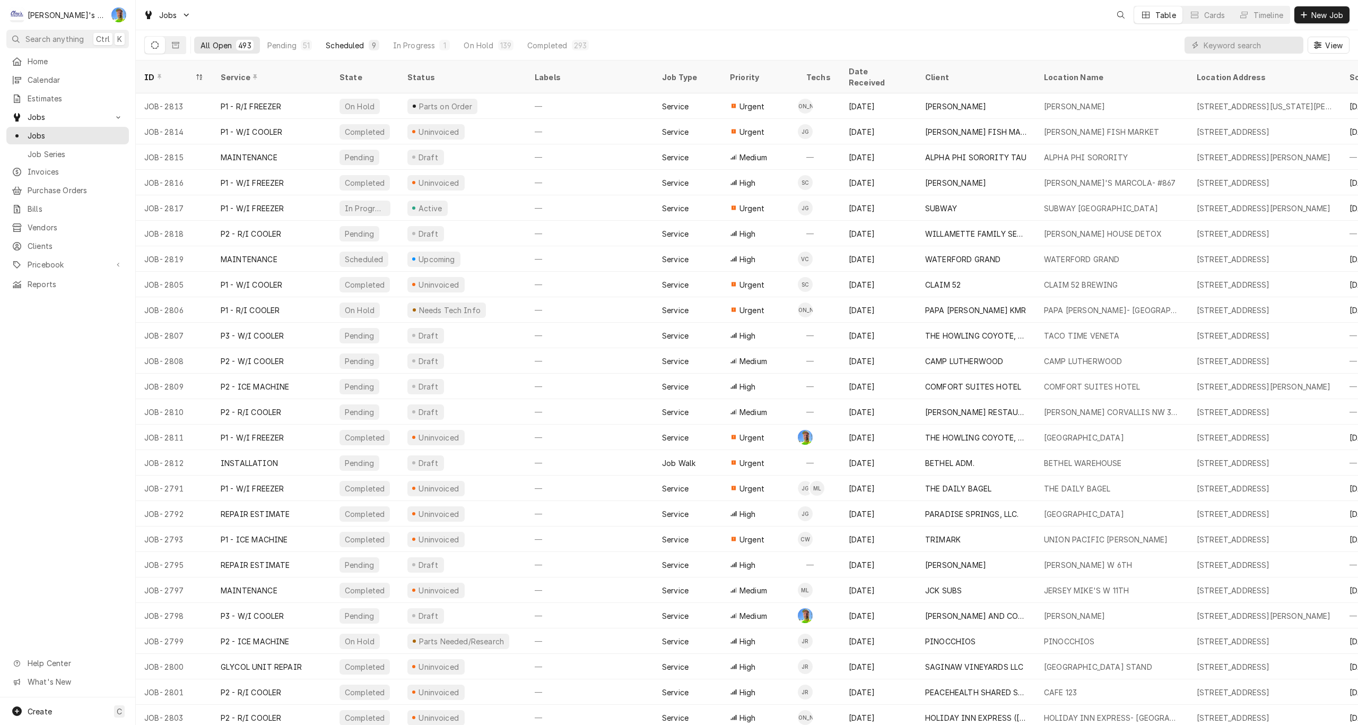
click at [346, 43] on div "Scheduled" at bounding box center [345, 45] width 38 height 11
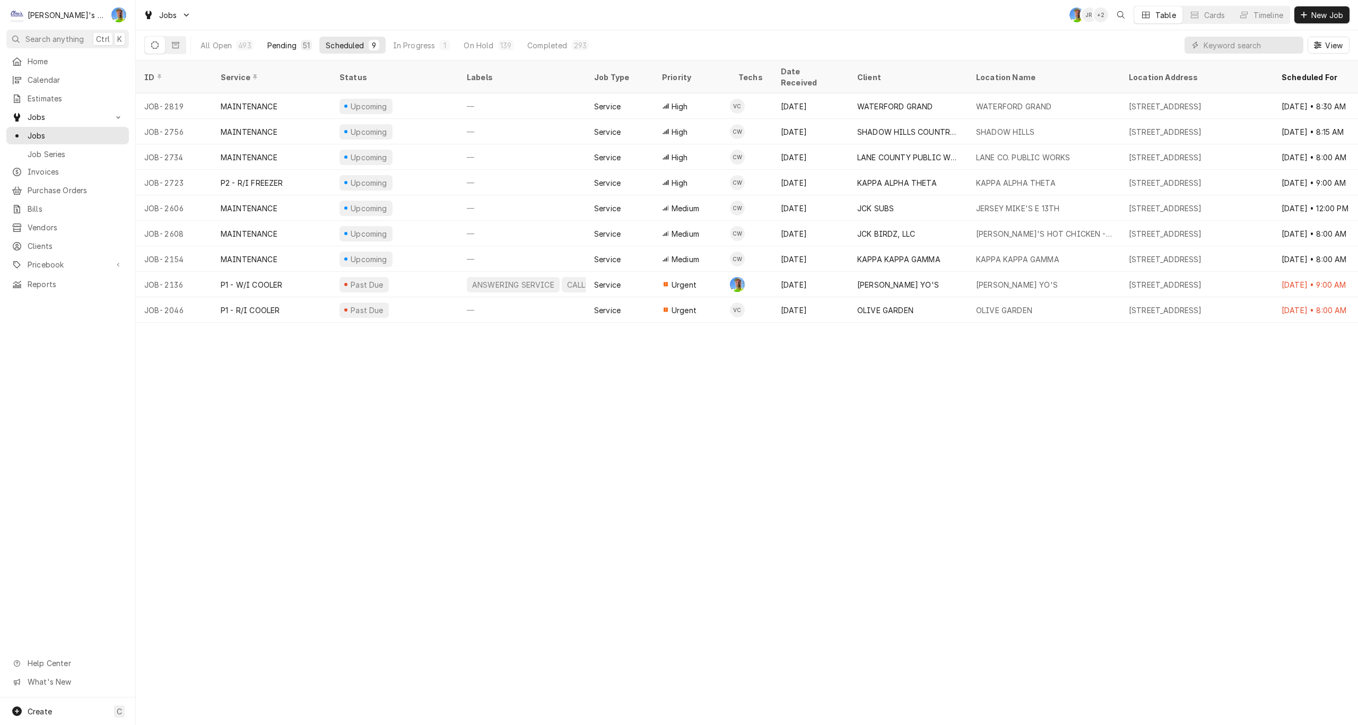
click at [280, 49] on div "Pending" at bounding box center [281, 45] width 29 height 11
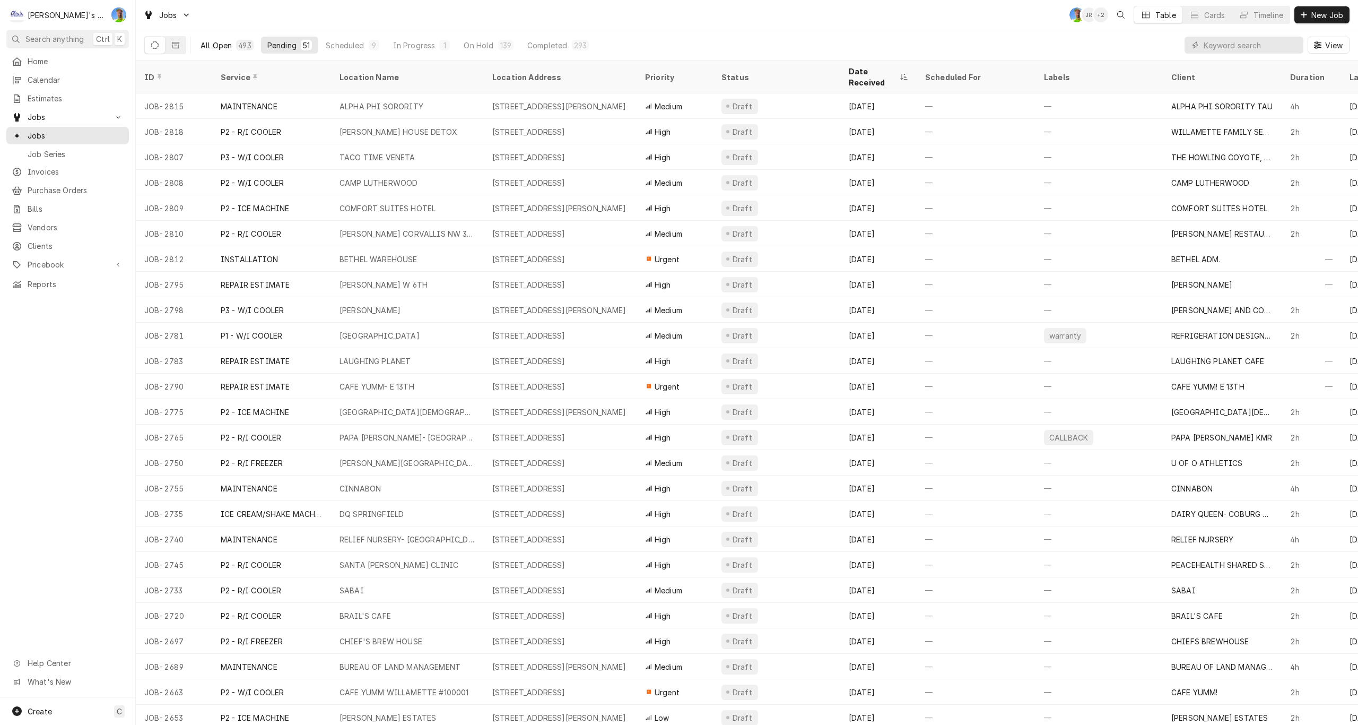
click at [219, 47] on div "All Open" at bounding box center [216, 45] width 31 height 11
